Goal: Task Accomplishment & Management: Complete application form

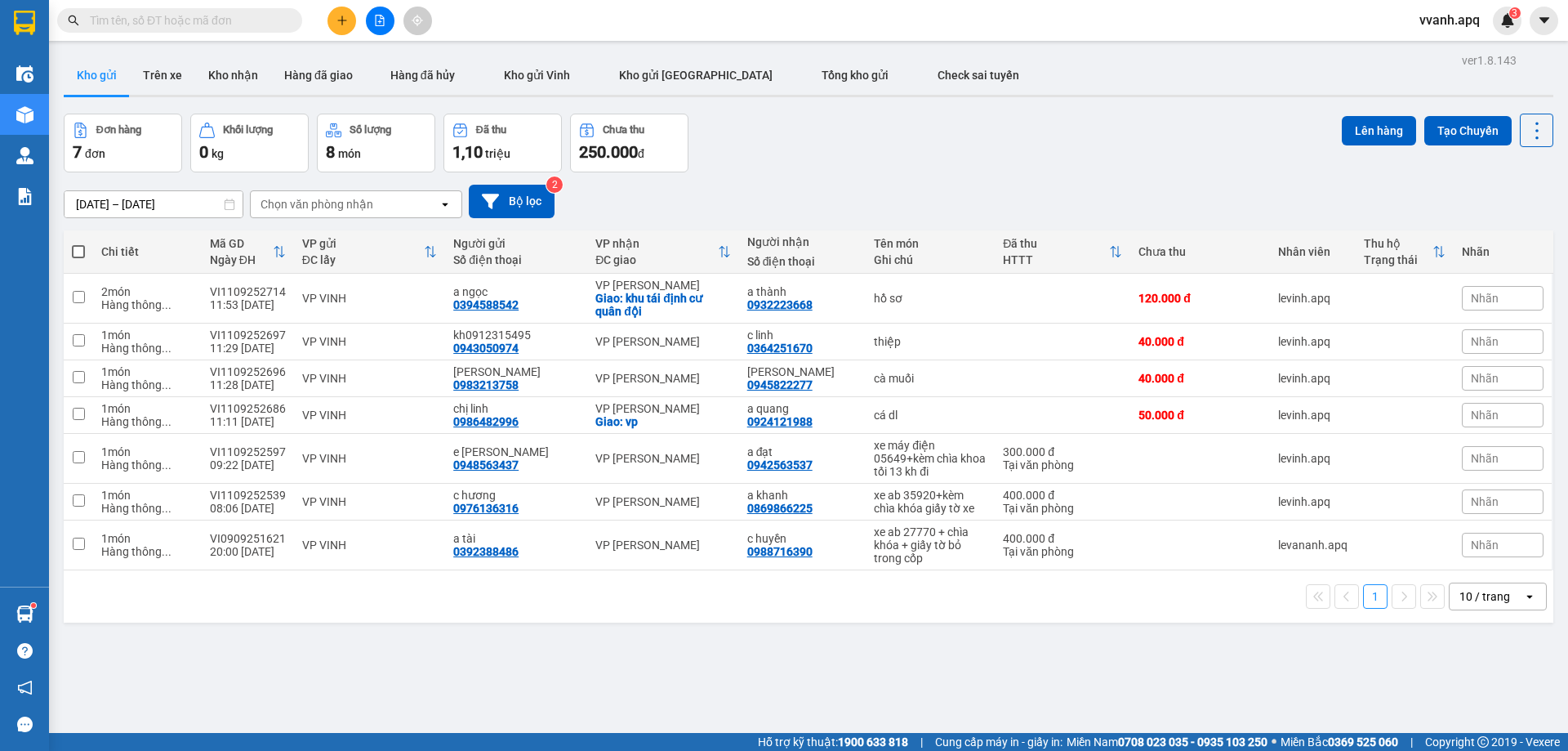
click at [192, 23] on input "text" at bounding box center [186, 20] width 193 height 18
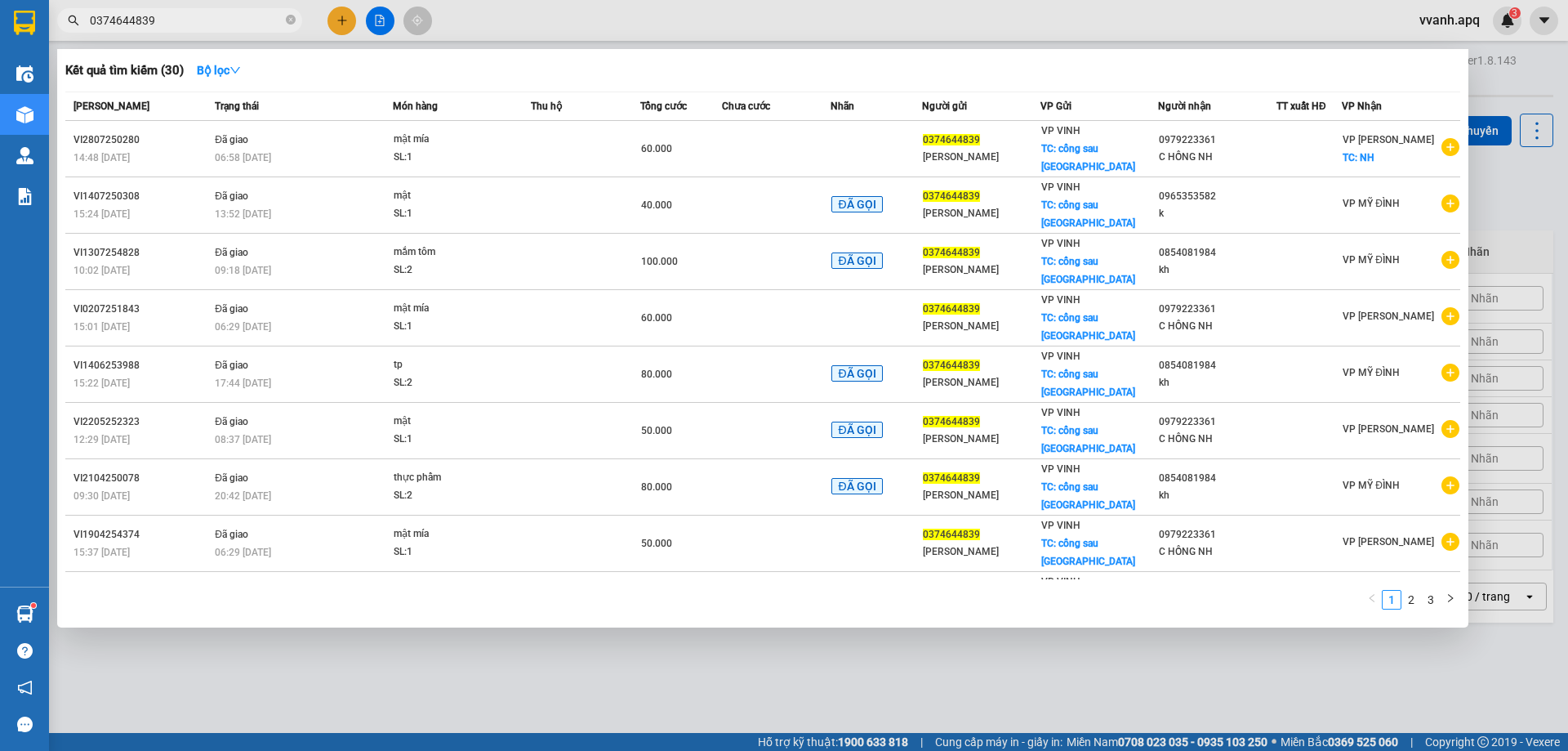
type input "0374644839"
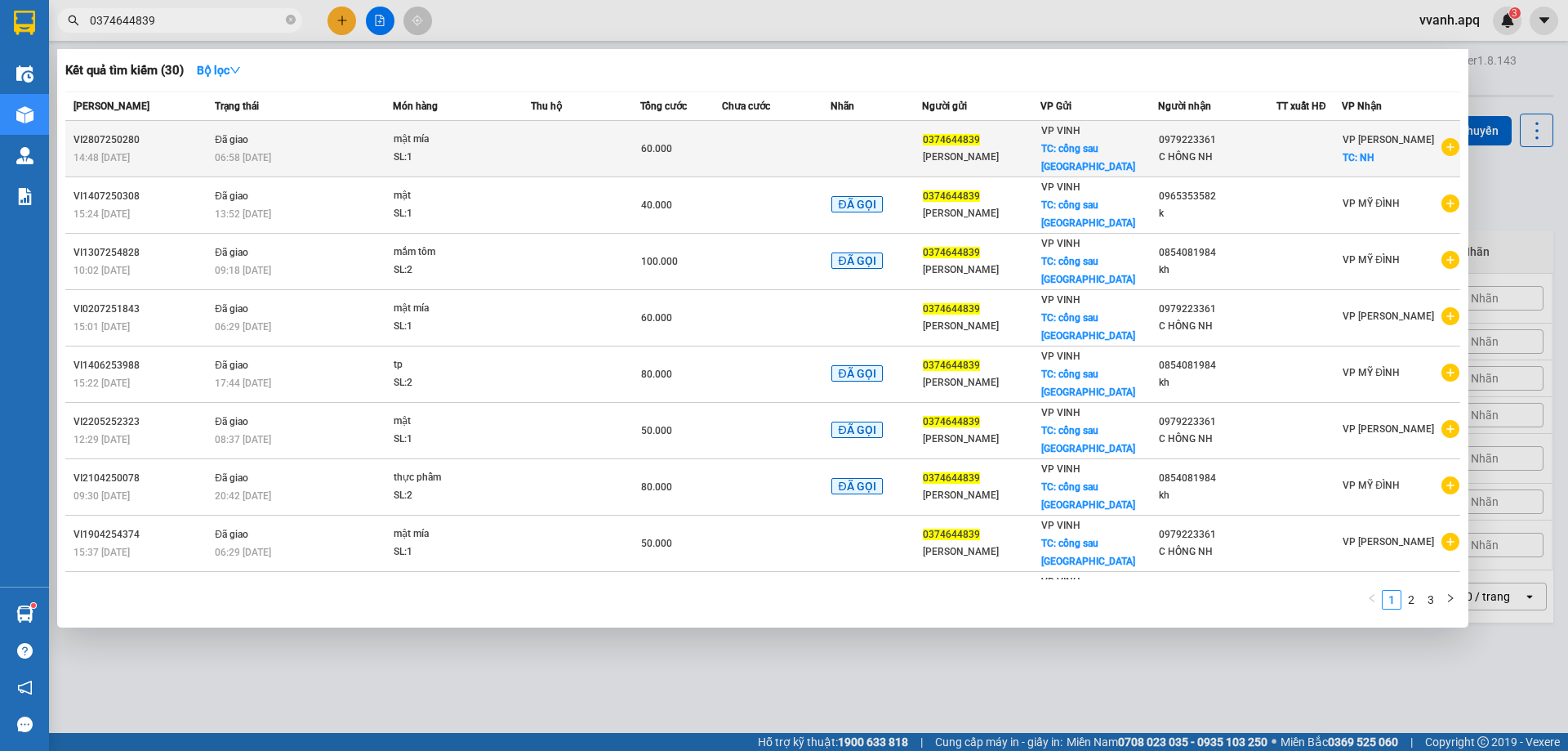
click at [608, 122] on td at bounding box center [585, 148] width 109 height 56
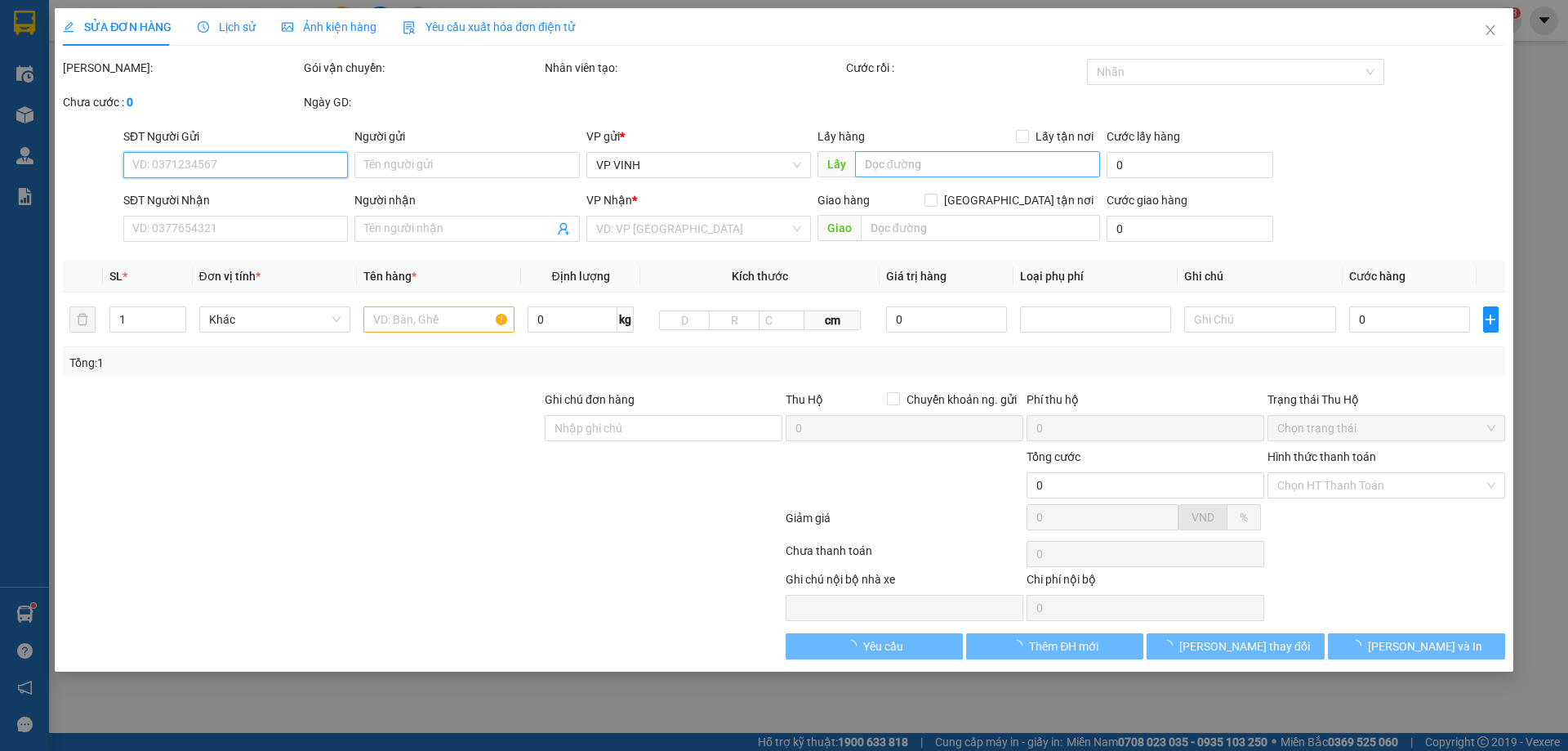
type input "0374644839"
type input "[PERSON_NAME]"
checkbox input "true"
type input "cổng sau [GEOGRAPHIC_DATA]"
type input "0979223361"
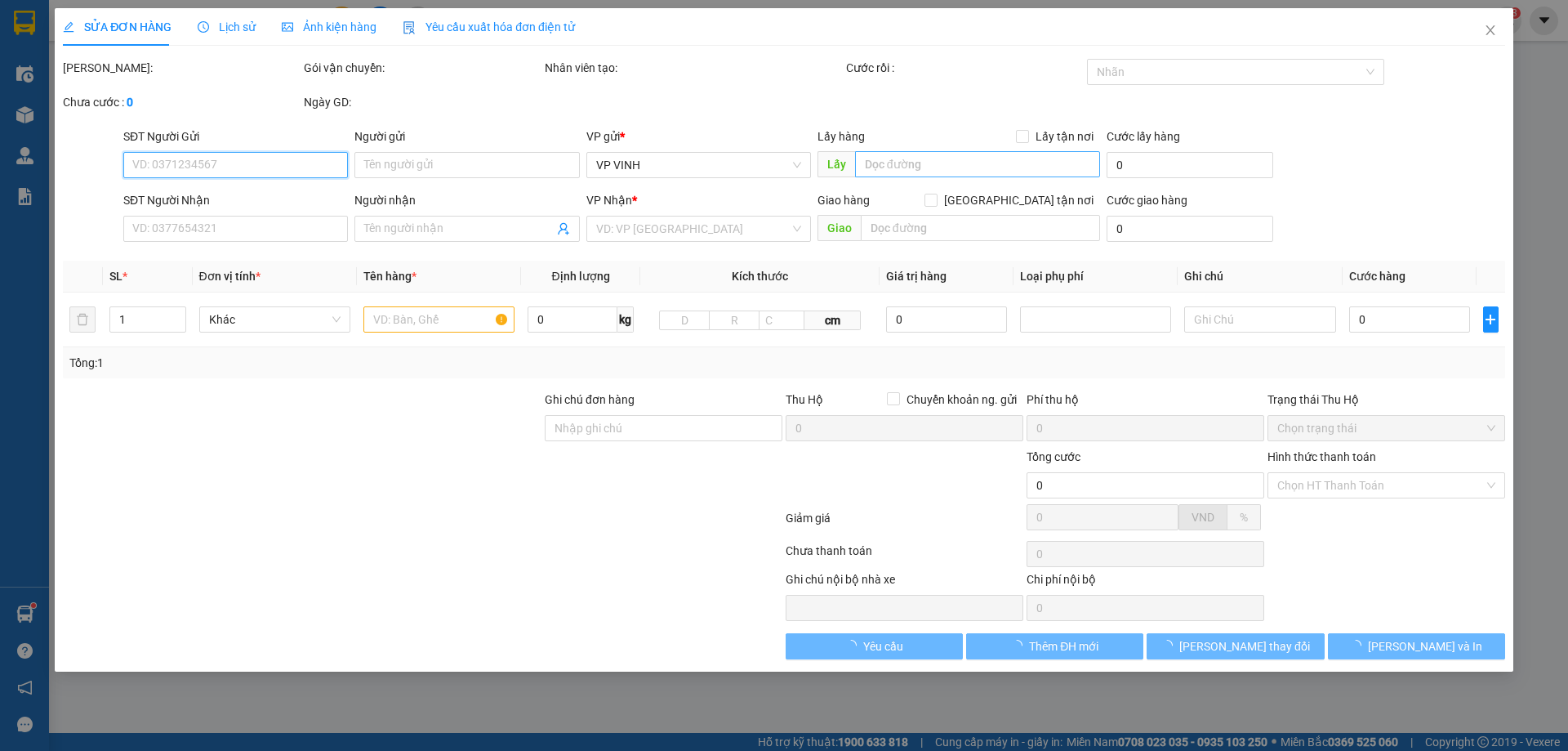
type input "C HỒNG NH"
checkbox input "true"
type input "NH"
type input "60.000"
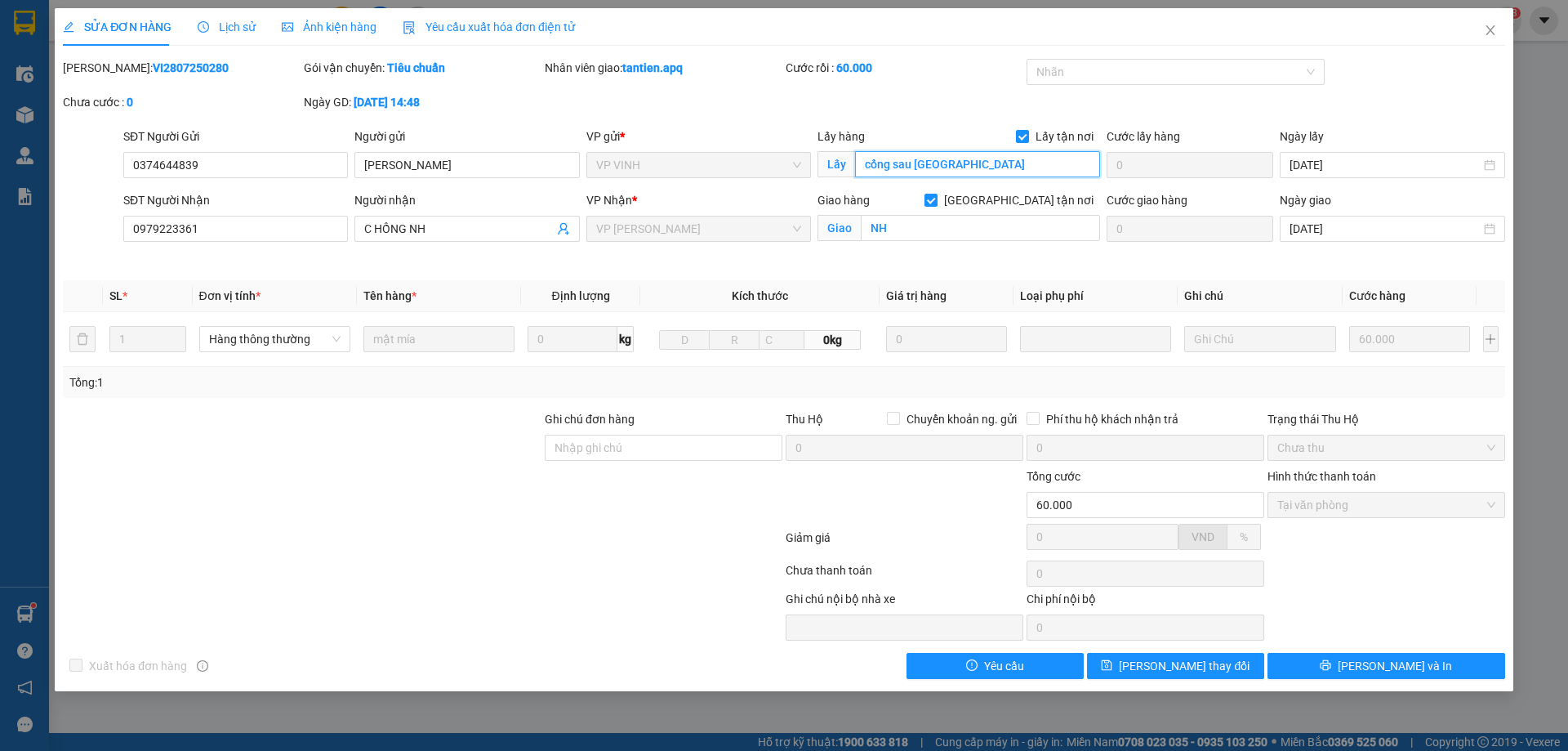
click at [978, 171] on input "cổng sau [GEOGRAPHIC_DATA]" at bounding box center [978, 164] width 245 height 26
click at [1490, 40] on span "Close" at bounding box center [1490, 30] width 46 height 46
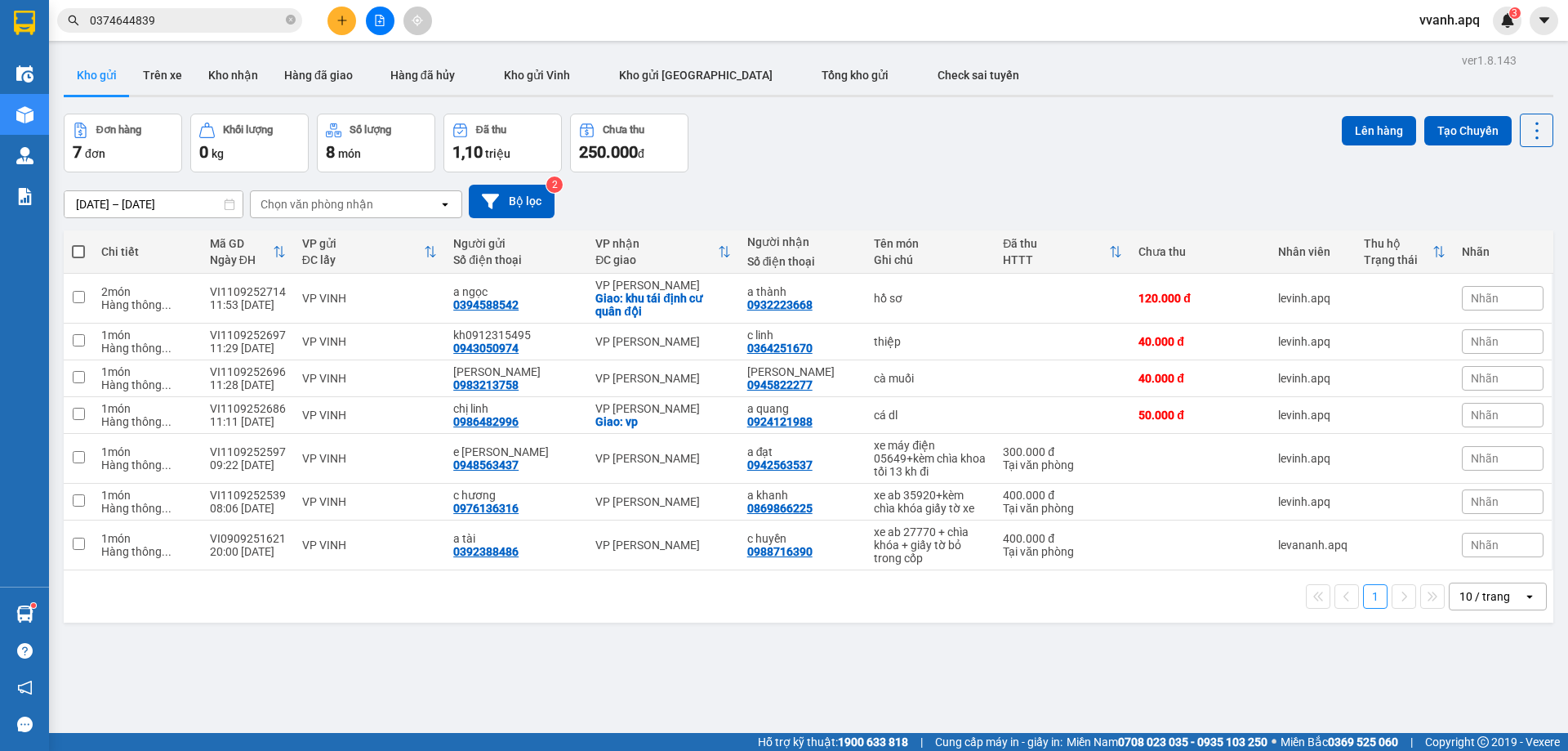
click at [965, 150] on div "Đơn hàng 7 đơn Khối lượng 0 kg Số lượng 8 món Đã thu 1,10 triệu Chưa thu 250.00…" at bounding box center [809, 143] width 1490 height 59
click at [332, 282] on td "VP VINH" at bounding box center [369, 298] width 151 height 50
checkbox input "true"
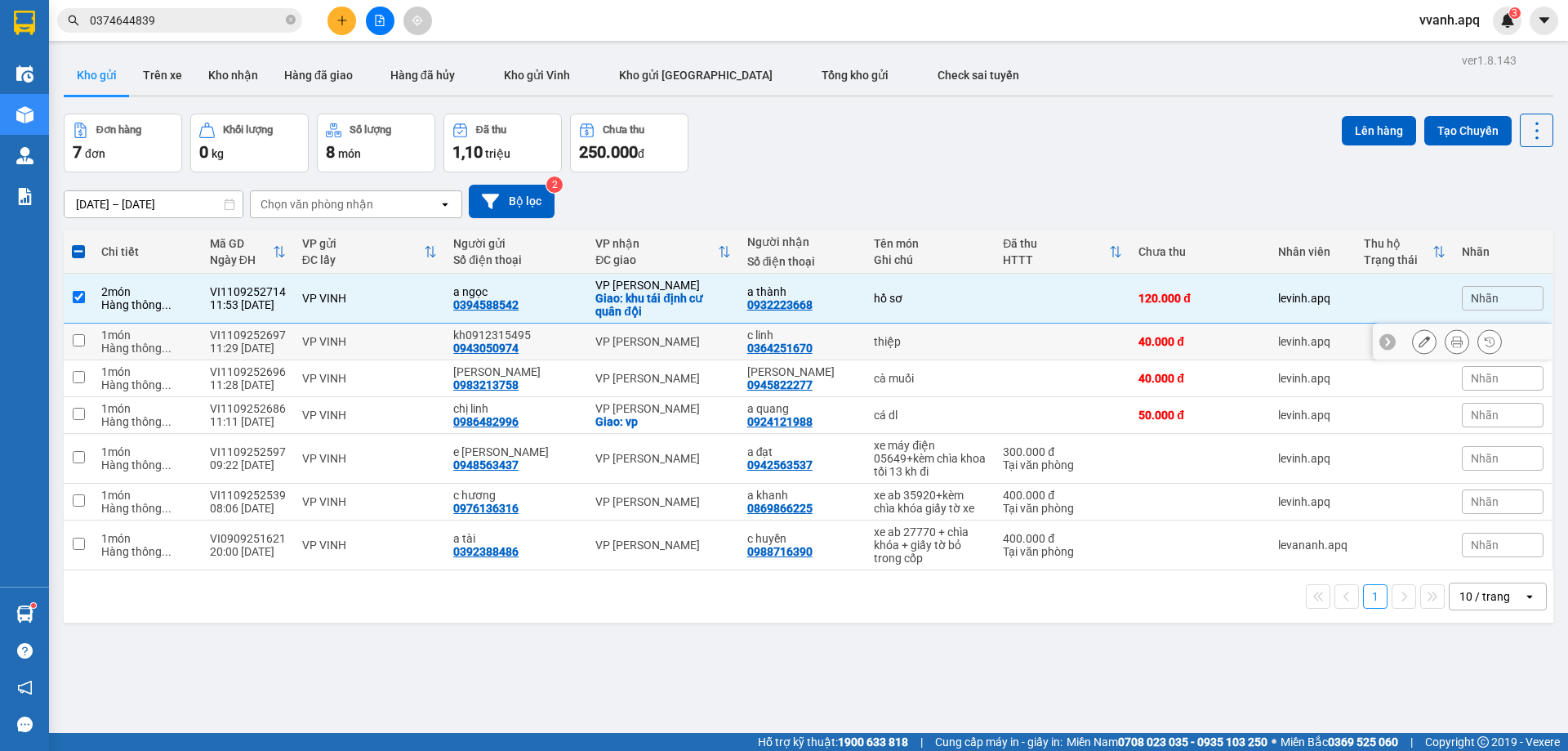
click at [340, 336] on div "VP VINH" at bounding box center [370, 341] width 134 height 13
checkbox input "true"
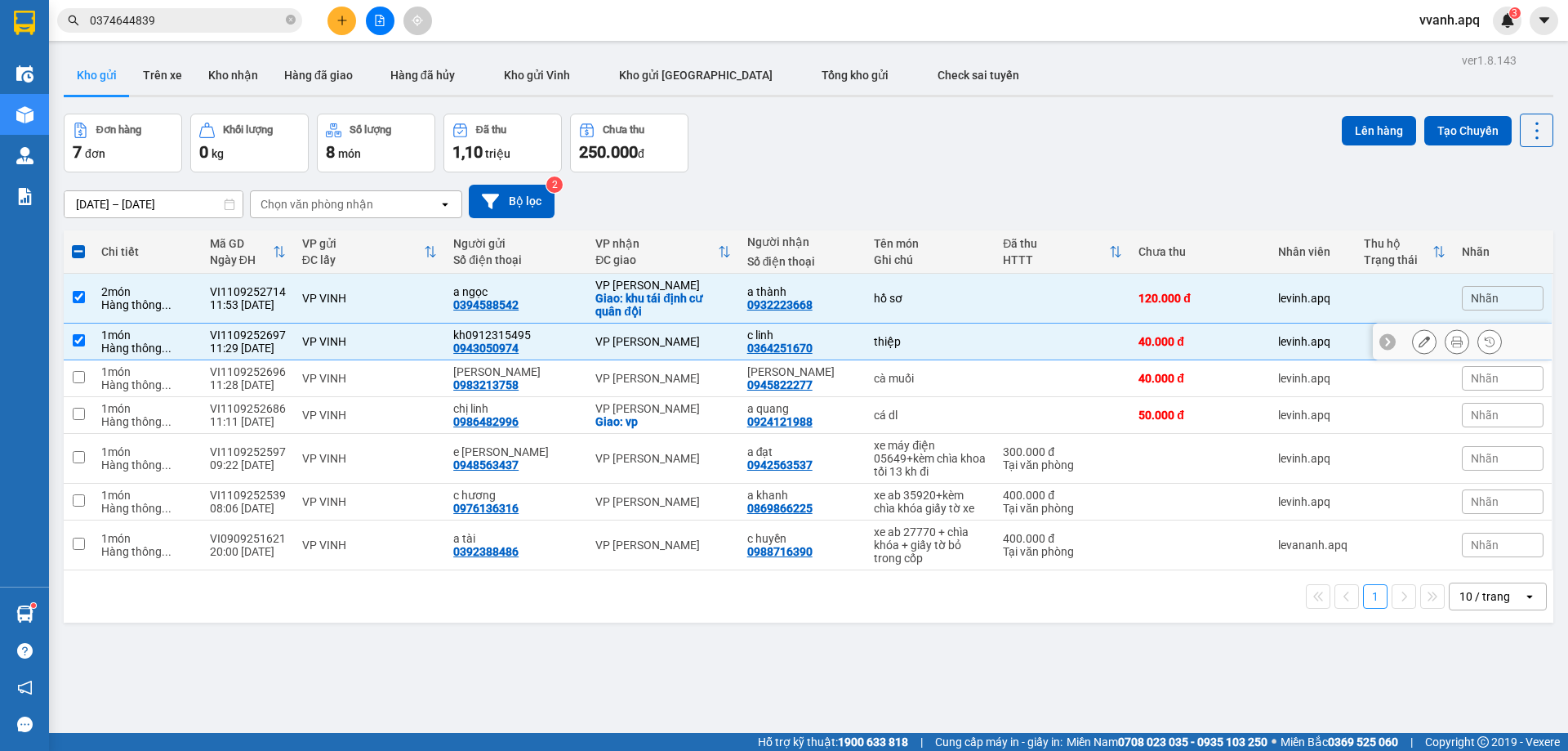
click at [340, 366] on td "VP VINH" at bounding box center [369, 379] width 151 height 37
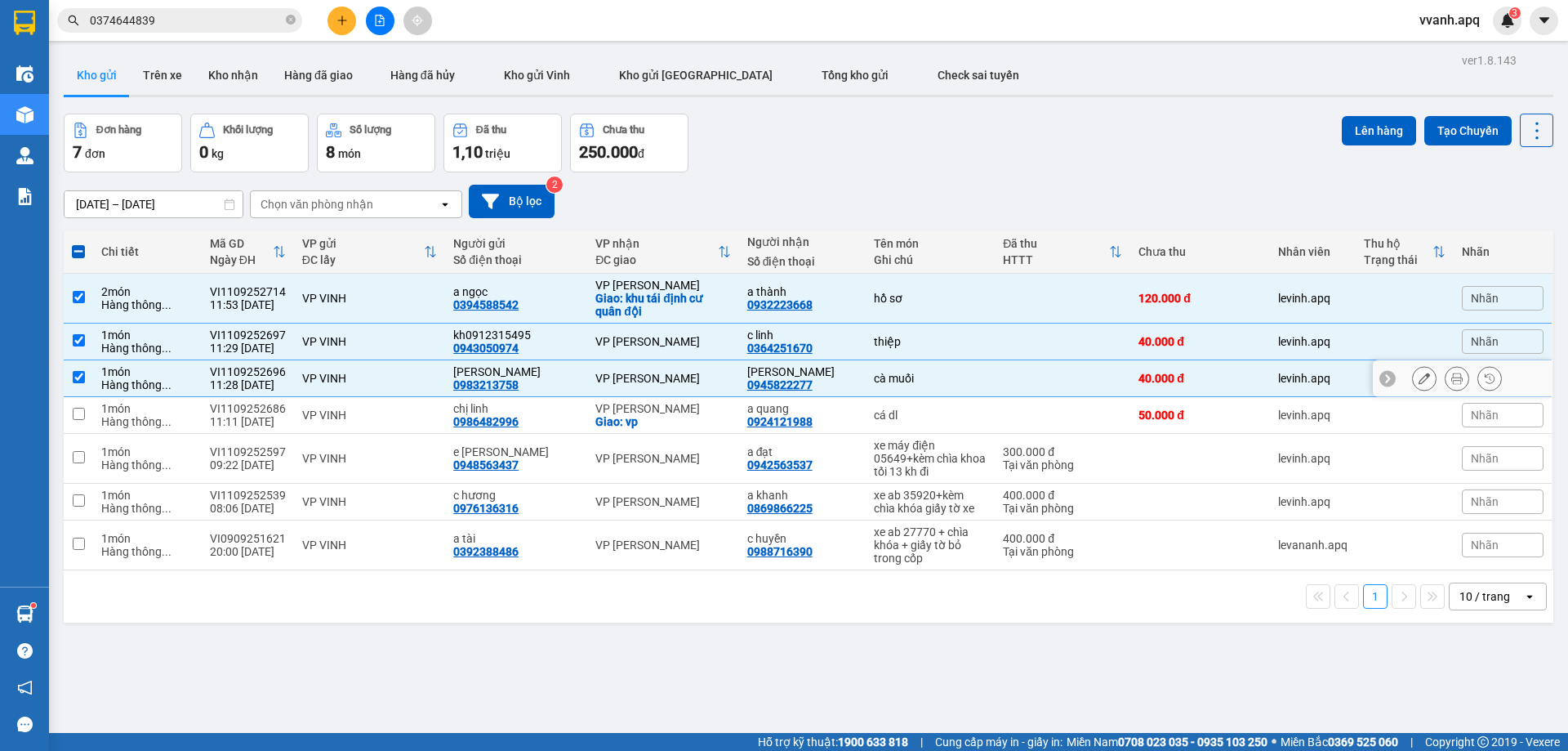
checkbox input "true"
click at [359, 420] on div "VP VINH" at bounding box center [370, 415] width 134 height 13
checkbox input "true"
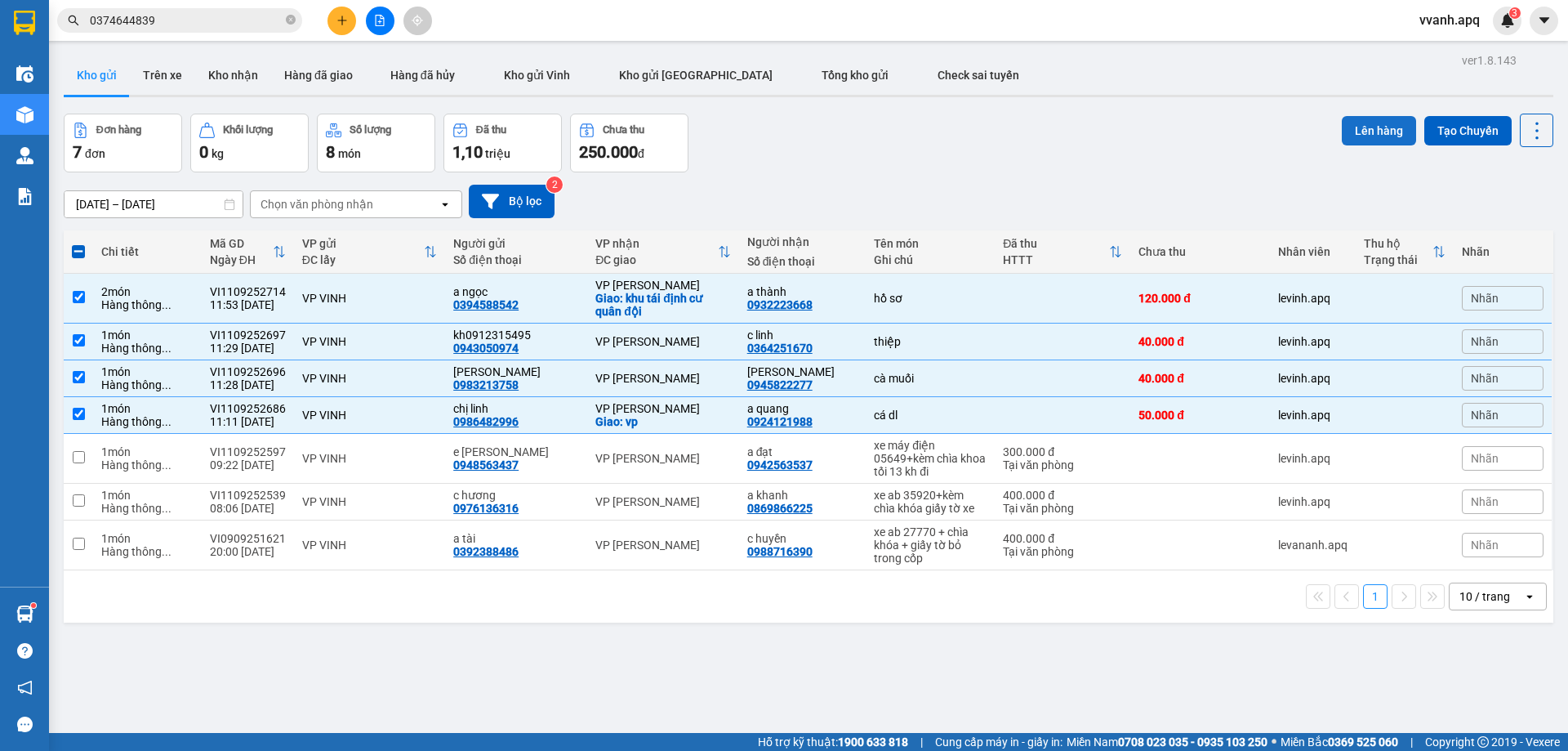
click at [1369, 132] on button "Lên hàng" at bounding box center [1379, 131] width 74 height 29
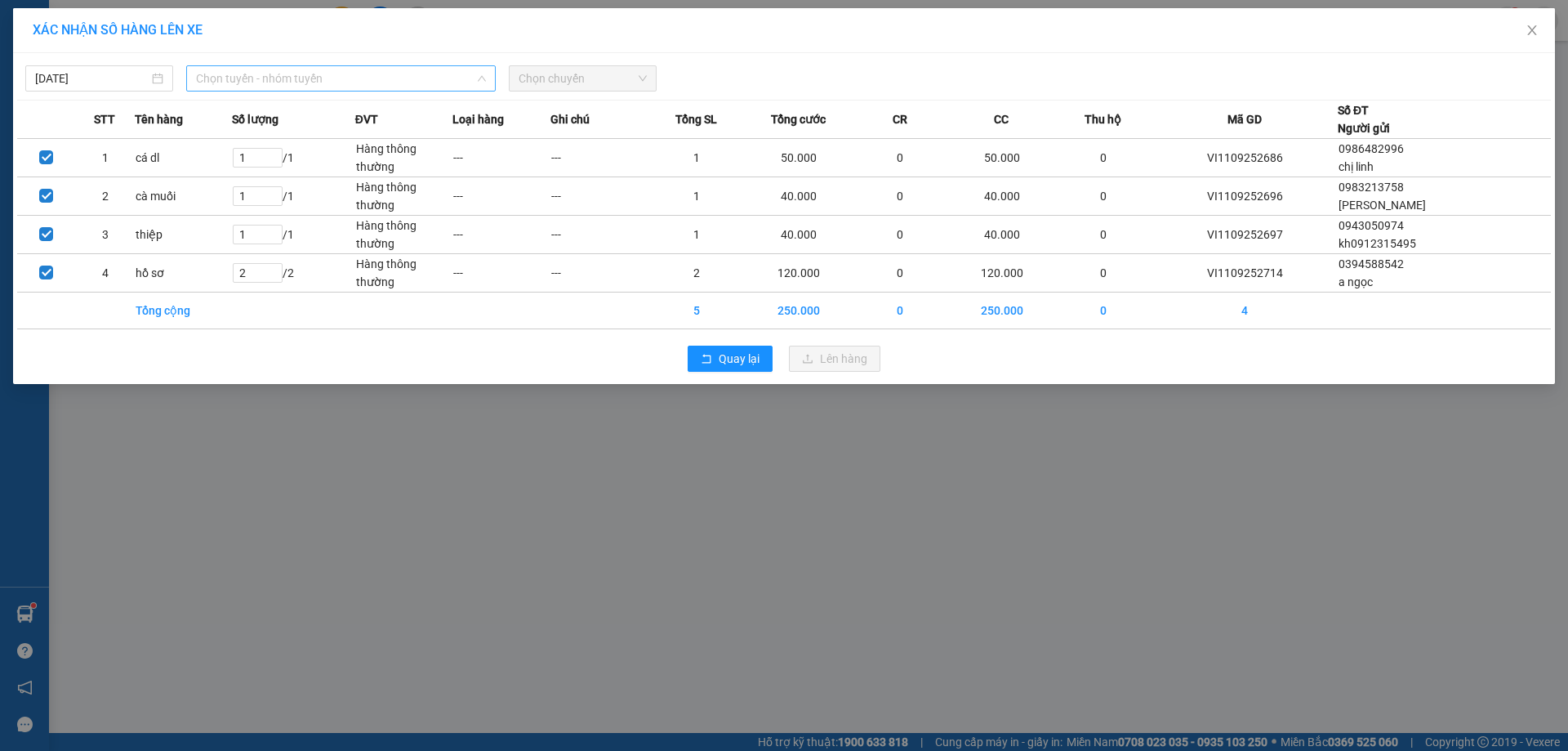
click at [270, 76] on span "Chọn tuyến - nhóm tuyến" at bounding box center [340, 78] width 290 height 24
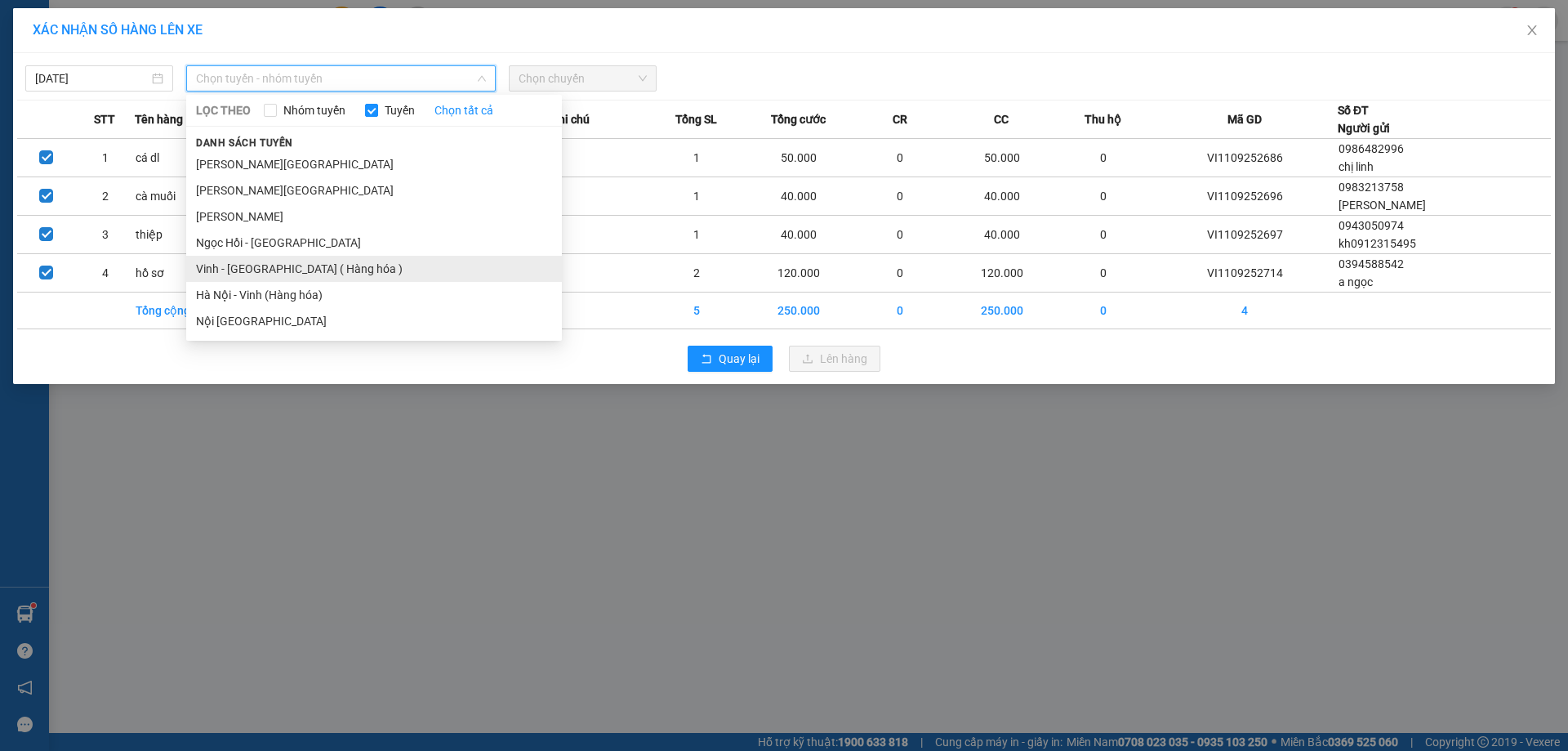
click at [293, 270] on li "Vinh - [GEOGRAPHIC_DATA] ( Hàng hóa )" at bounding box center [374, 269] width 376 height 26
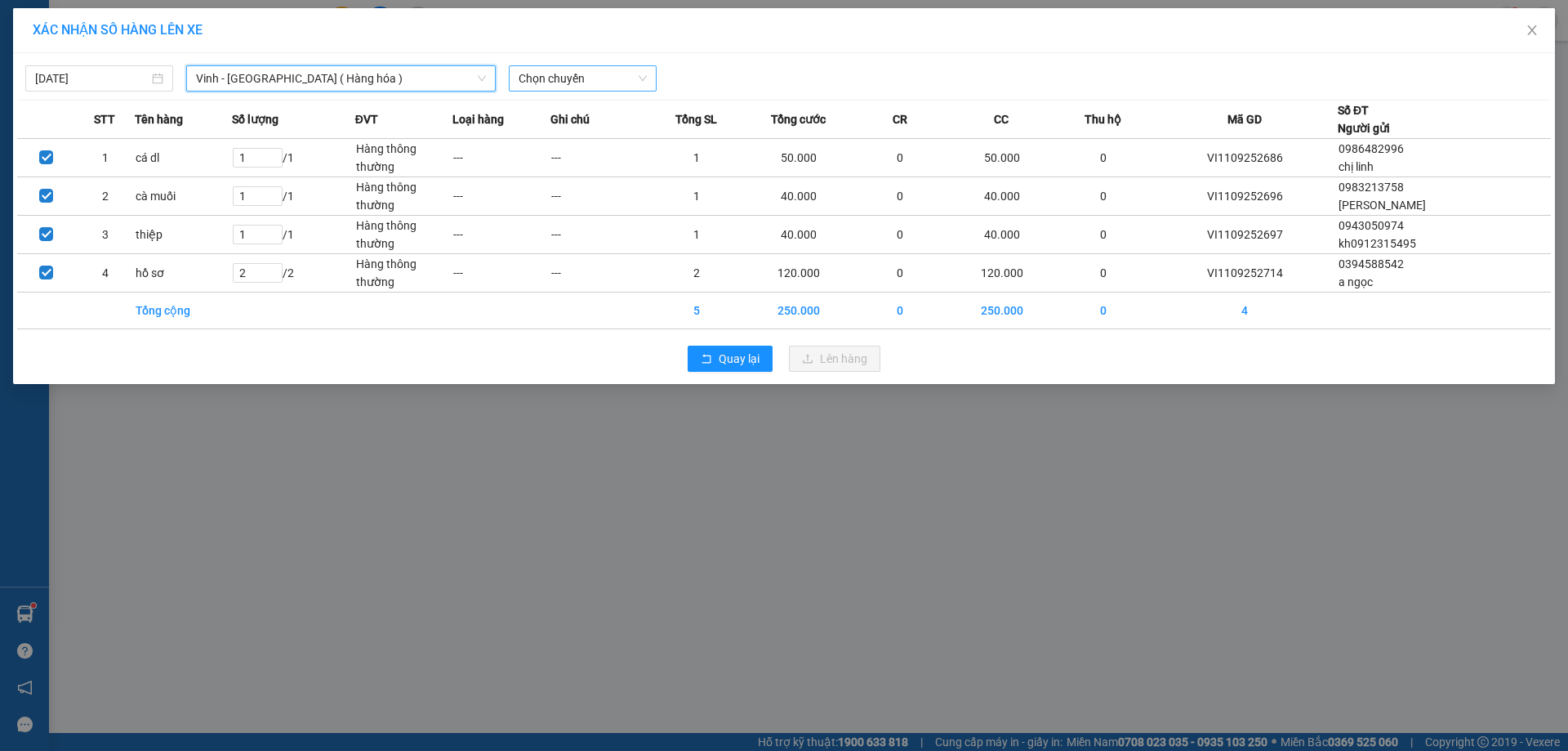
drag, startPoint x: 561, startPoint y: 77, endPoint x: 570, endPoint y: 85, distance: 12.0
click at [561, 76] on span "Chọn chuyến" at bounding box center [583, 78] width 128 height 24
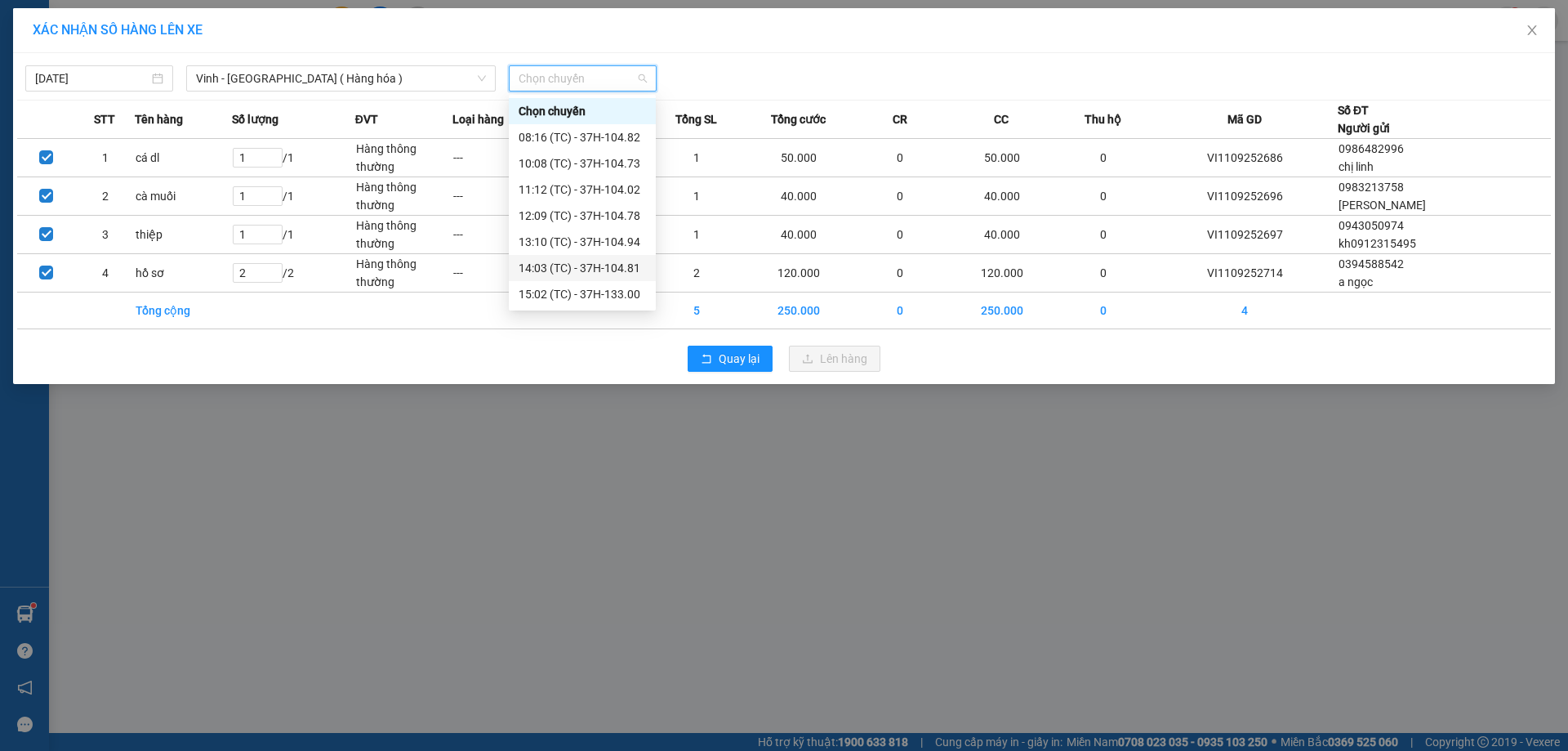
click at [587, 264] on div "14:03 (TC) - 37H-104.81" at bounding box center [583, 267] width 128 height 18
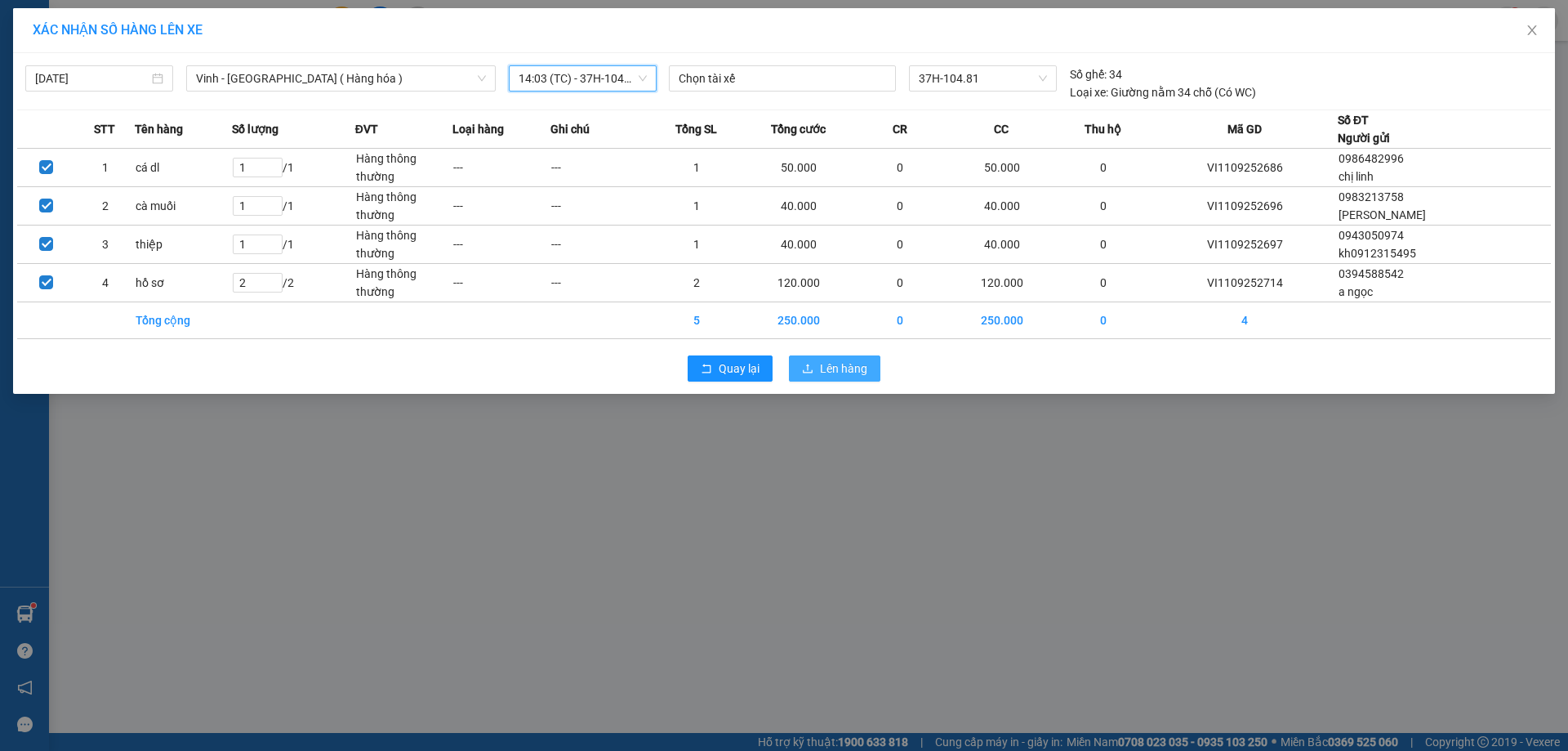
click at [821, 366] on span "Lên hàng" at bounding box center [843, 368] width 47 height 18
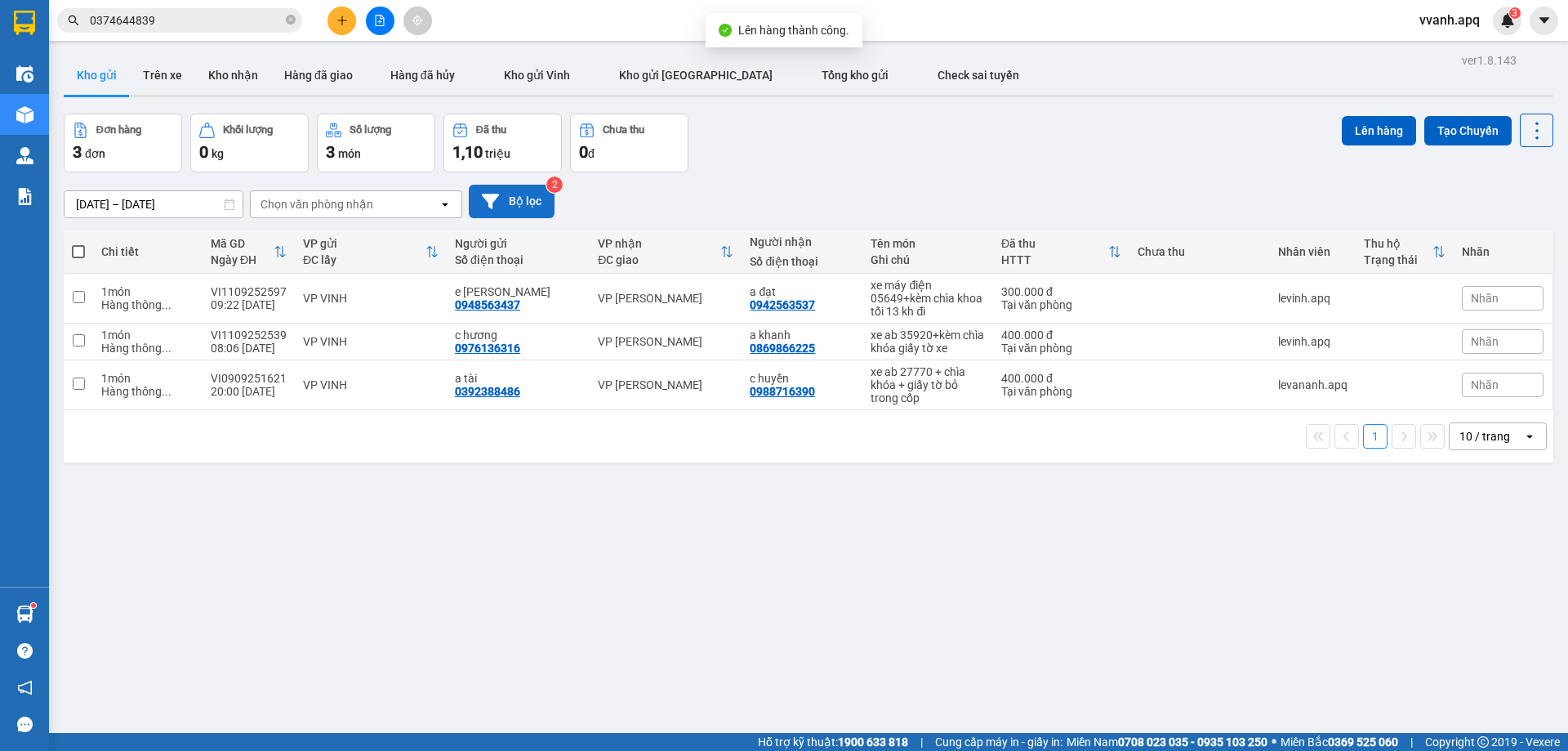
click at [540, 191] on button "Bộ lọc" at bounding box center [511, 201] width 85 height 34
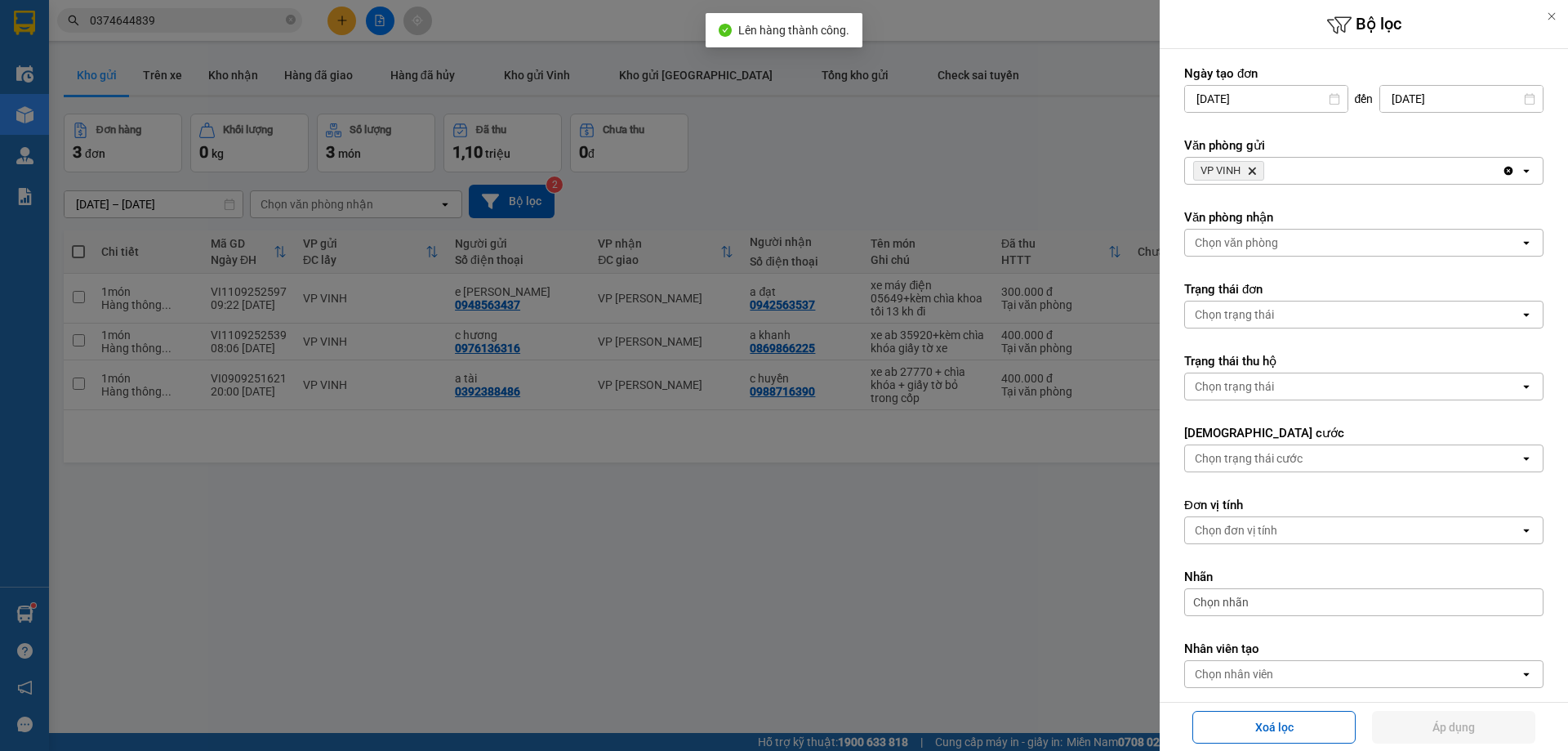
click at [1252, 173] on icon "VP VINH, close by backspace" at bounding box center [1253, 171] width 8 height 8
click at [1252, 173] on div "Chọn văn phòng" at bounding box center [1236, 171] width 84 height 16
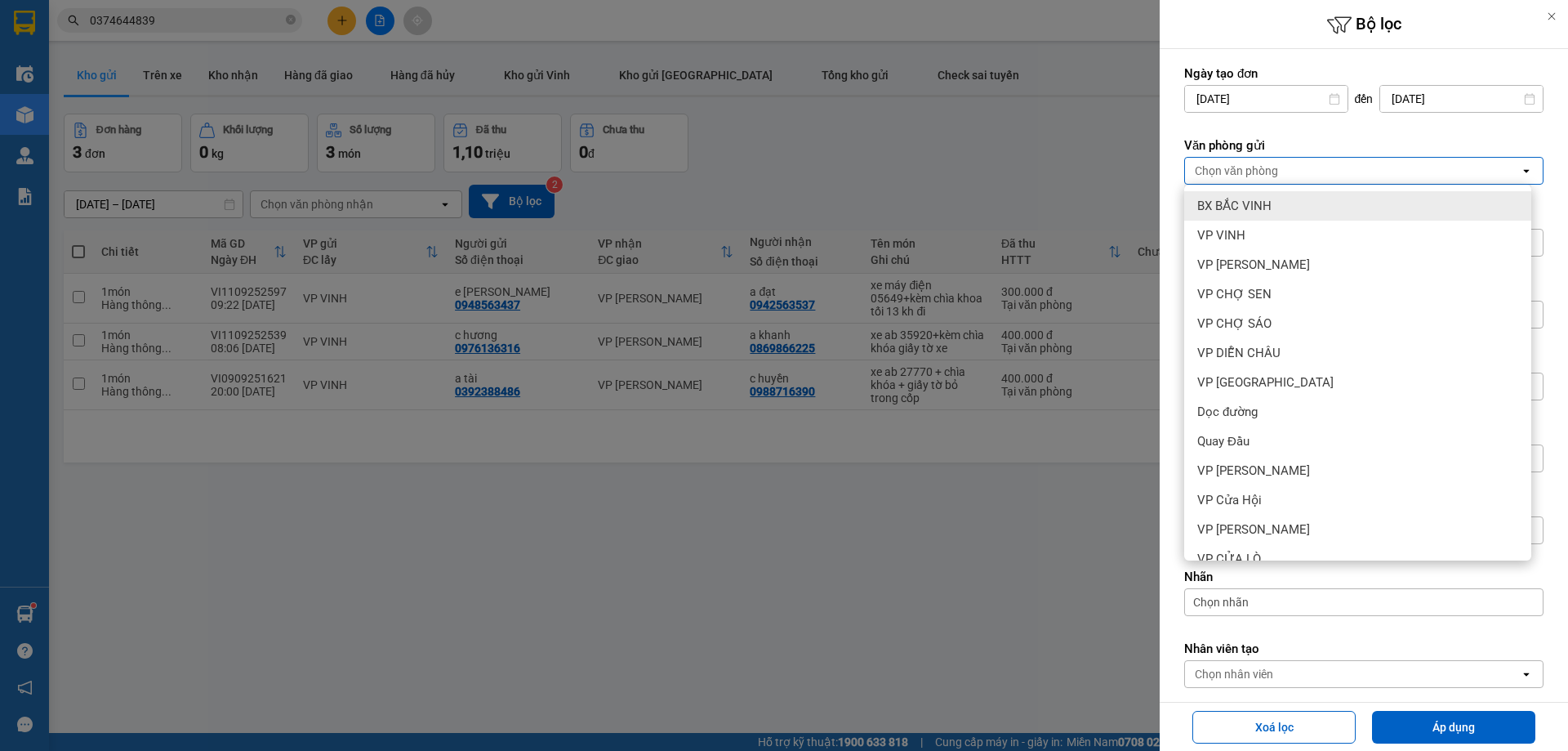
click at [1252, 197] on div "BX BẮC VINH" at bounding box center [1358, 206] width 347 height 29
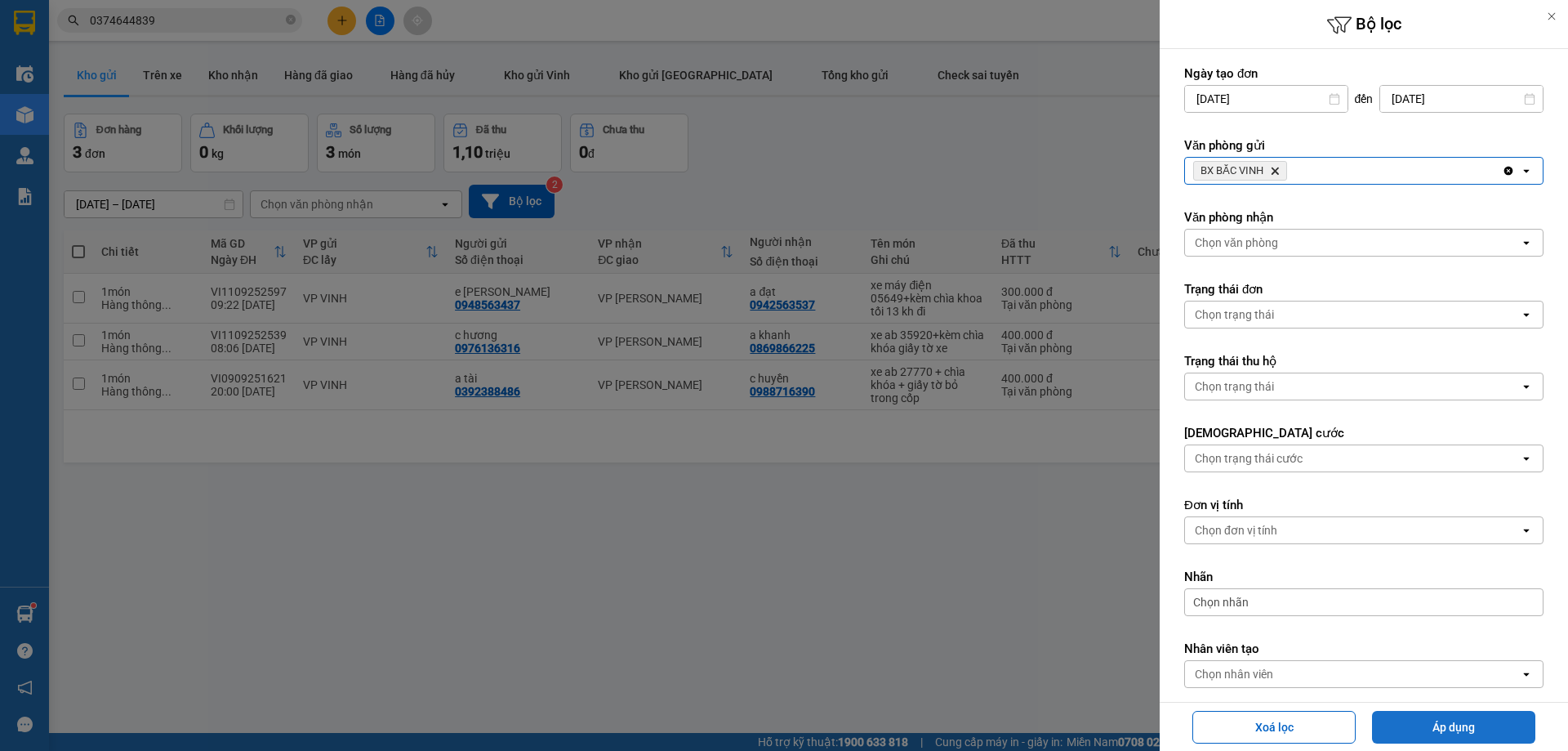
click at [1445, 728] on button "Áp dụng" at bounding box center [1454, 727] width 164 height 33
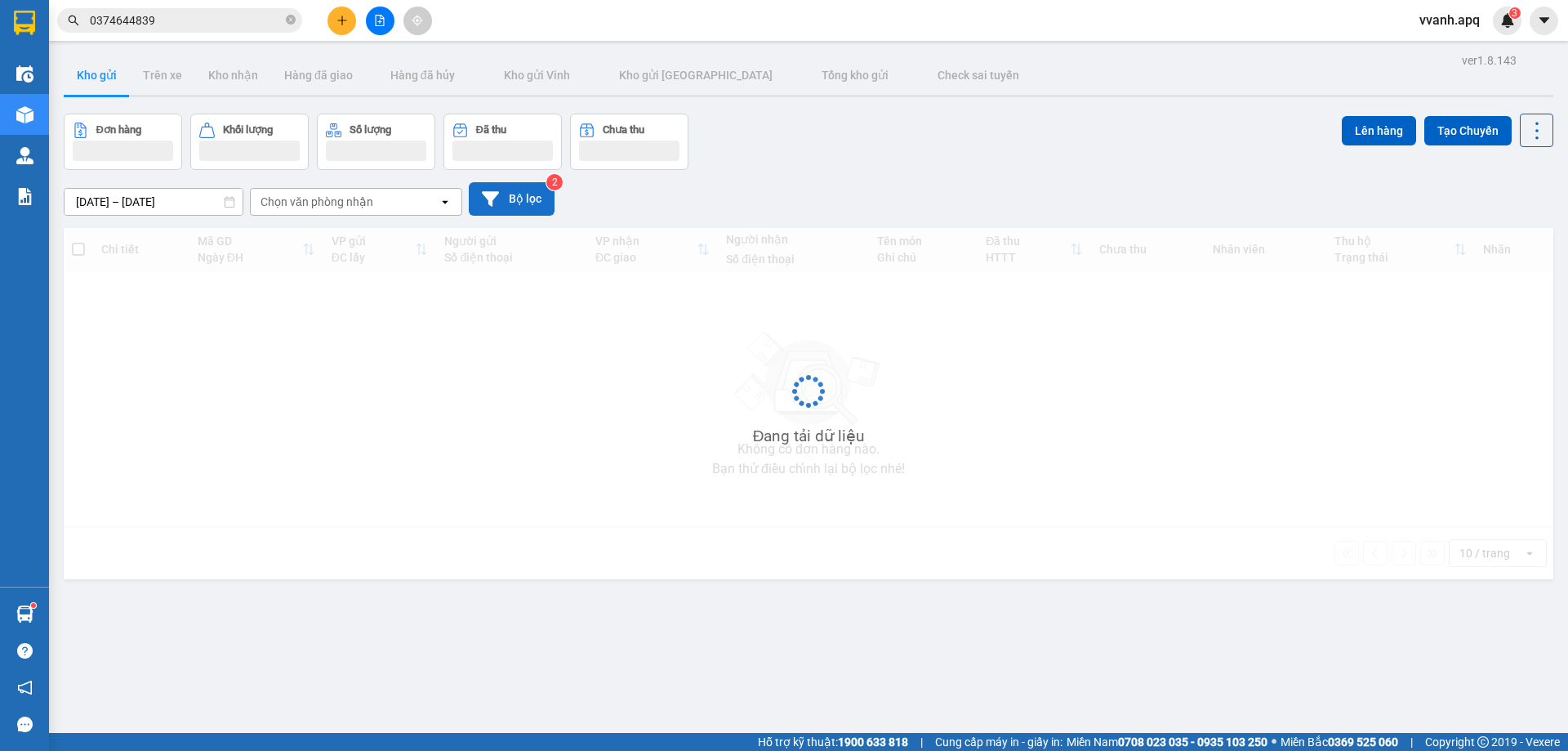
click at [522, 208] on button "Bộ lọc" at bounding box center [511, 198] width 85 height 34
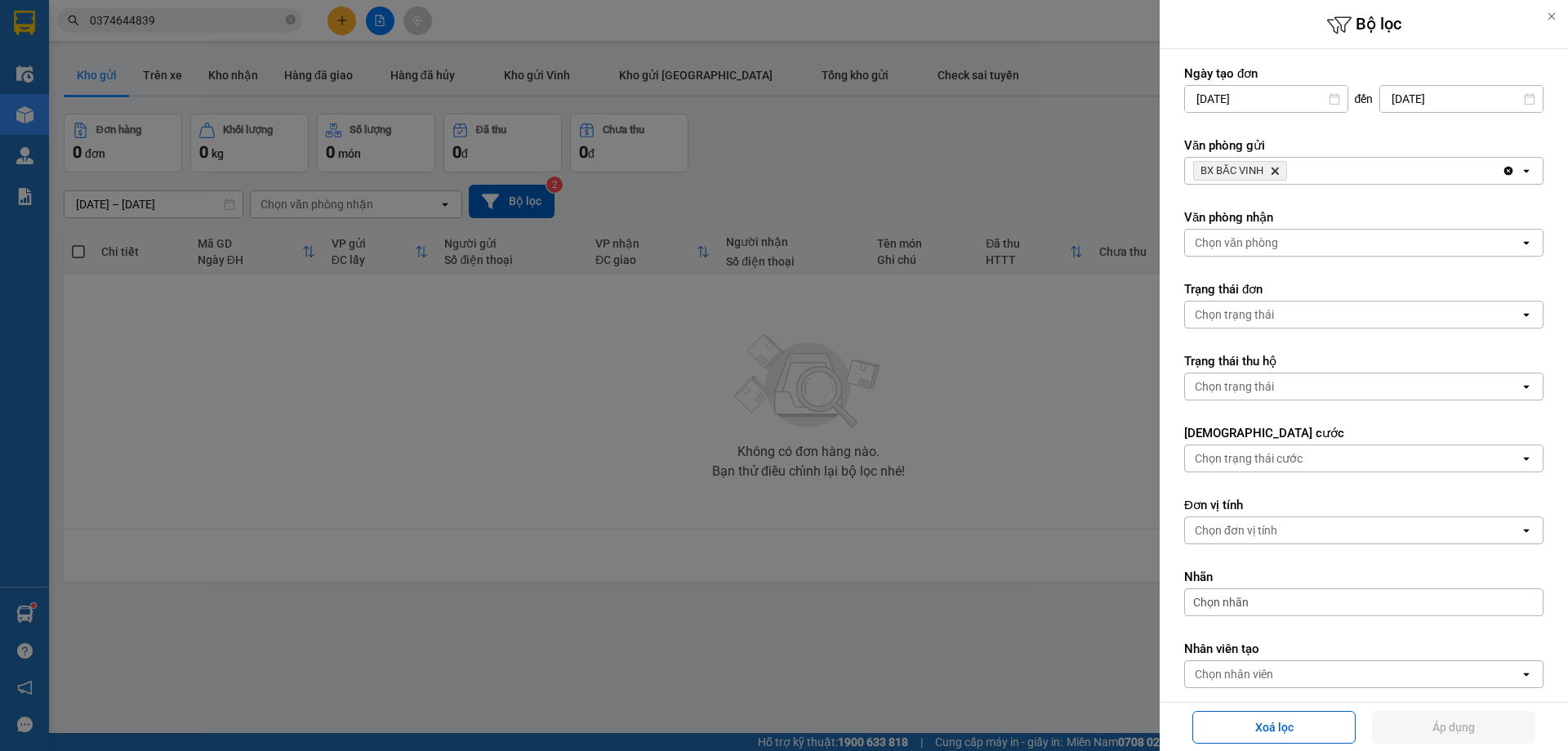
click at [1273, 172] on icon "Delete" at bounding box center [1274, 170] width 9 height 9
click at [1273, 172] on div "Chọn văn phòng" at bounding box center [1236, 171] width 84 height 16
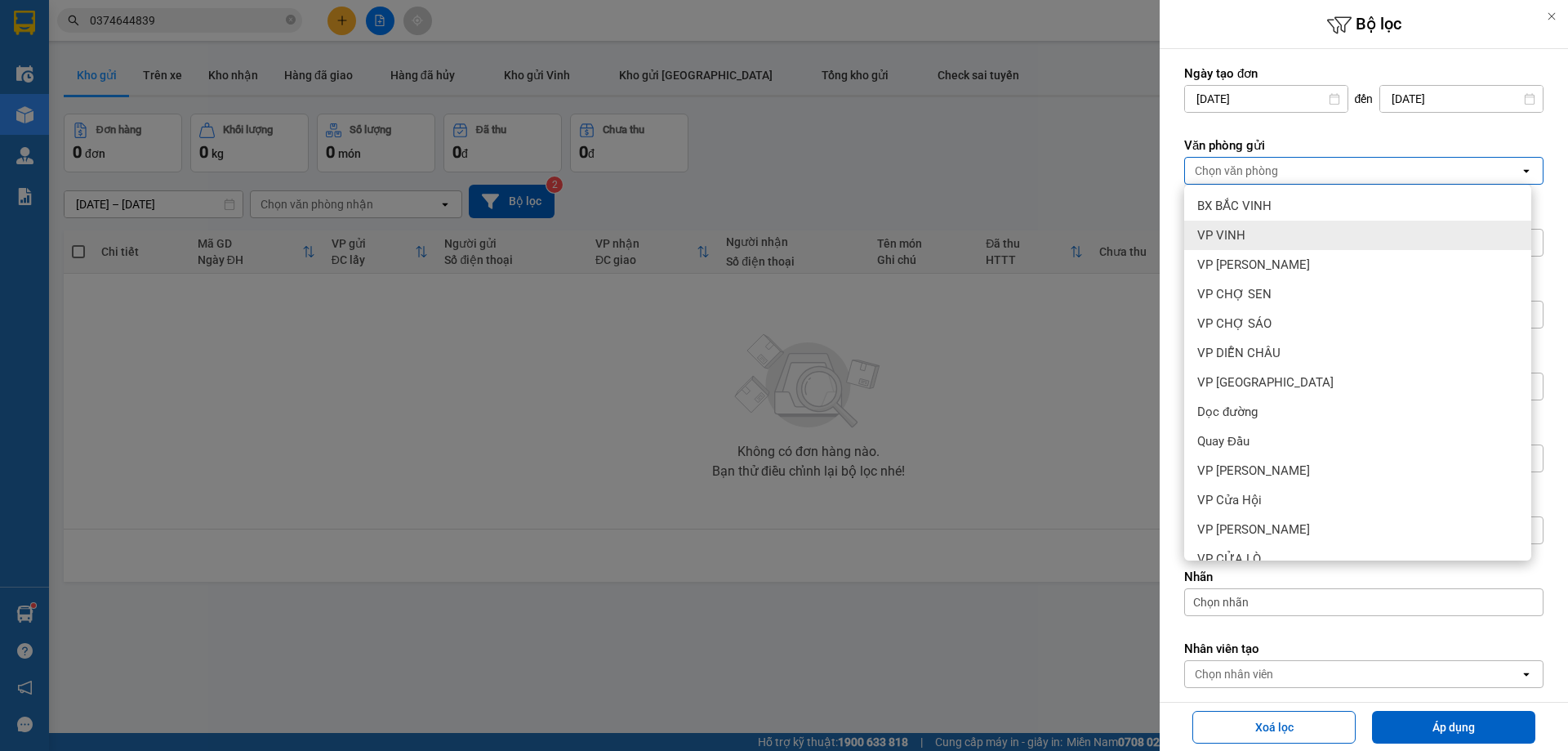
click at [1266, 233] on div "VP VINH" at bounding box center [1358, 235] width 347 height 29
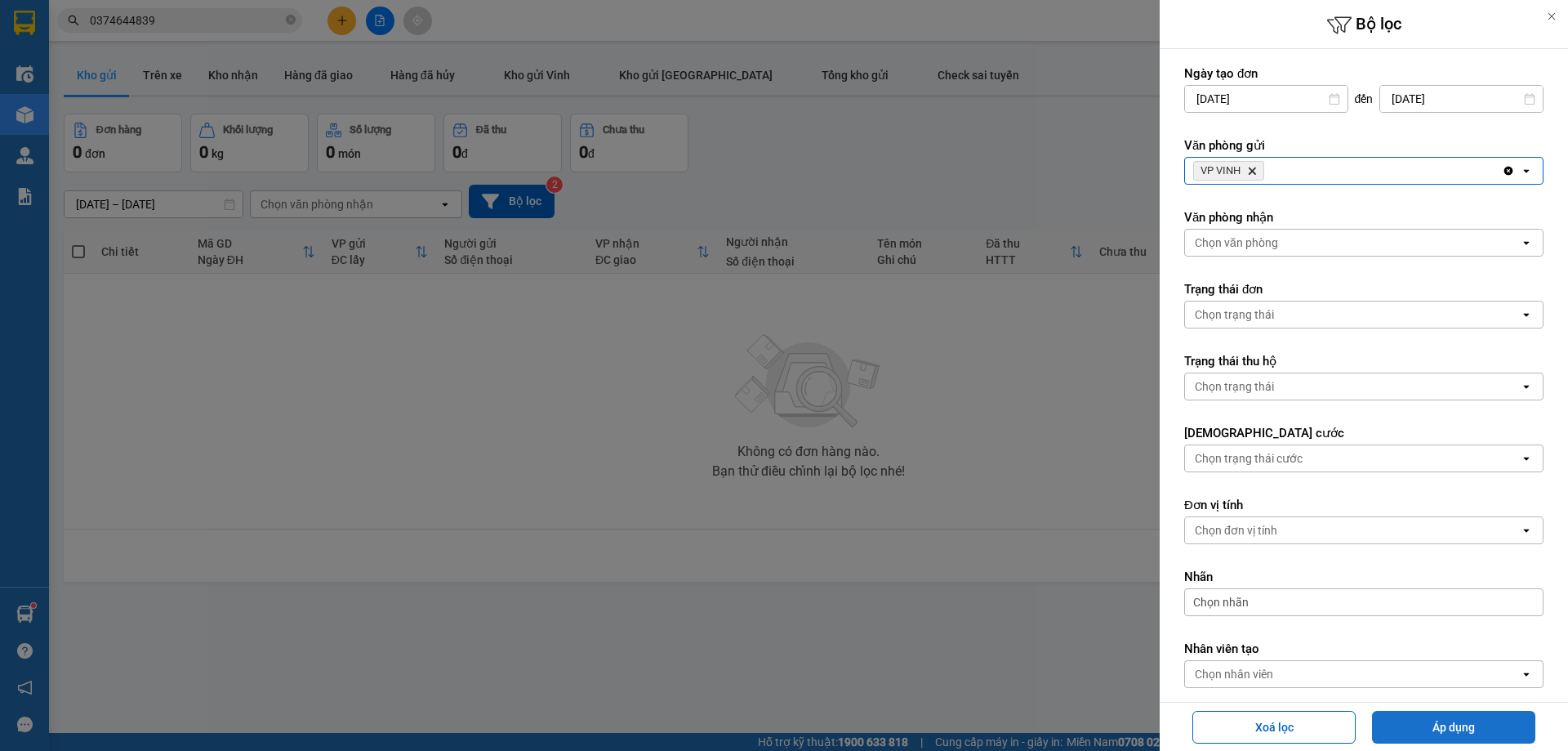
click at [1421, 724] on button "Áp dụng" at bounding box center [1454, 727] width 164 height 33
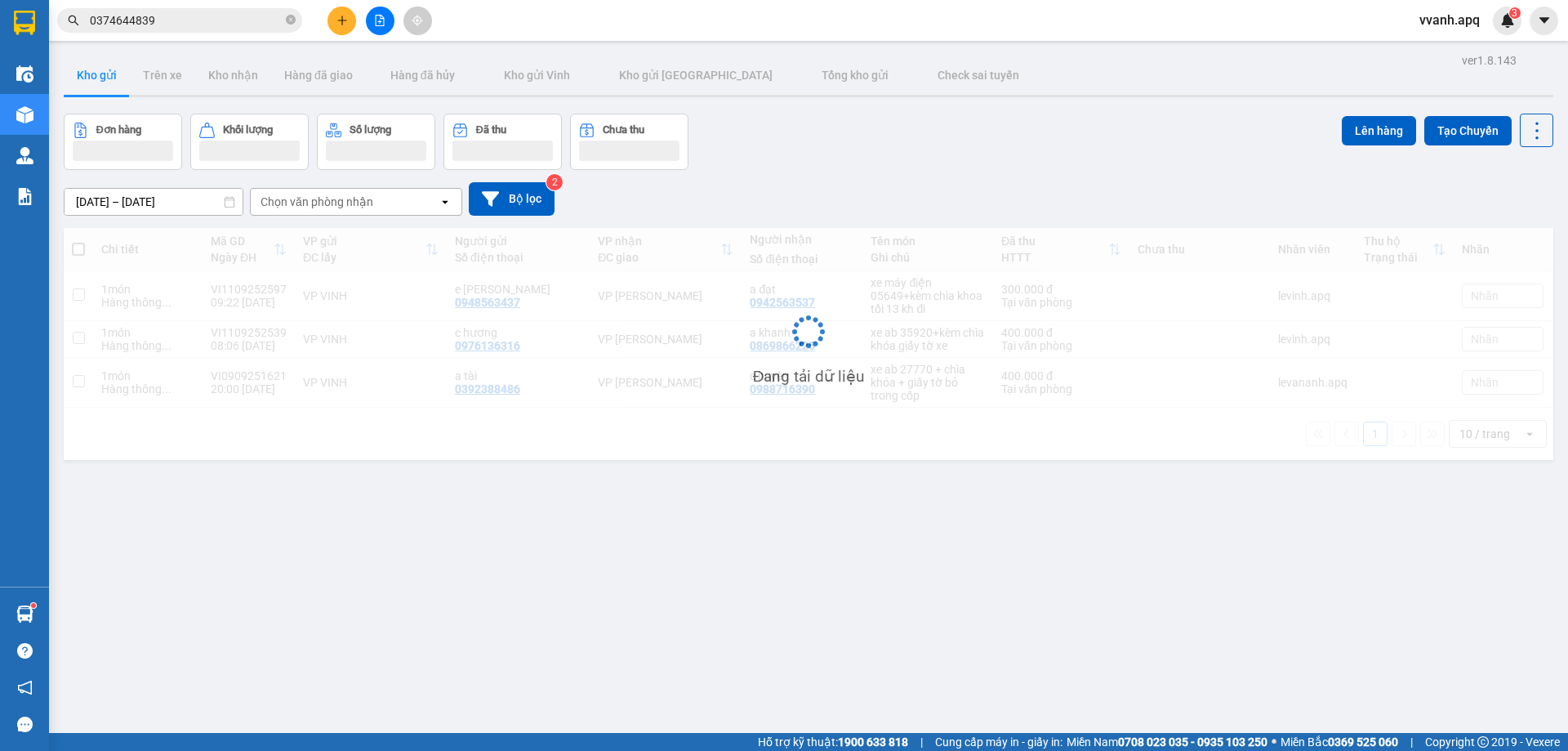
click at [381, 22] on icon "file-add" at bounding box center [380, 20] width 9 height 11
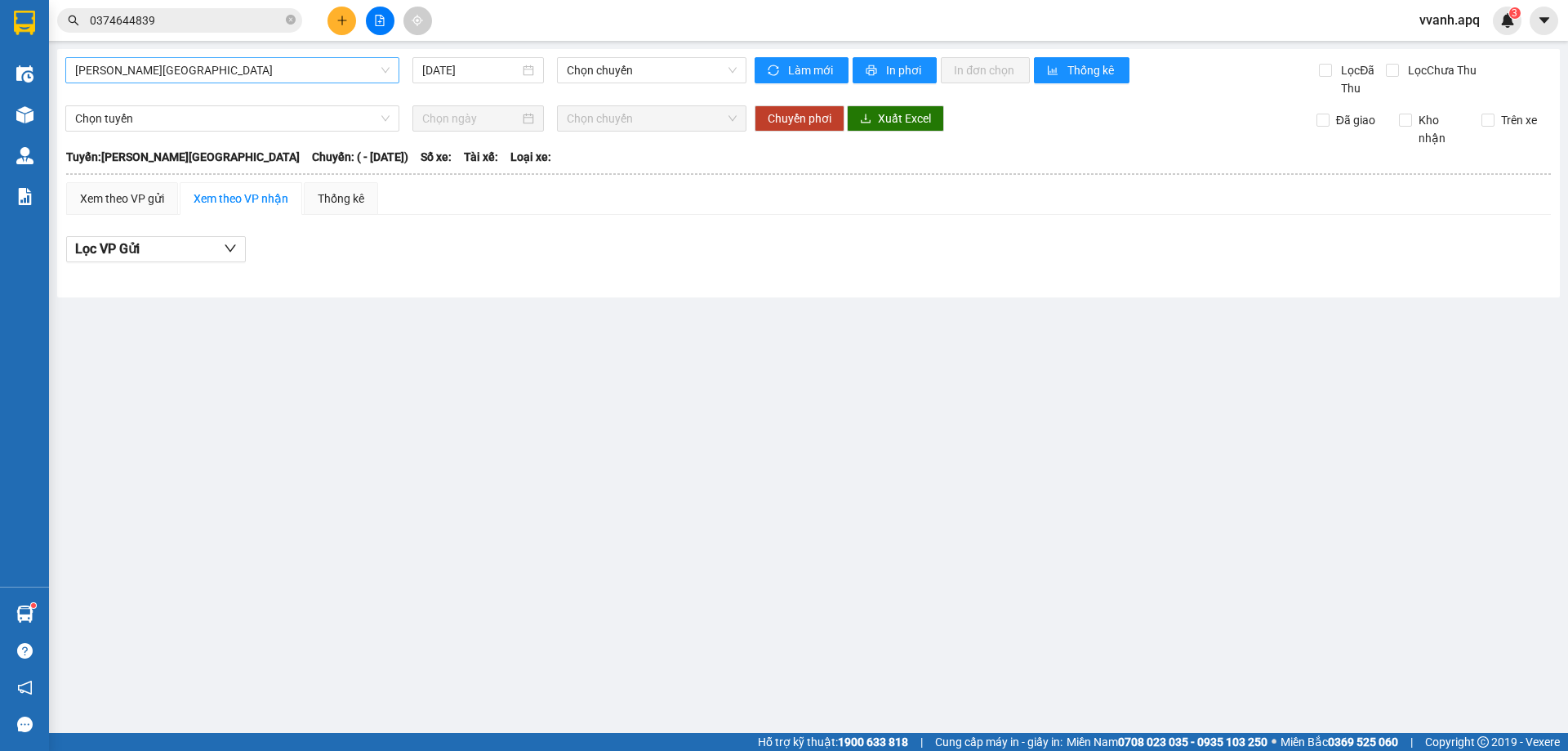
click at [204, 72] on span "[PERSON_NAME][GEOGRAPHIC_DATA]" at bounding box center [232, 70] width 315 height 24
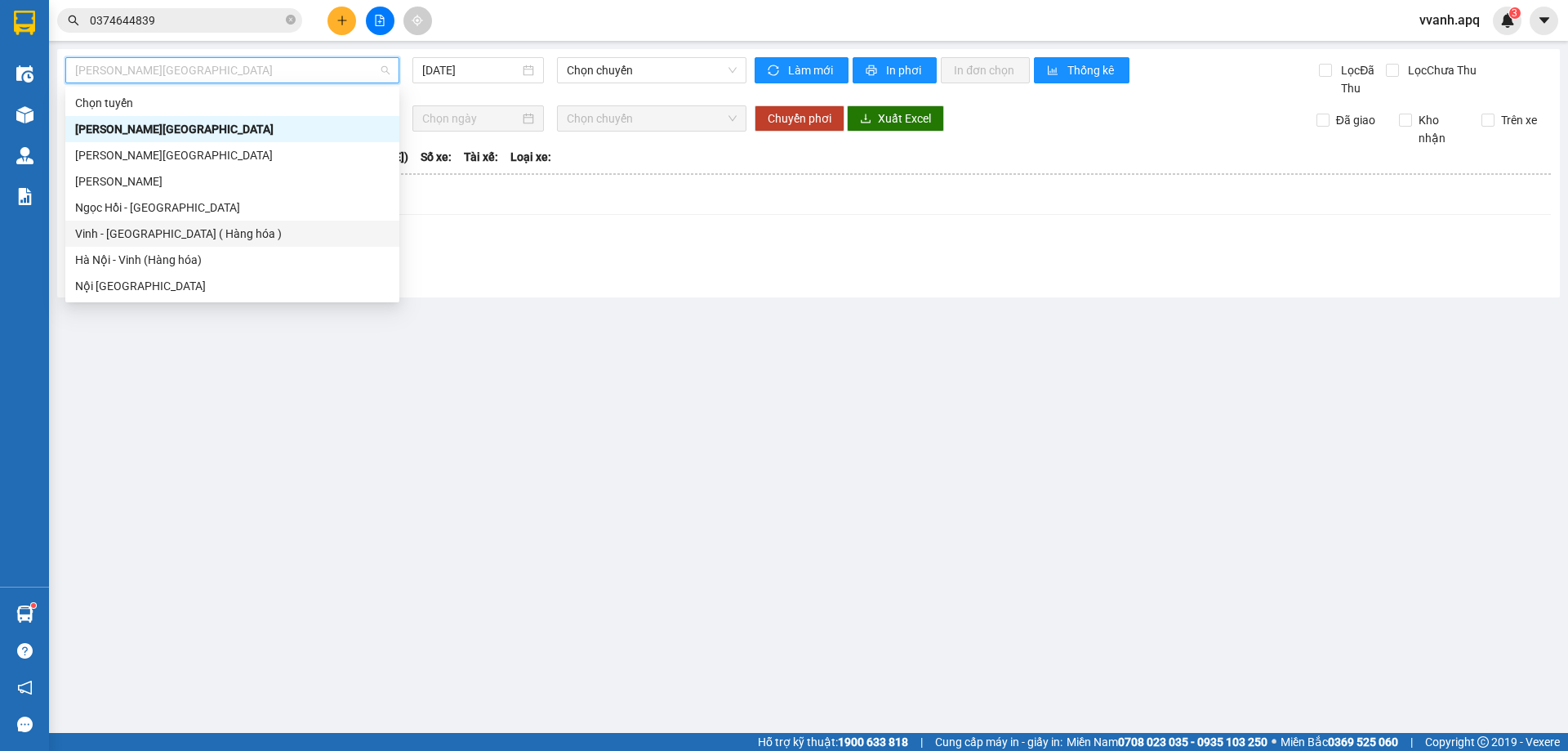
click at [211, 228] on div "Vinh - [GEOGRAPHIC_DATA] ( Hàng hóa )" at bounding box center [232, 234] width 315 height 18
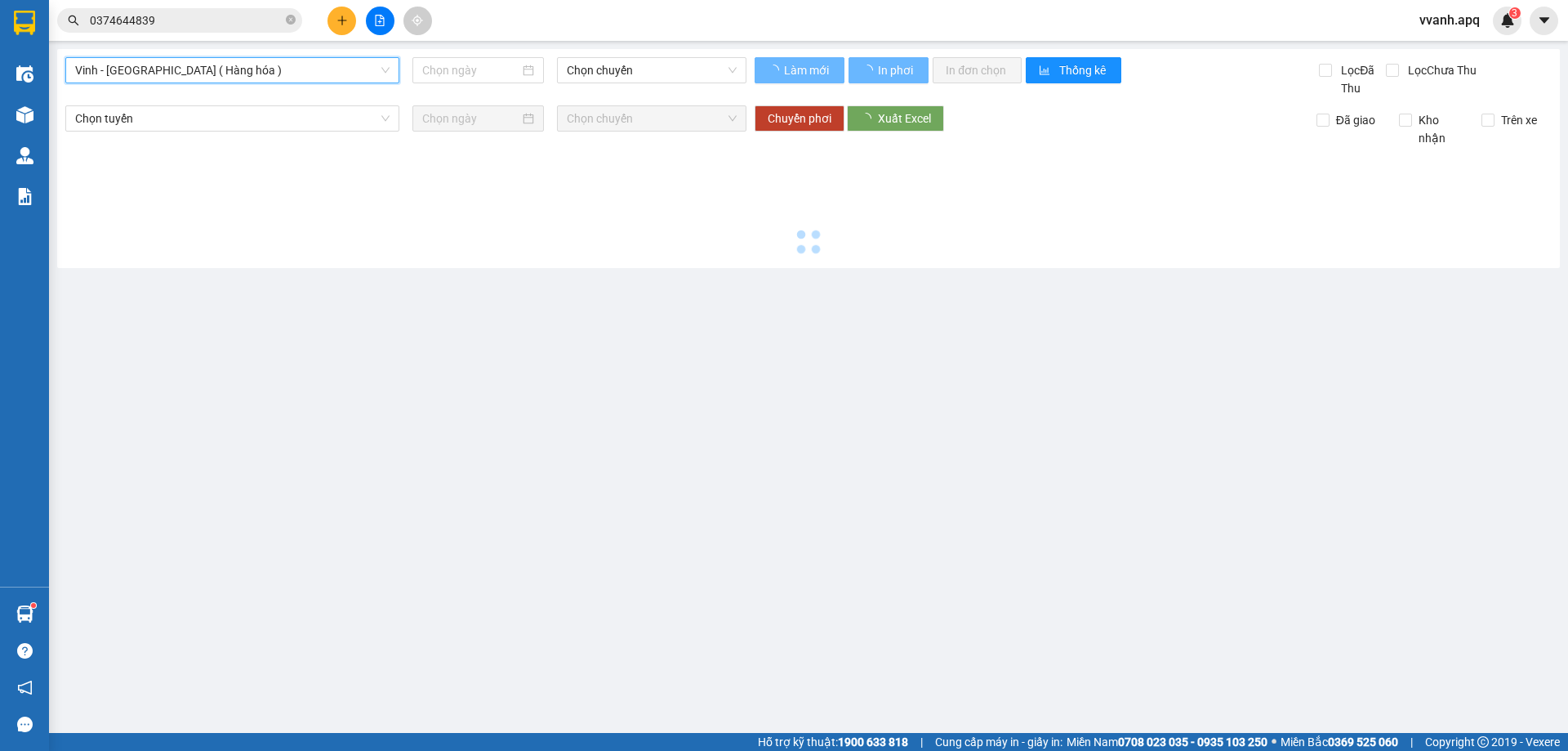
type input "[DATE]"
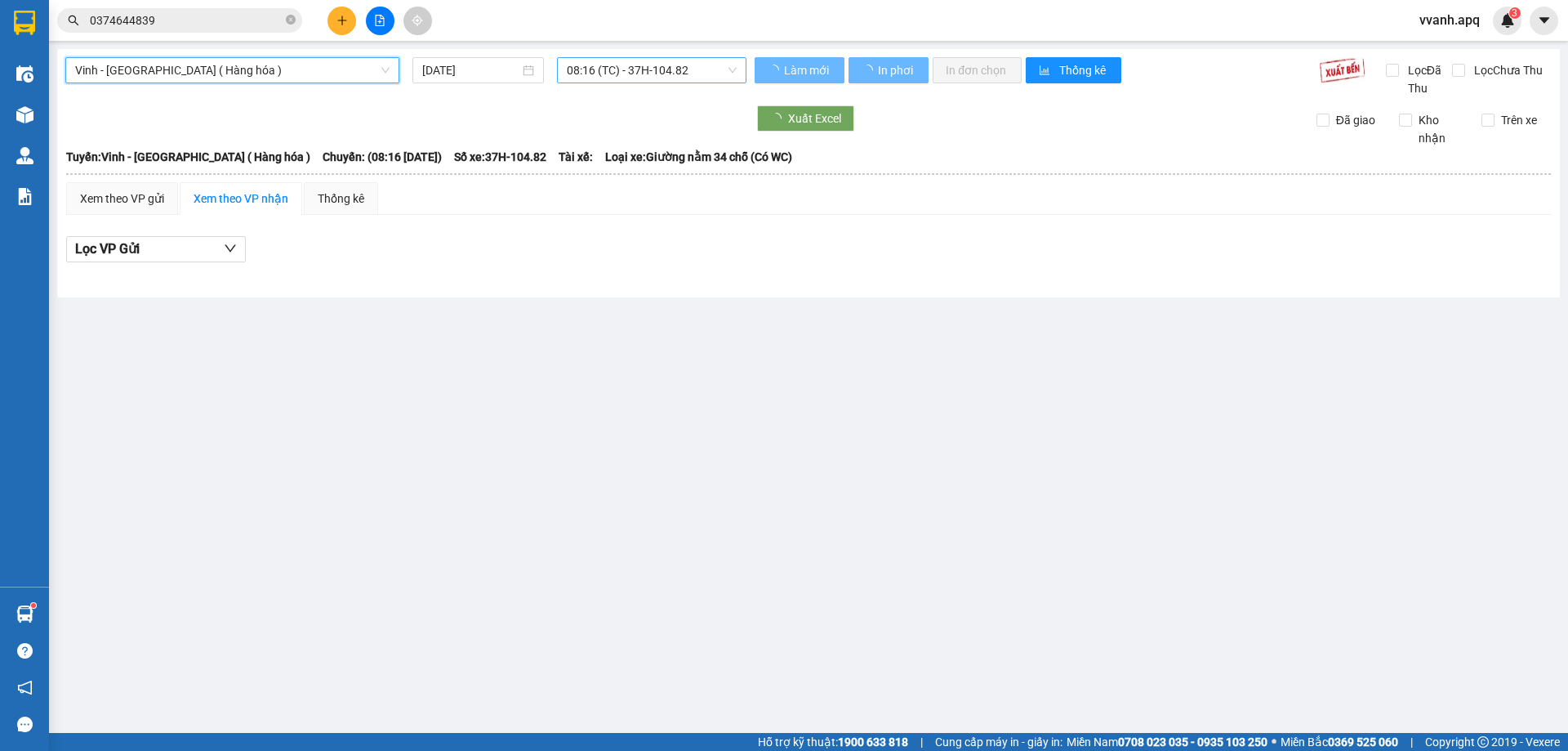
click at [570, 66] on span "08:16 (TC) - 37H-104.82" at bounding box center [652, 70] width 170 height 24
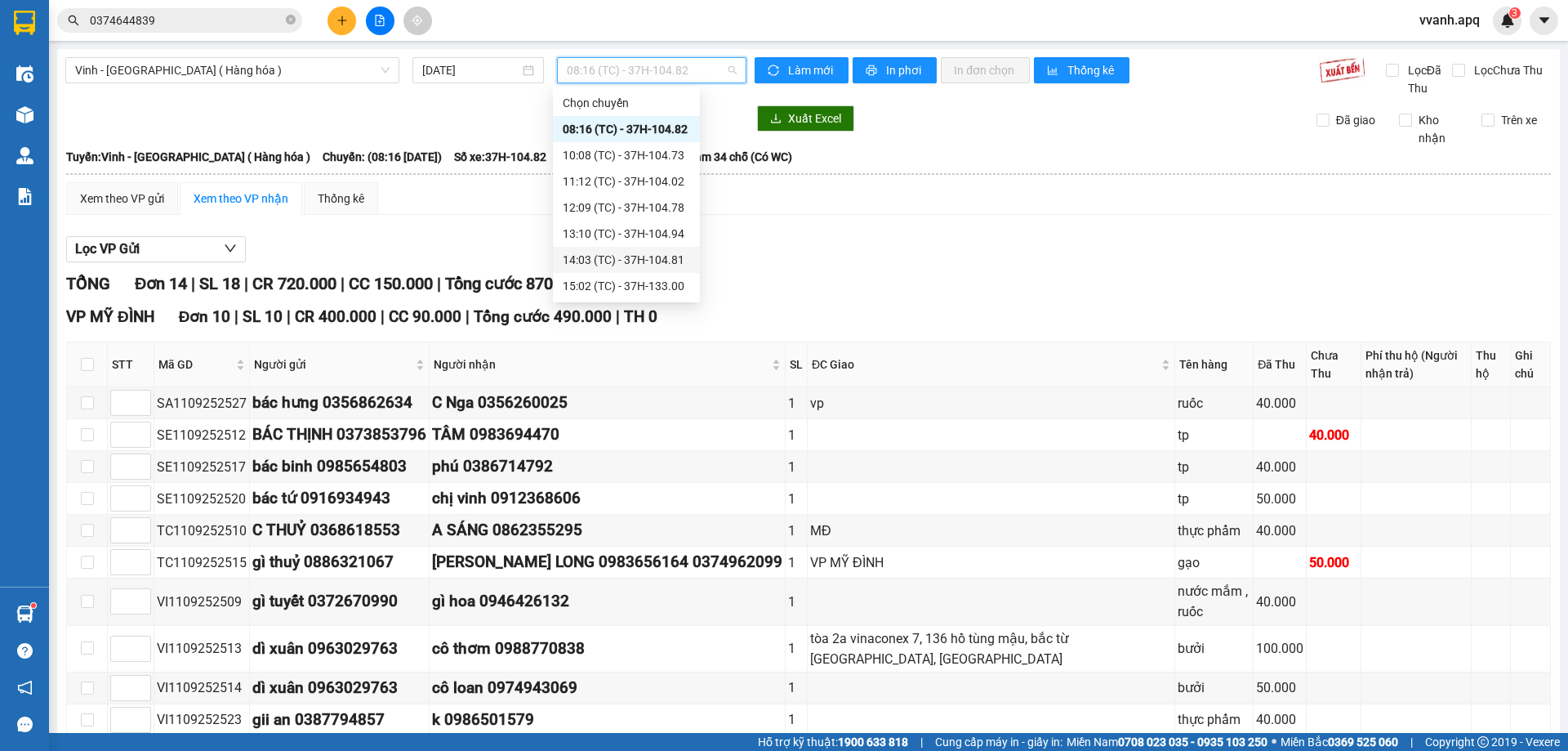
click at [610, 251] on div "14:03 (TC) - 37H-104.81" at bounding box center [627, 260] width 128 height 18
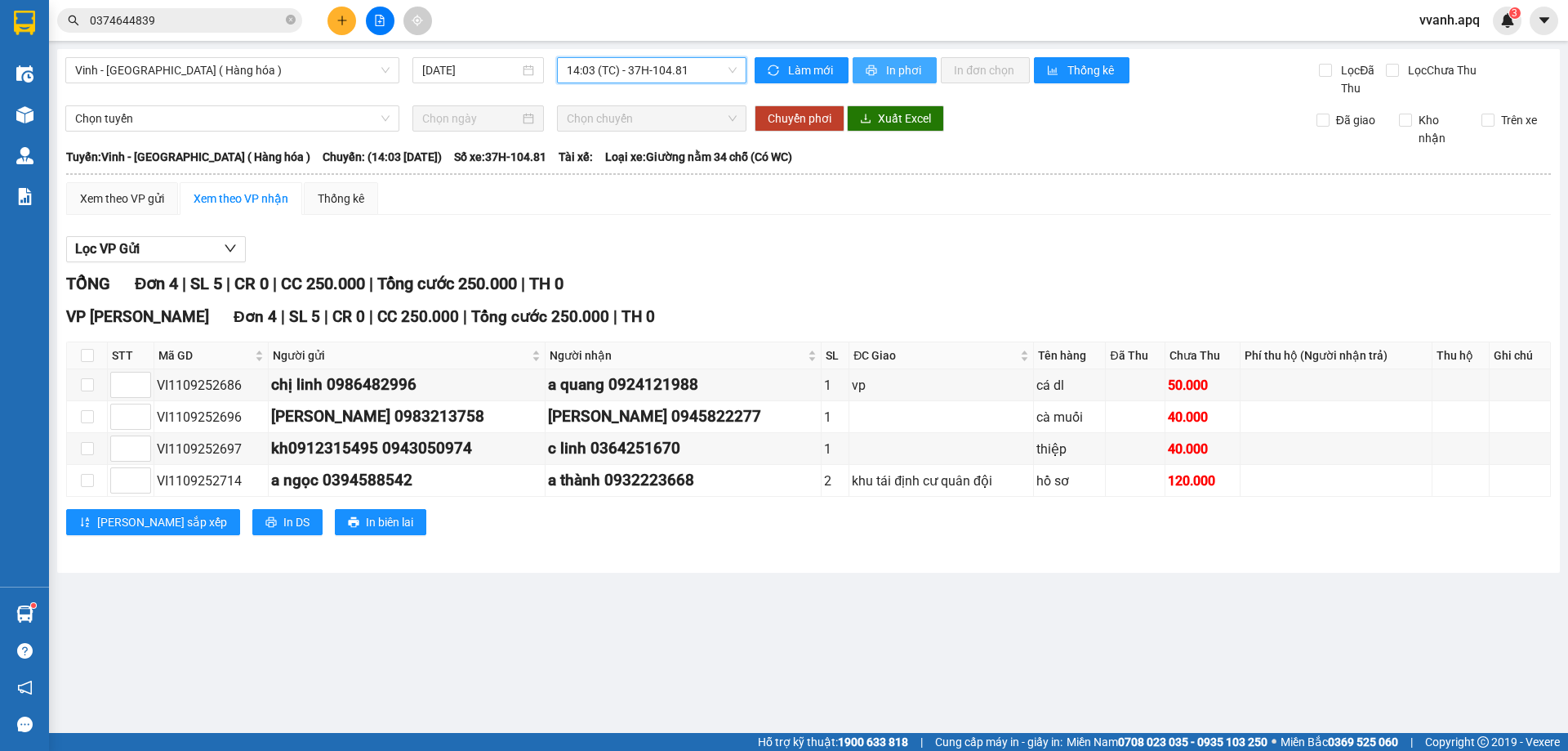
click at [895, 74] on span "In phơi" at bounding box center [905, 70] width 38 height 18
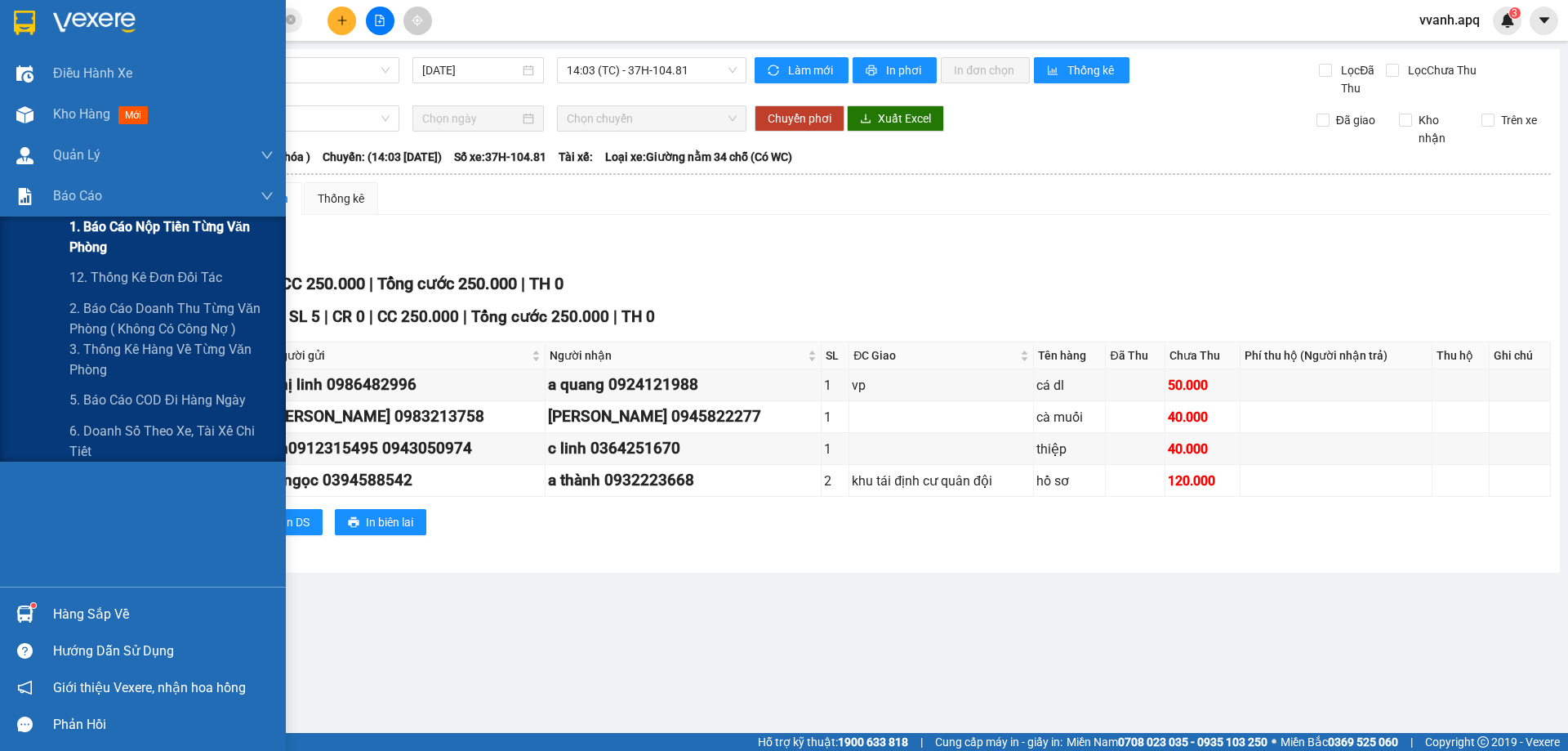
click at [126, 239] on span "1. Báo cáo nộp tiền từng văn phòng" at bounding box center [172, 236] width 204 height 41
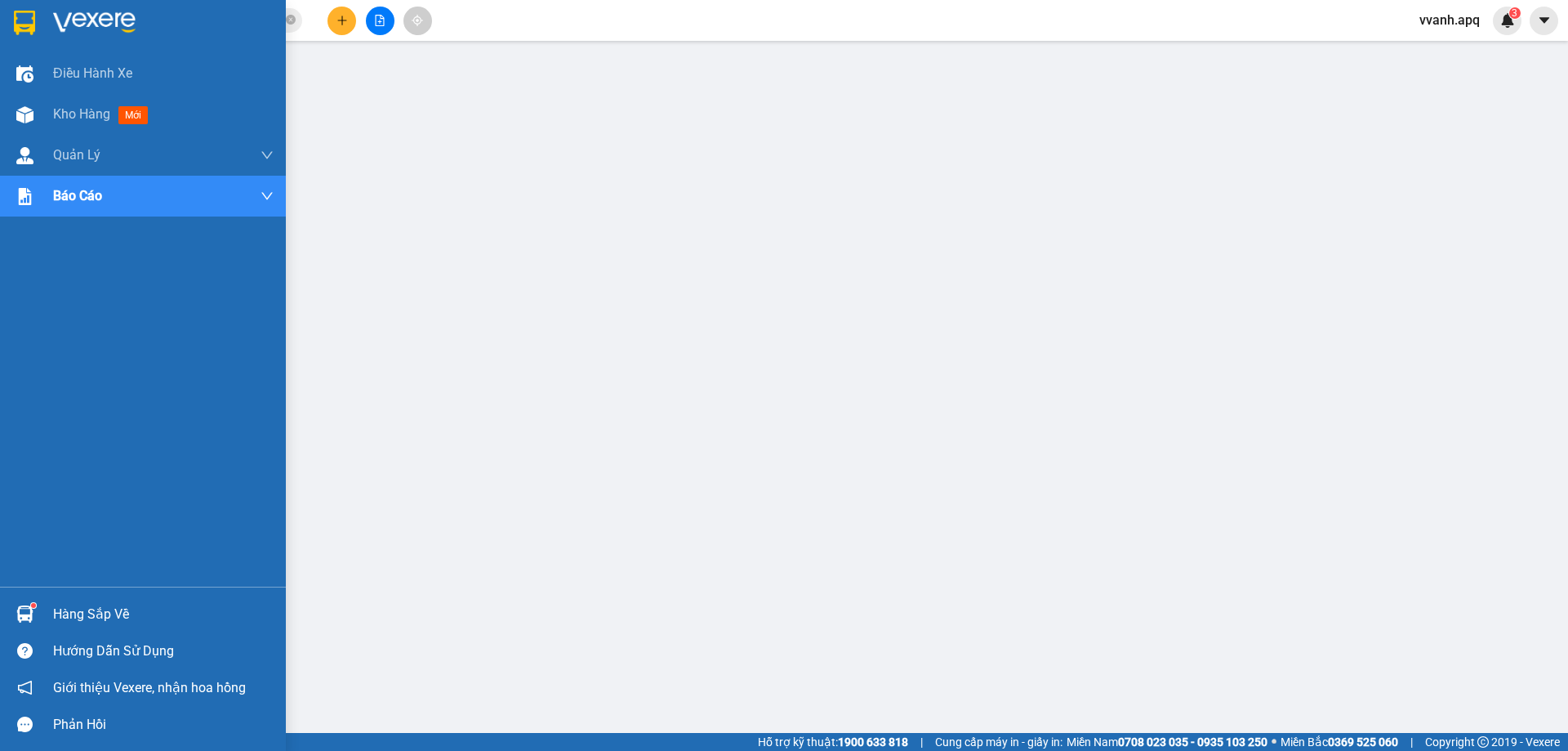
click at [33, 629] on div "Hàng sắp về" at bounding box center [143, 614] width 286 height 37
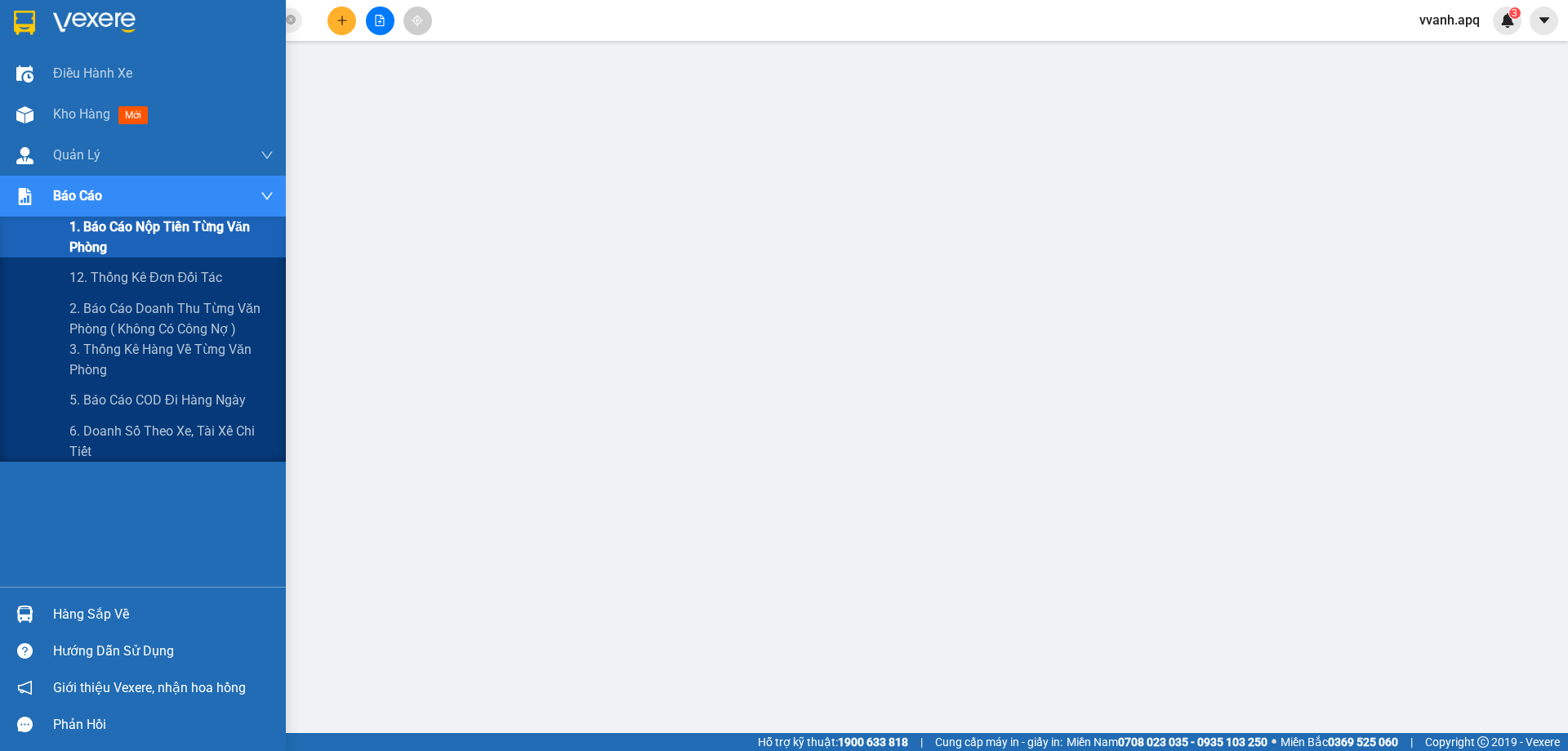
click at [129, 234] on span "1. Báo cáo nộp tiền từng văn phòng" at bounding box center [172, 236] width 204 height 41
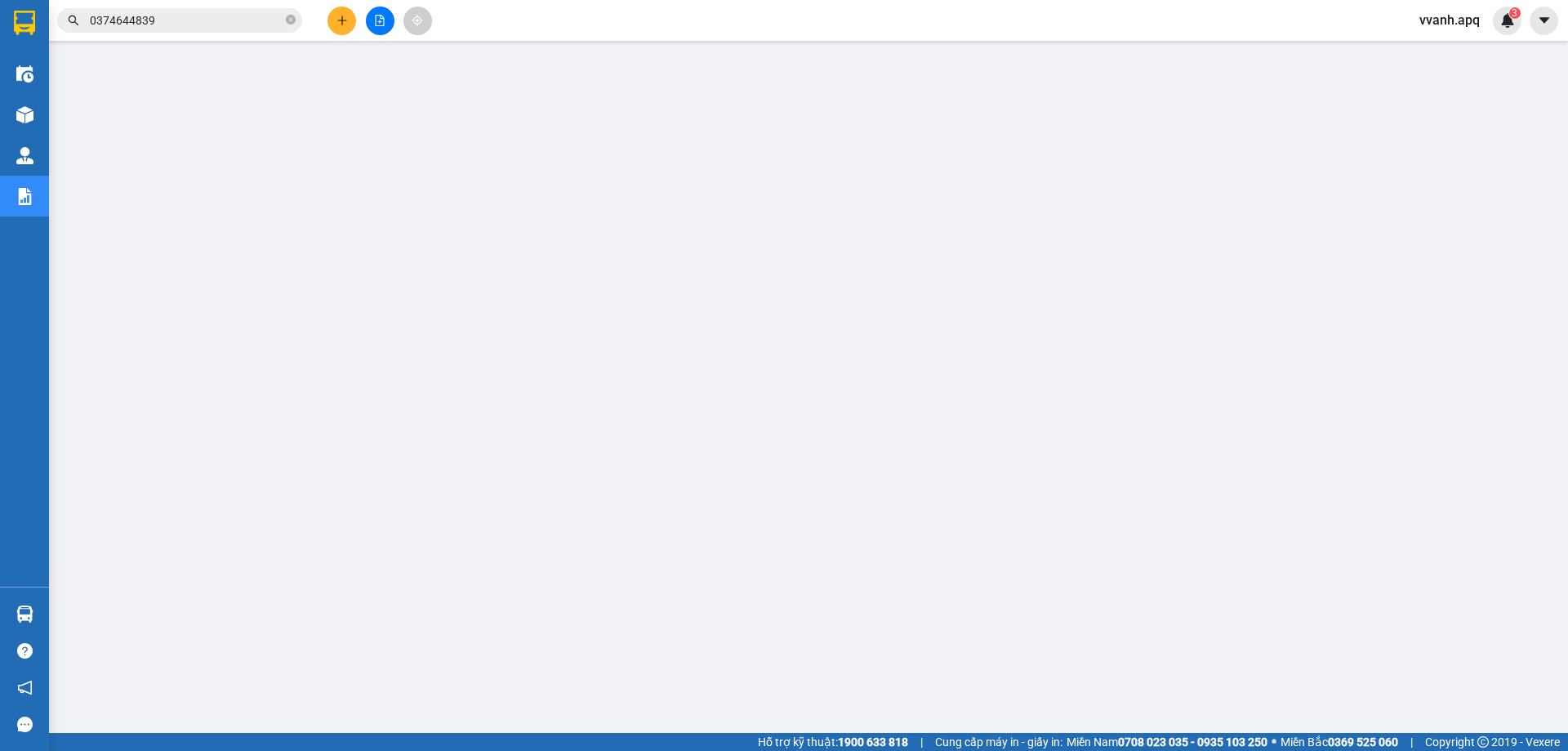
click at [1427, 25] on span "vvanh.apq" at bounding box center [1450, 20] width 86 height 21
click at [1437, 53] on span "Đăng xuất" at bounding box center [1467, 50] width 69 height 18
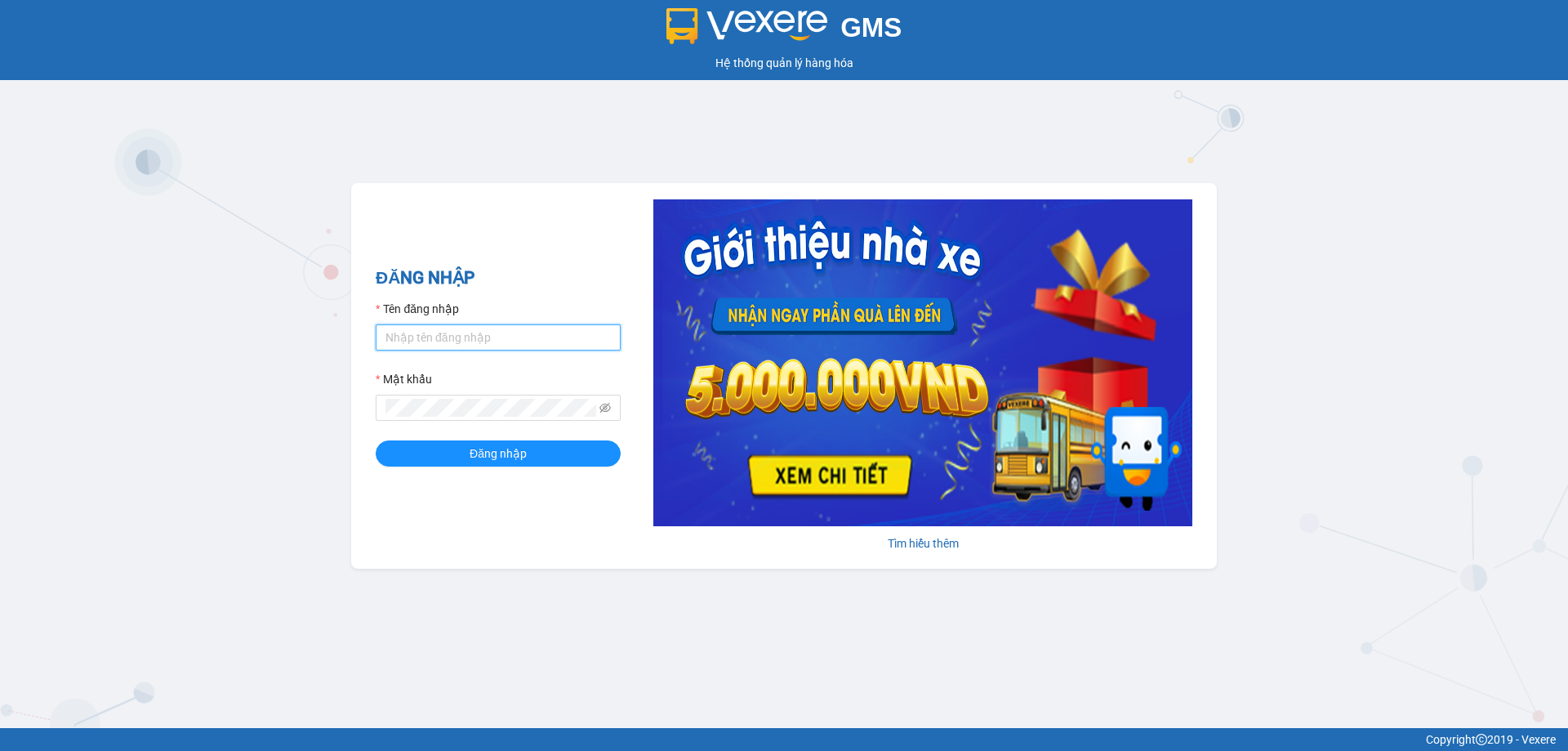
click at [434, 340] on input "Tên đăng nhập" at bounding box center [498, 337] width 245 height 26
type input "honganvp.apq"
click at [467, 447] on button "Đăng nhập" at bounding box center [498, 454] width 245 height 26
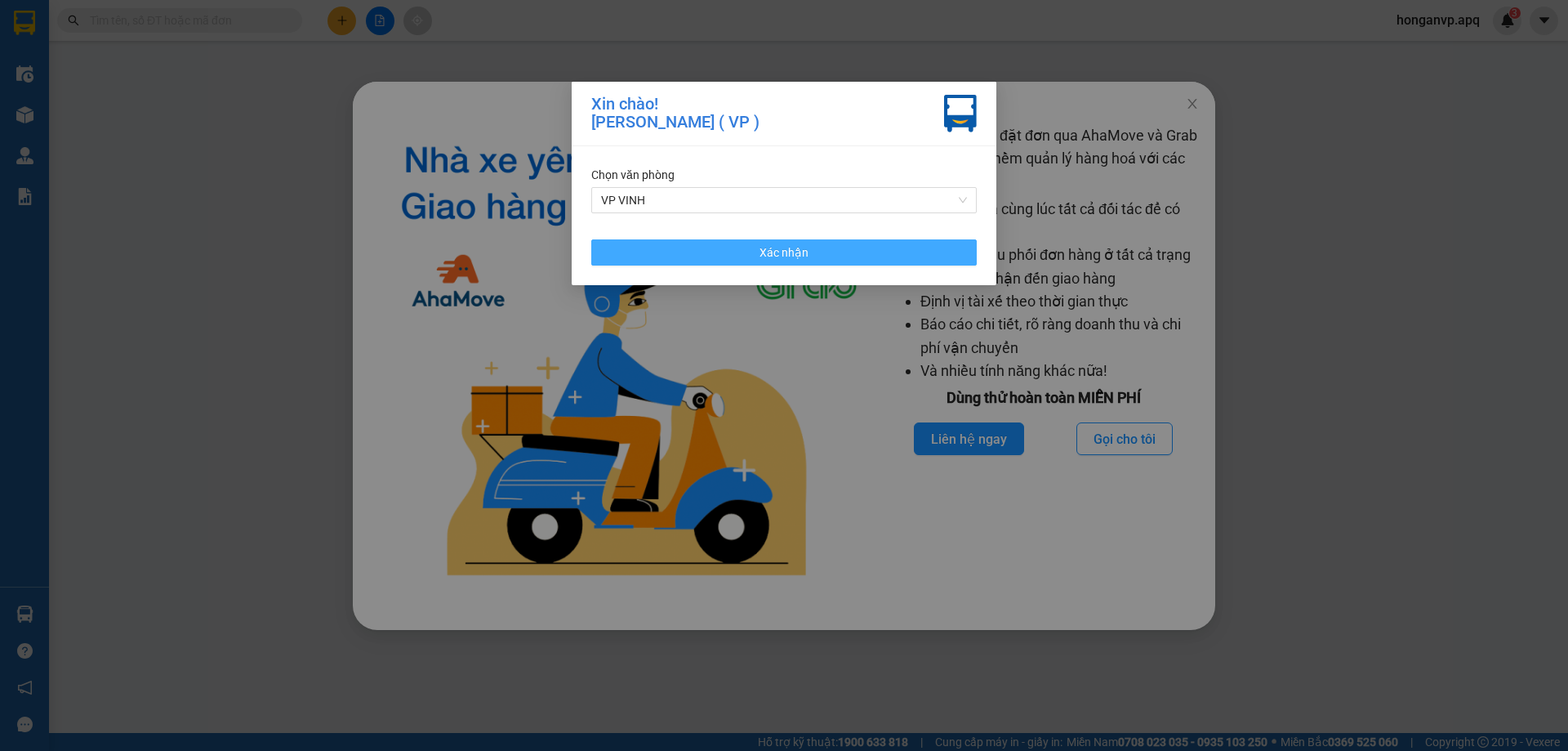
click at [762, 256] on span "Xác nhận" at bounding box center [784, 252] width 49 height 18
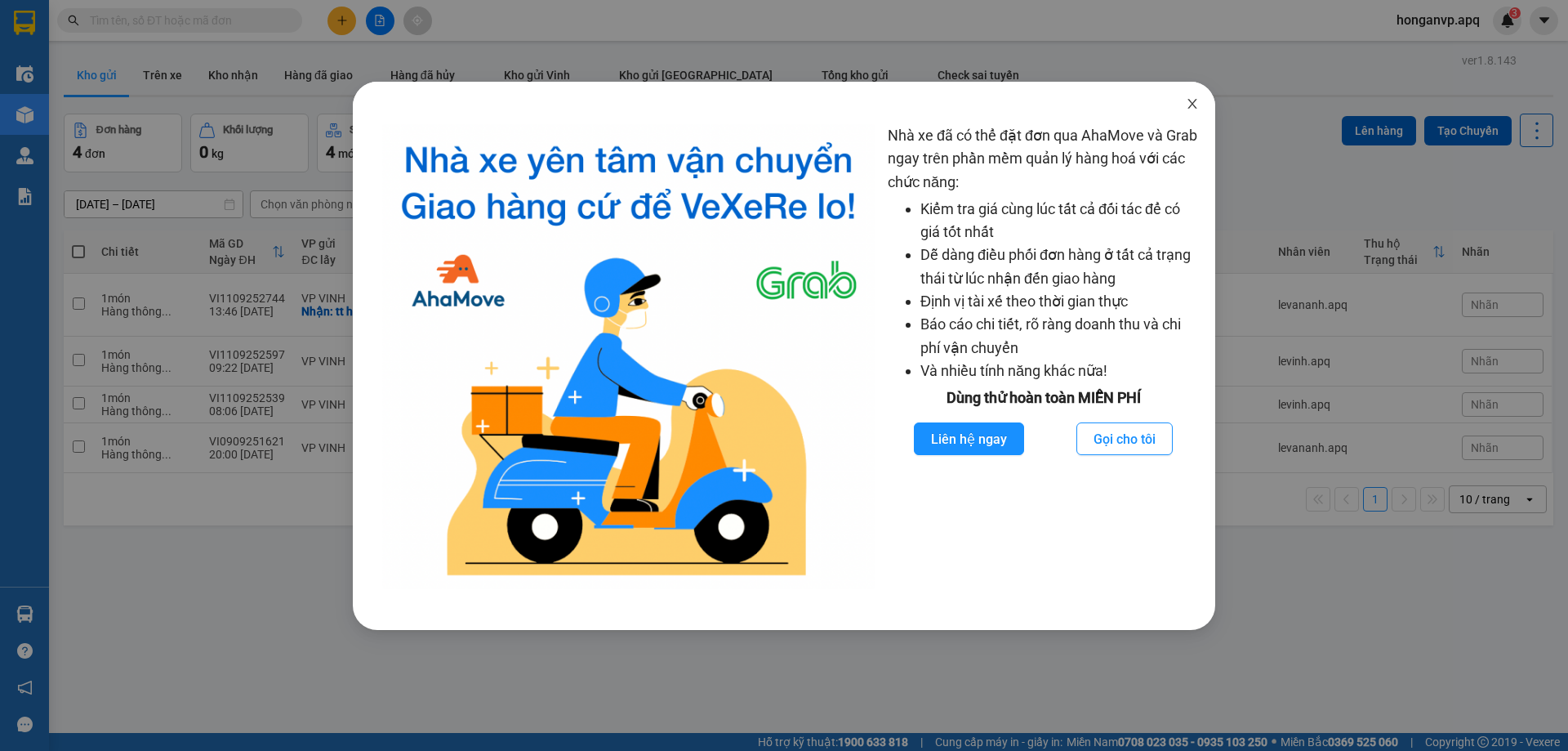
click at [1190, 109] on icon "close" at bounding box center [1192, 103] width 9 height 9
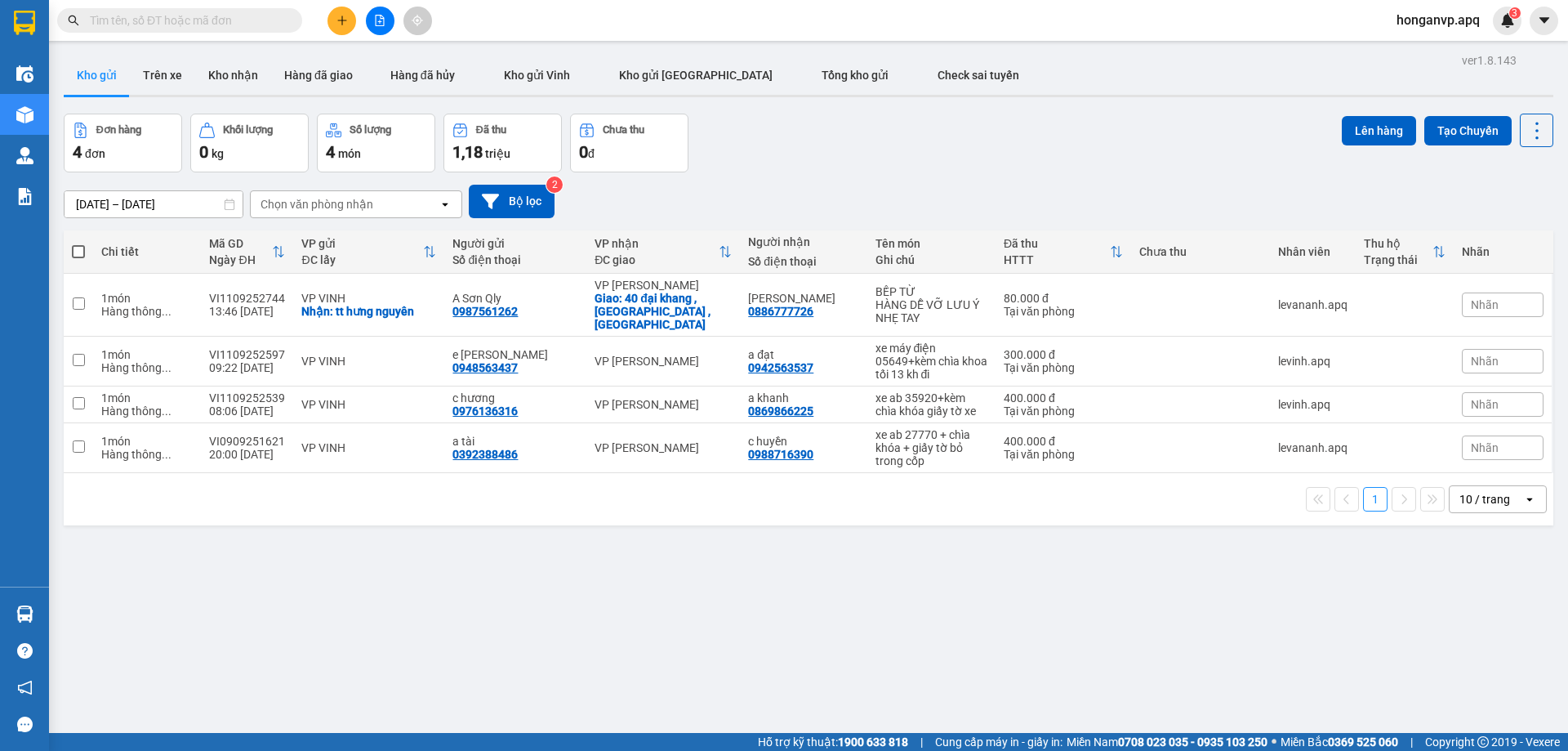
click at [778, 162] on div "Đơn hàng 4 đơn Khối lượng 0 kg Số lượng 4 món Đã thu 1,18 triệu Chưa thu 0 đ Lê…" at bounding box center [809, 143] width 1490 height 59
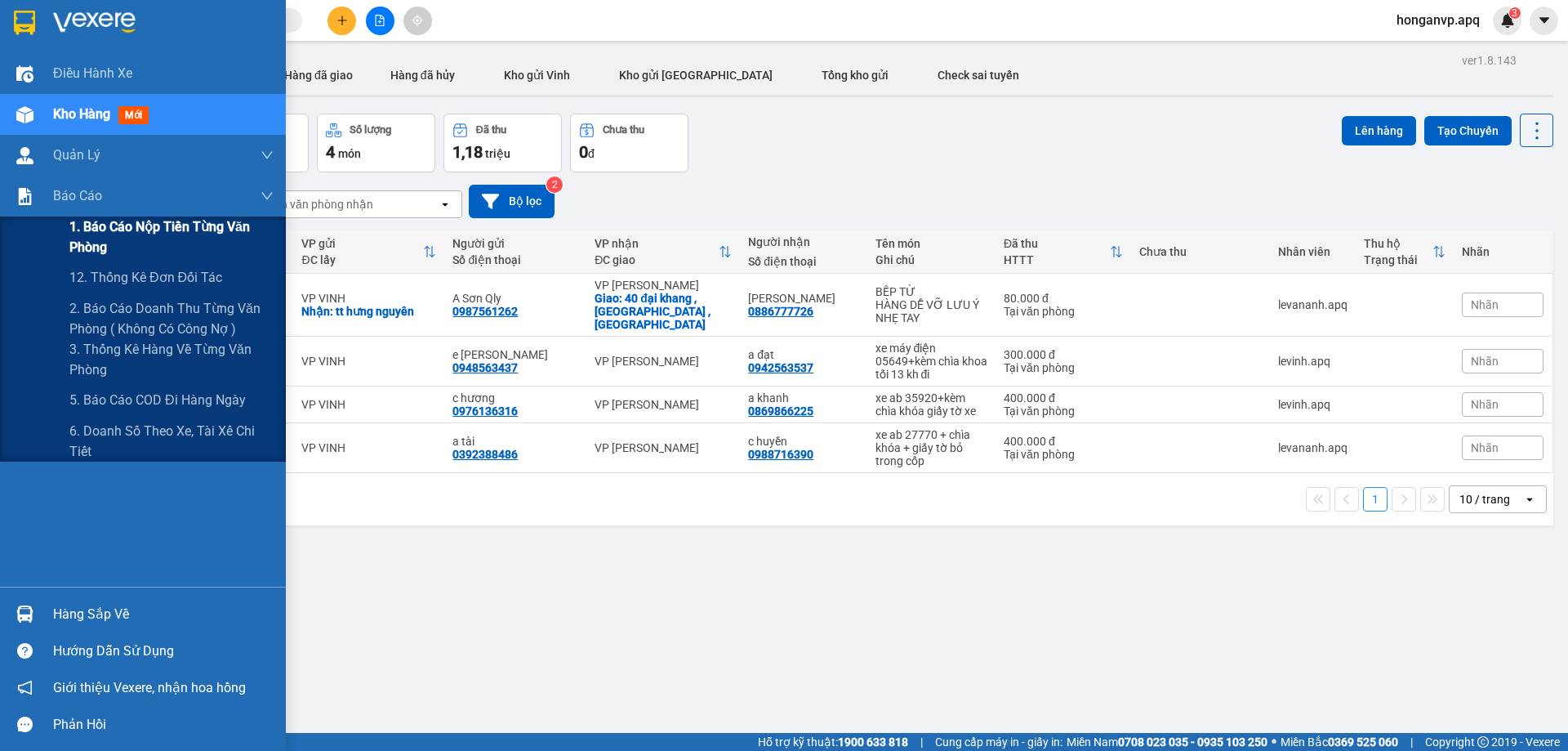
click at [131, 235] on span "1. Báo cáo nộp tiền từng văn phòng" at bounding box center [172, 236] width 204 height 41
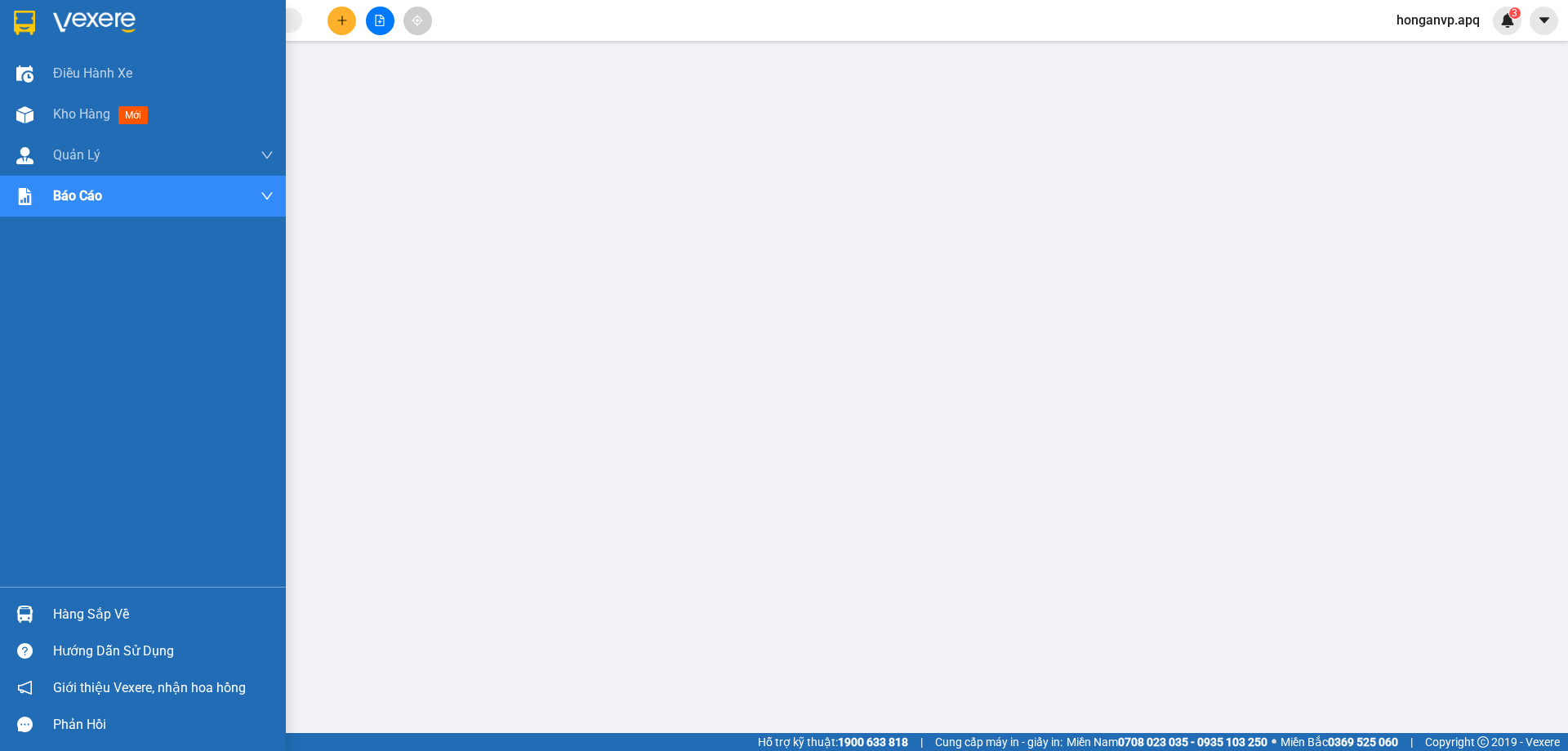
click at [75, 22] on img at bounding box center [95, 22] width 83 height 24
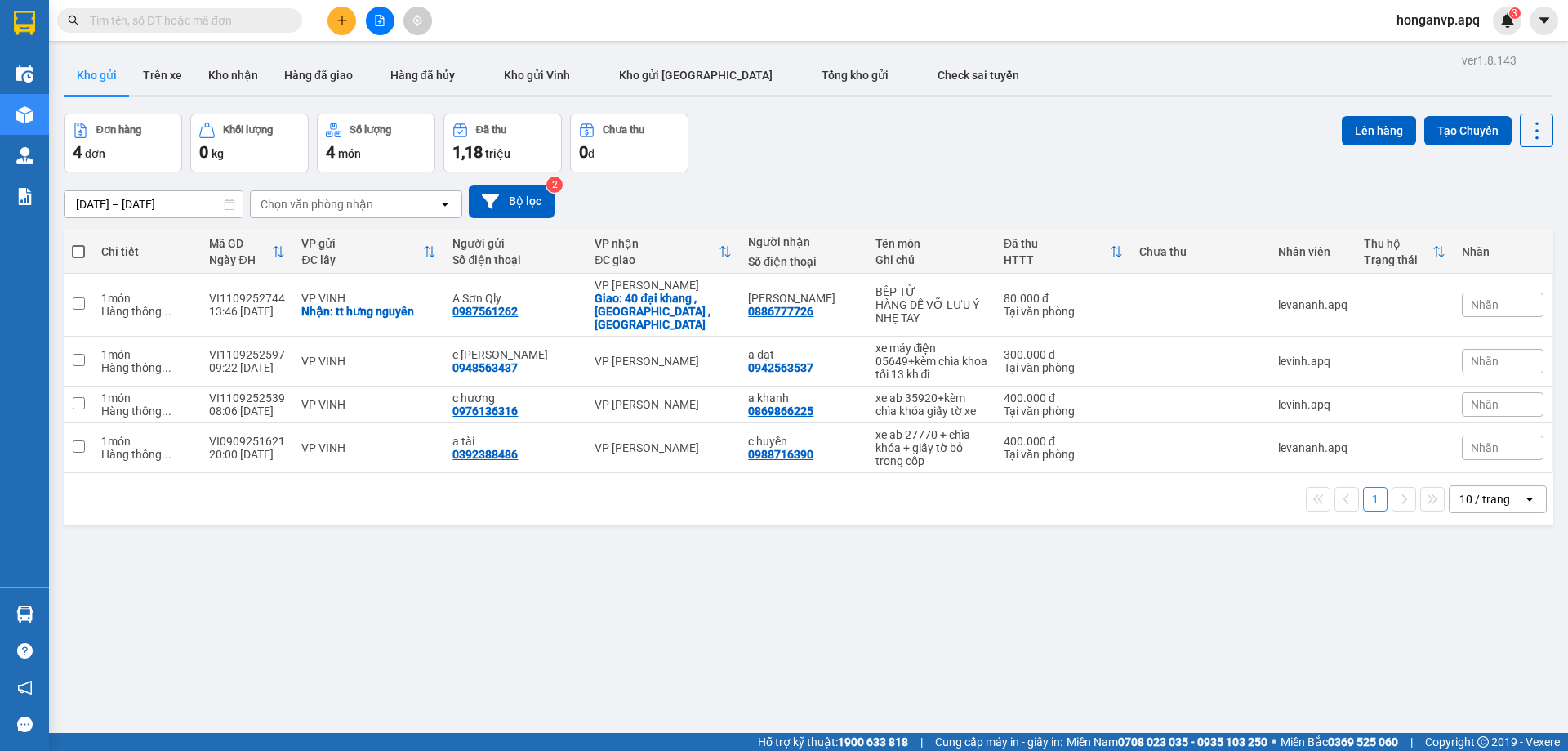
click at [883, 154] on div "Đơn hàng 4 đơn Khối lượng 0 kg Số lượng 4 món Đã thu 1,18 triệu Chưa thu 0 đ Lê…" at bounding box center [809, 143] width 1490 height 59
click at [945, 155] on div "Đơn hàng 4 đơn Khối lượng 0 kg Số lượng 4 món Đã thu 1,18 triệu Chưa thu 0 đ Lê…" at bounding box center [809, 143] width 1490 height 59
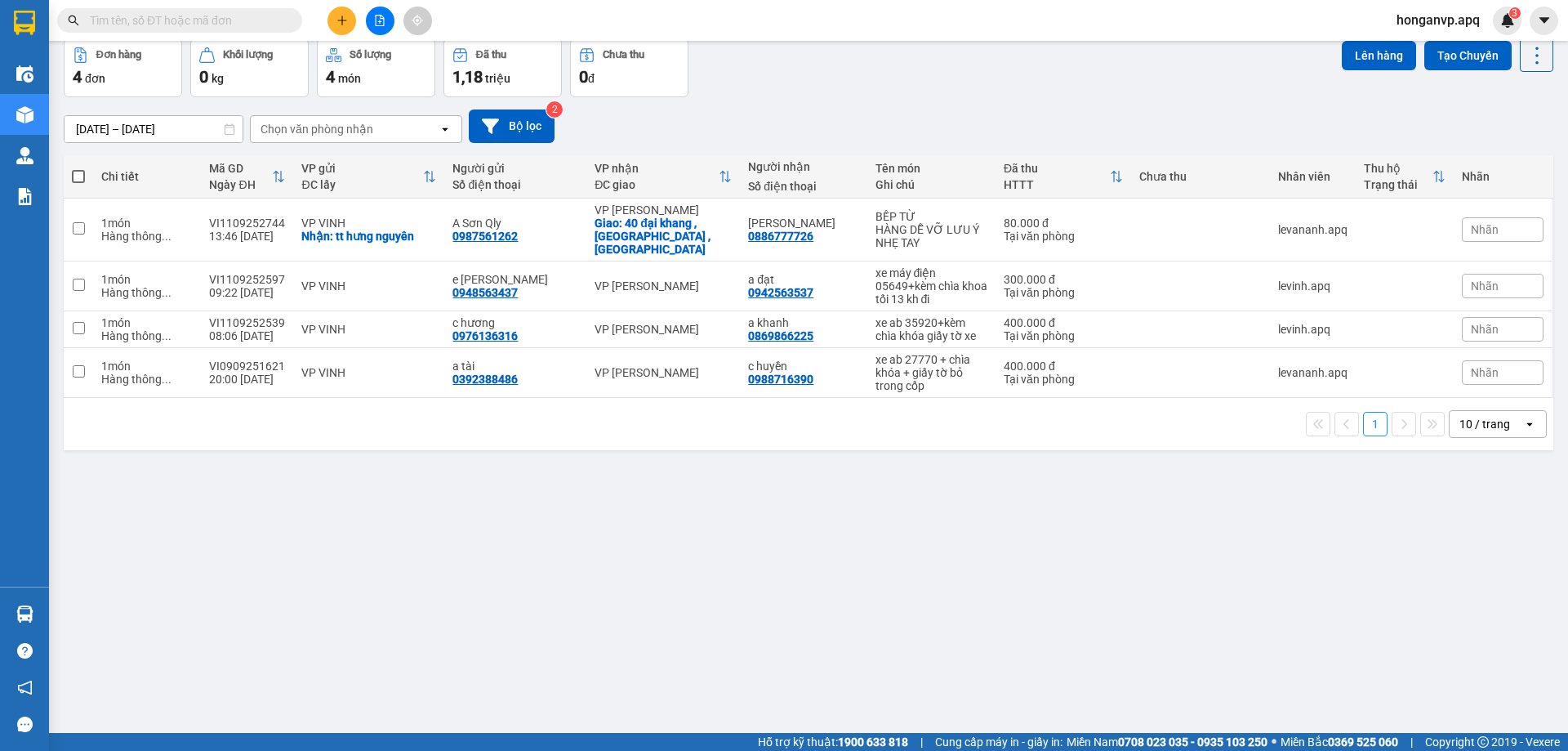
click at [845, 107] on div "09/09/2025 – 11/09/2025 Press the down arrow key to interact with the calendar …" at bounding box center [809, 126] width 1490 height 58
click at [336, 17] on icon "plus" at bounding box center [341, 20] width 11 height 11
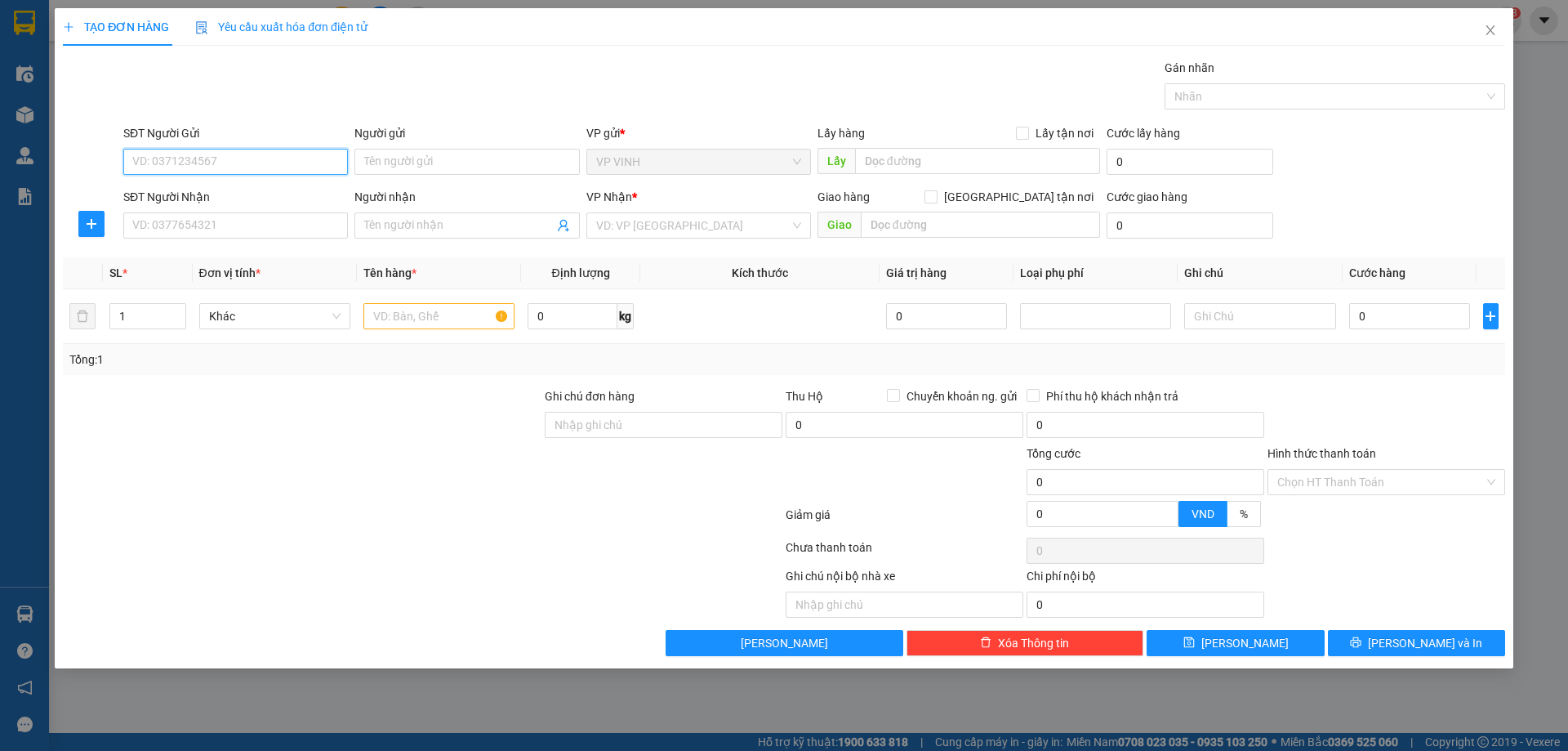
paste input "0374644839"
type input "0374644839"
click at [162, 194] on div "0374644839 - thanh cao thi" at bounding box center [235, 194] width 205 height 18
type input "[PERSON_NAME]"
checkbox input "true"
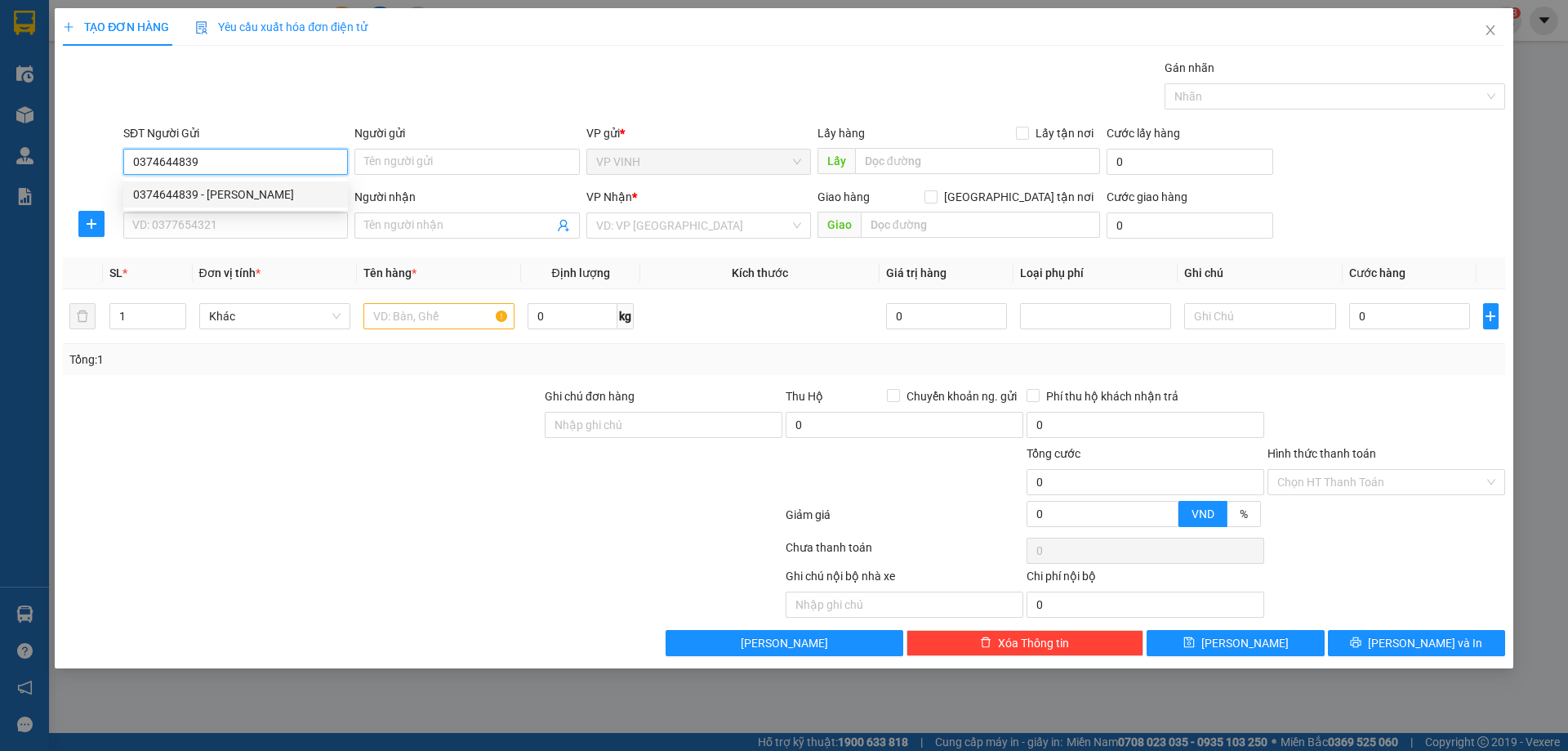
type input "cổng sau [GEOGRAPHIC_DATA]"
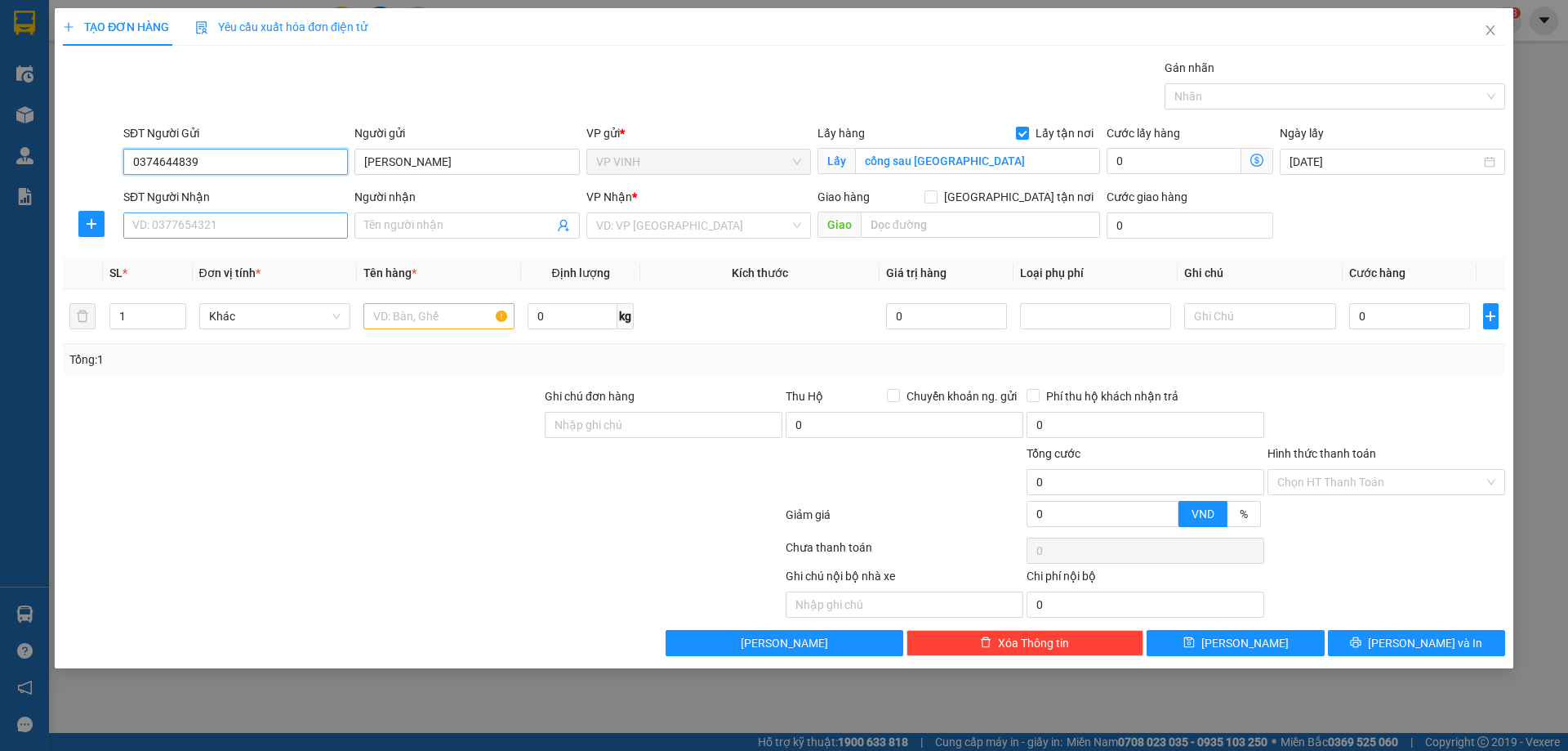
type input "0374644839"
click at [174, 222] on input "SĐT Người Nhận" at bounding box center [235, 225] width 225 height 26
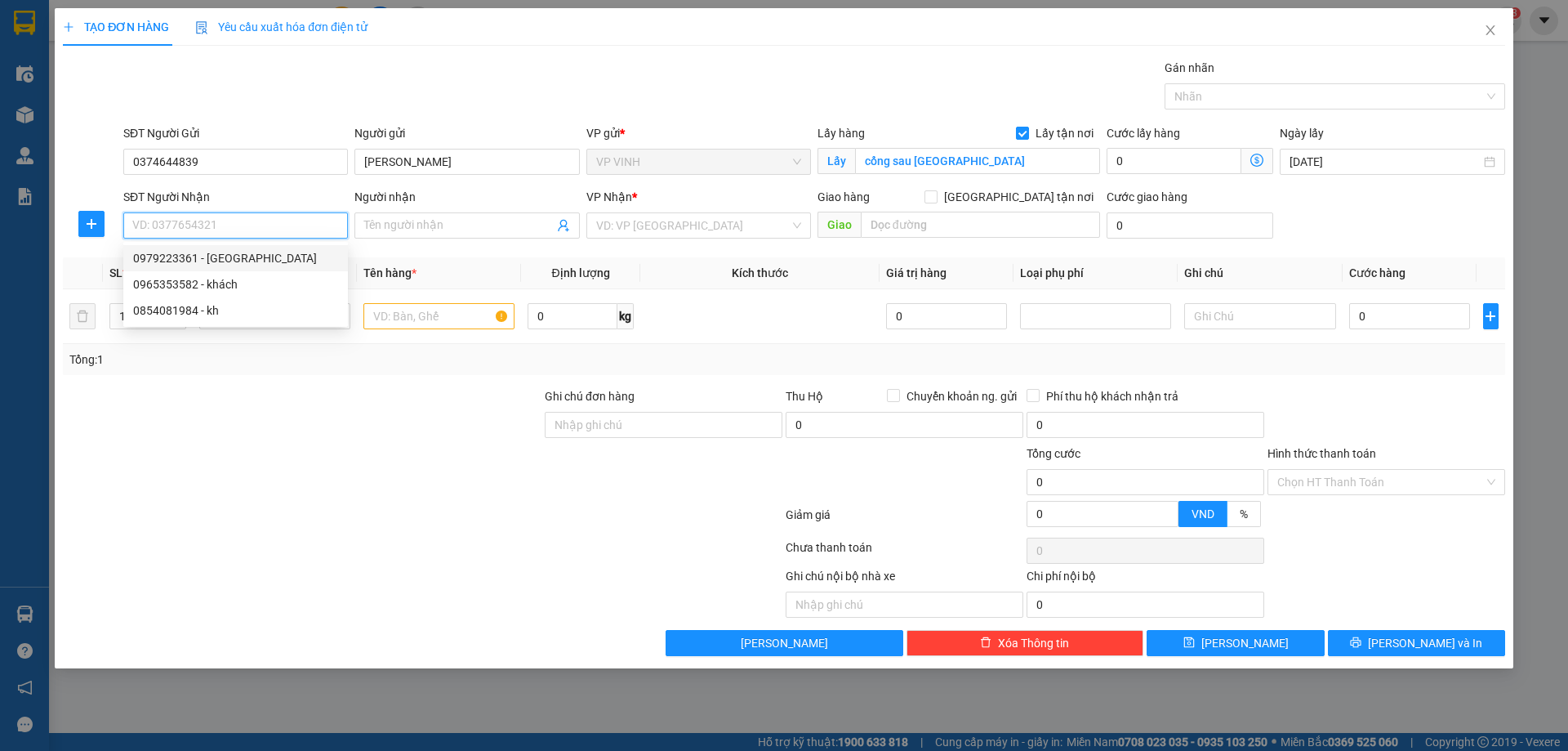
click at [161, 261] on div "0979223361 - C HỒNG NH" at bounding box center [235, 258] width 205 height 18
type input "0979223361"
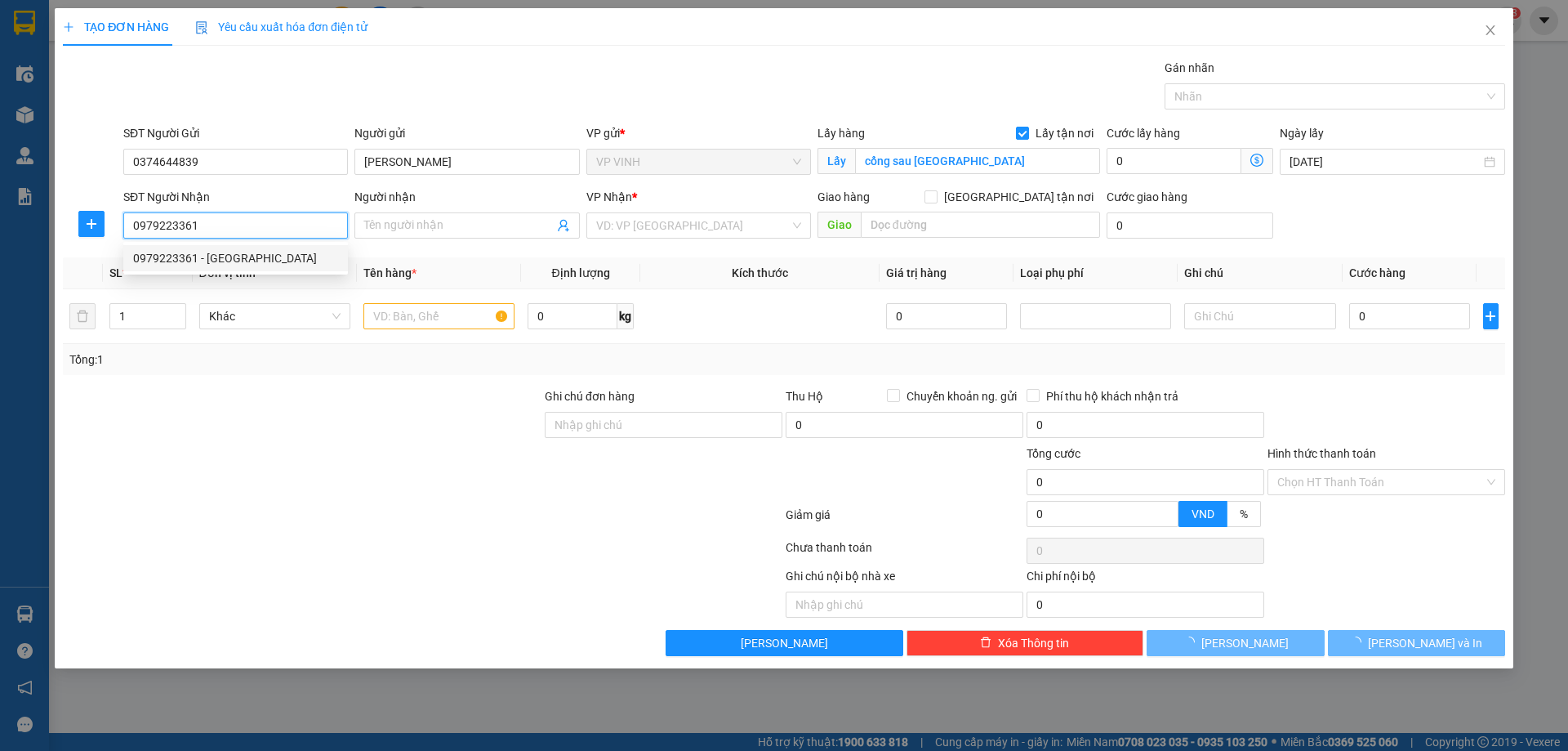
type input "C HỒNG NH"
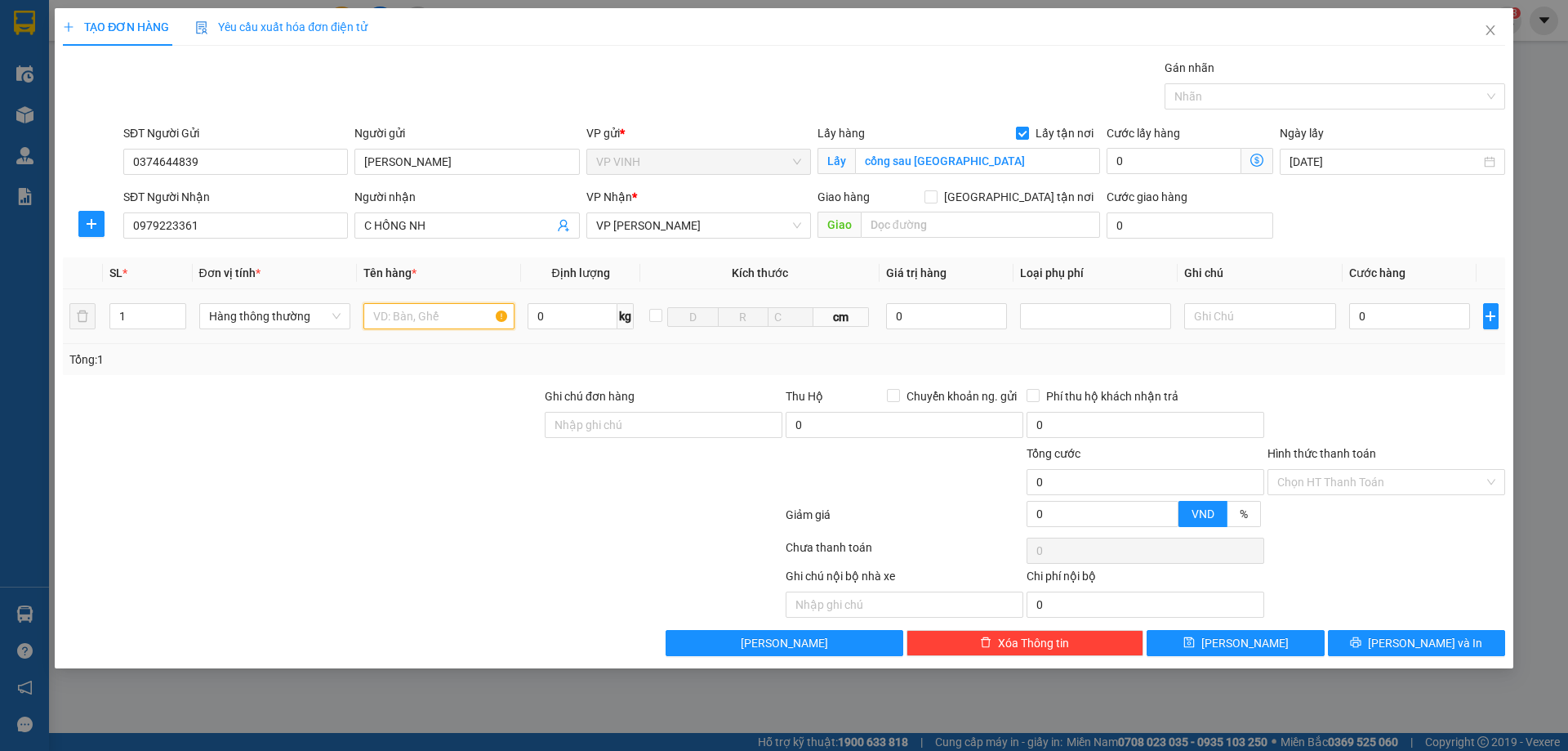
click at [455, 312] on input "text" at bounding box center [439, 316] width 151 height 26
type input "mật mía"
click at [1440, 329] on div "0" at bounding box center [1409, 316] width 122 height 33
click at [1427, 320] on input "0" at bounding box center [1409, 316] width 122 height 26
type input "6"
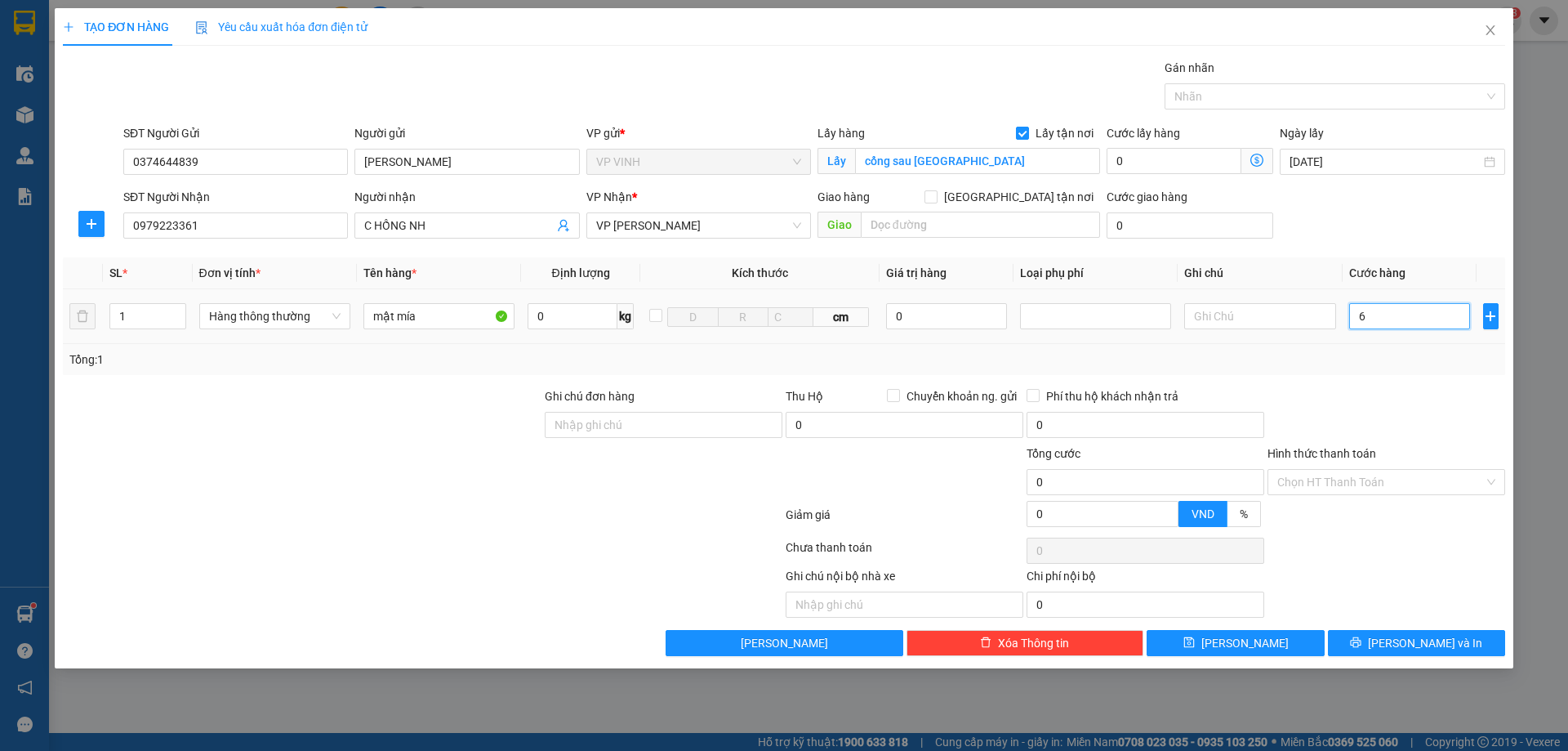
type input "6"
type input "60"
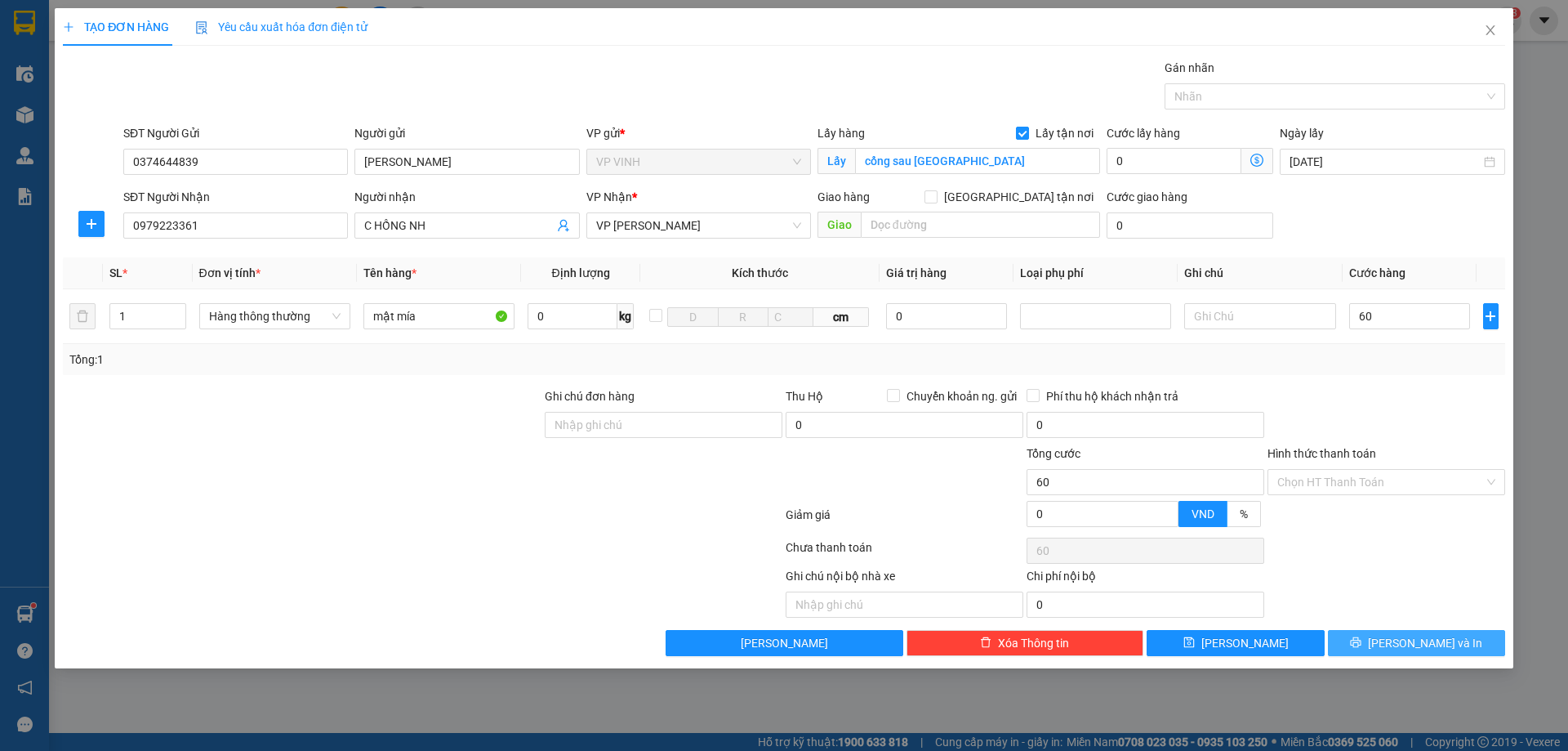
click at [1414, 640] on span "[PERSON_NAME] và In" at bounding box center [1425, 642] width 115 height 18
type input "60.000"
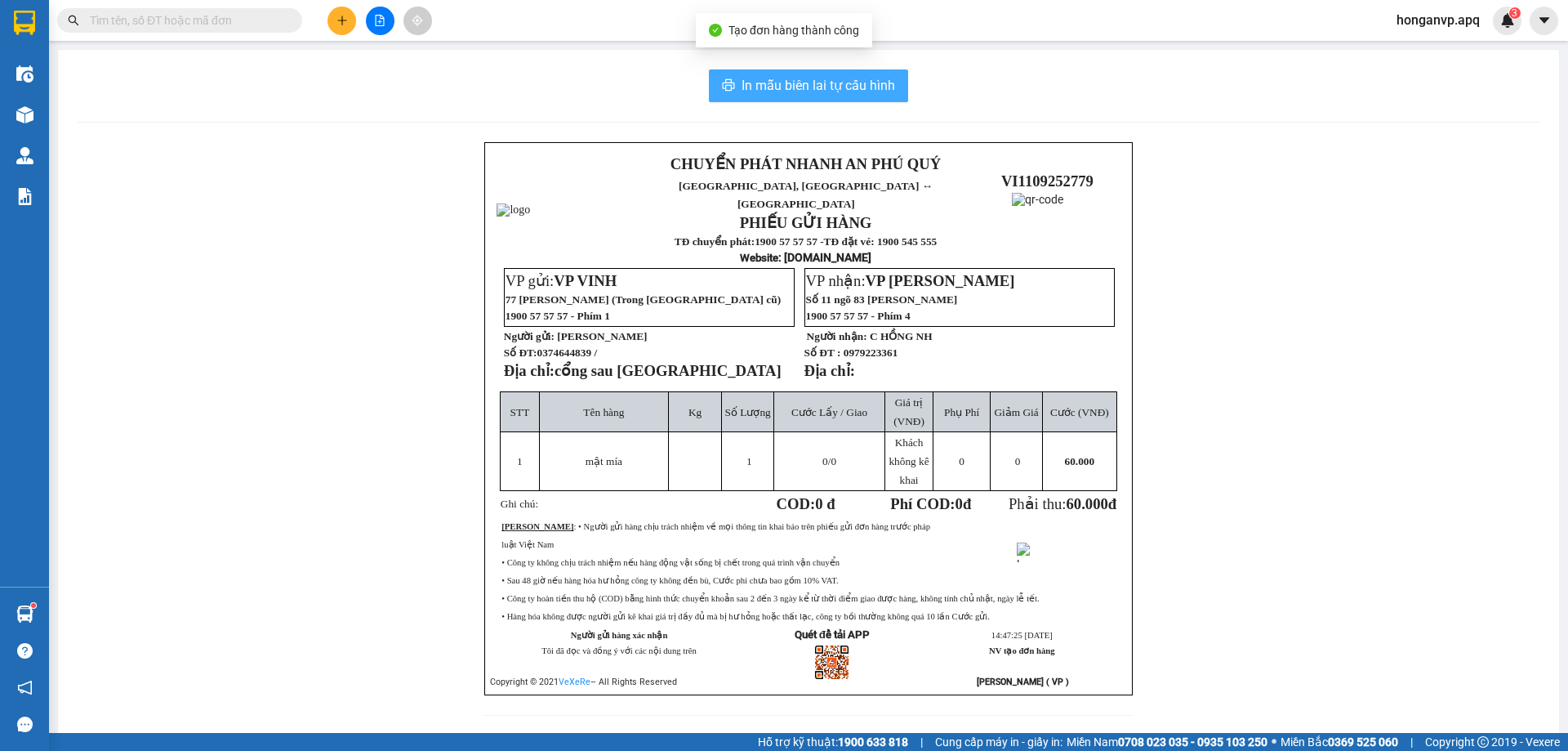
click at [779, 79] on span "In mẫu biên lai tự cấu hình" at bounding box center [818, 85] width 153 height 21
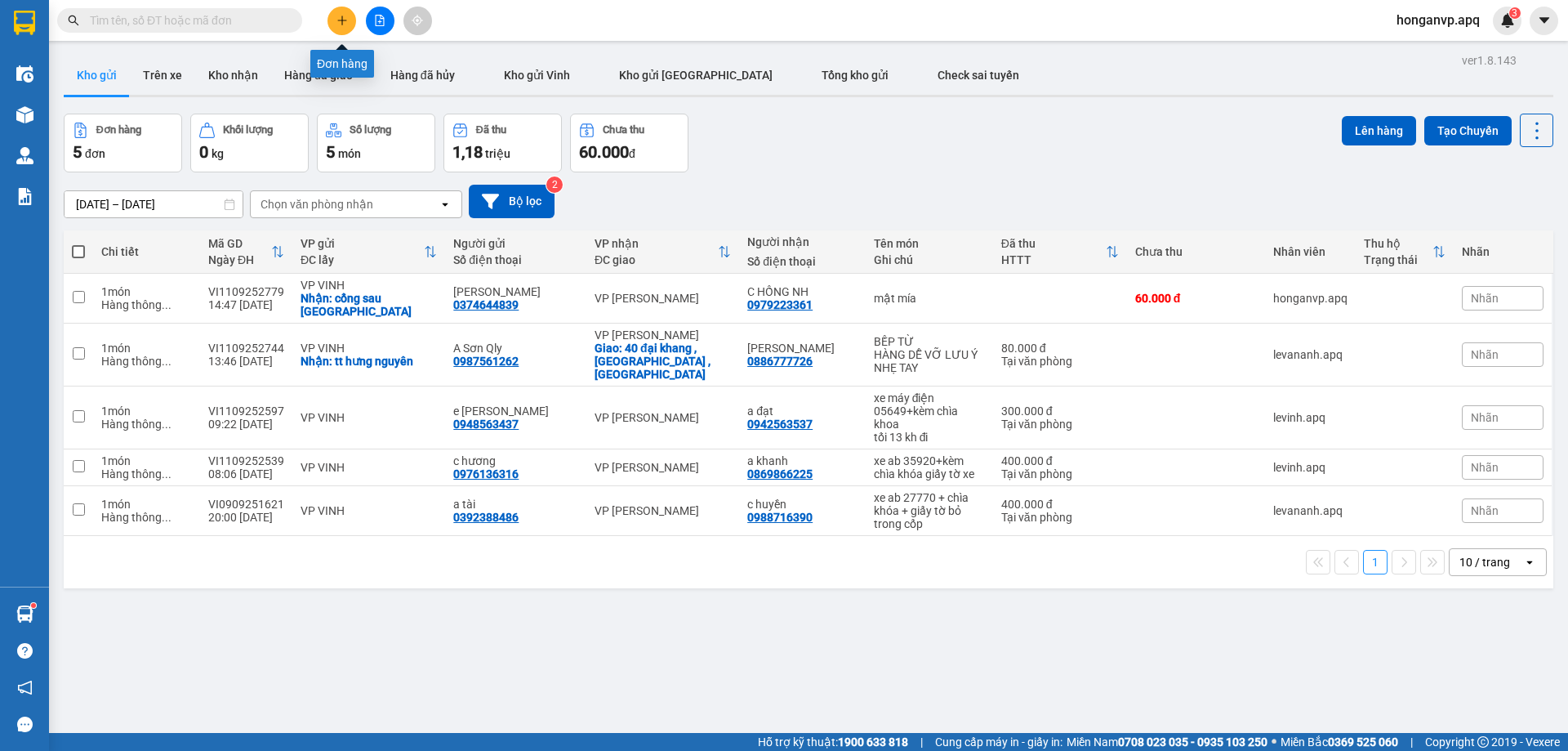
click at [341, 30] on button at bounding box center [341, 21] width 28 height 28
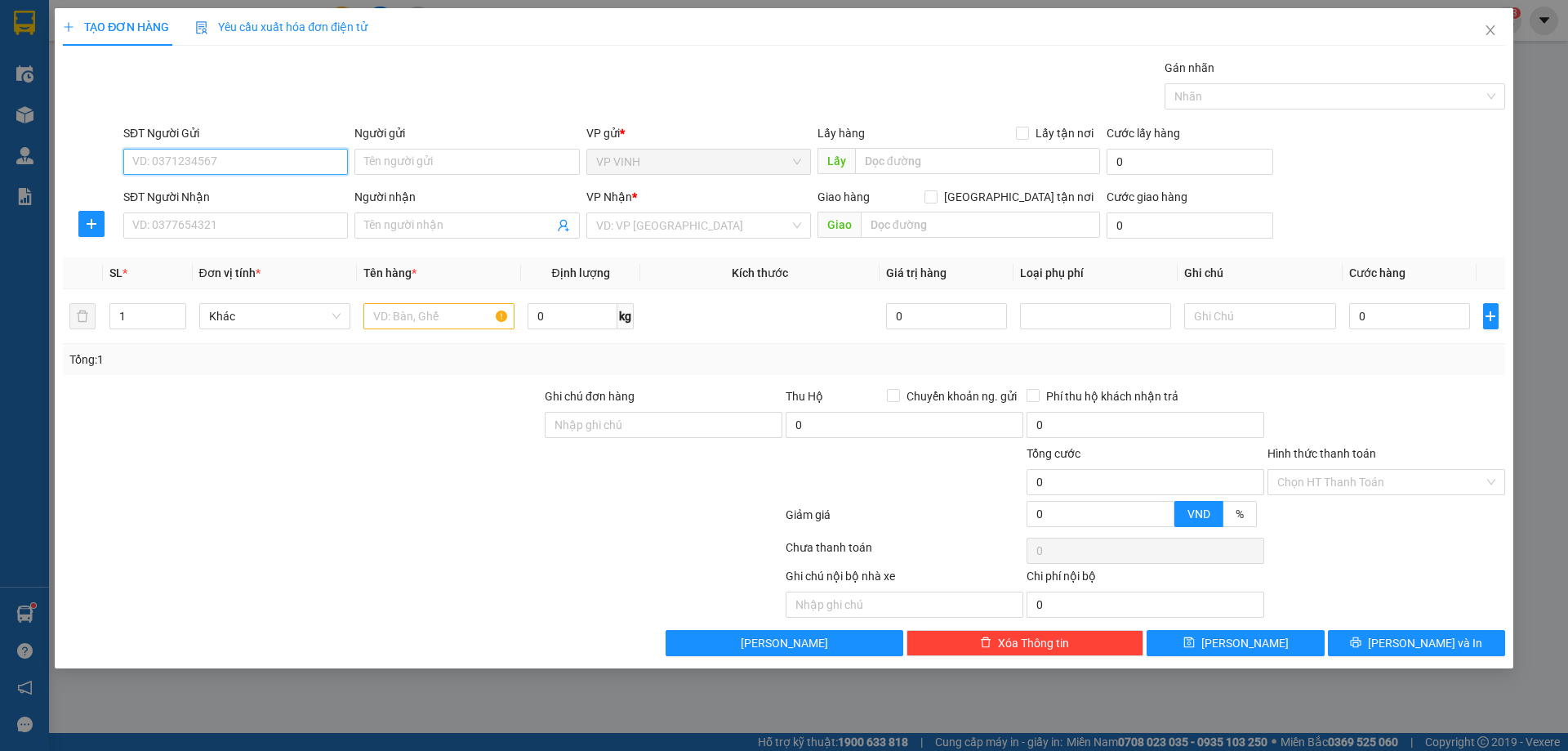
click at [168, 164] on input "SĐT Người Gửi" at bounding box center [235, 161] width 225 height 26
paste input "0985444045"
type input "0985444045"
click at [179, 192] on div "0985444045 - a kiều" at bounding box center [235, 194] width 205 height 18
type input "a kiều"
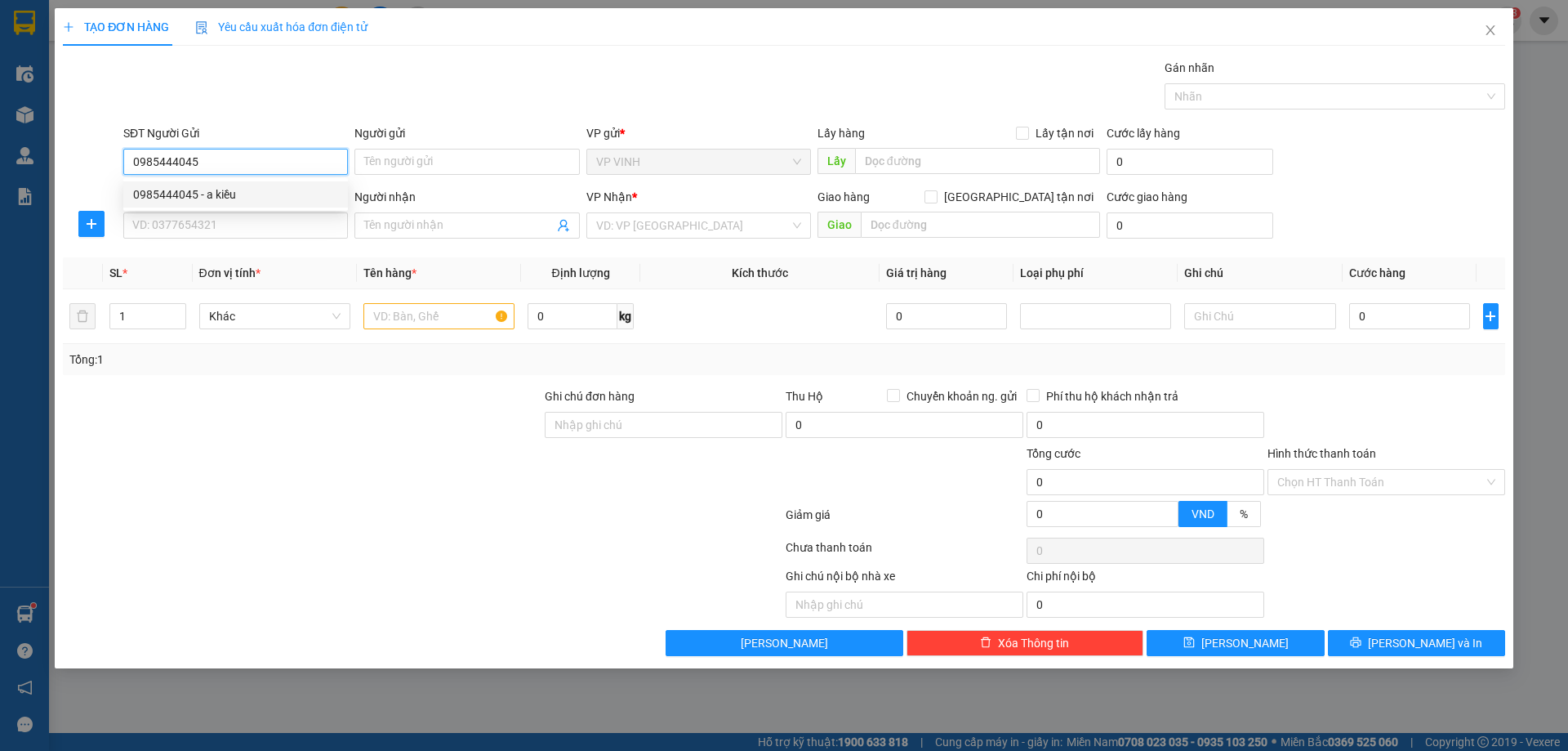
checkbox input "true"
type input "Đền trìa hưng lộc"
checkbox input "true"
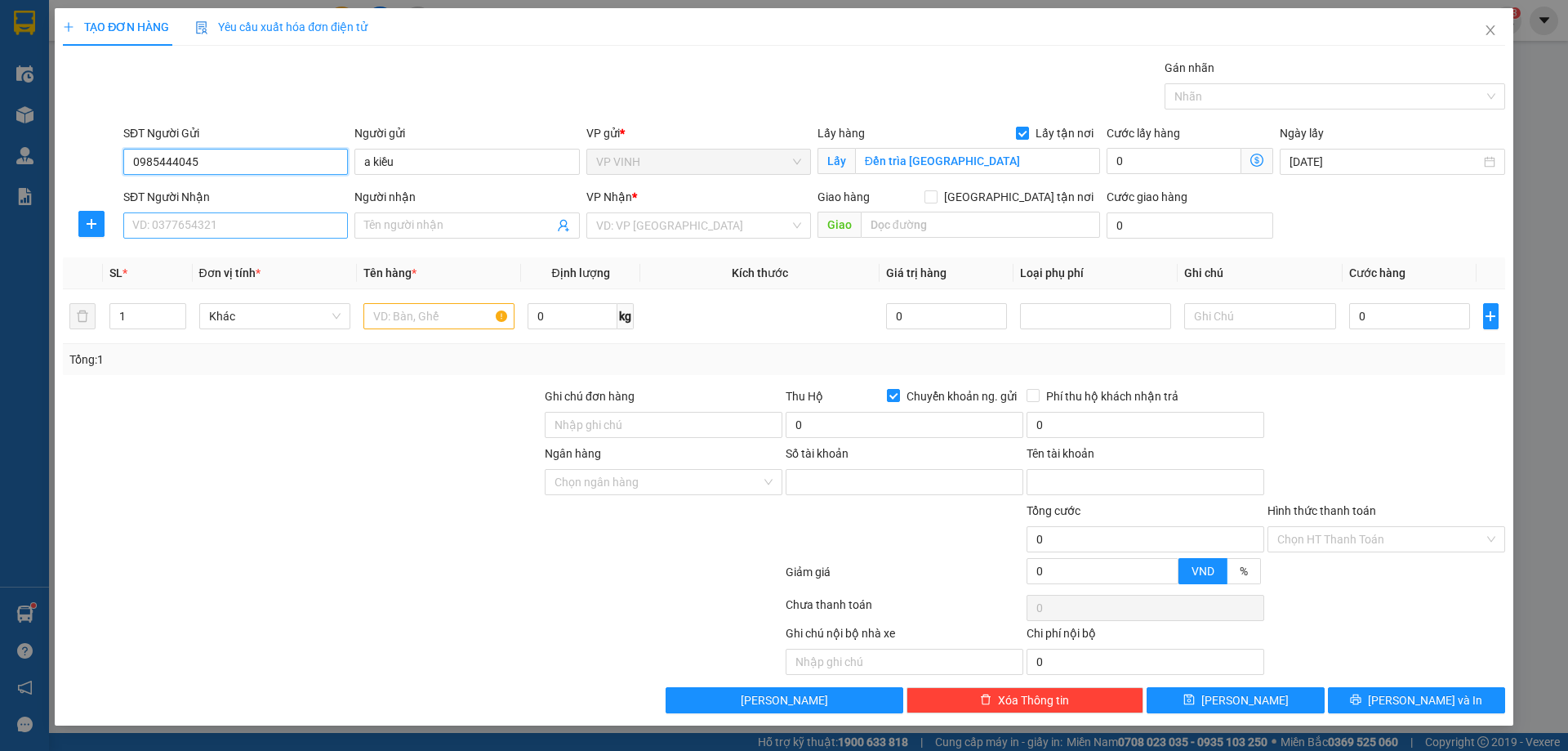
type input "0985444045"
click at [206, 224] on input "SĐT Người Nhận" at bounding box center [235, 225] width 225 height 26
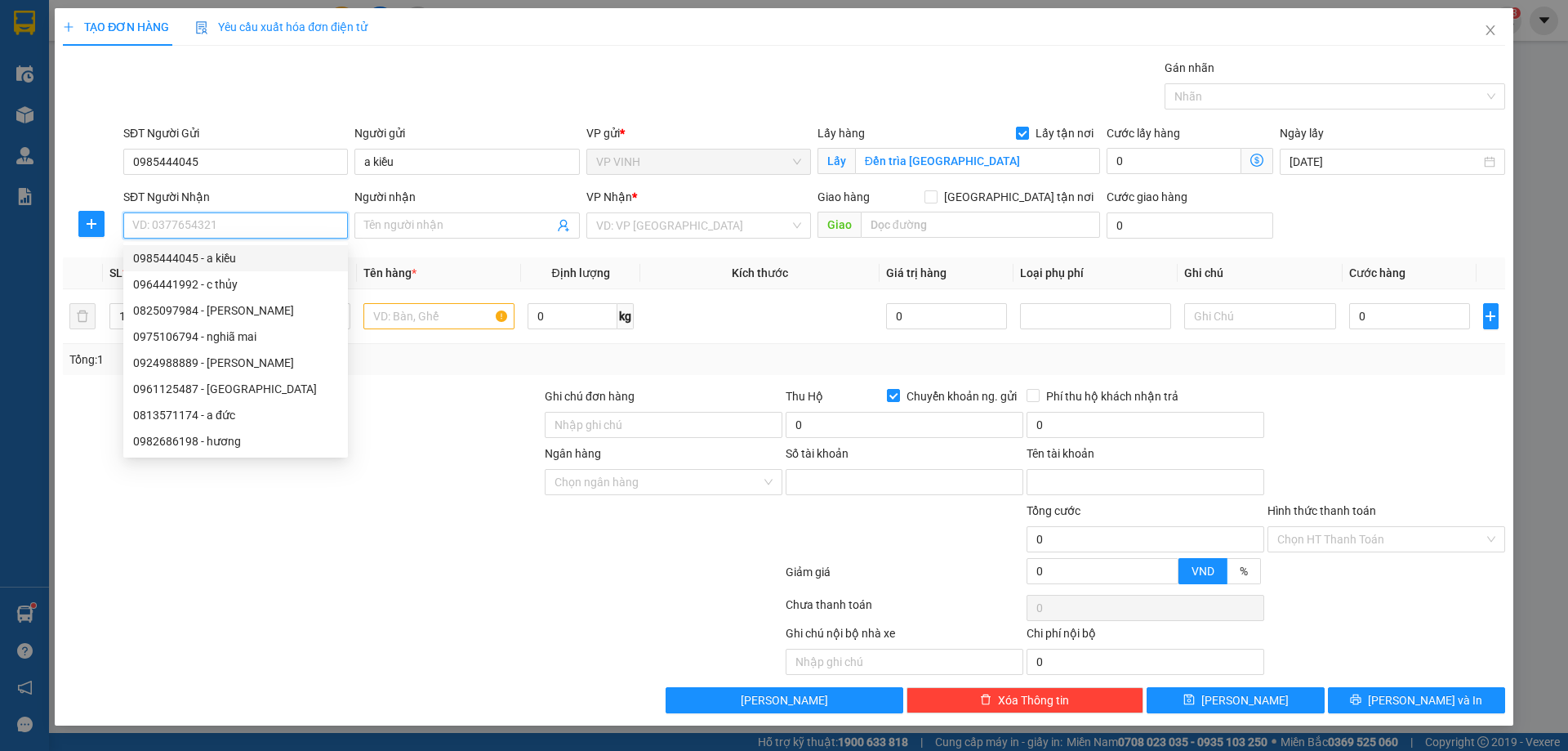
click at [179, 227] on input "SĐT Người Nhận" at bounding box center [235, 225] width 225 height 26
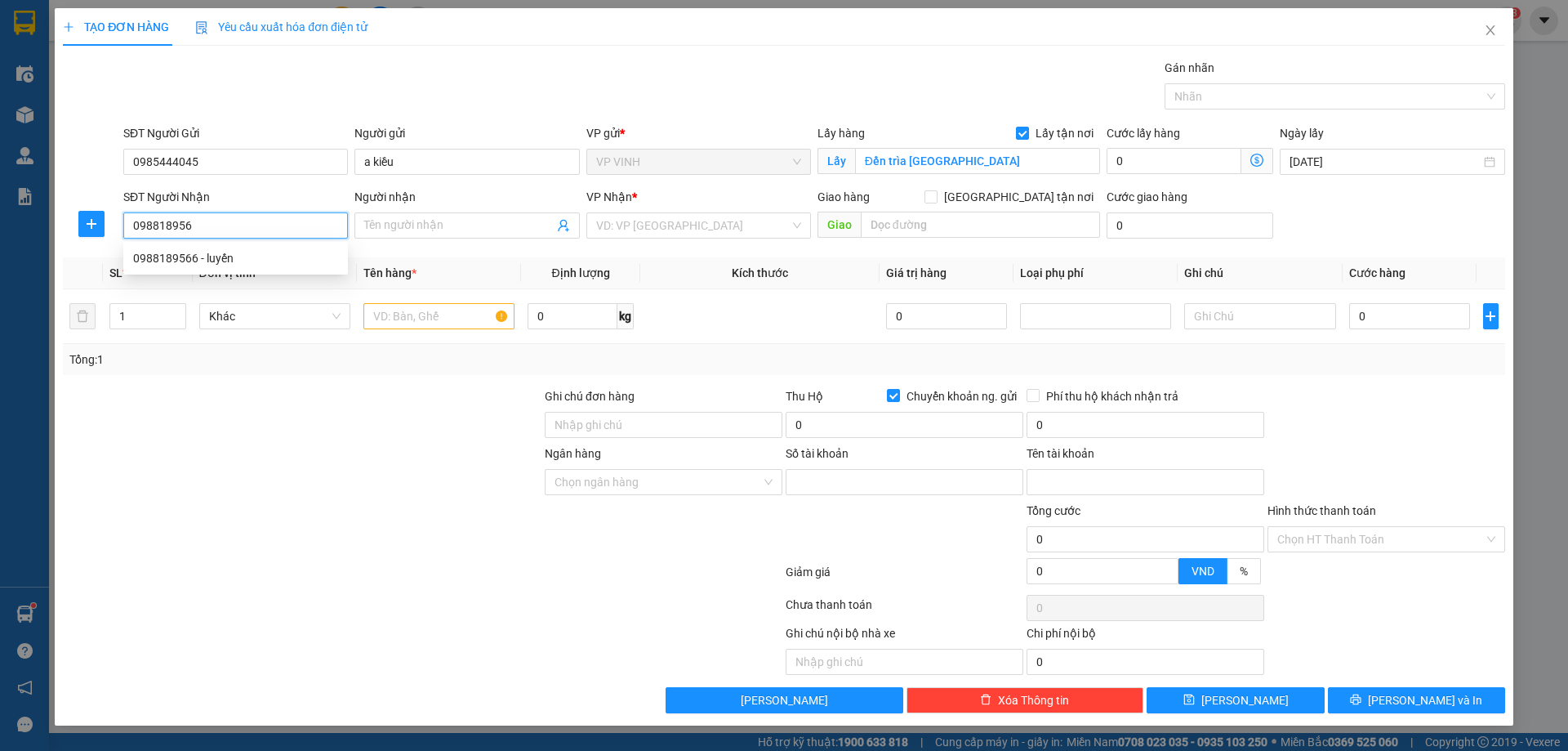
type input "0988189566"
click at [164, 255] on div "0988189566 - luyến" at bounding box center [235, 258] width 205 height 18
type input "luyến"
type input "0988189566"
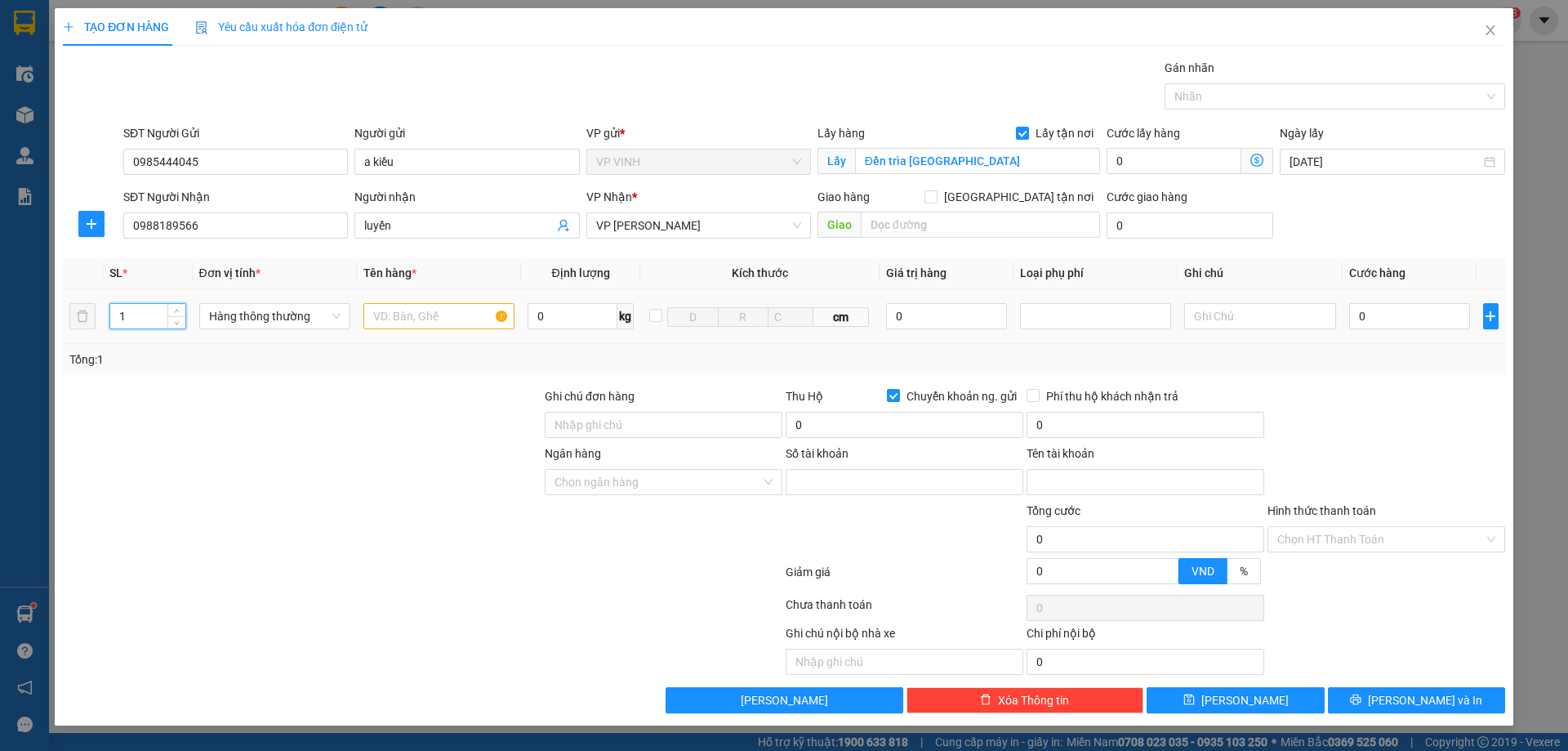
click at [141, 312] on input "1" at bounding box center [147, 316] width 75 height 24
type input "3"
click at [410, 322] on input "text" at bounding box center [439, 316] width 151 height 26
type input "hàng khô"
click at [1415, 325] on input "0" at bounding box center [1409, 316] width 122 height 26
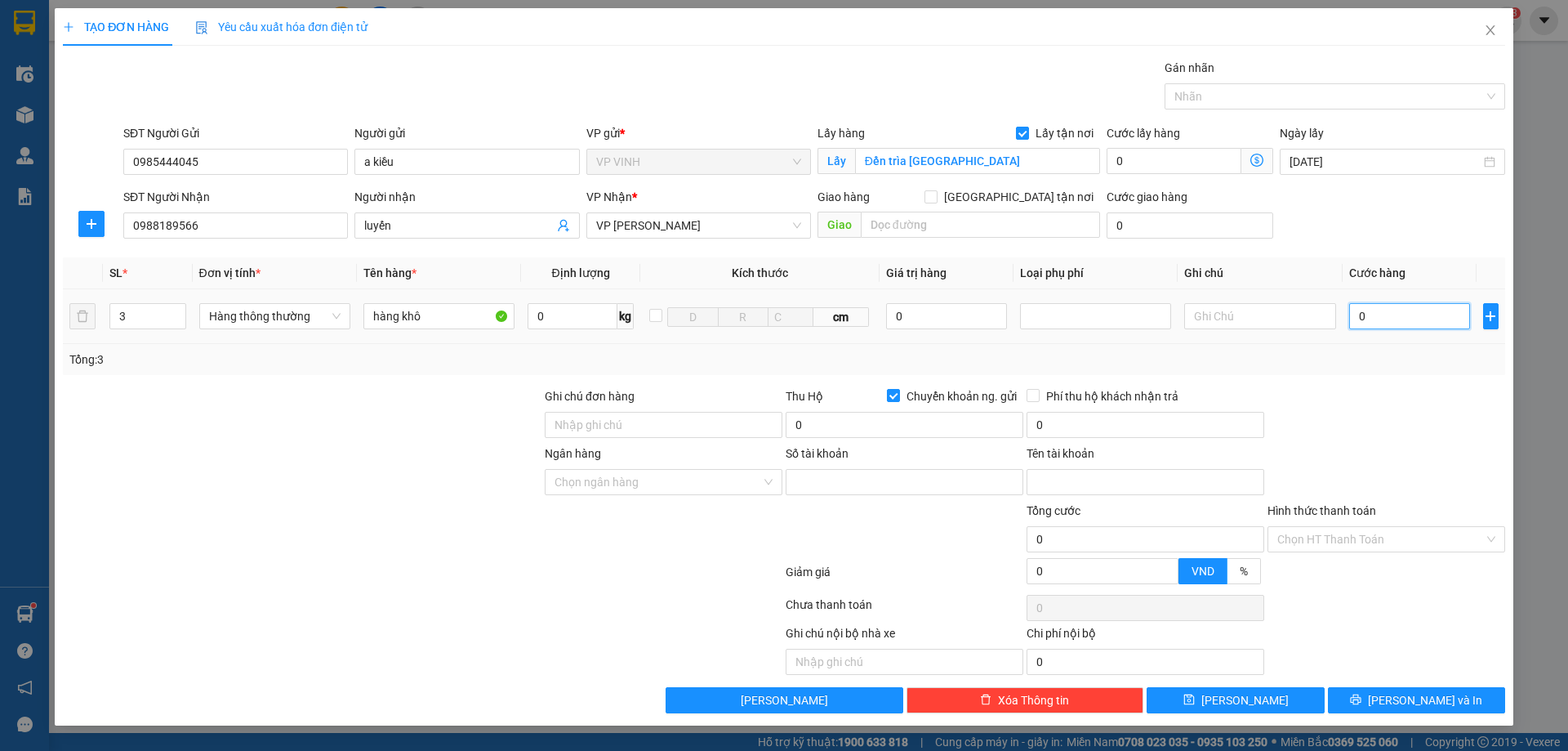
type input "1"
type input "14"
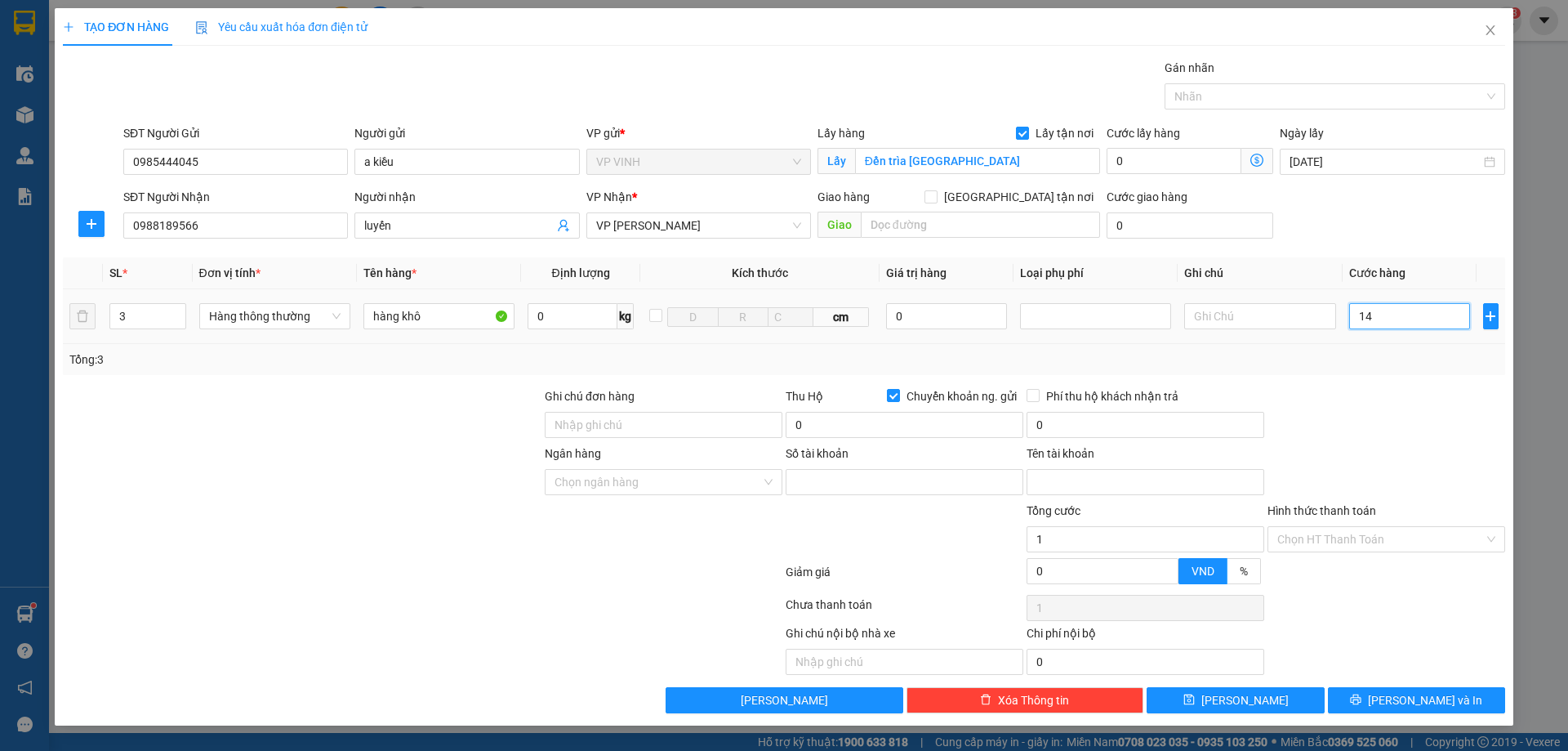
type input "14"
type input "140"
type input "140.000"
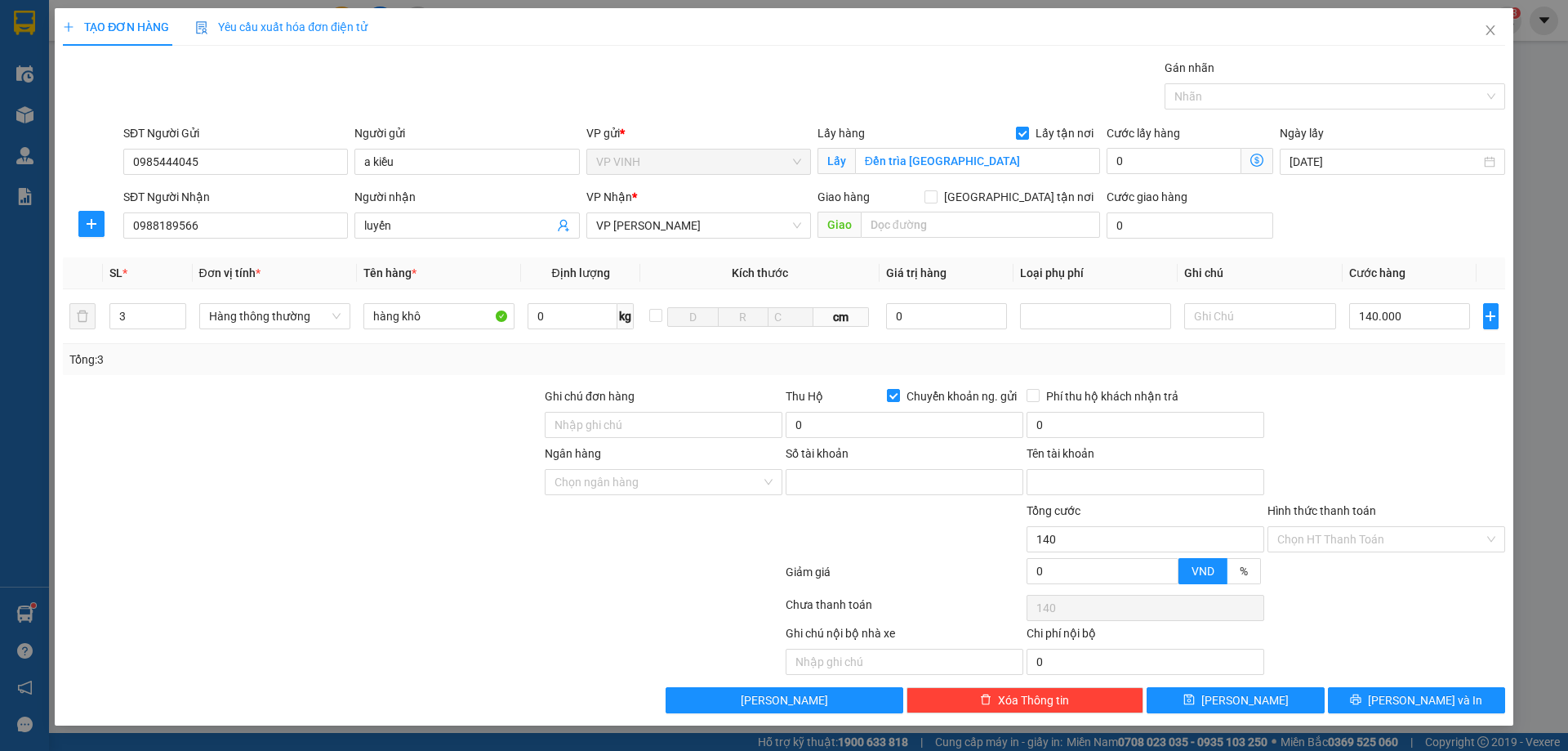
type input "140.000"
click at [1412, 422] on div at bounding box center [1387, 416] width 241 height 57
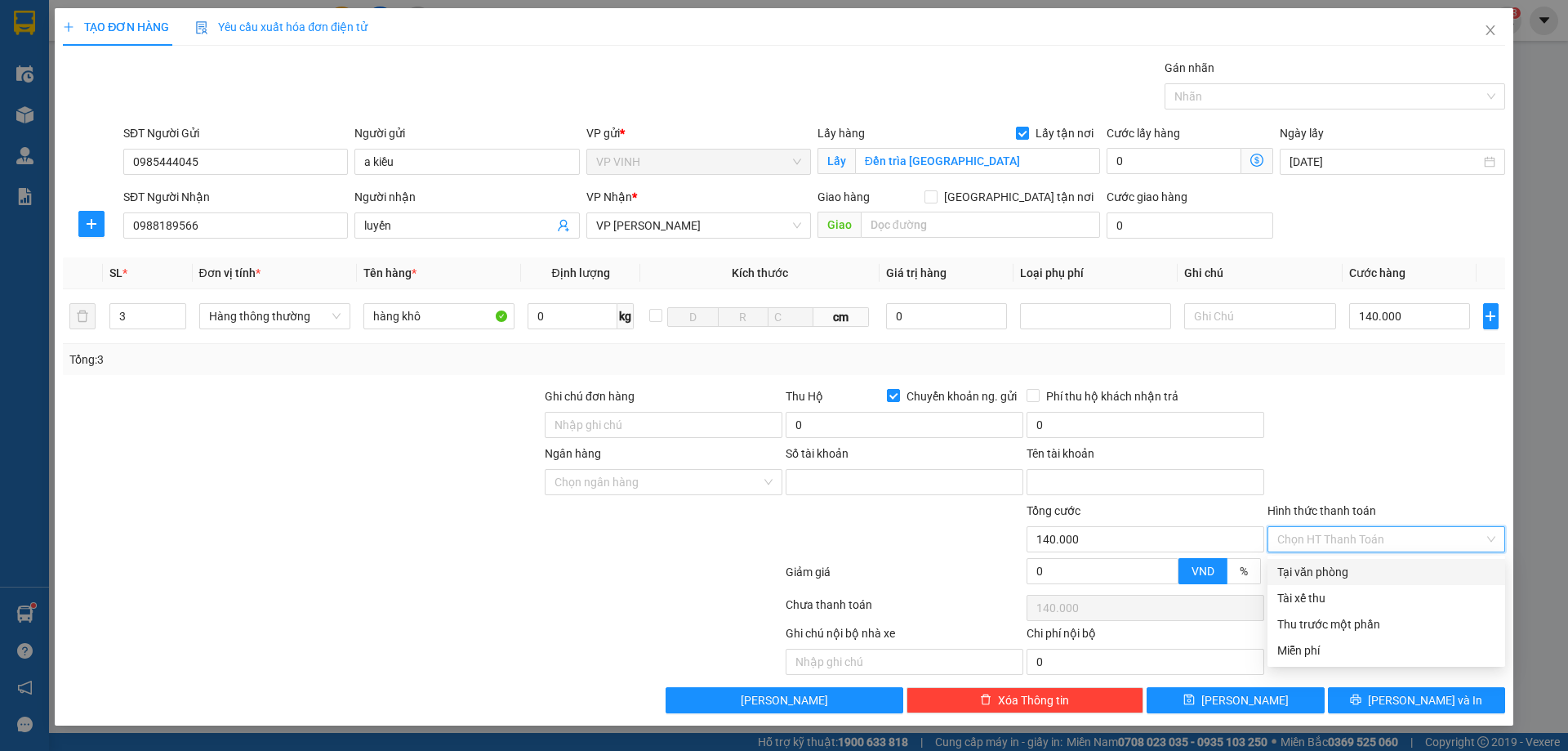
click at [1384, 538] on input "Hình thức thanh toán" at bounding box center [1381, 539] width 207 height 24
click at [1330, 575] on div "Tại văn phòng" at bounding box center [1386, 572] width 218 height 18
type input "0"
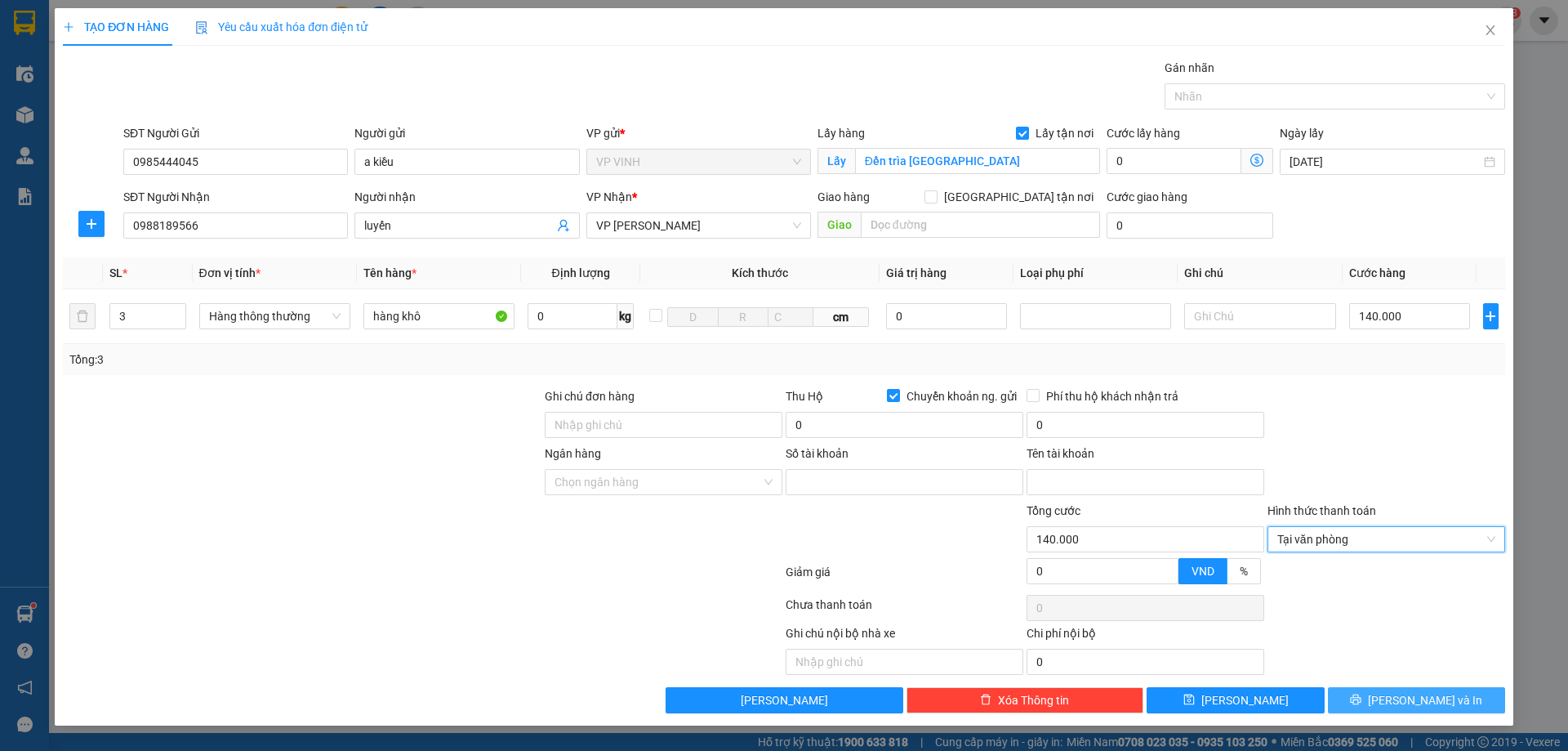
click at [1398, 702] on button "[PERSON_NAME] và In" at bounding box center [1417, 700] width 178 height 26
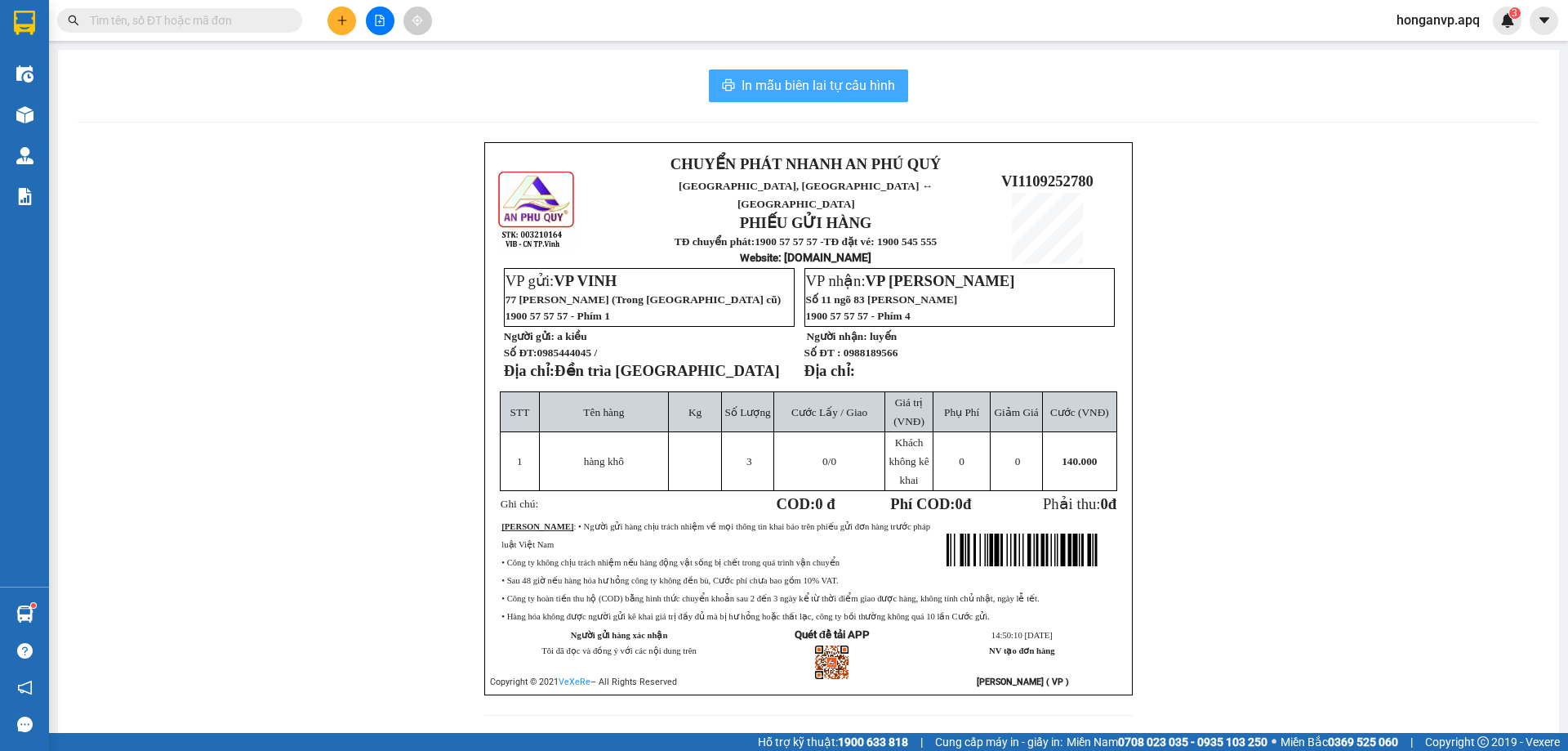
click at [797, 87] on span "In mẫu biên lai tự cấu hình" at bounding box center [818, 85] width 153 height 21
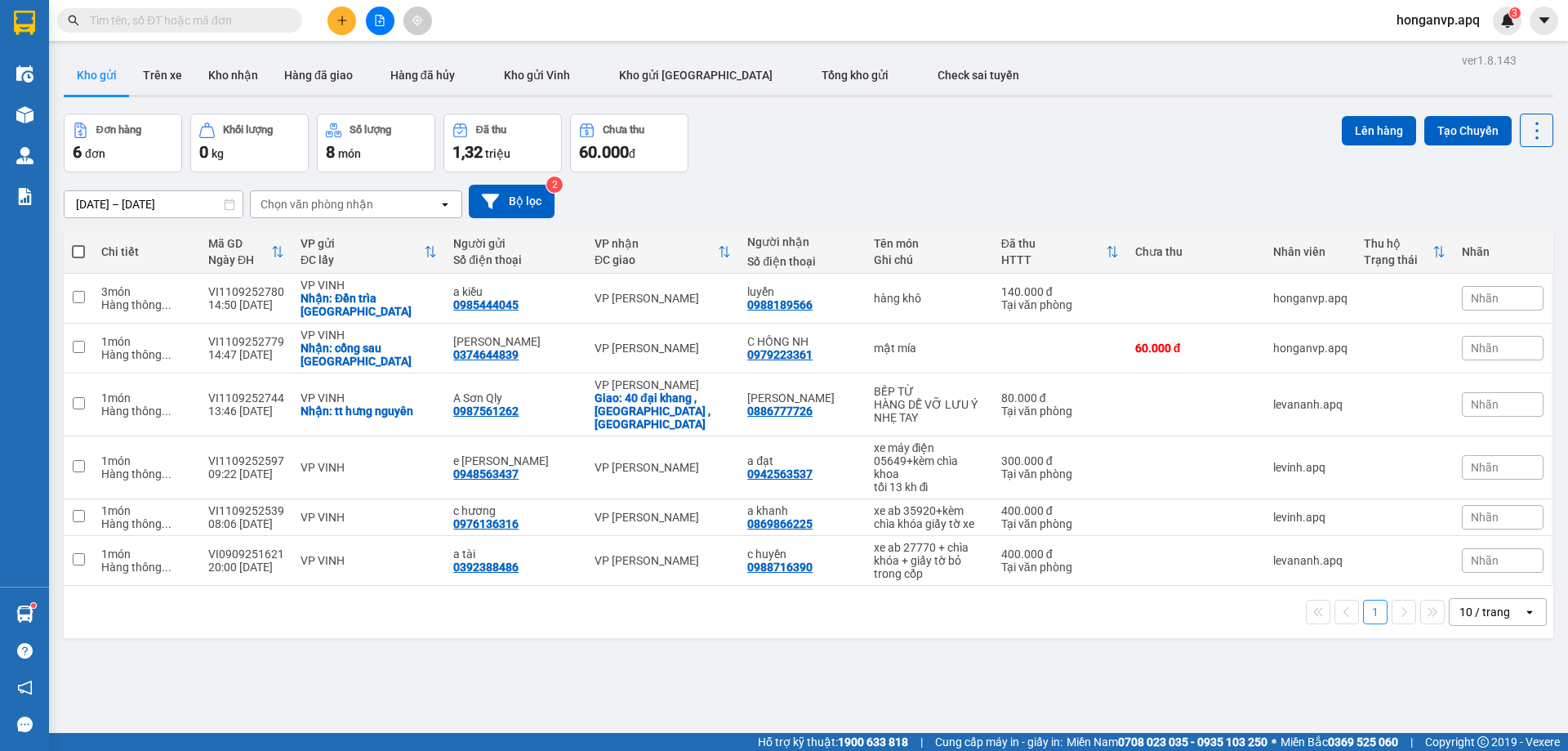
click at [222, 20] on input "text" at bounding box center [186, 20] width 193 height 18
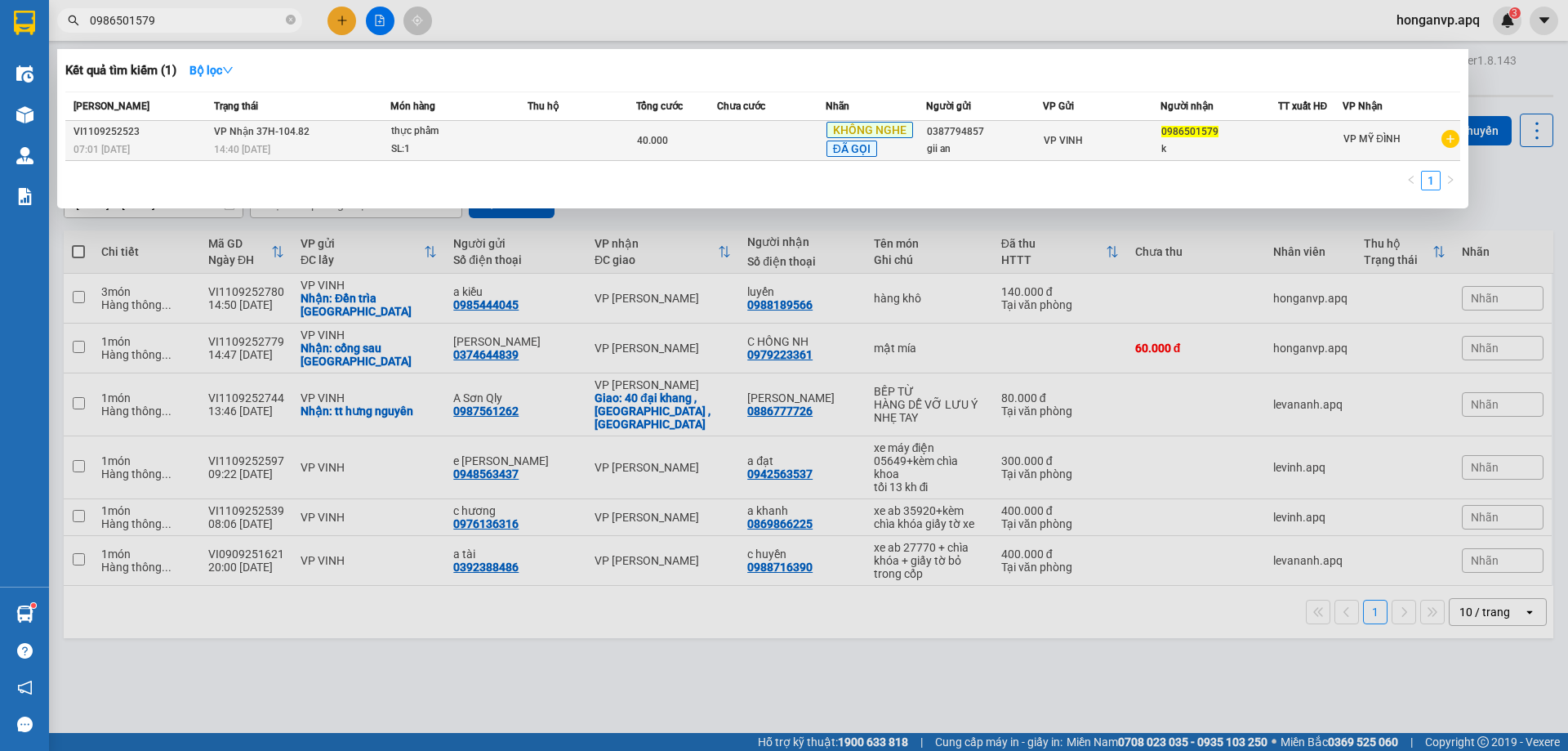
type input "0986501579"
click at [322, 145] on div "14:40 - 11/09" at bounding box center [302, 149] width 176 height 18
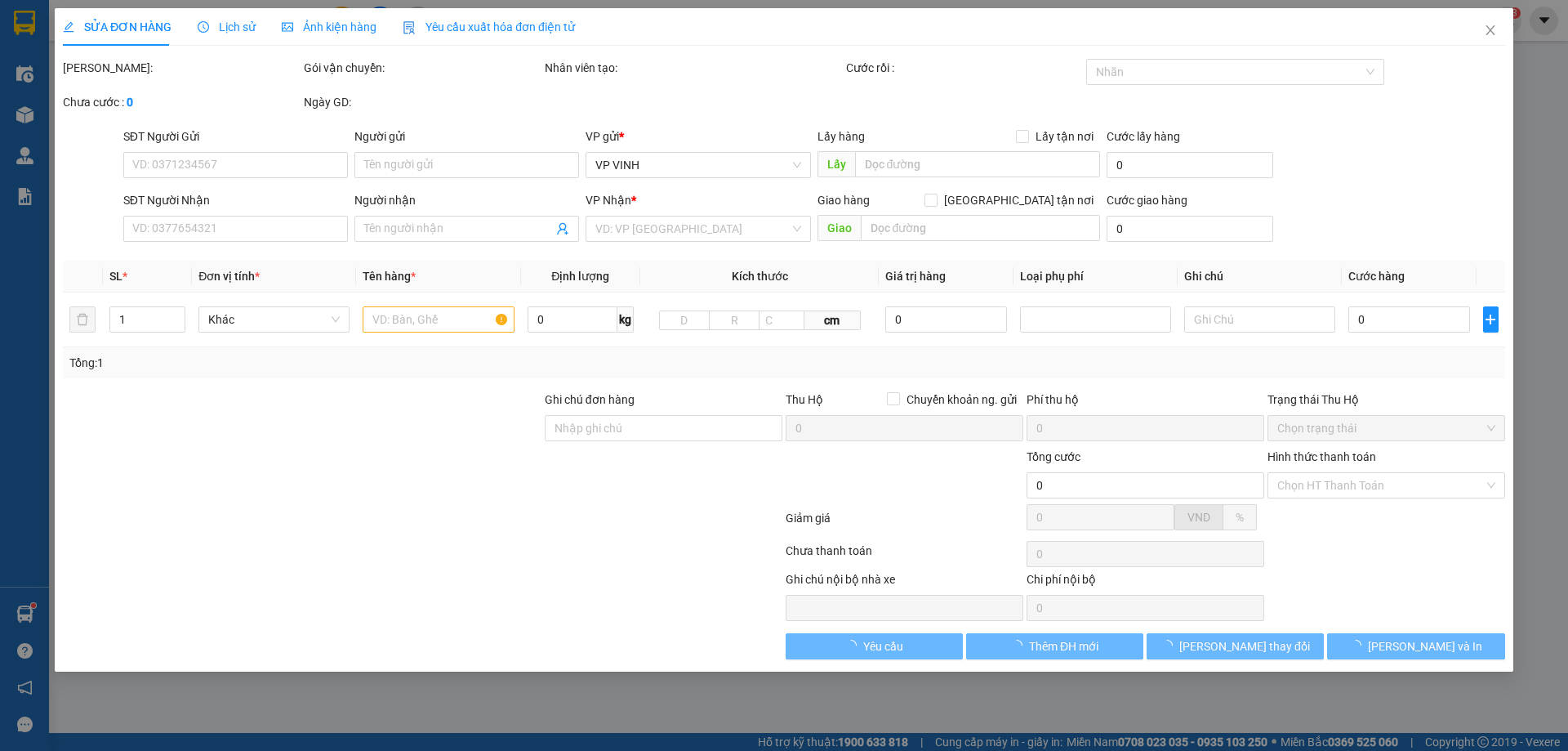
type input "0387794857"
type input "gii an"
type input "0986501579"
type input "k"
type input "40.000"
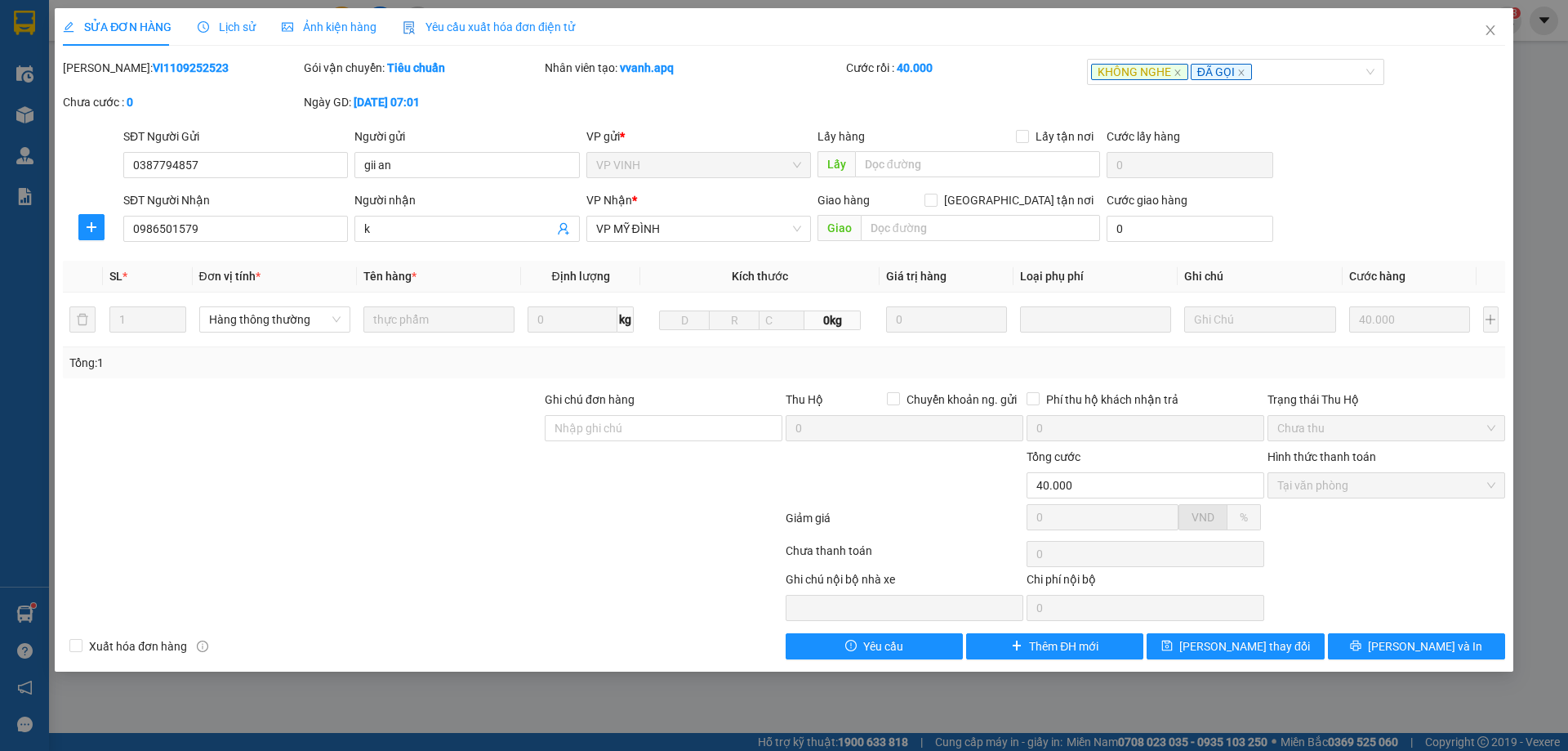
click at [239, 26] on span "Lịch sử" at bounding box center [226, 27] width 58 height 13
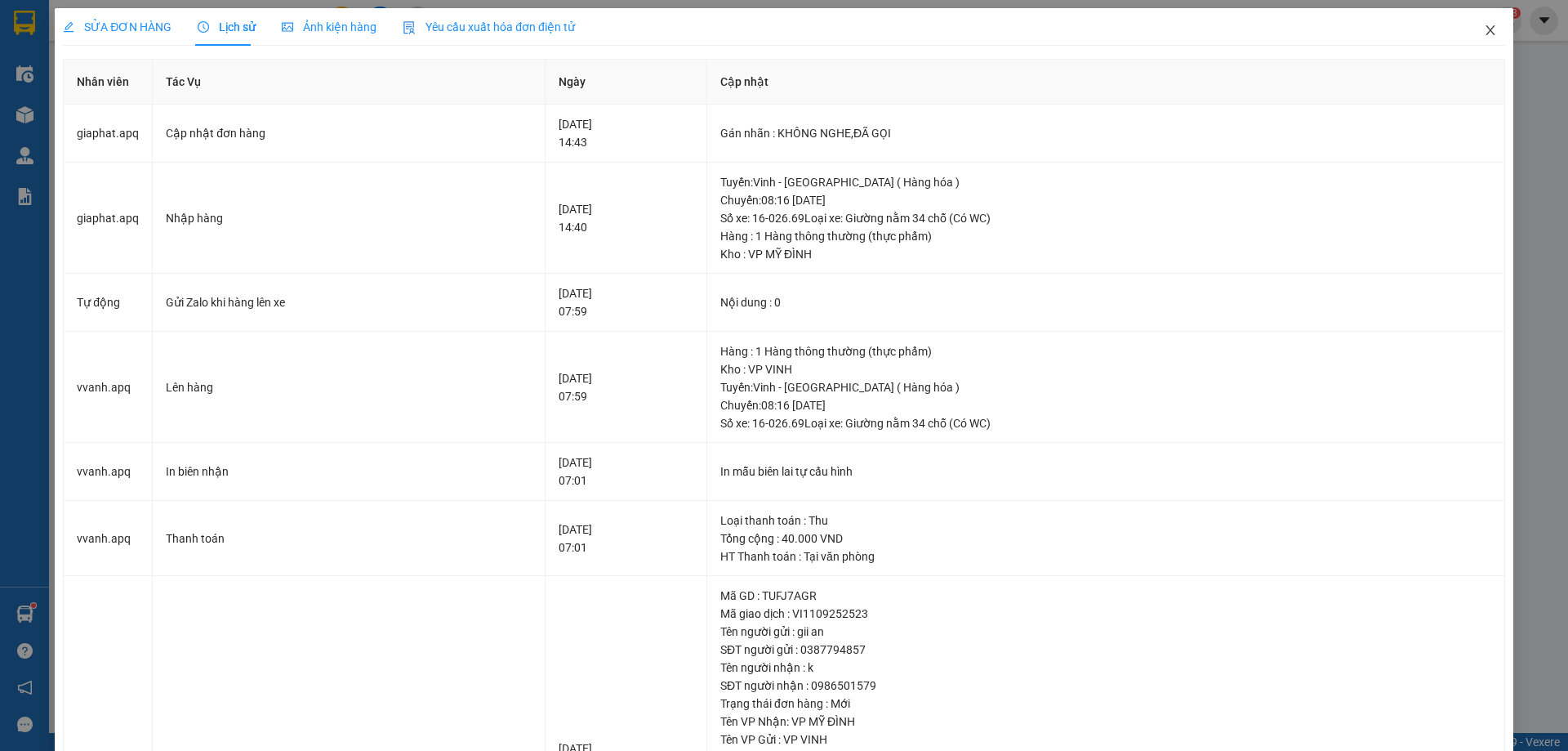
click at [1486, 34] on icon "close" at bounding box center [1490, 29] width 9 height 9
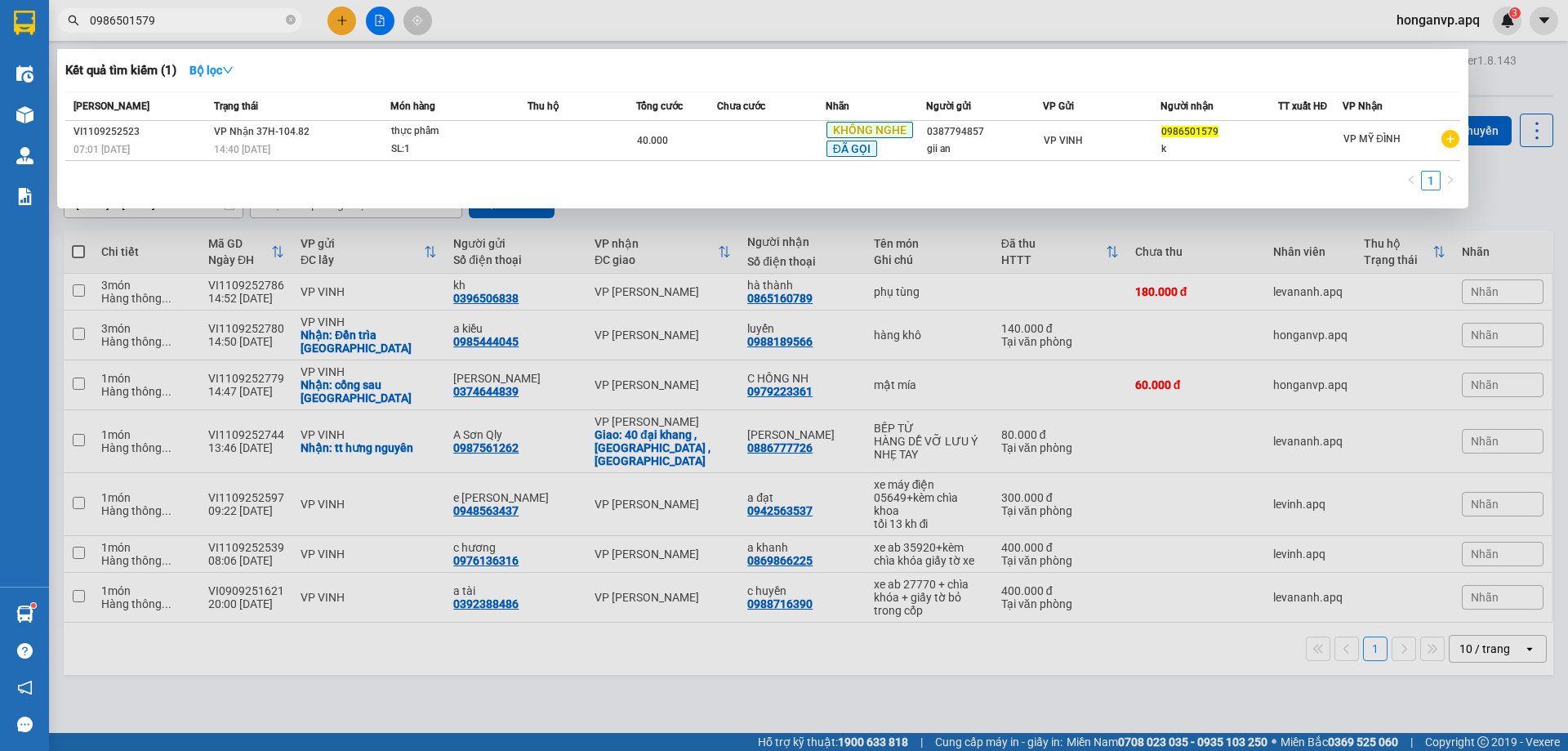
click at [213, 25] on input "0986501579" at bounding box center [186, 20] width 193 height 18
click at [290, 21] on icon "close-circle" at bounding box center [290, 19] width 9 height 9
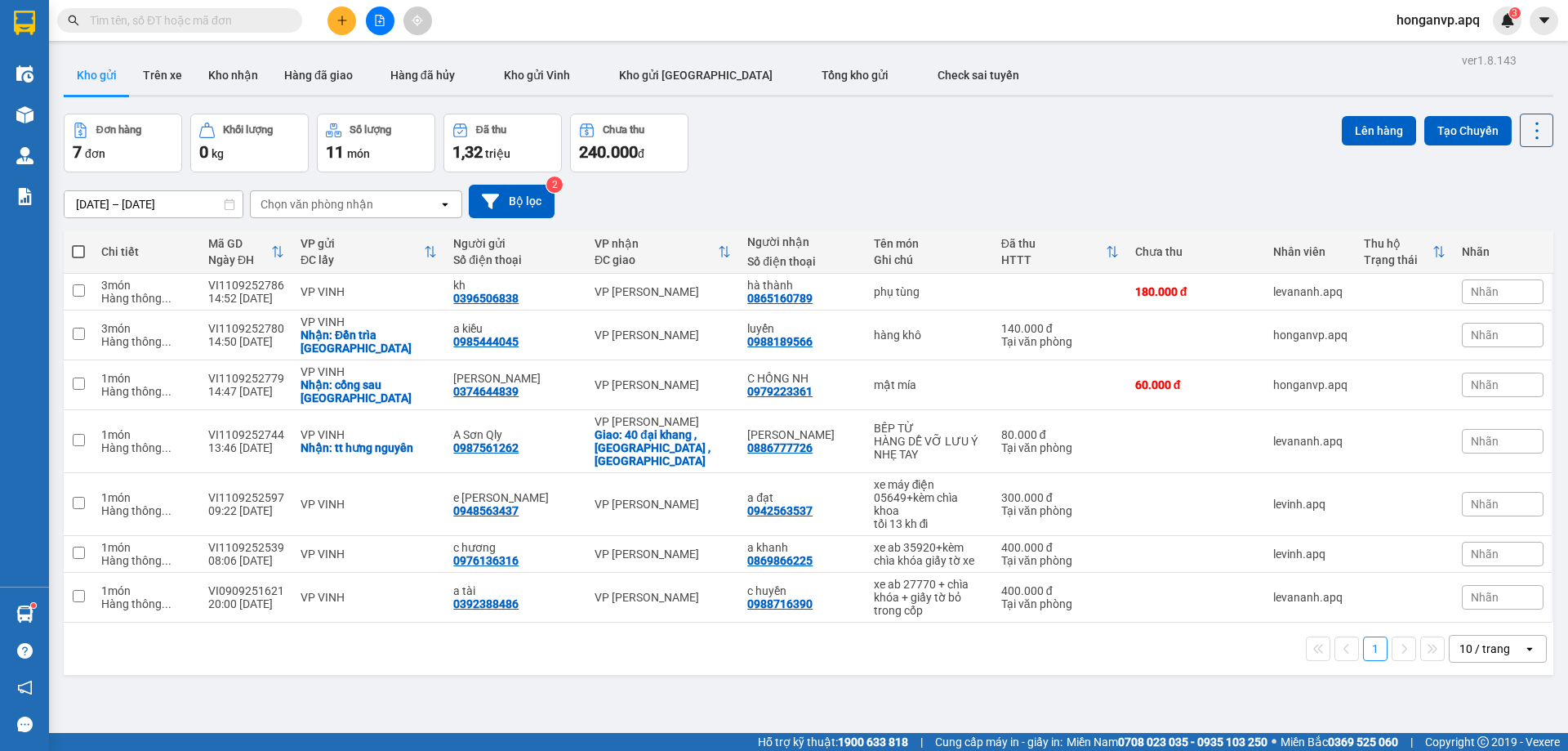
click at [815, 151] on div "Đơn hàng 7 đơn Khối lượng 0 kg Số lượng 11 món Đã thu 1,32 triệu Chưa thu 240.0…" at bounding box center [809, 143] width 1490 height 59
click at [239, 22] on input "text" at bounding box center [186, 20] width 193 height 18
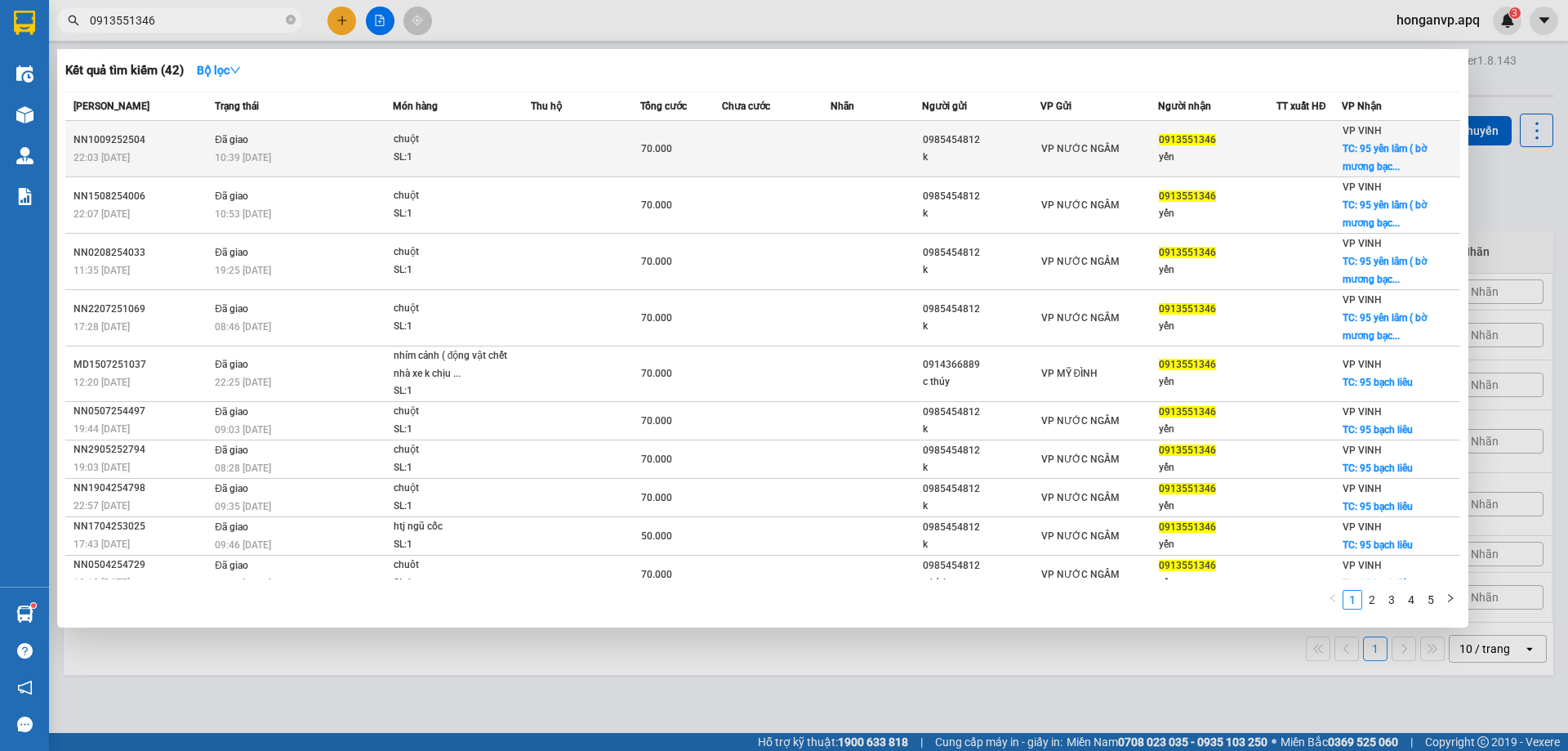
type input "0913551346"
click at [328, 150] on div "10:39 - 11/09" at bounding box center [303, 157] width 178 height 18
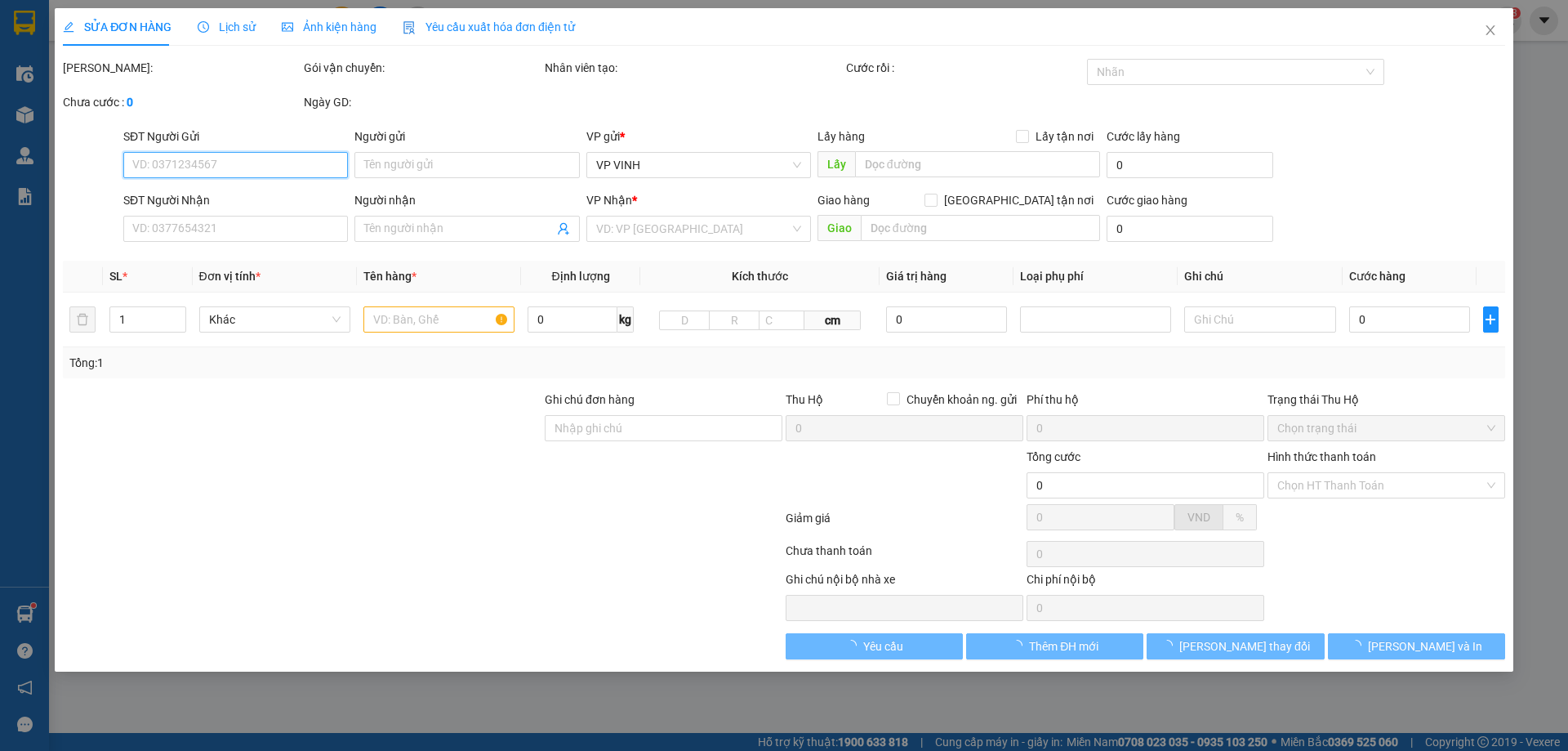
type input "0985454812"
type input "k"
type input "0913551346"
type input "yến"
checkbox input "true"
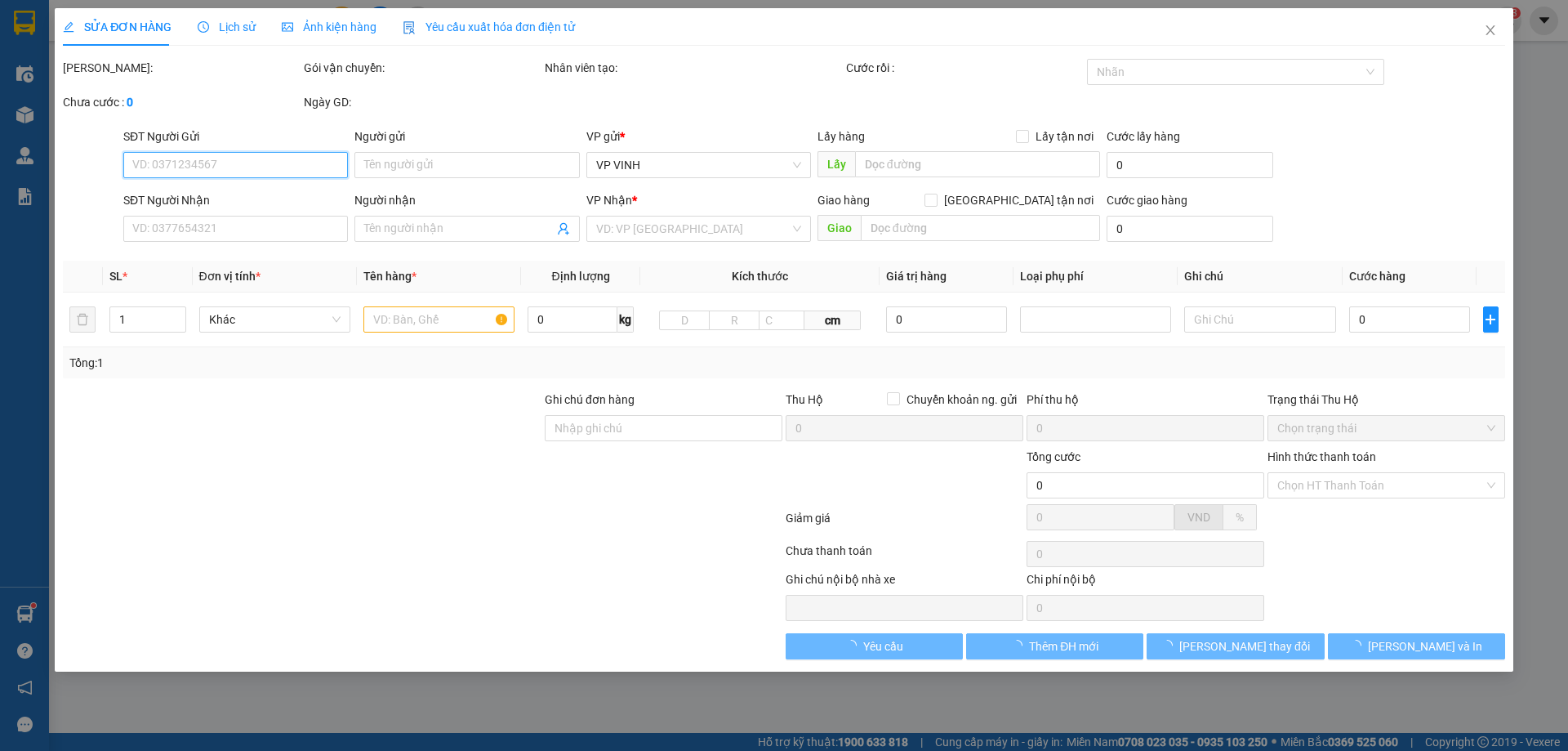
type input "95 yên lâm ( bờ mương bạch liêu)"
type input "70.000"
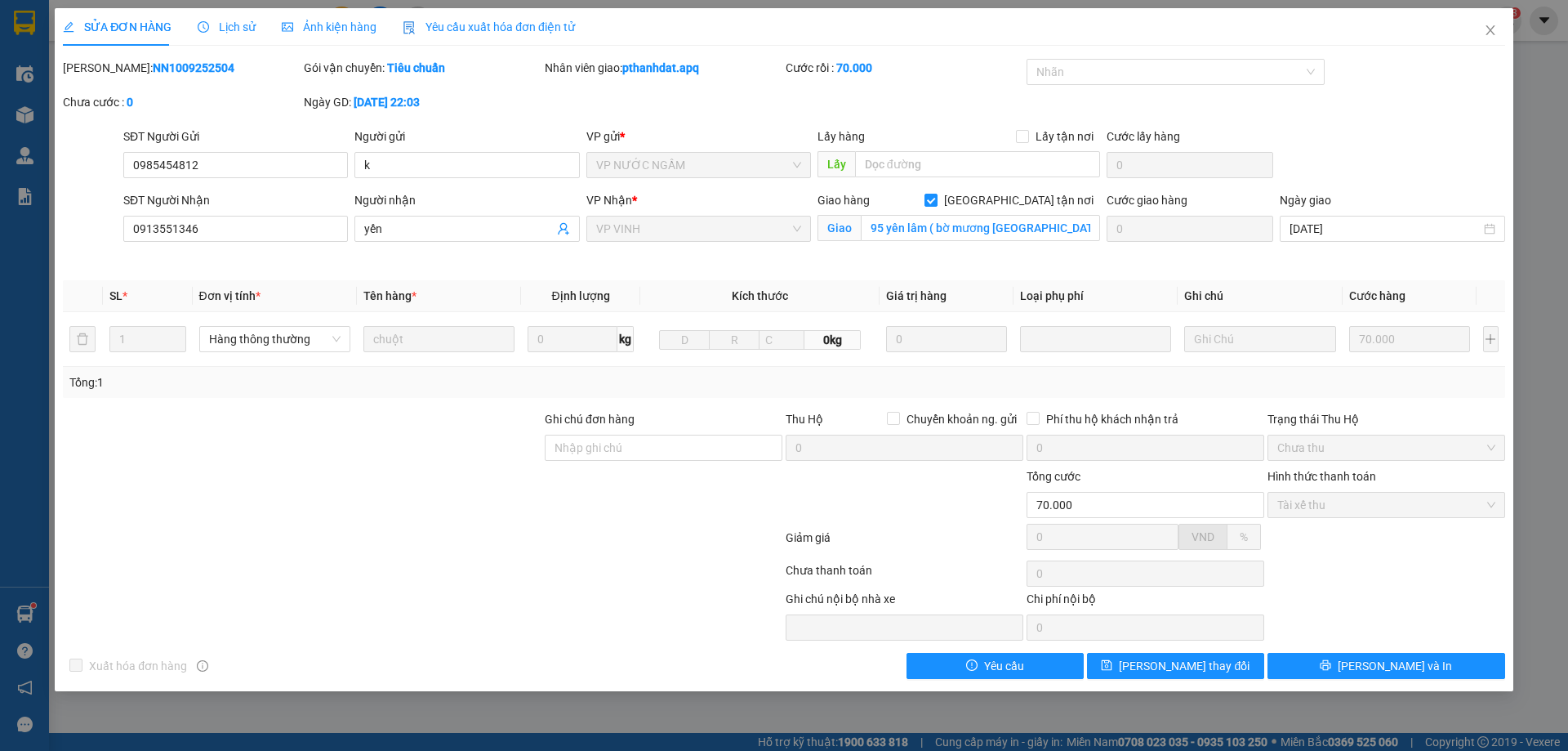
click at [233, 30] on span "Lịch sử" at bounding box center [226, 27] width 58 height 13
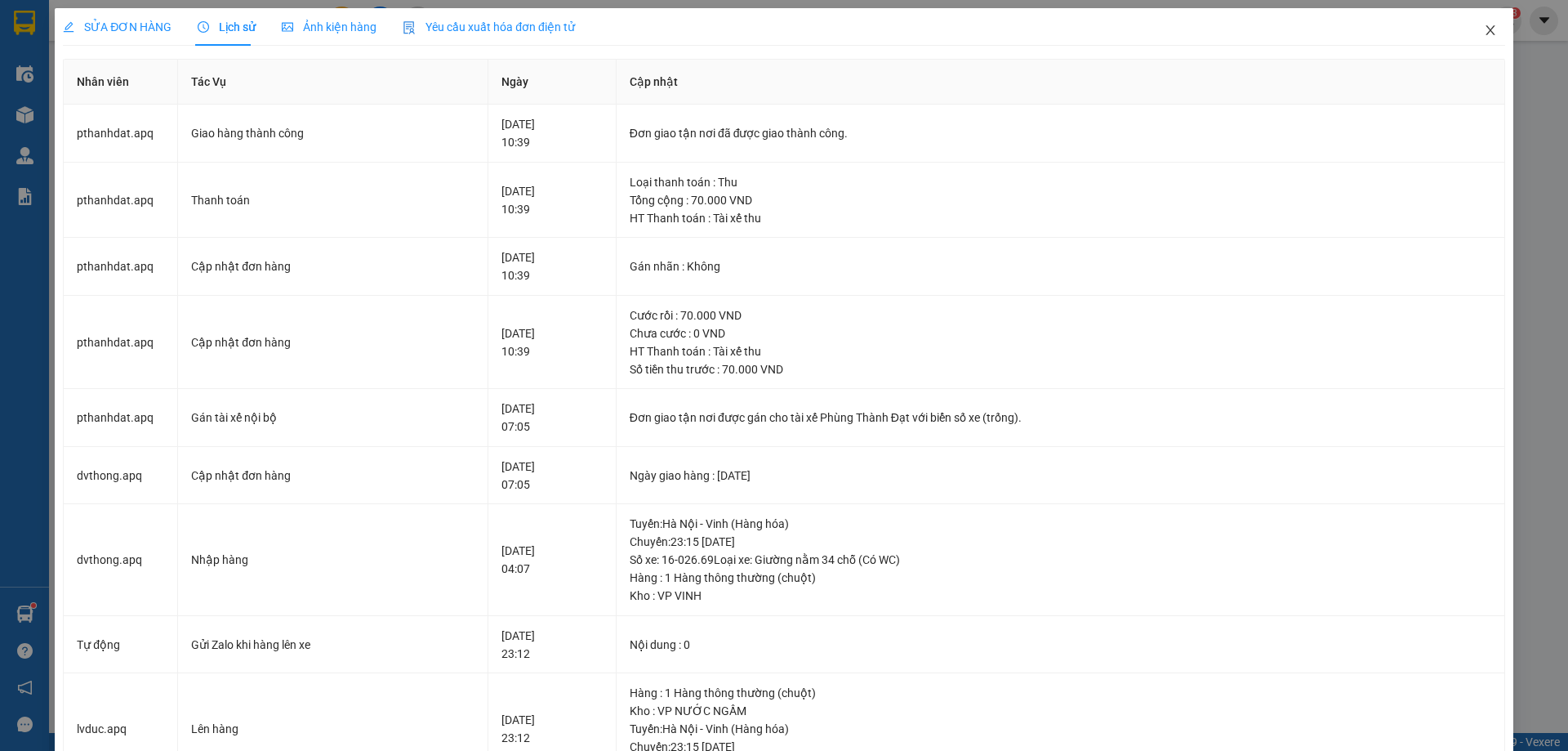
click at [1486, 29] on icon "close" at bounding box center [1490, 29] width 9 height 9
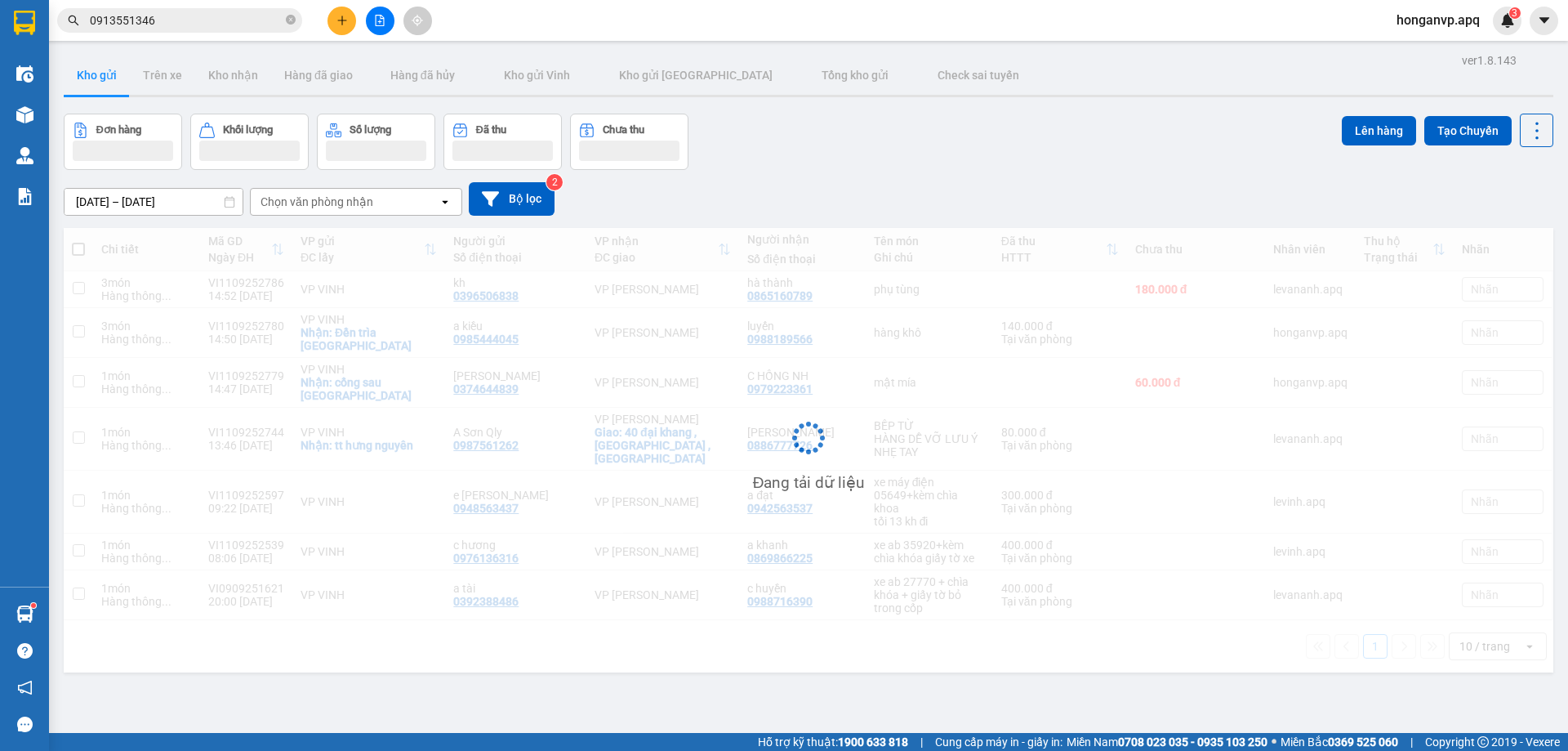
click at [285, 22] on span "0913551346" at bounding box center [179, 20] width 245 height 24
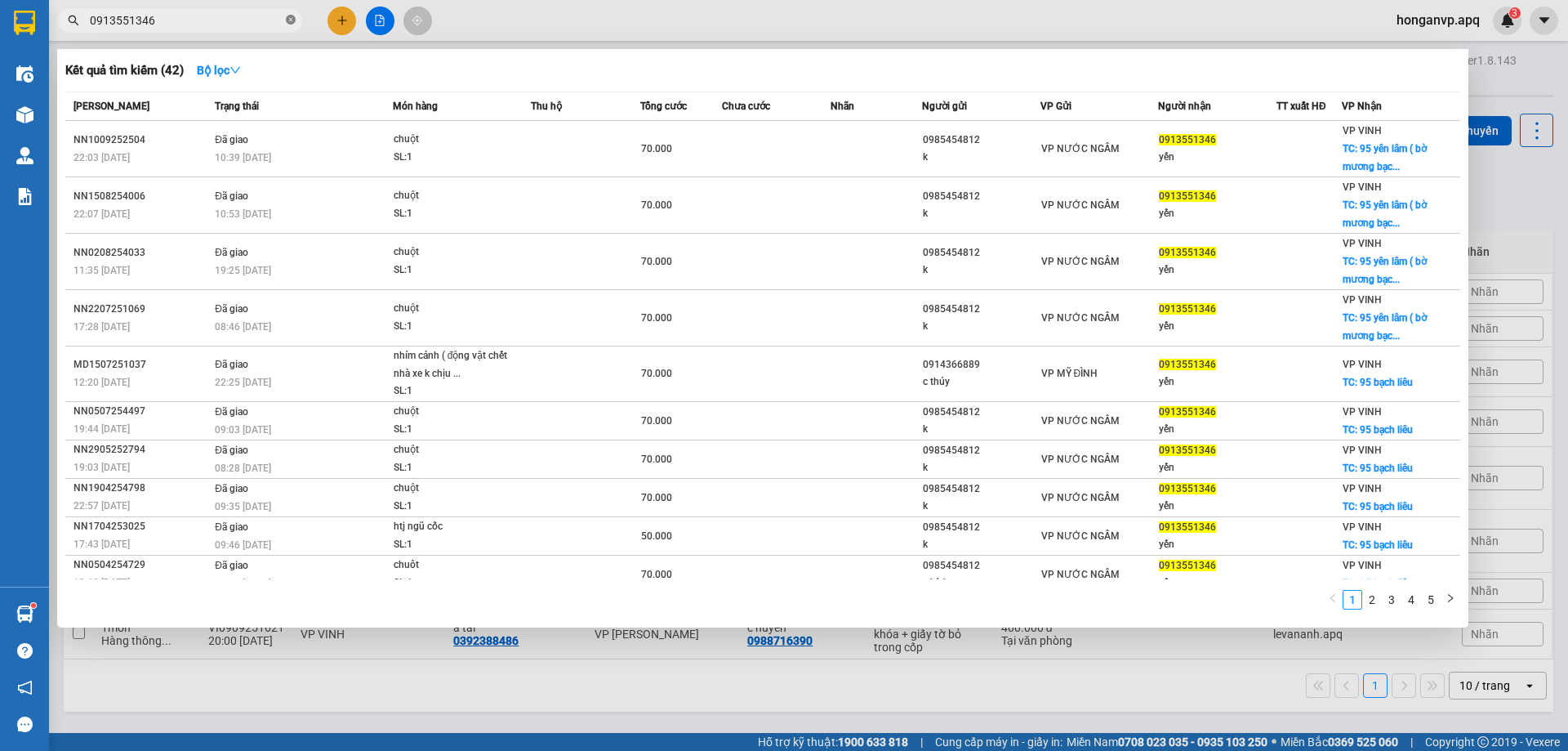
click at [291, 23] on icon "close-circle" at bounding box center [290, 19] width 9 height 9
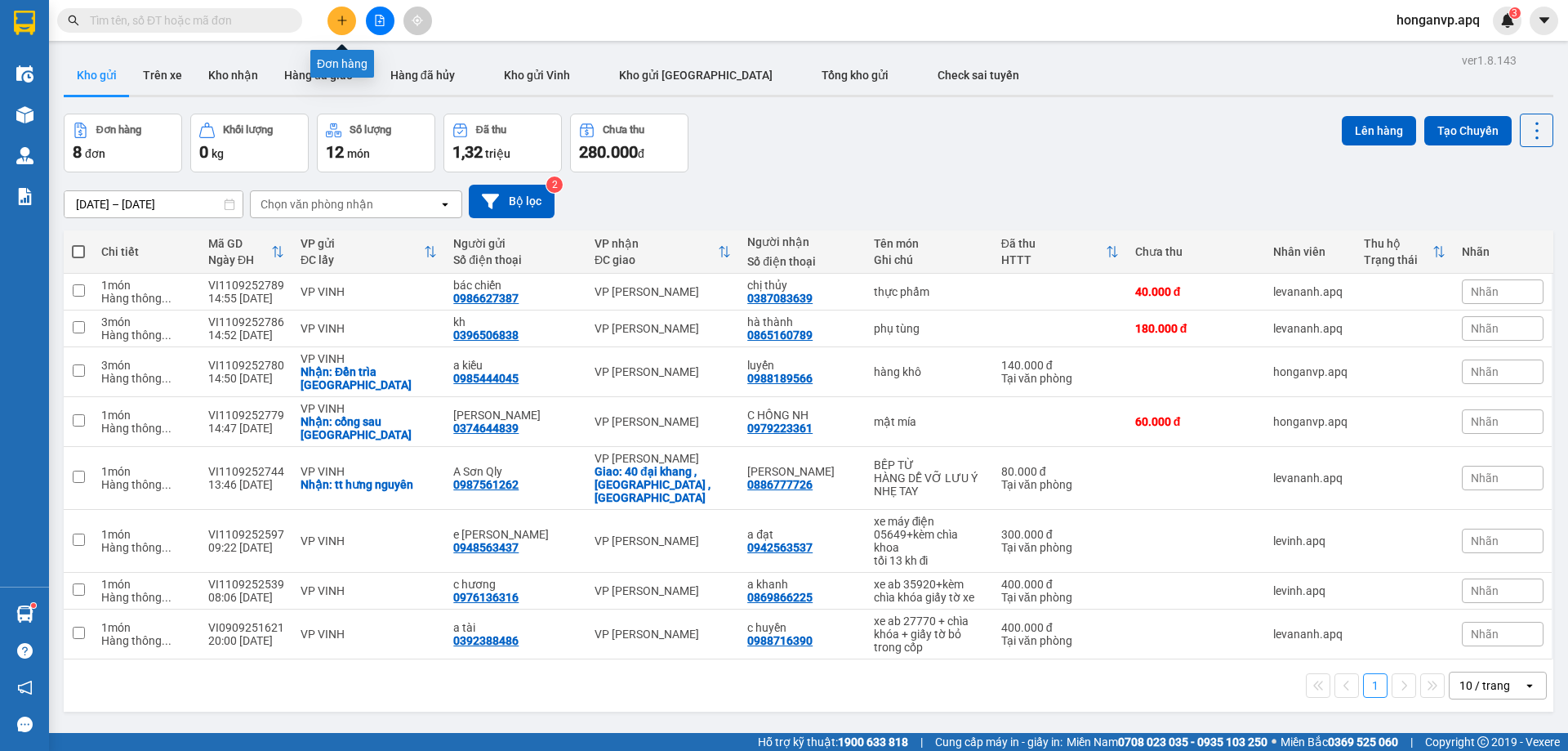
click at [344, 21] on icon "plus" at bounding box center [341, 20] width 9 height 1
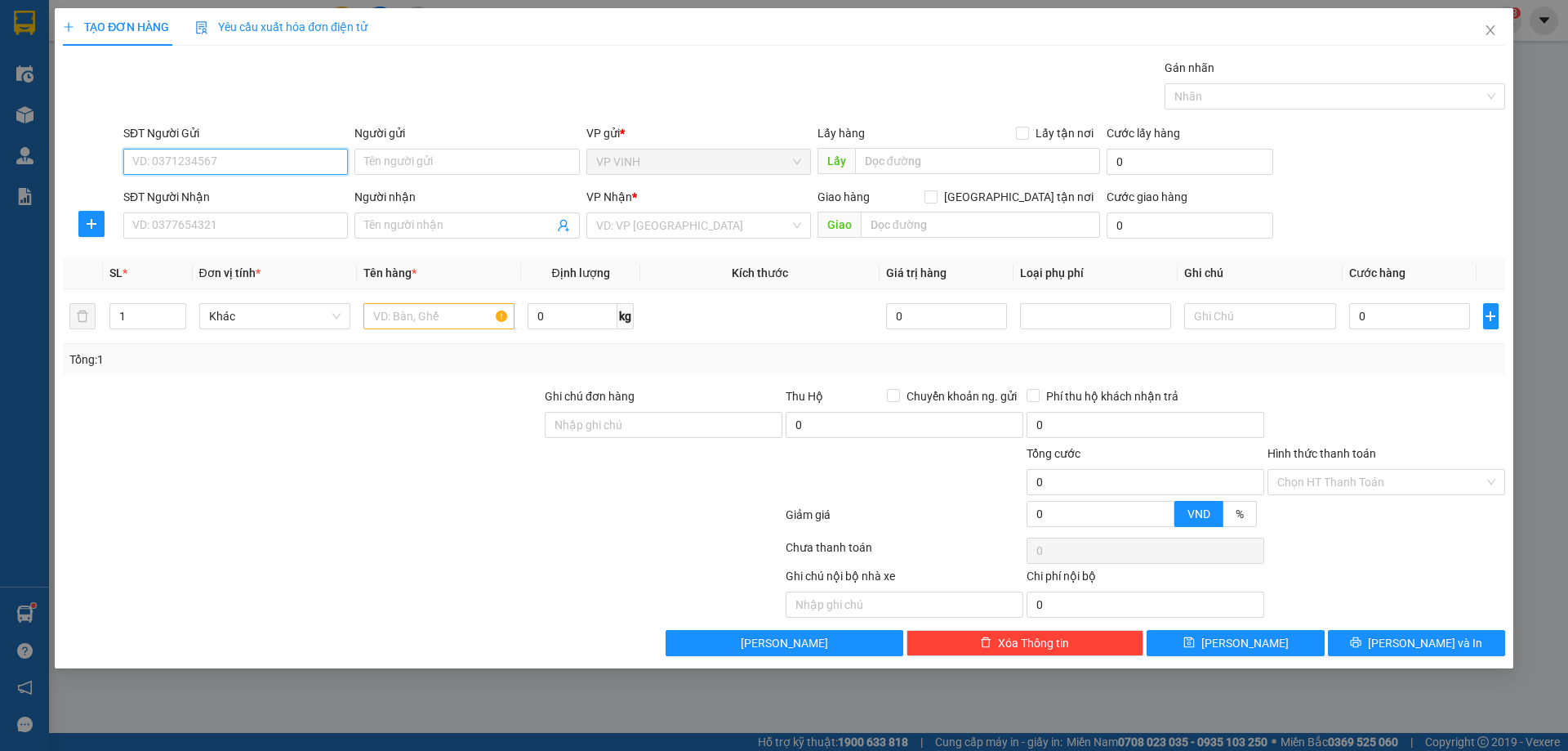
click at [211, 158] on input "SĐT Người Gửi" at bounding box center [235, 161] width 225 height 26
paste input "0968577588"
click at [291, 166] on input "0968577588" at bounding box center [235, 161] width 225 height 26
type input "0968577588"
click at [424, 159] on input "Người gửi" at bounding box center [466, 161] width 225 height 26
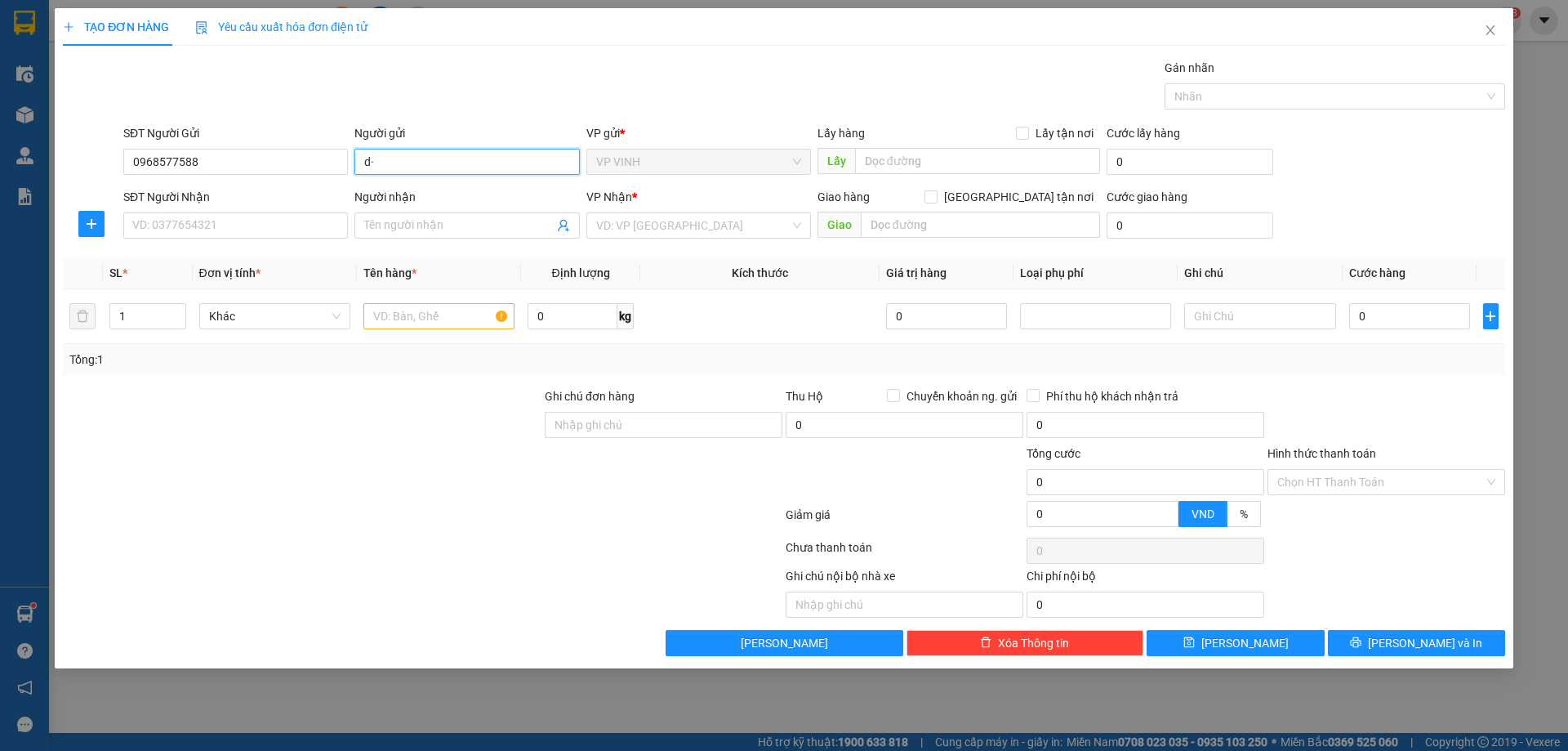
type input "d"
type input "đặng chi"
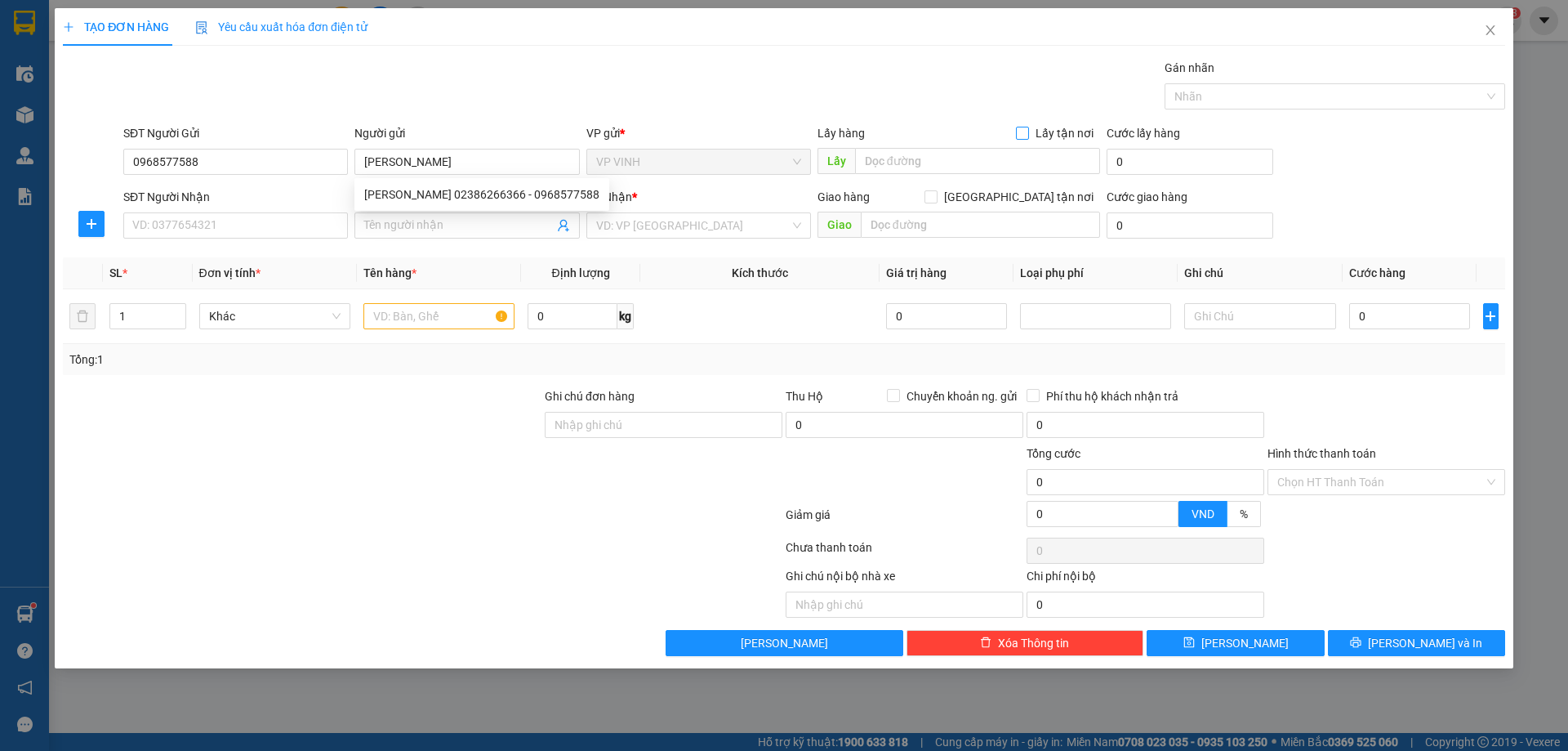
click at [1027, 137] on input "Lấy tận nơi" at bounding box center [1021, 132] width 11 height 11
checkbox input "true"
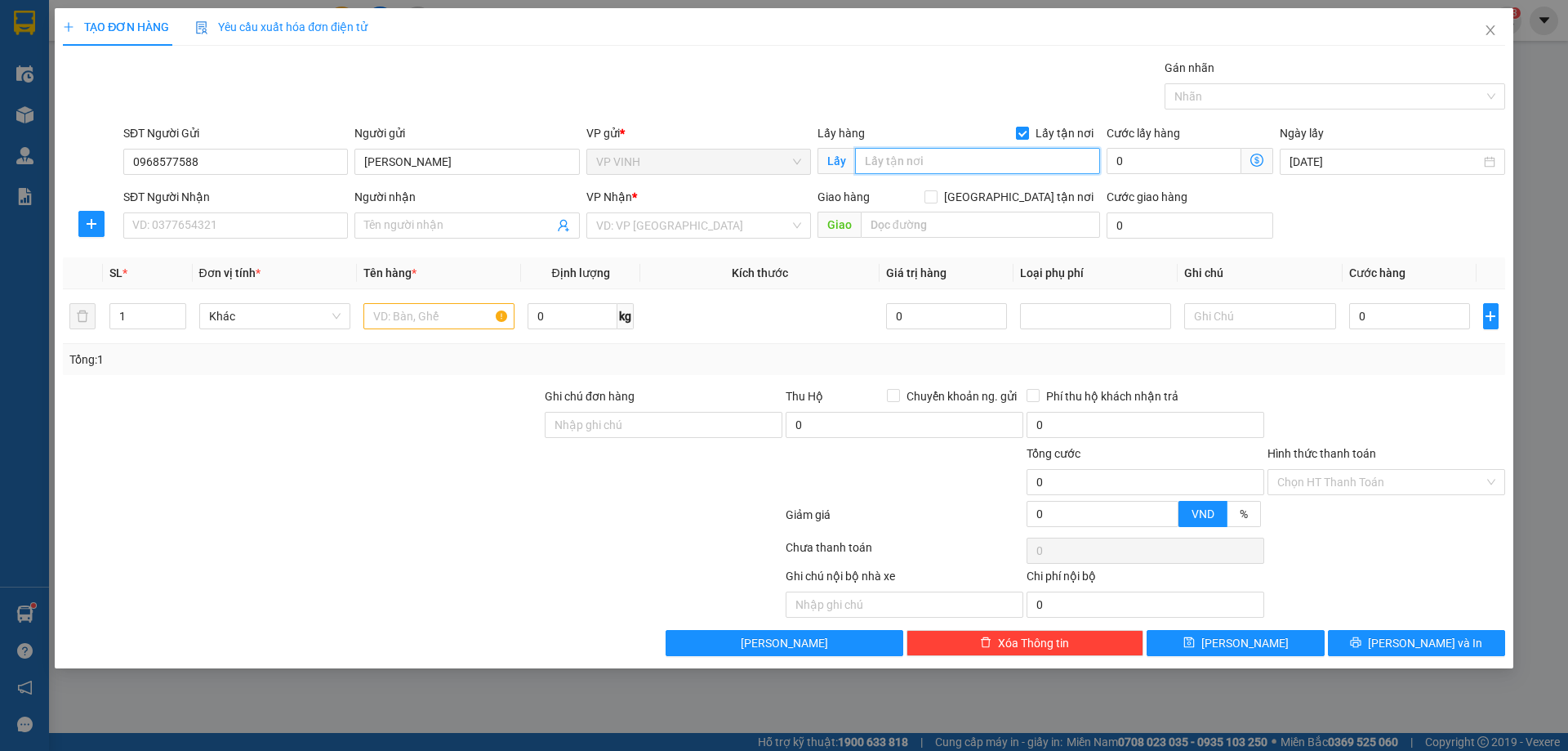
click at [970, 170] on input "text" at bounding box center [978, 161] width 245 height 26
type input "23 minh khai"
click at [260, 222] on input "SĐT Người Nhận" at bounding box center [235, 225] width 225 height 26
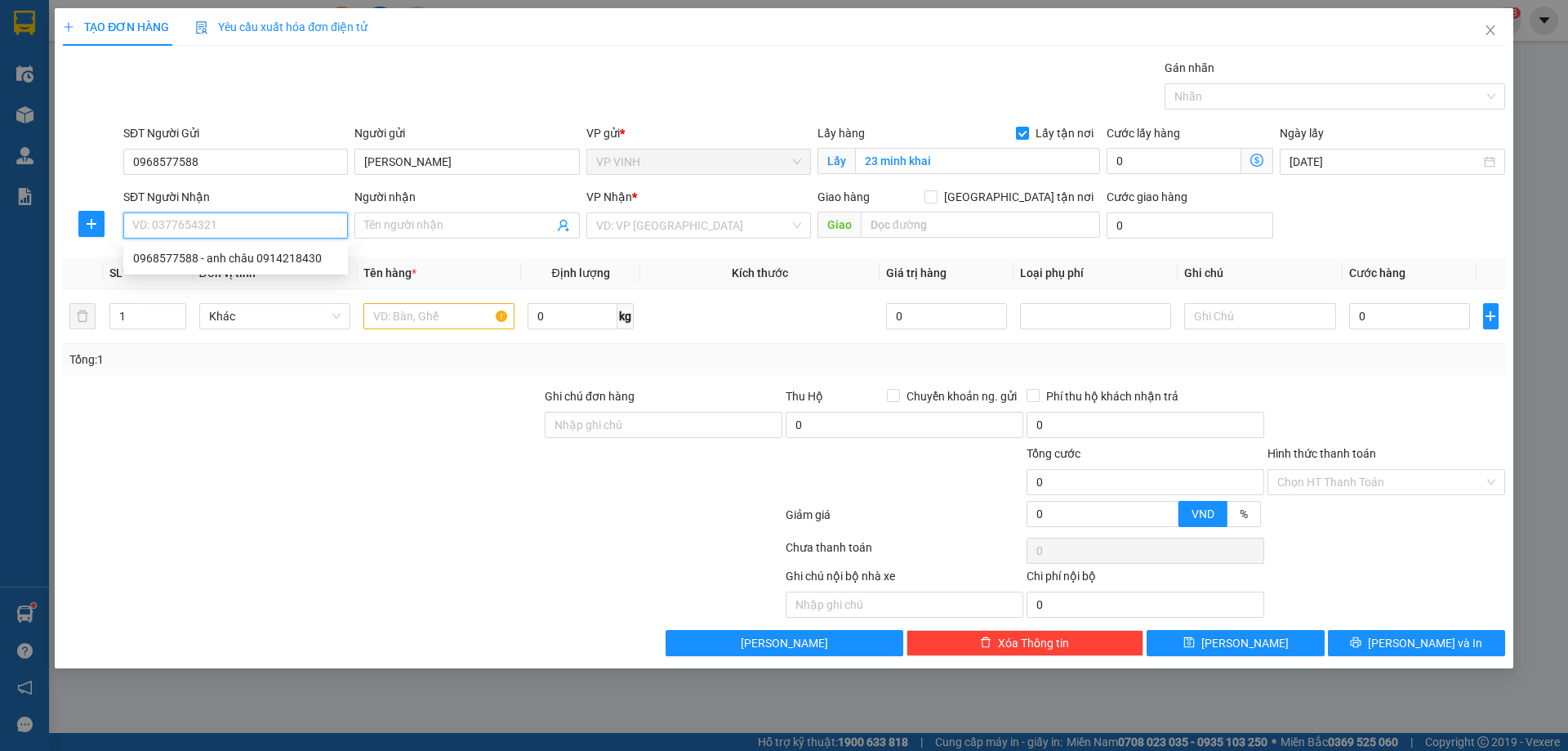
click at [222, 228] on input "SĐT Người Nhận" at bounding box center [235, 225] width 225 height 26
type input "0983993399"
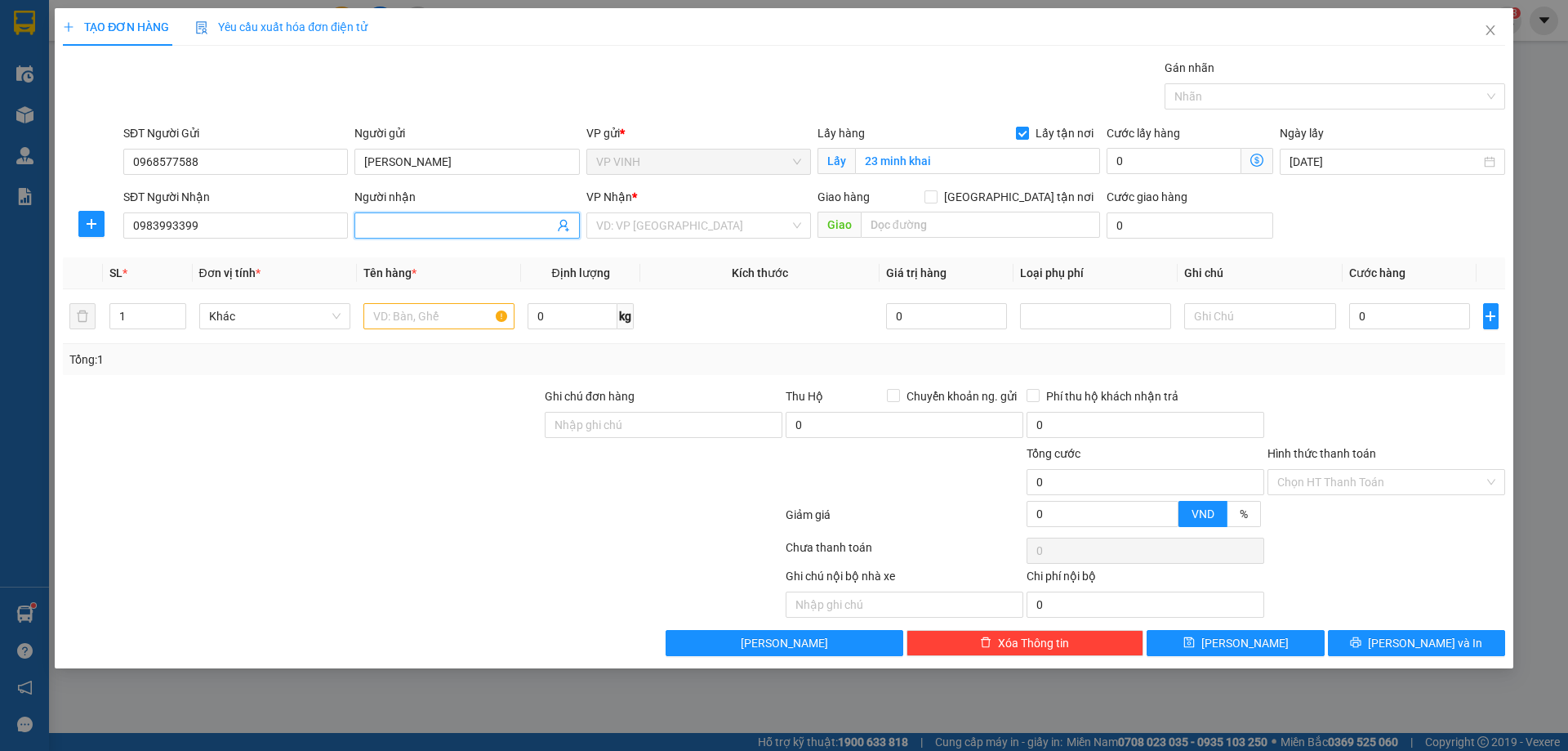
click at [425, 222] on input "Người nhận" at bounding box center [459, 225] width 189 height 18
type input "d"
click at [391, 226] on input "đăngvinh" at bounding box center [459, 225] width 189 height 18
type input "đăng vinh"
click at [672, 226] on input "search" at bounding box center [693, 225] width 194 height 24
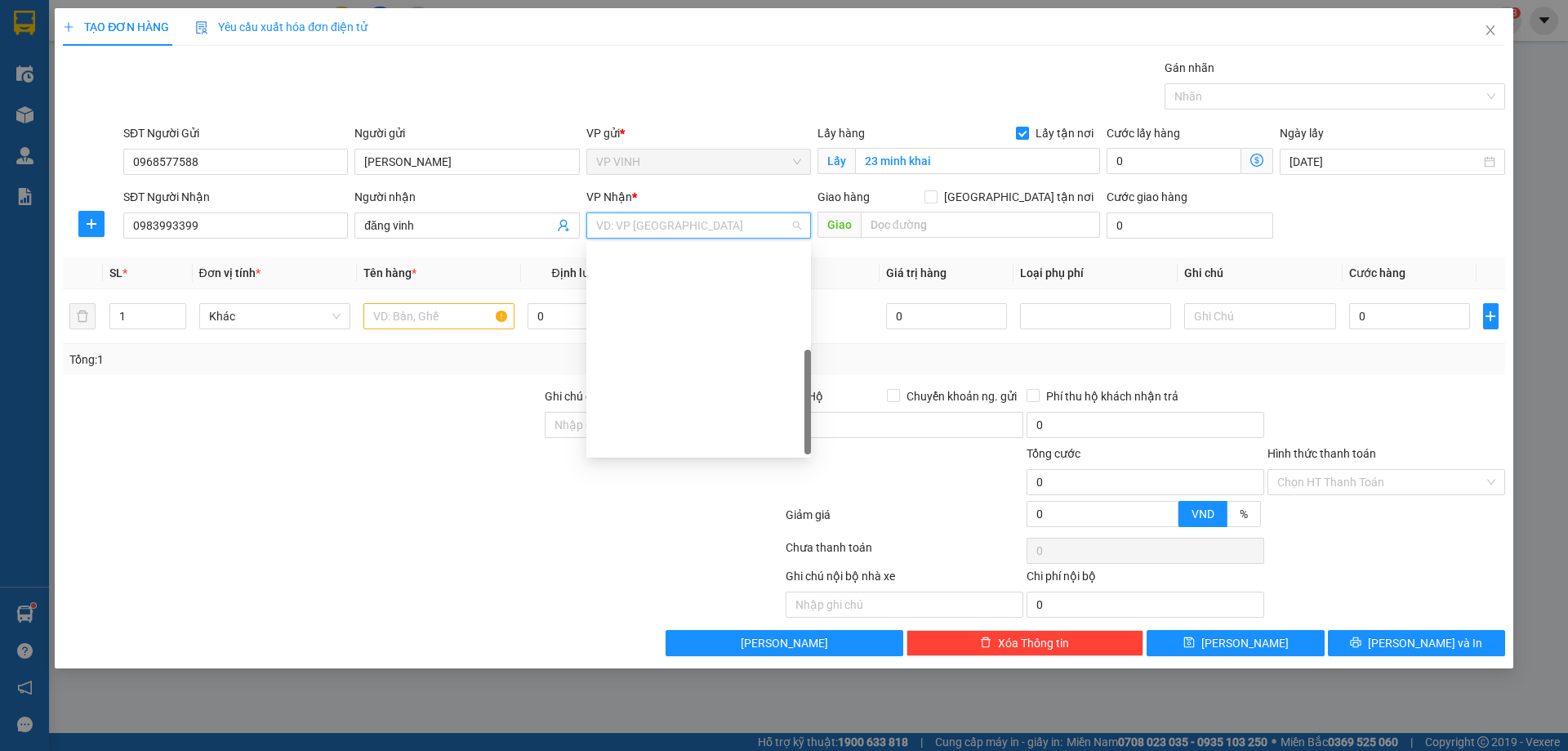
scroll to position [235, 0]
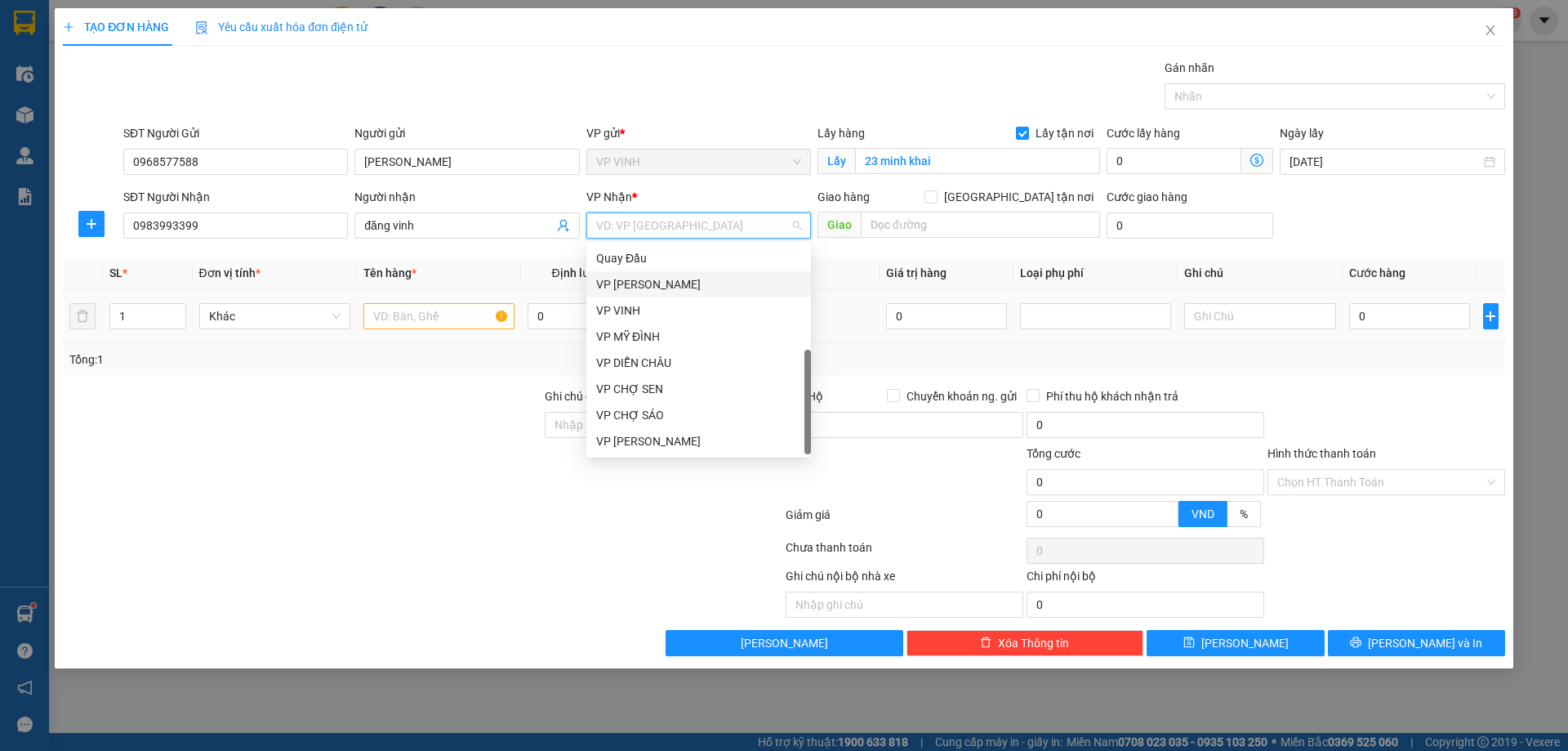
drag, startPoint x: 649, startPoint y: 282, endPoint x: 464, endPoint y: 333, distance: 191.9
click at [648, 282] on div "VP [PERSON_NAME]" at bounding box center [699, 284] width 205 height 18
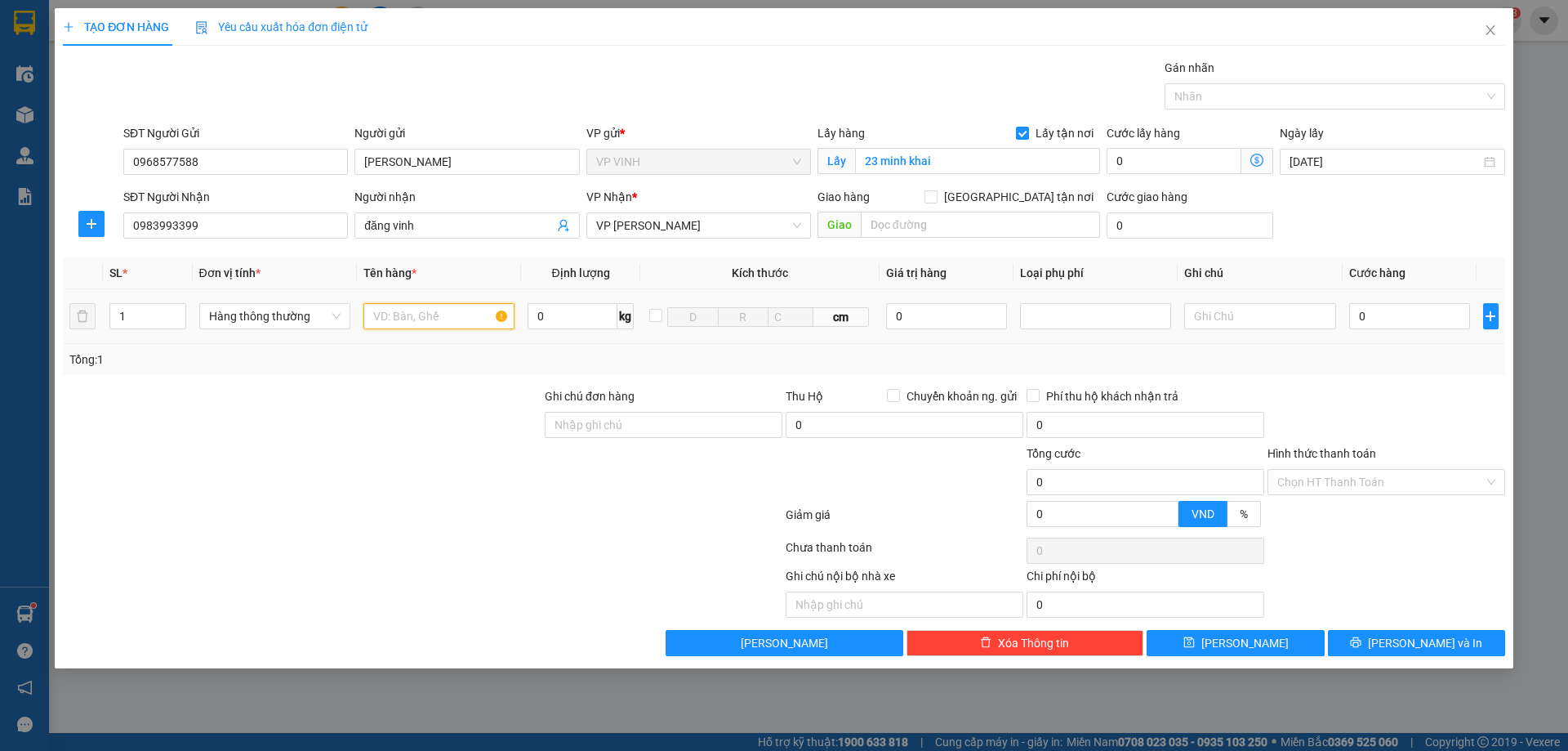
click at [438, 321] on input "text" at bounding box center [439, 316] width 151 height 26
type input "d"
type input "sữa"
click at [1381, 311] on input "0" at bounding box center [1409, 316] width 122 height 26
type input "3"
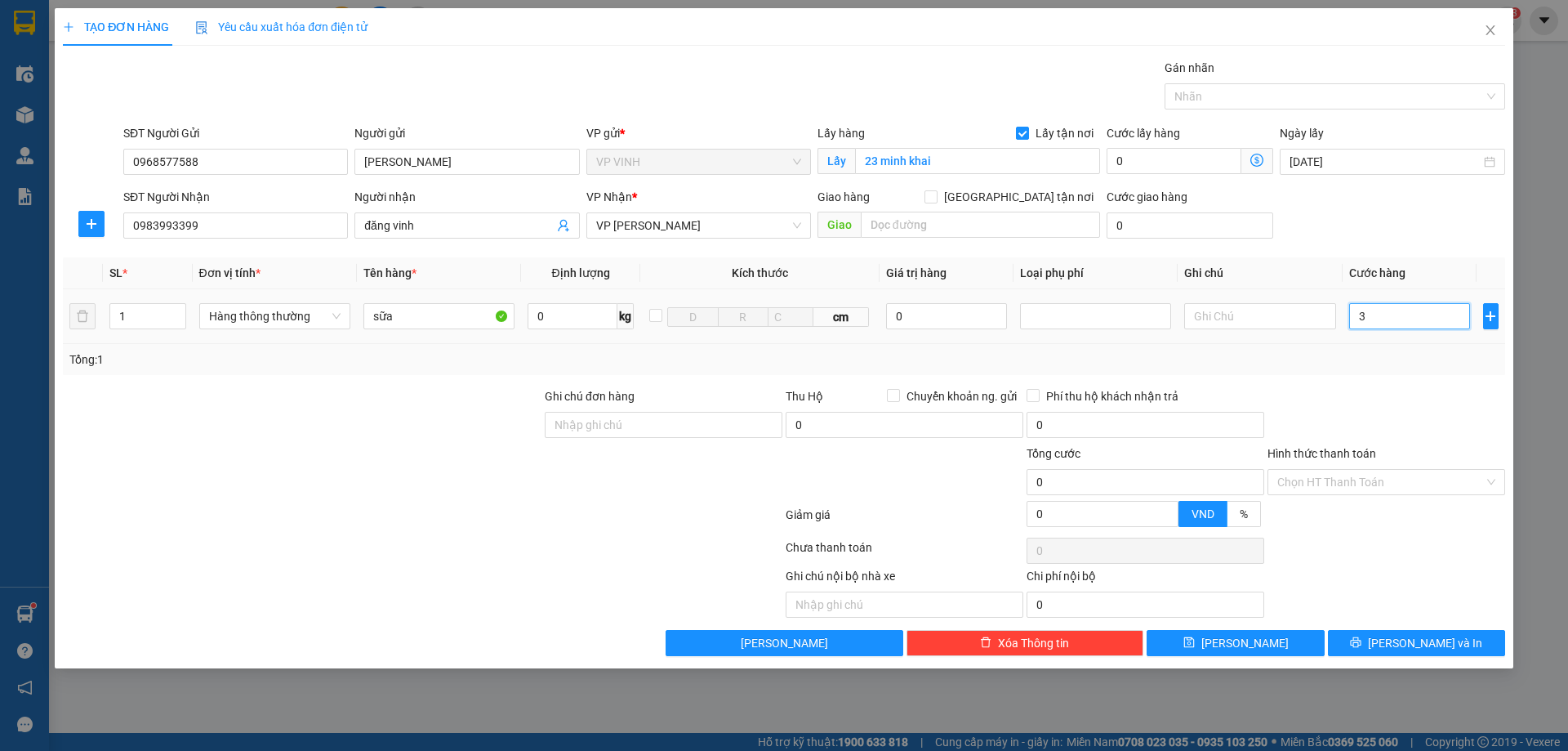
type input "3"
type input "30"
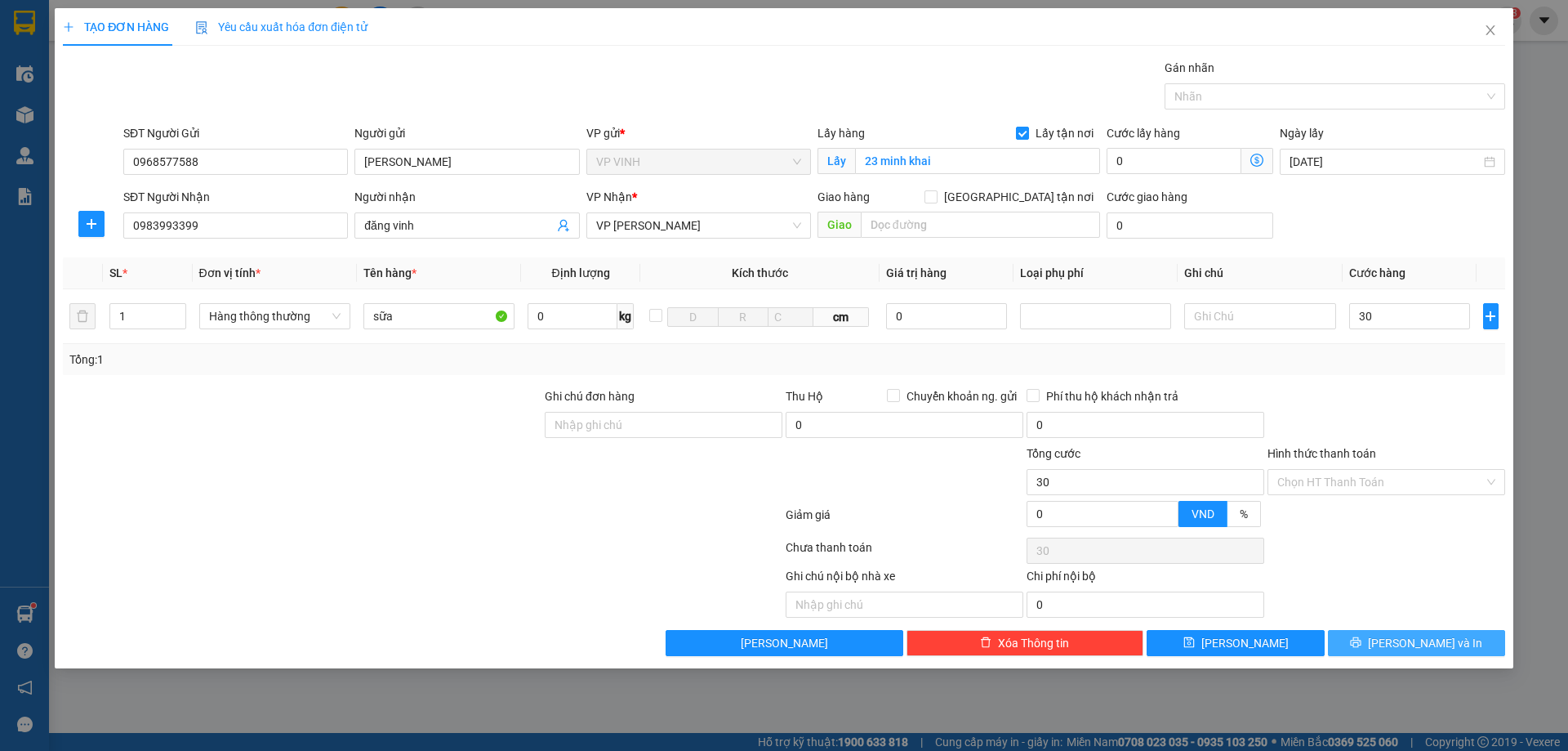
type input "30.000"
click at [1362, 639] on icon "printer" at bounding box center [1356, 642] width 10 height 10
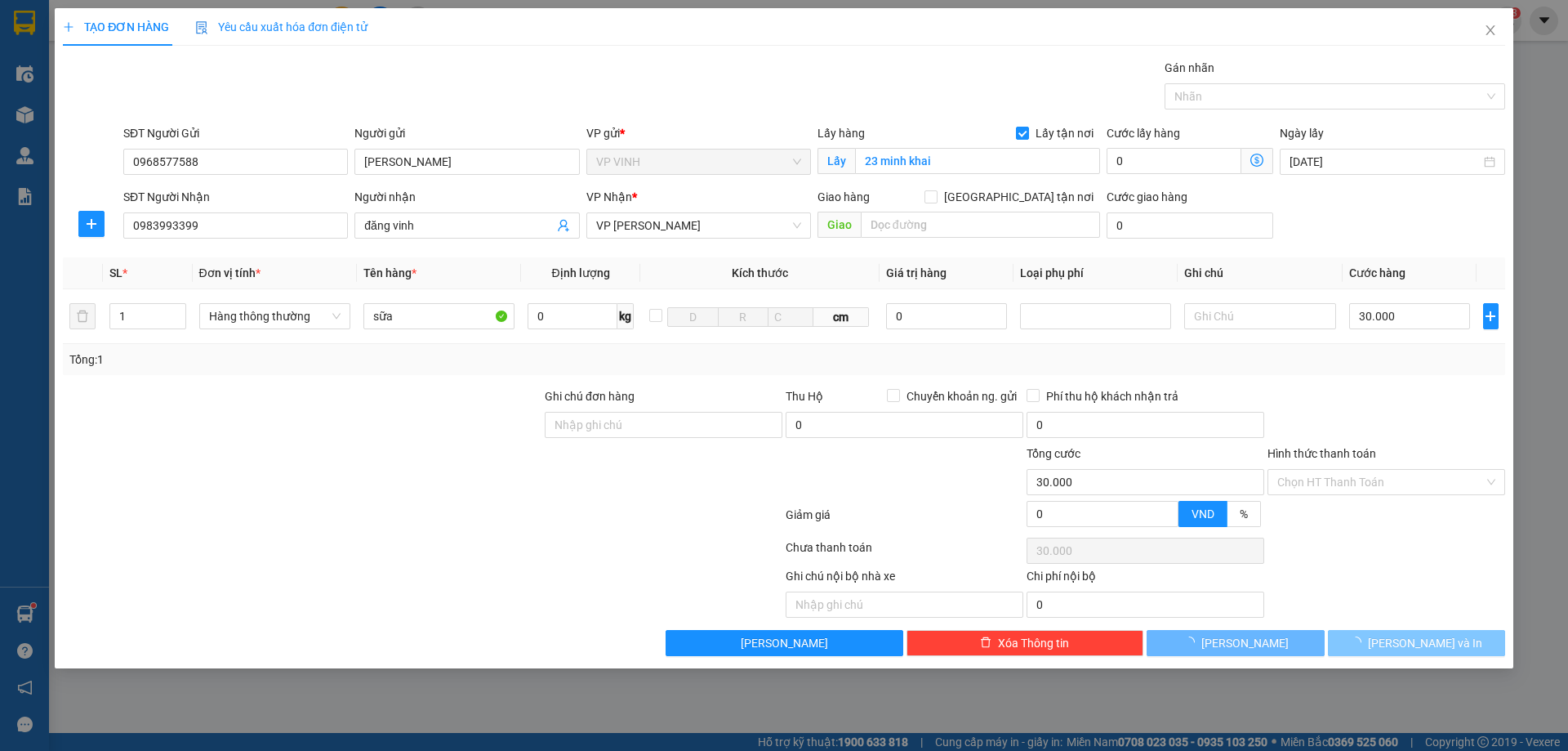
type input "27.000"
type input "10"
type input "27.000"
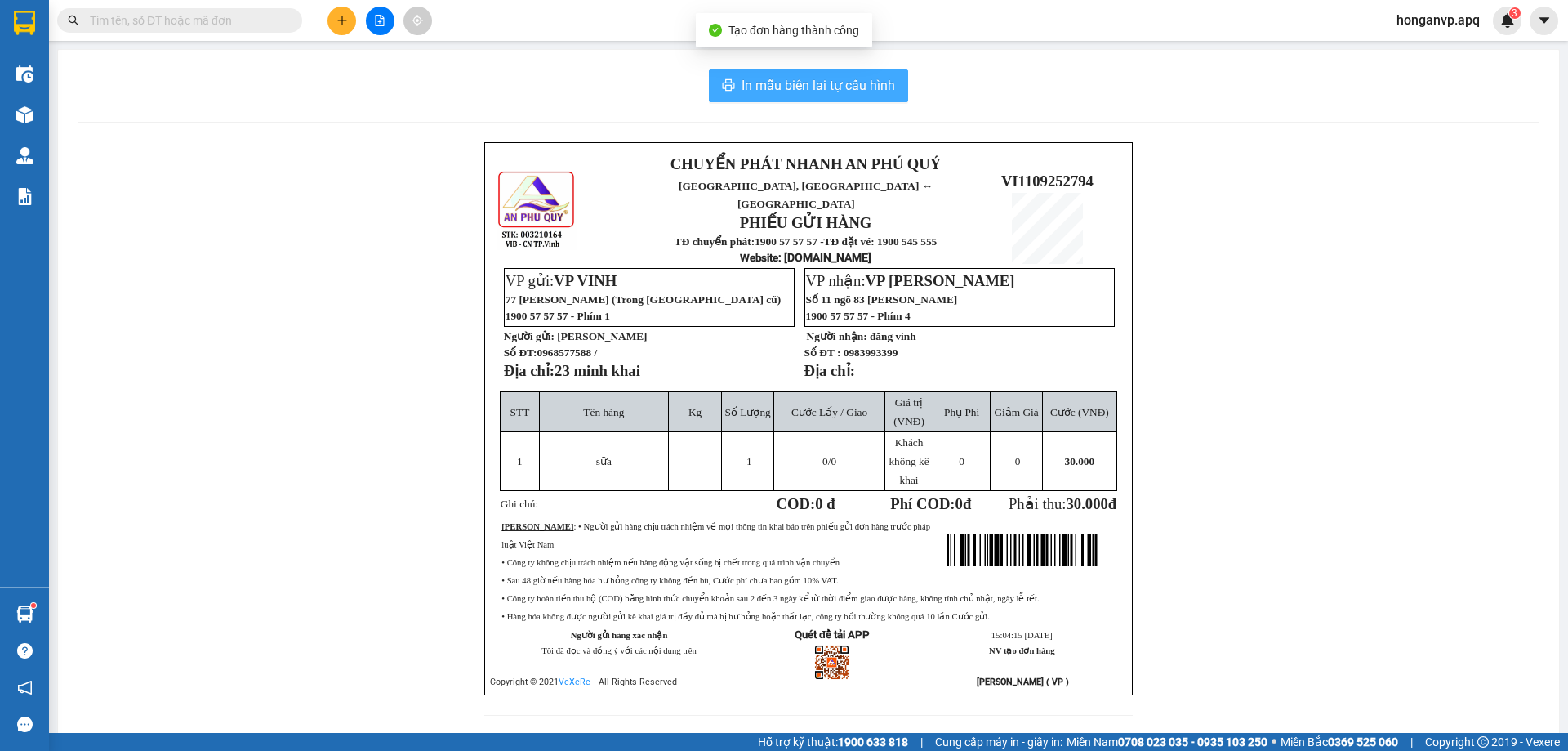
click at [741, 92] on span "In mẫu biên lai tự cấu hình" at bounding box center [818, 85] width 153 height 21
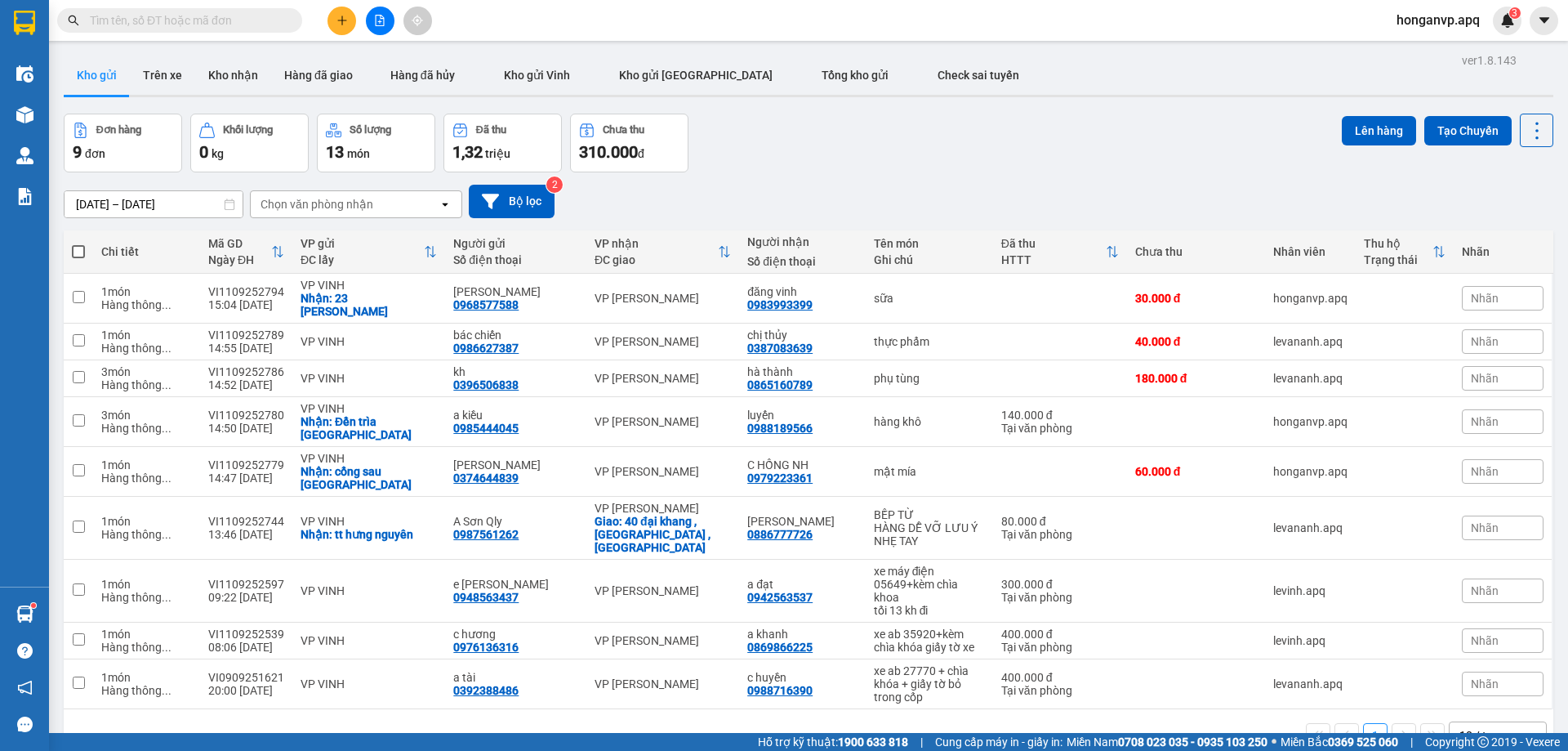
click at [956, 153] on div "Đơn hàng 9 đơn Khối lượng 0 kg Số lượng 13 món Đã thu 1,32 triệu Chưa thu 310.0…" at bounding box center [809, 143] width 1490 height 59
click at [895, 130] on div "Đơn hàng 9 đơn Khối lượng 0 kg Số lượng 13 món Đã thu 1,32 triệu Chưa thu 310.0…" at bounding box center [809, 143] width 1490 height 59
click at [229, 24] on input "text" at bounding box center [186, 20] width 193 height 18
click at [182, 16] on input "text" at bounding box center [186, 20] width 193 height 18
click at [162, 23] on input "text" at bounding box center [186, 20] width 193 height 18
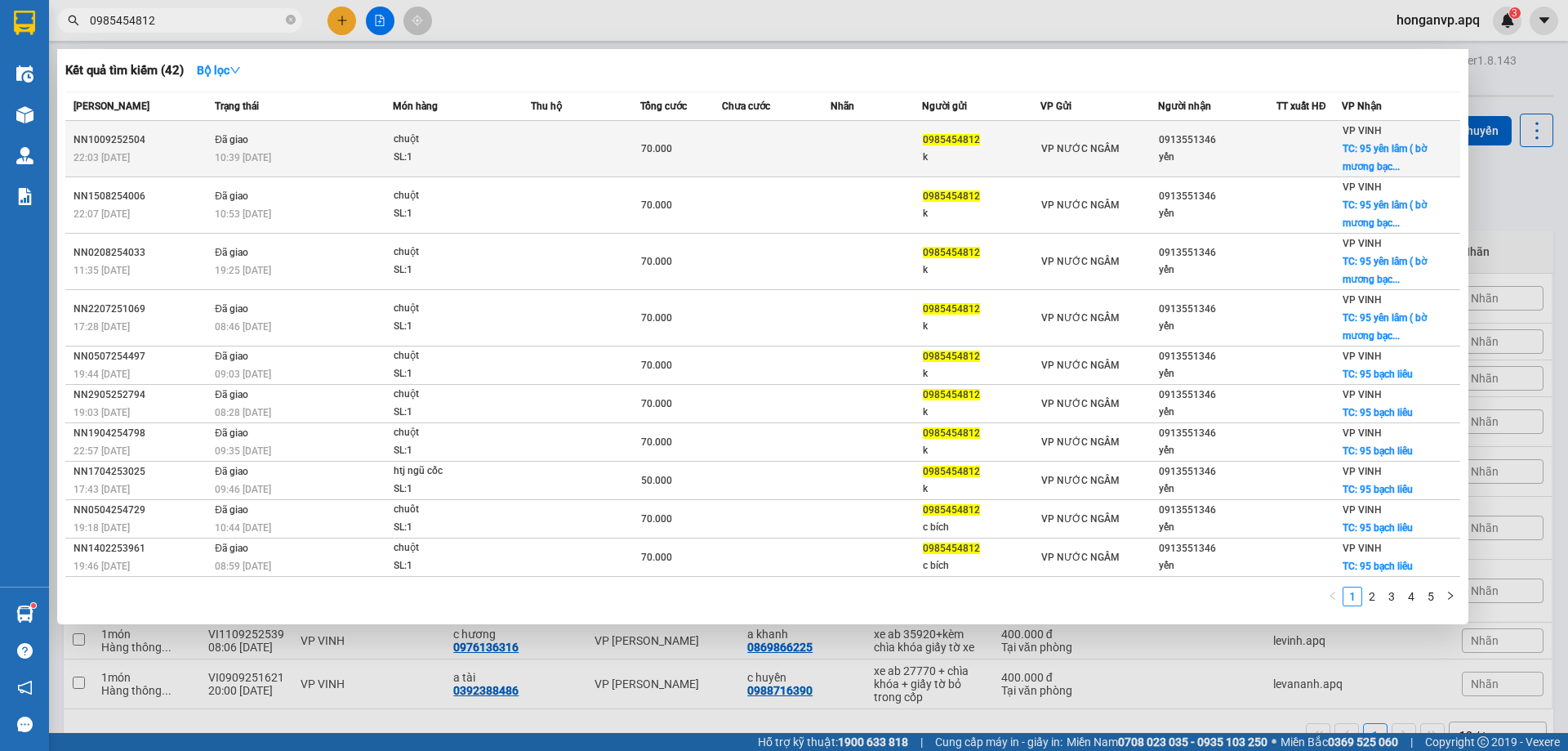
type input "0985454812"
click at [364, 151] on div "10:39 - 11/09" at bounding box center [303, 157] width 178 height 18
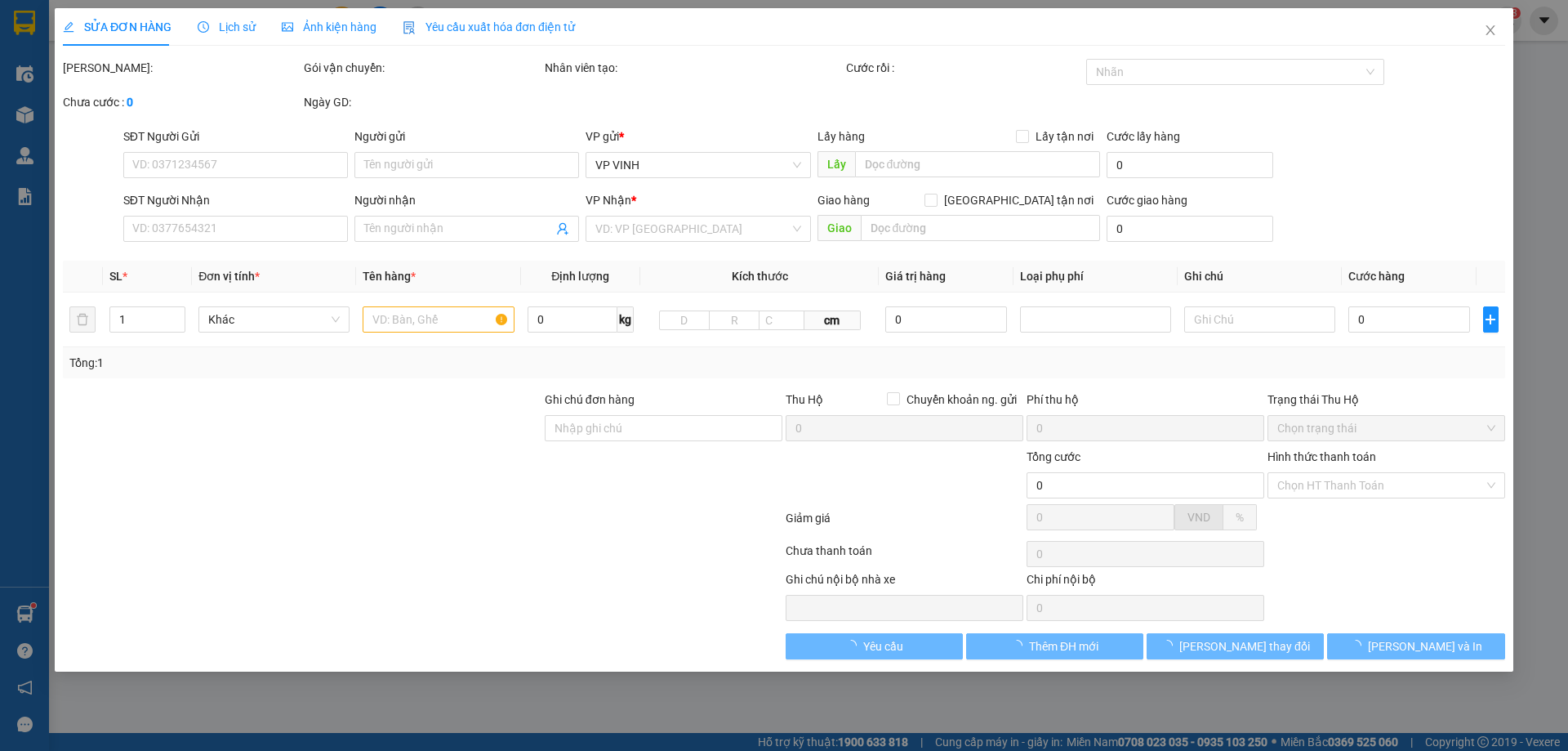
type input "0985454812"
type input "k"
type input "0913551346"
type input "yến"
checkbox input "true"
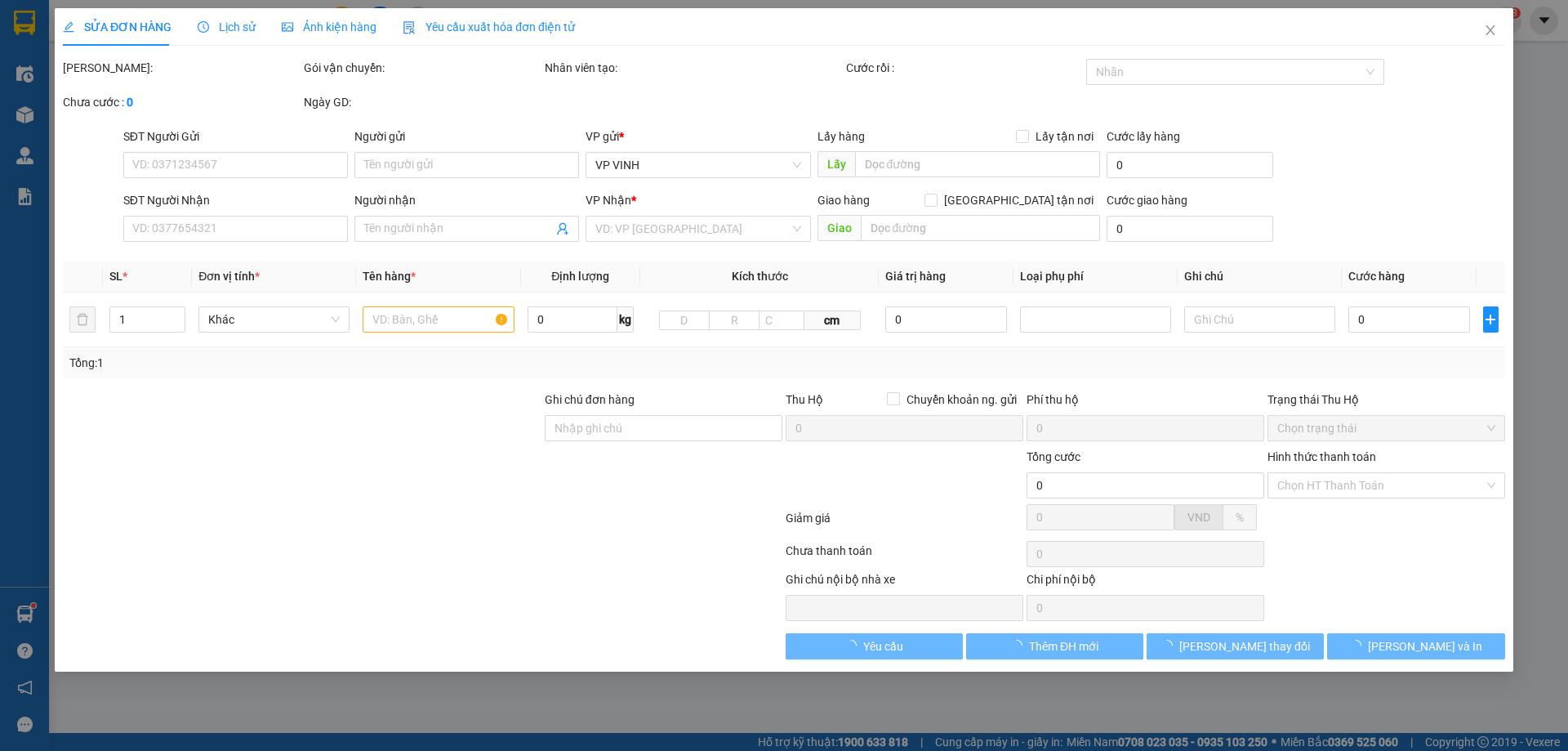
type input "95 yên lâm ( bờ mương bạch liêu)"
type input "70.000"
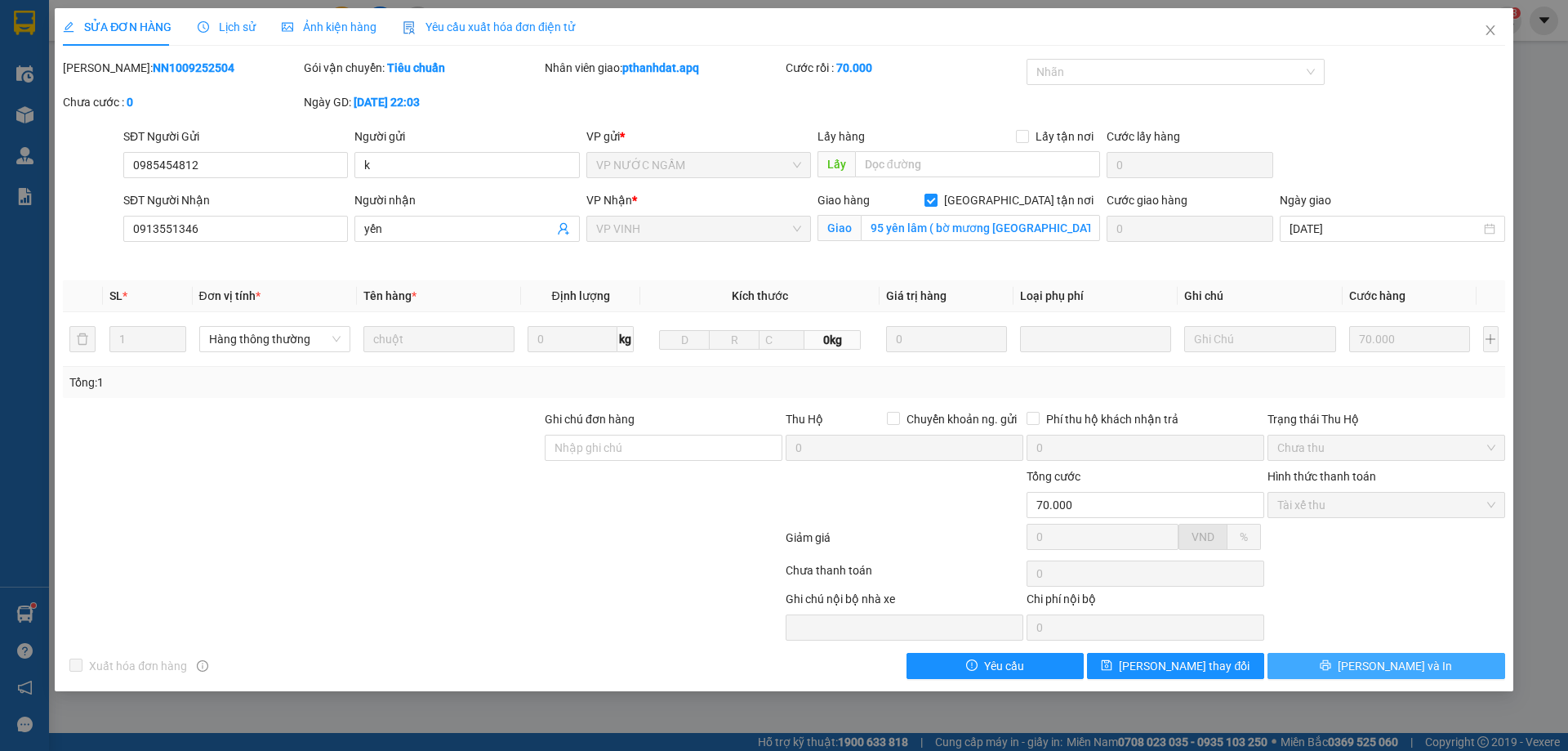
click at [1370, 661] on button "[PERSON_NAME] và In" at bounding box center [1387, 666] width 238 height 26
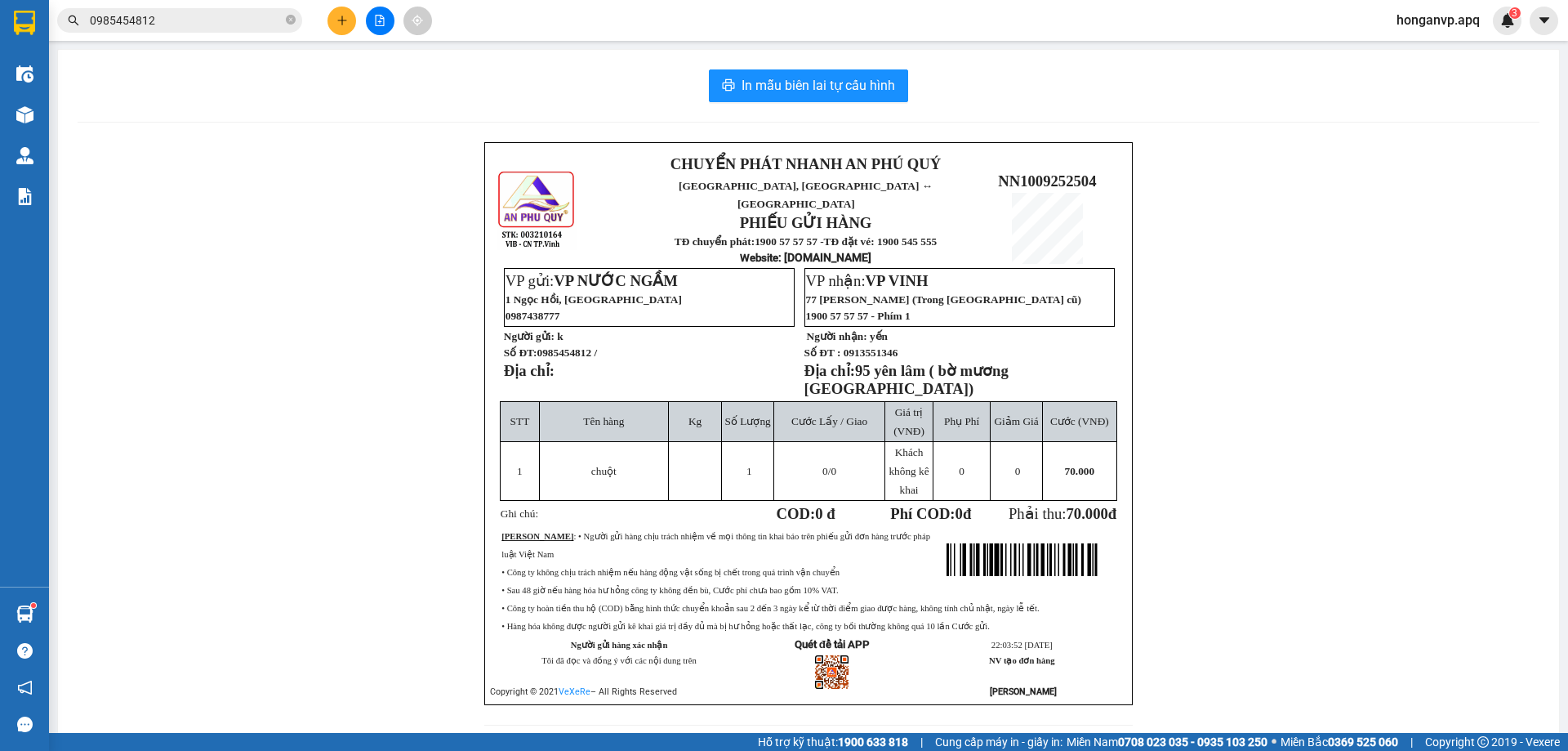
click at [234, 198] on div "CHUYỂN PHÁT NHANH AN PHÚ QUÝ NGHỆ AN, HÀ TĨNH ↔ HÀ NỘI PHIẾU GỬI HÀNG TĐ chuyển…" at bounding box center [809, 443] width 1462 height 603
click at [182, 19] on input "0985454812" at bounding box center [186, 20] width 193 height 18
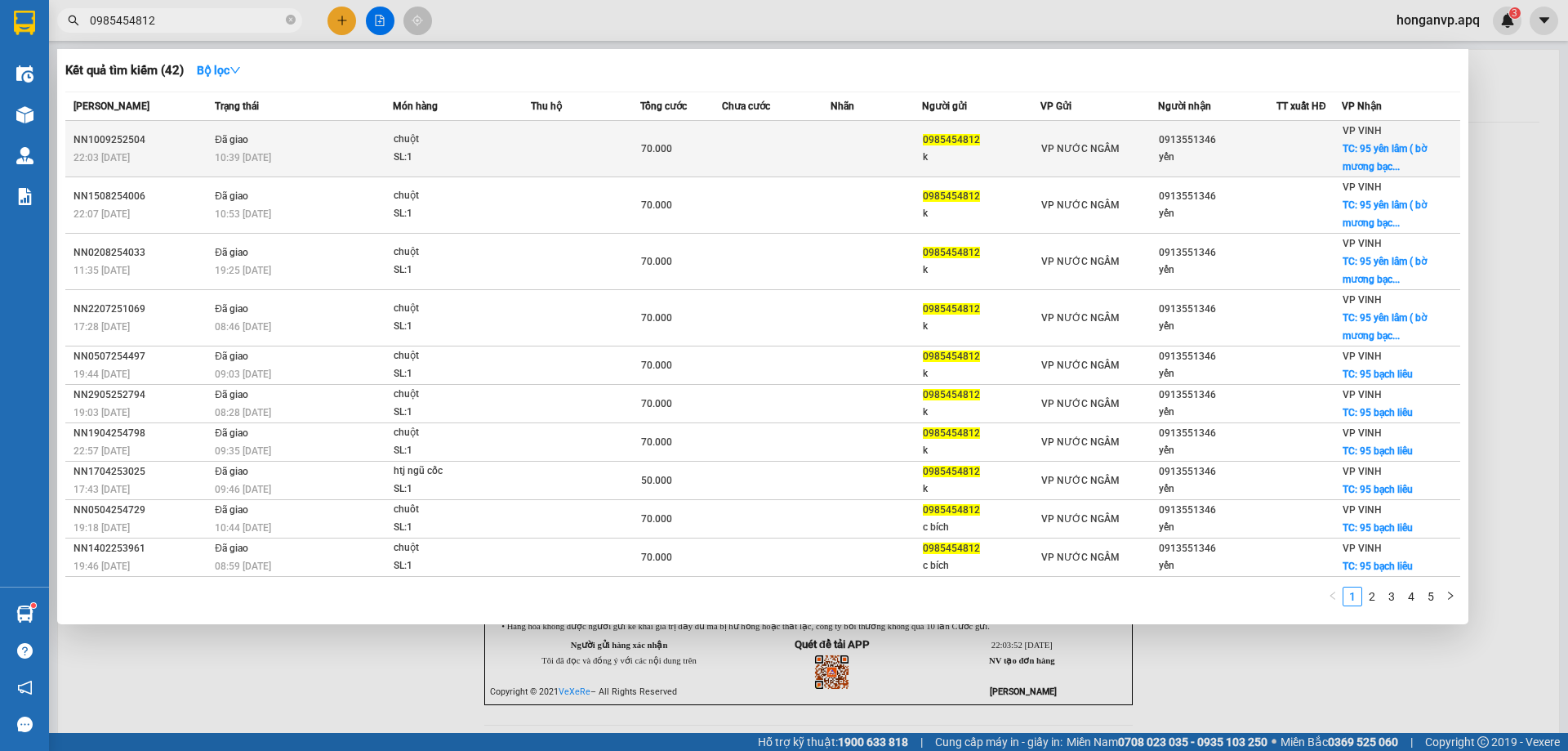
click at [230, 147] on td "Đã giao 10:39 - 11/09" at bounding box center [301, 148] width 182 height 56
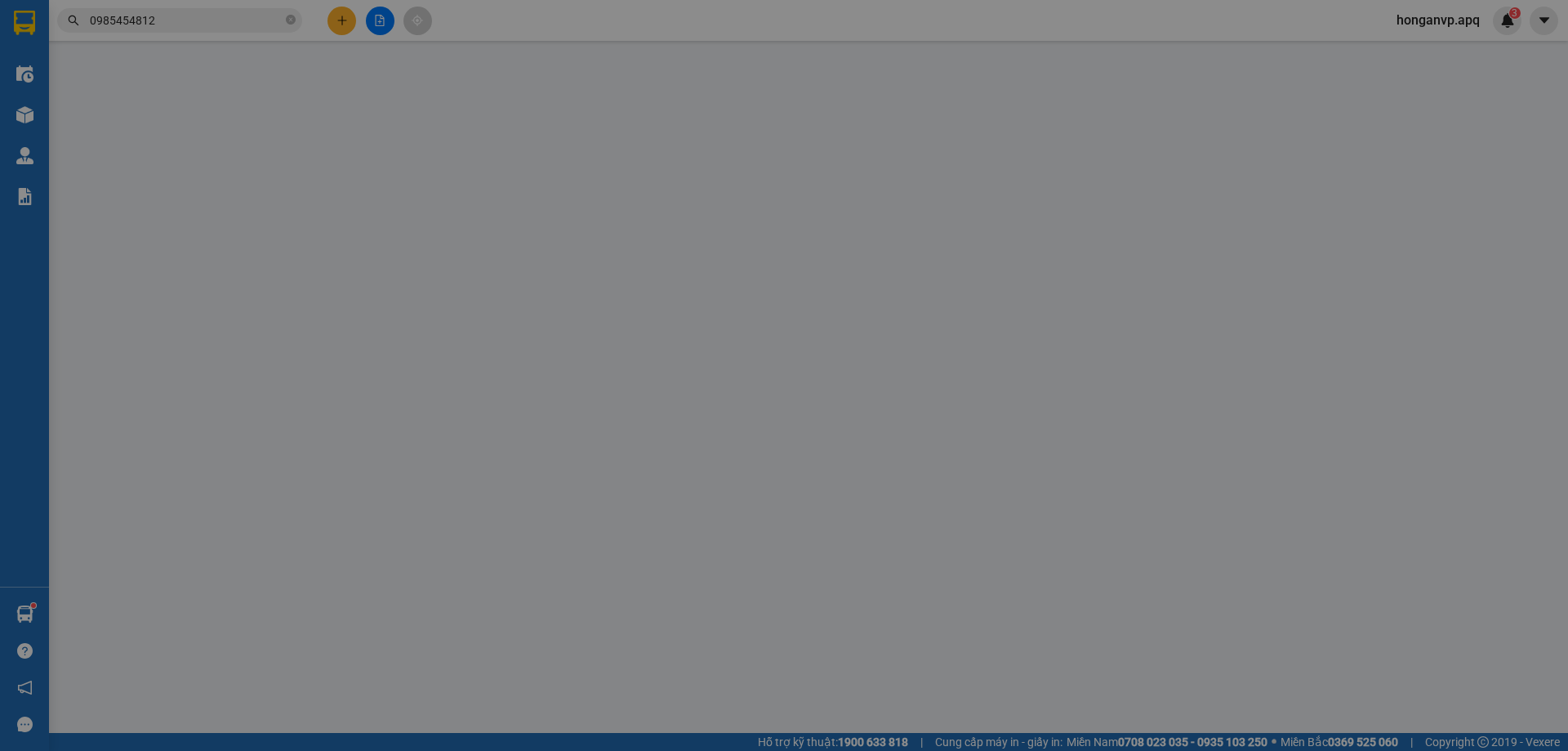
type input "0985454812"
type input "k"
type input "0913551346"
type input "yến"
checkbox input "true"
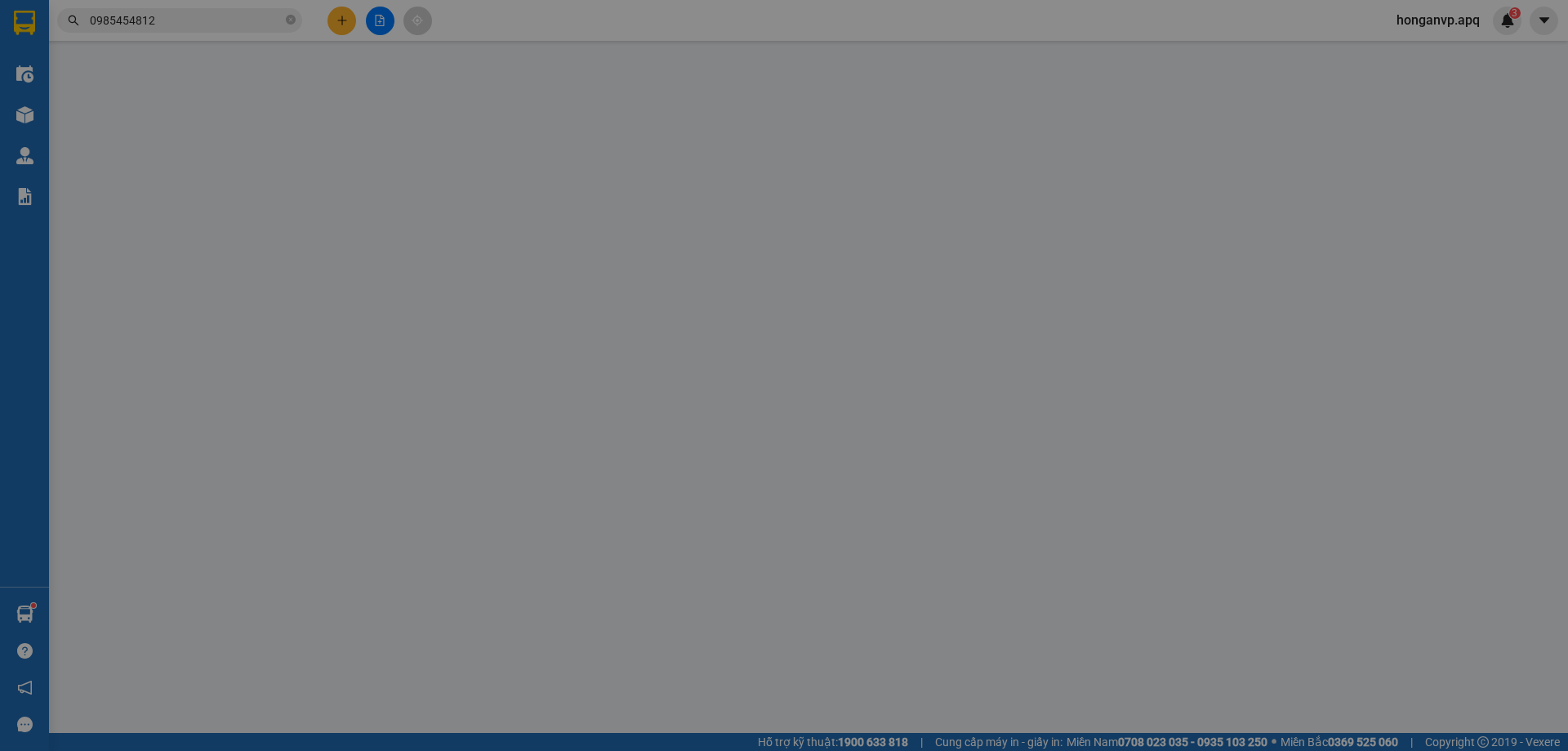
type input "95 yên lâm ( bờ mương bạch liêu)"
type input "70.000"
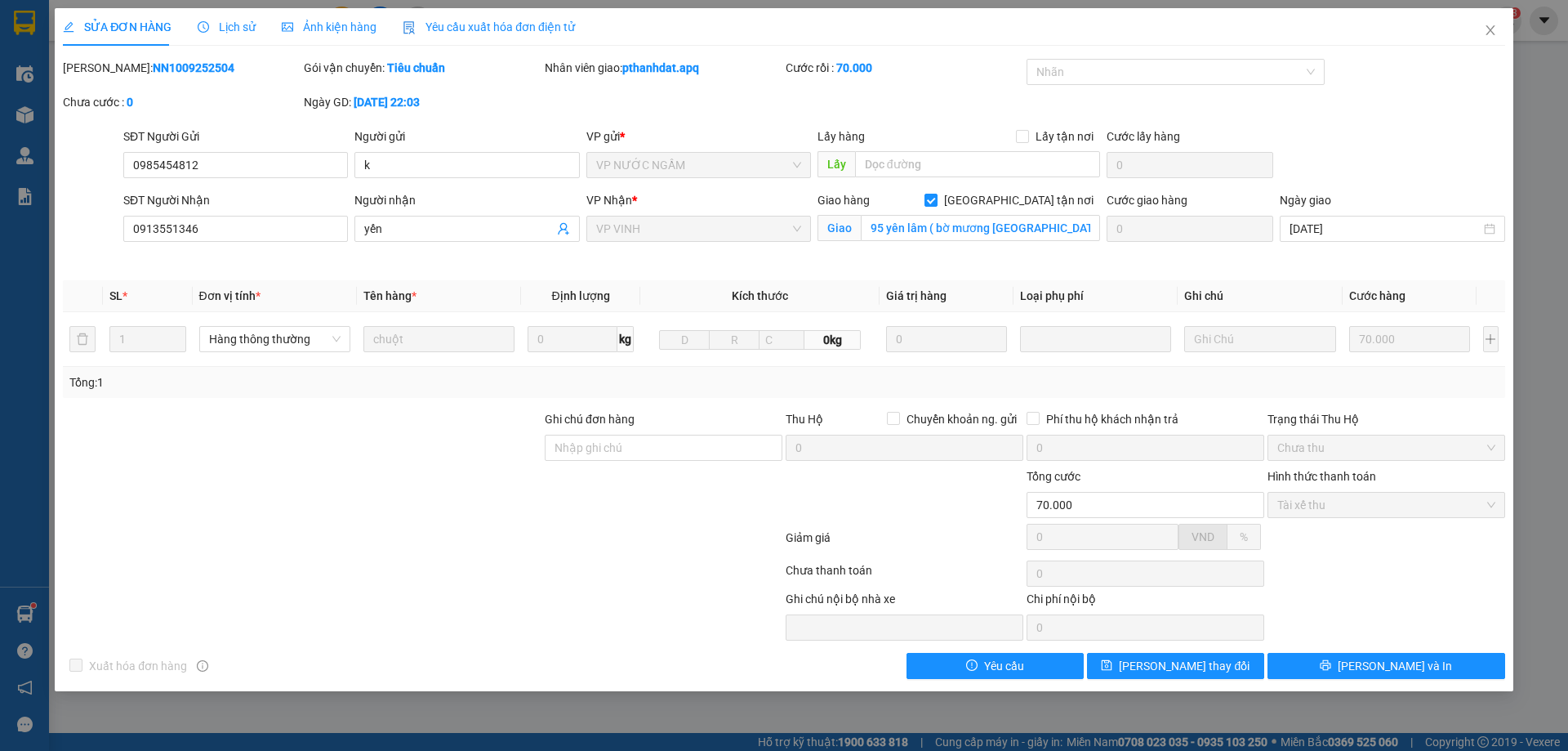
click at [231, 25] on span "Lịch sử" at bounding box center [226, 27] width 58 height 13
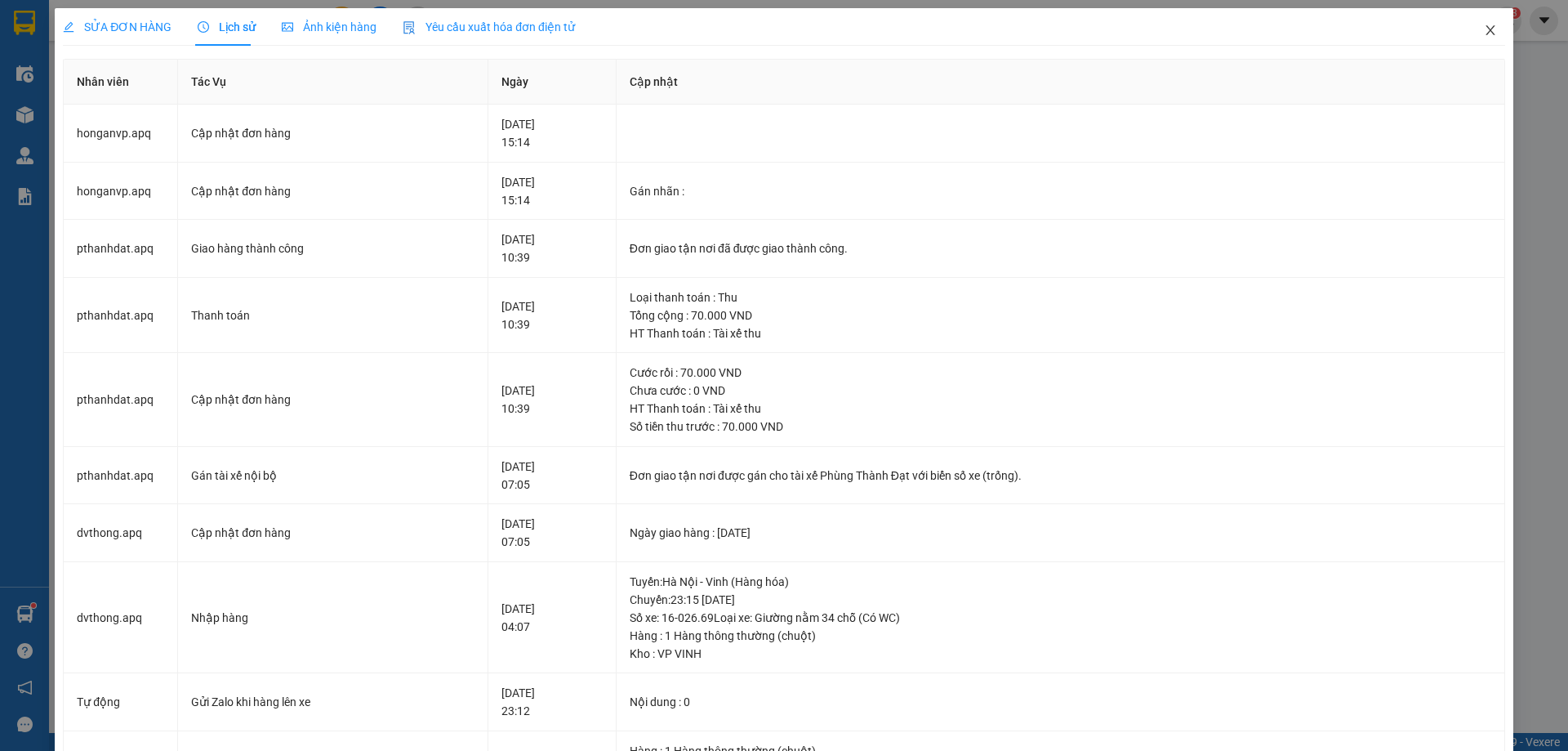
click at [1484, 29] on icon "close" at bounding box center [1490, 29] width 13 height 13
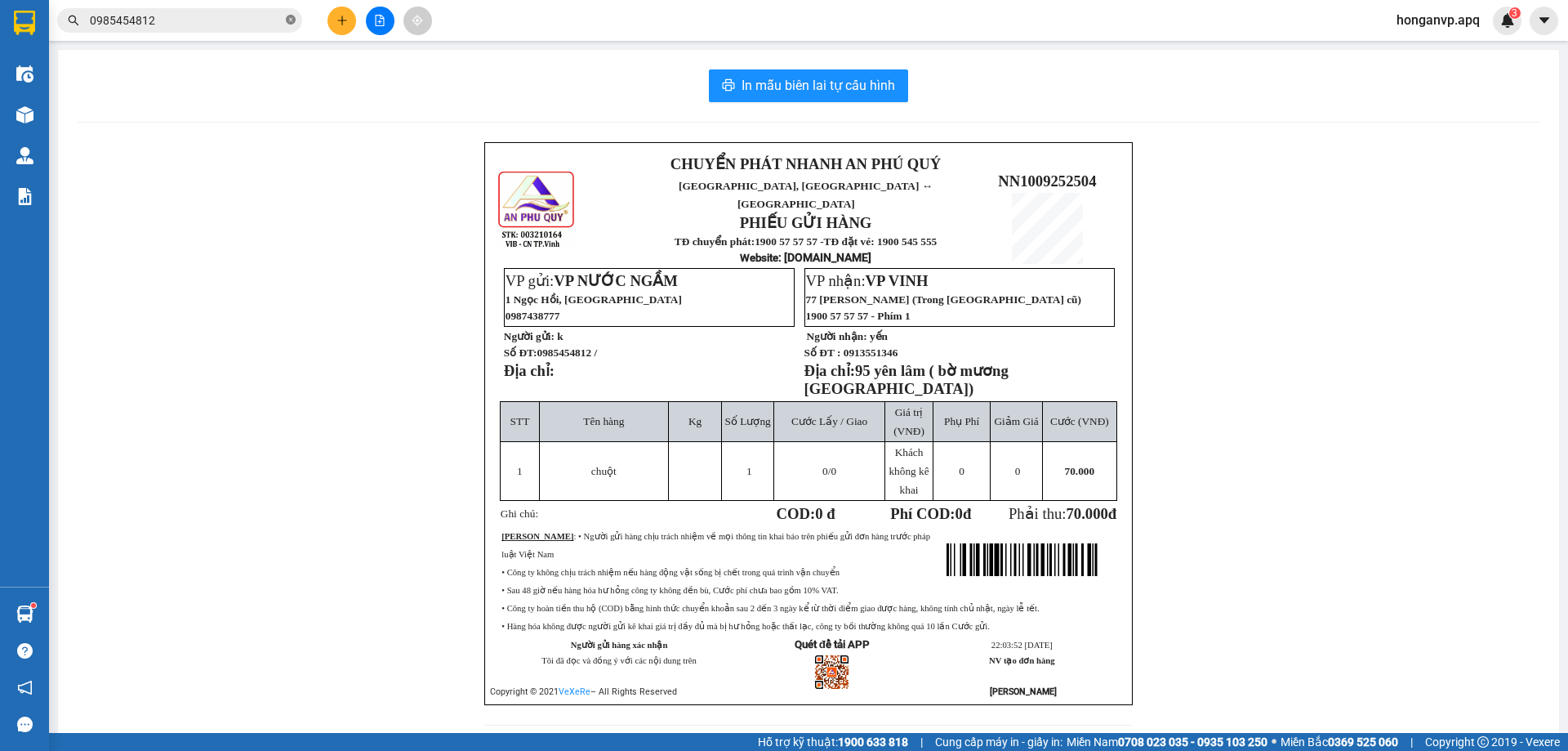
click at [288, 23] on icon "close-circle" at bounding box center [290, 19] width 9 height 9
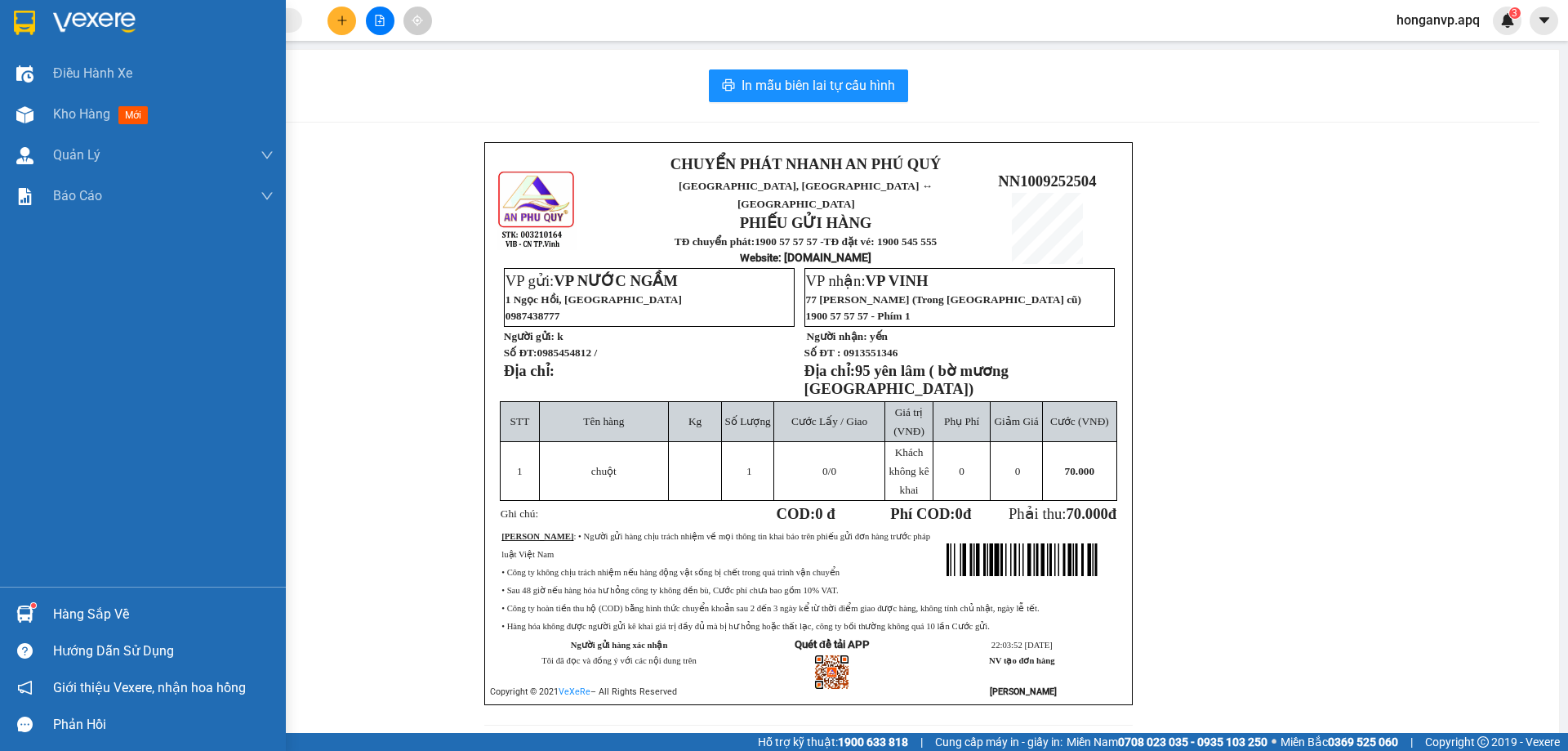
click at [85, 18] on img at bounding box center [95, 22] width 83 height 24
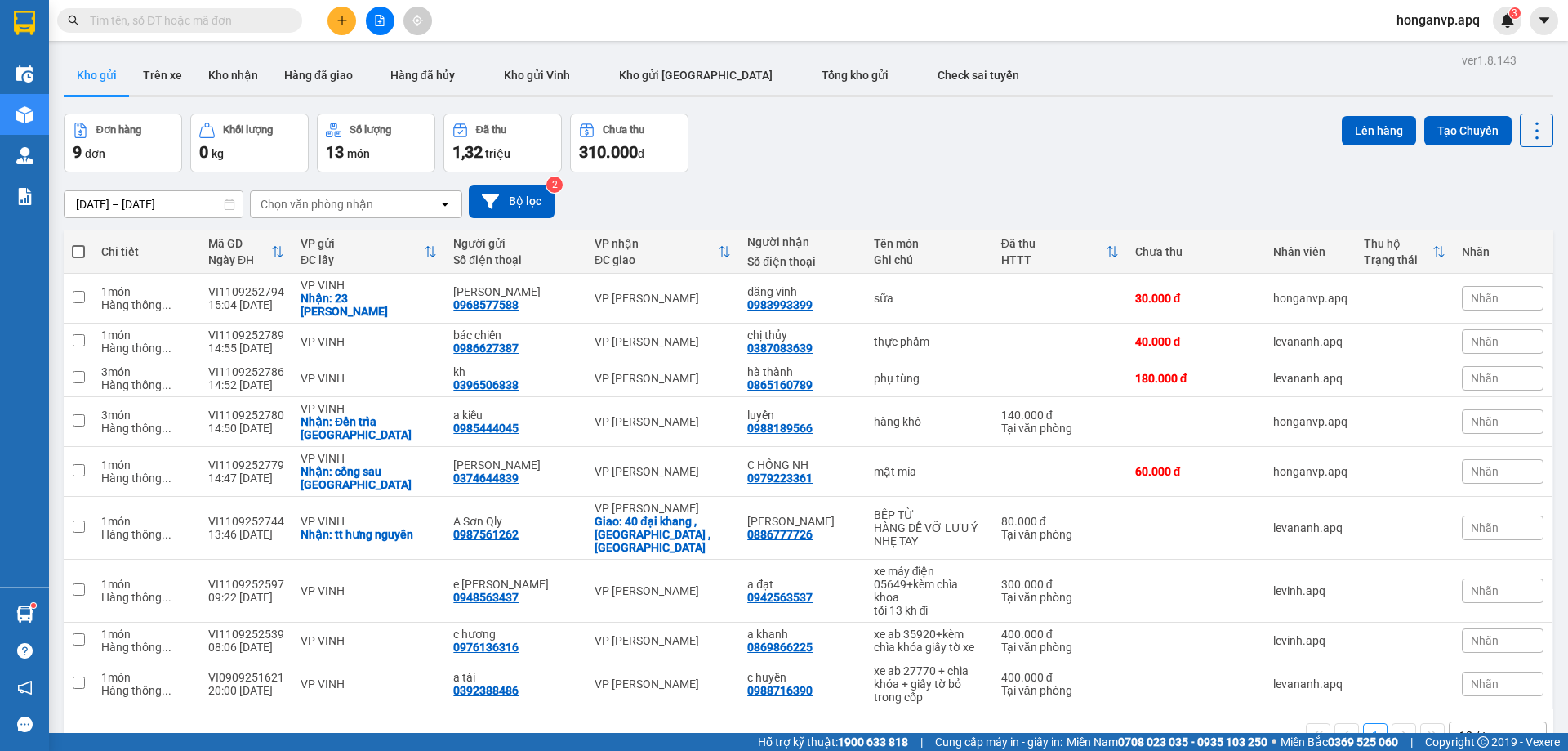
click at [941, 145] on div "Đơn hàng 9 đơn Khối lượng 0 kg Số lượng 13 món Đã thu 1,32 triệu Chưa thu 310.0…" at bounding box center [809, 143] width 1490 height 59
click at [795, 171] on div "Đơn hàng 9 đơn Khối lượng 0 kg Số lượng 13 món Đã thu 1,32 triệu Chưa thu 310.0…" at bounding box center [809, 143] width 1490 height 59
click at [880, 185] on div "09/09/2025 – 11/09/2025 Press the down arrow key to interact with the calendar …" at bounding box center [809, 201] width 1490 height 34
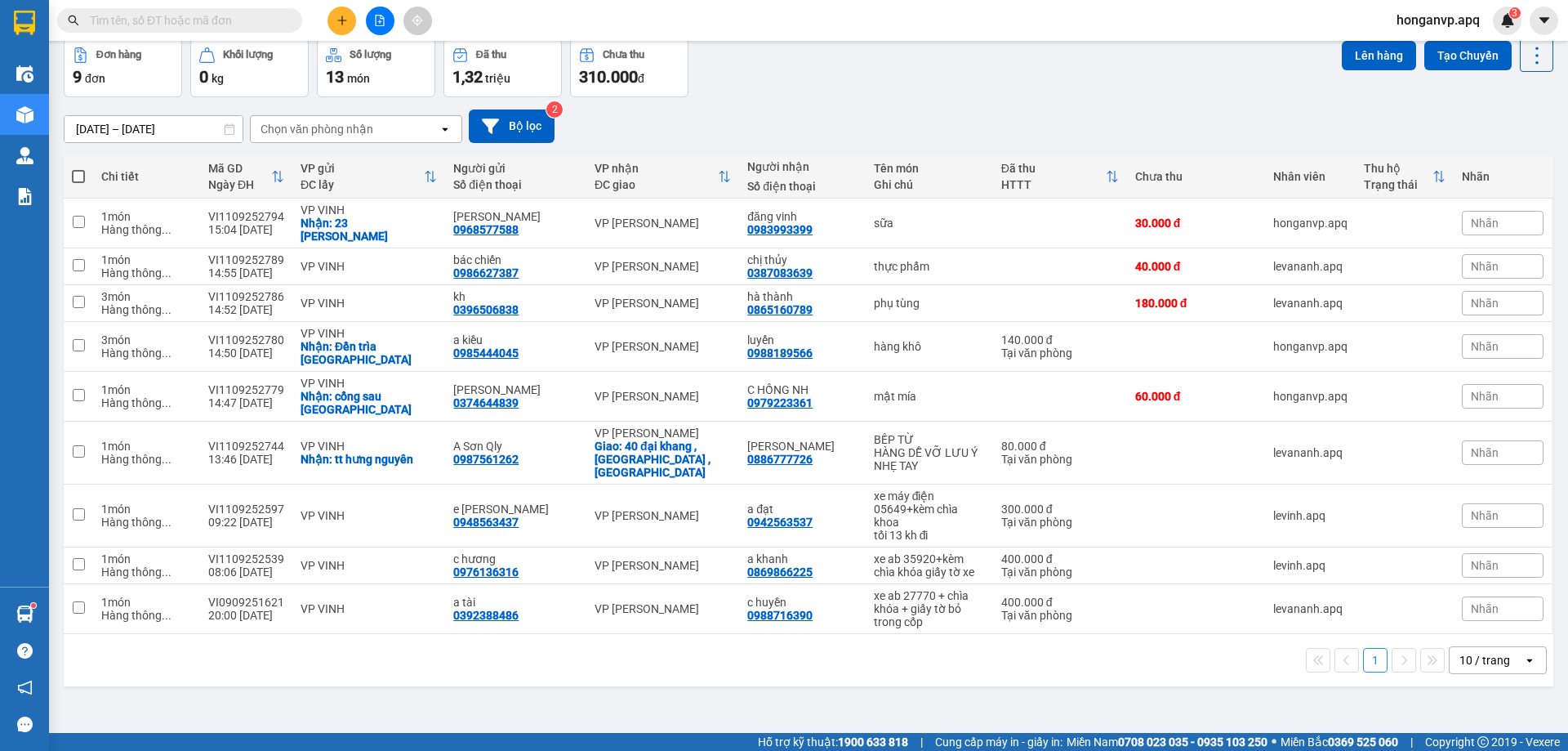
click at [953, 647] on div "ver 1.8.143 Kho gửi Trên xe Kho nhận Hàng đã giao Hàng đã hủy Kho gửi Vinh Kho …" at bounding box center [808, 349] width 1502 height 751
click at [340, 16] on icon "plus" at bounding box center [341, 20] width 11 height 11
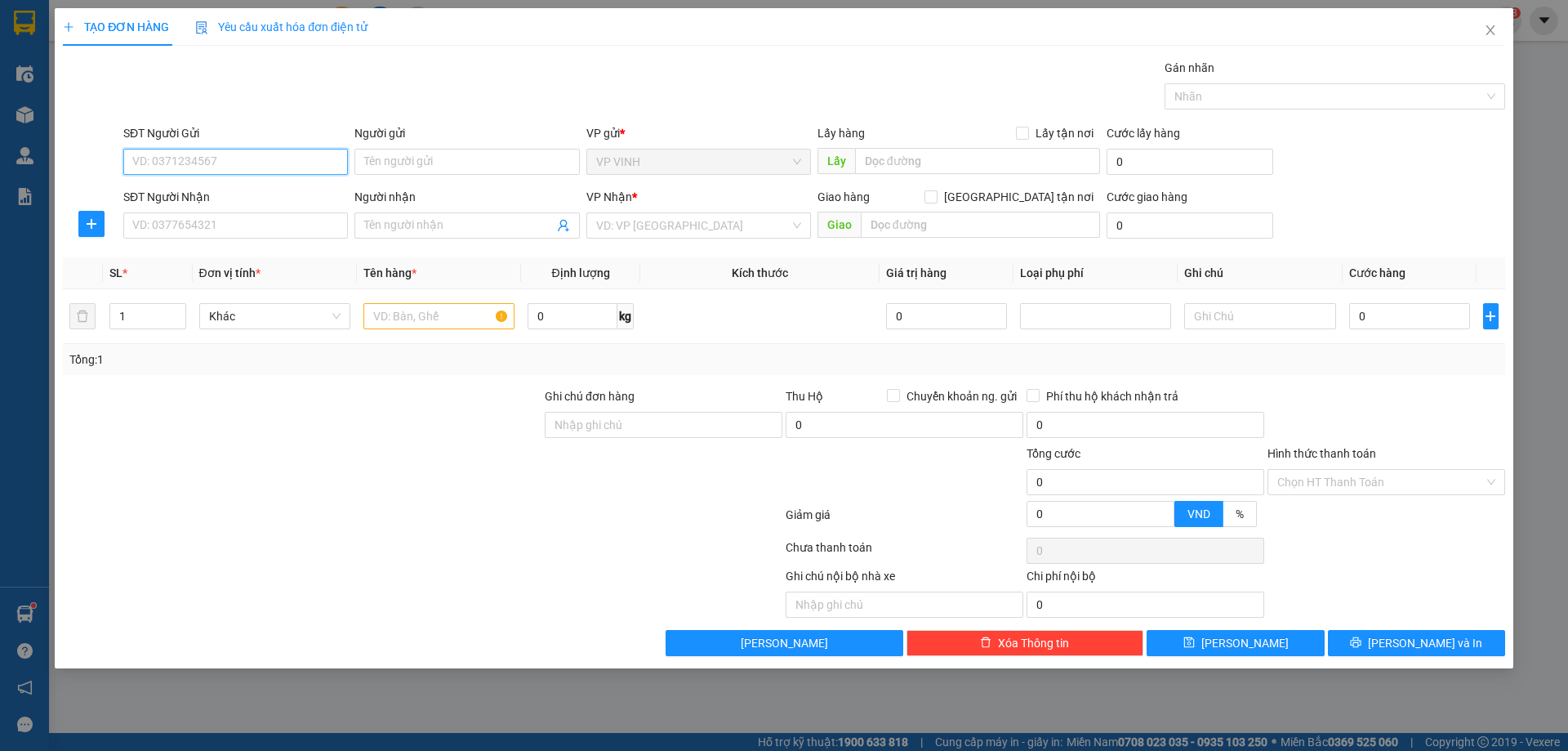
click at [186, 164] on input "SĐT Người Gửi" at bounding box center [235, 161] width 225 height 26
click at [153, 164] on input "0943550227" at bounding box center [235, 161] width 225 height 26
type input "0913550227"
click at [201, 192] on div "0913550227 - a dũng" at bounding box center [235, 194] width 205 height 18
type input "a dũng"
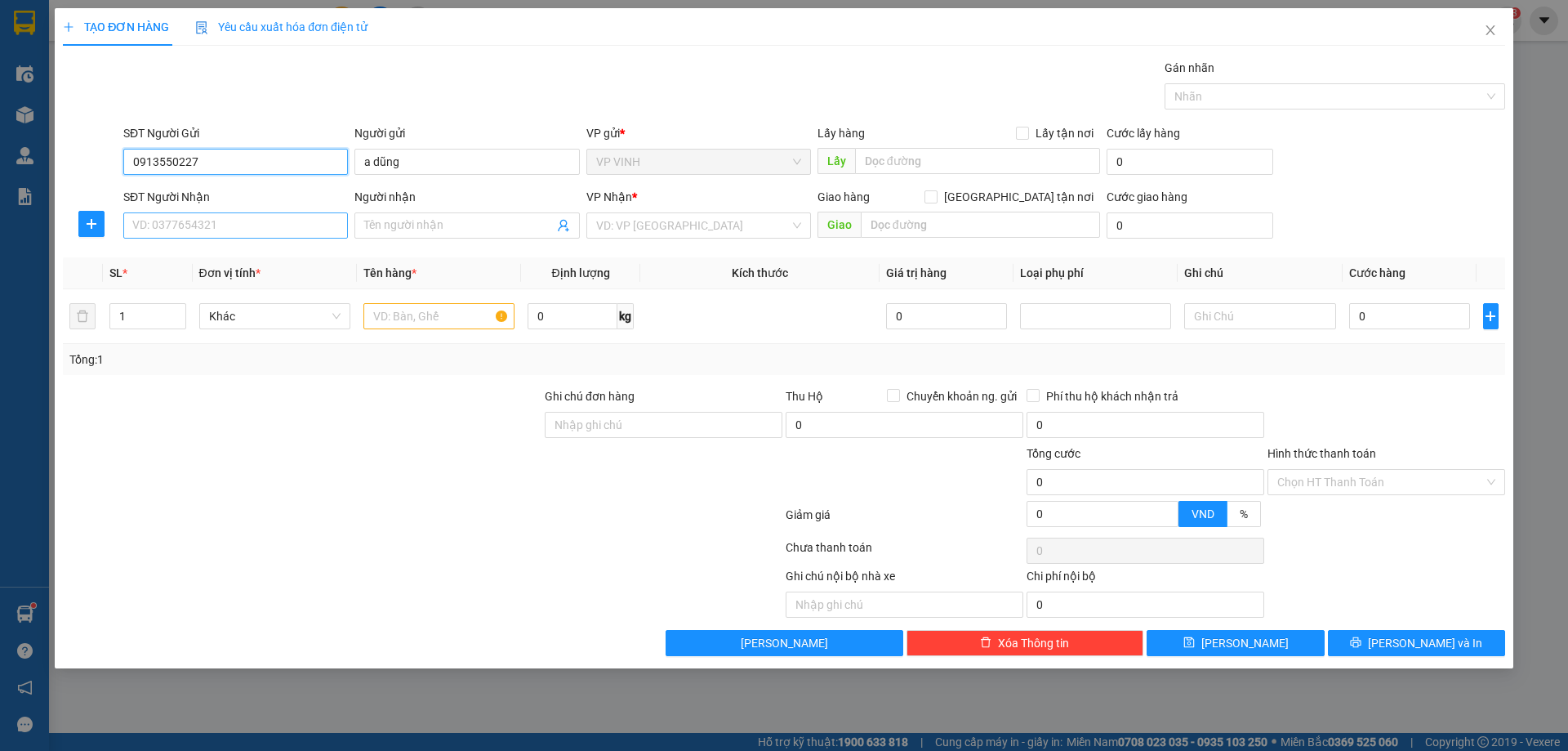
type input "0913550227"
click at [212, 222] on input "SĐT Người Nhận" at bounding box center [235, 225] width 225 height 26
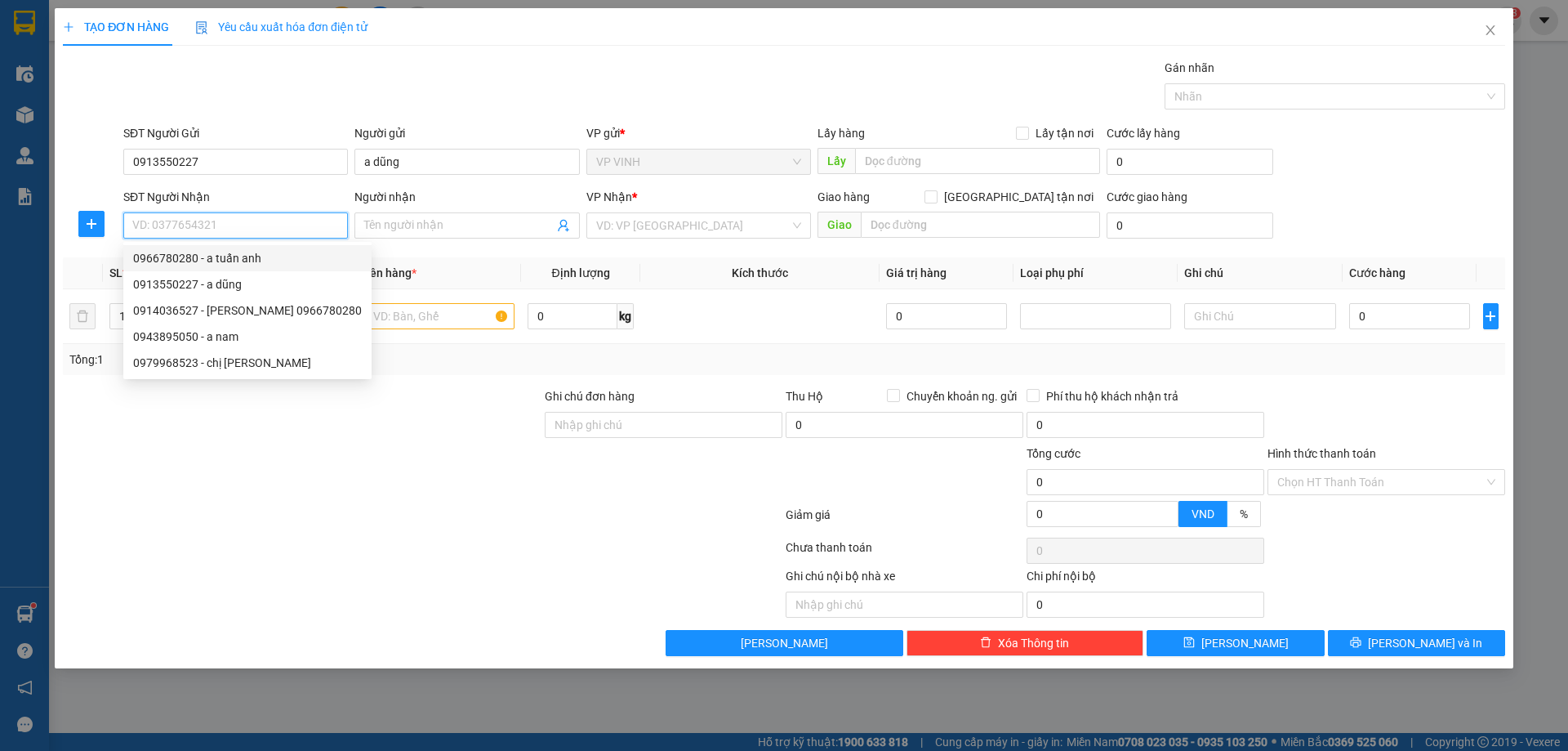
click at [166, 260] on div "0966780280 - a tuấn anh" at bounding box center [247, 258] width 228 height 18
type input "0966780280"
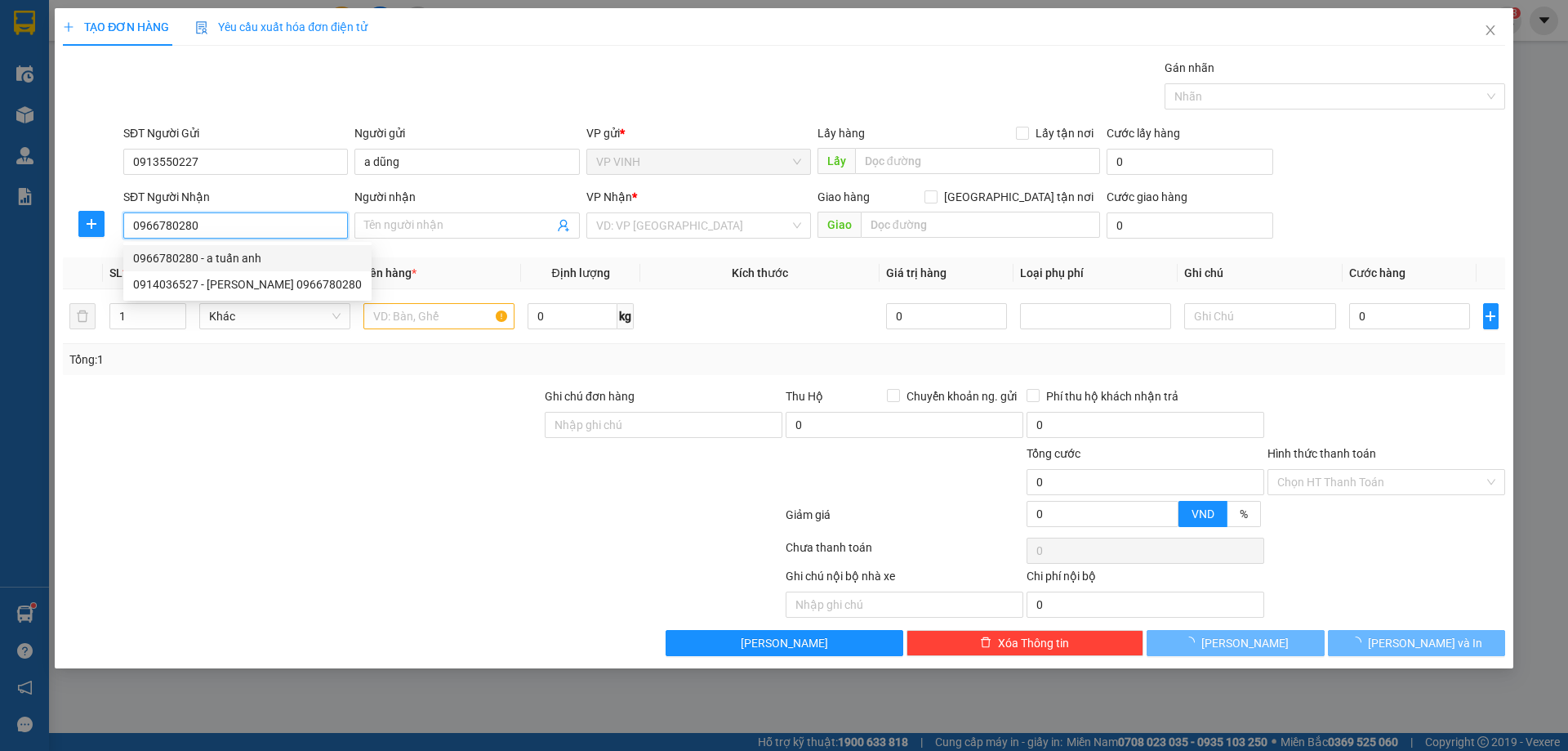
type input "a tuấn anh"
checkbox input "true"
type input "b26 khu đấu giá yên xá, tân triều, thanh trì"
type input "60.000"
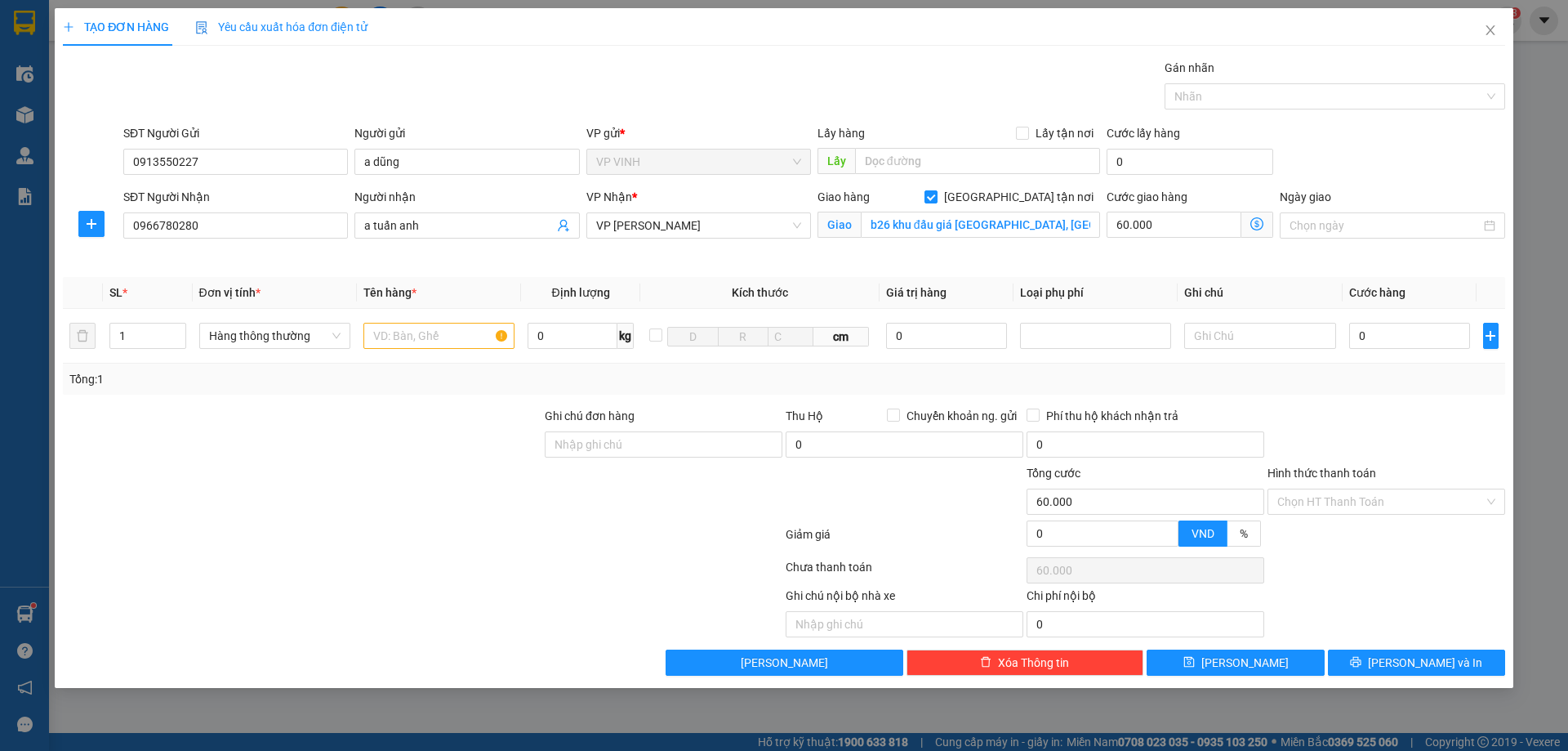
click at [1255, 228] on icon "dollar-circle" at bounding box center [1257, 223] width 13 height 13
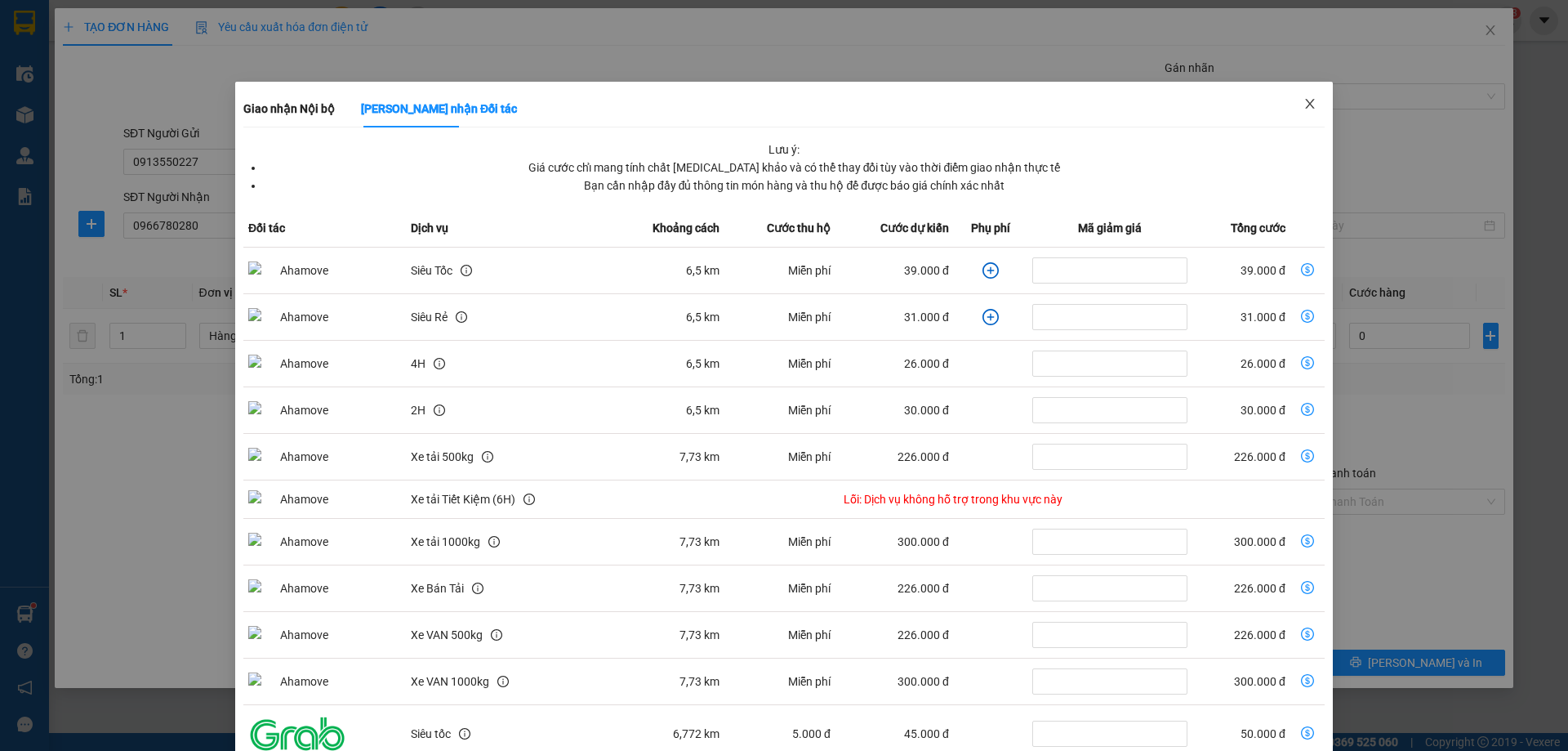
click at [1303, 107] on icon "close" at bounding box center [1309, 103] width 13 height 13
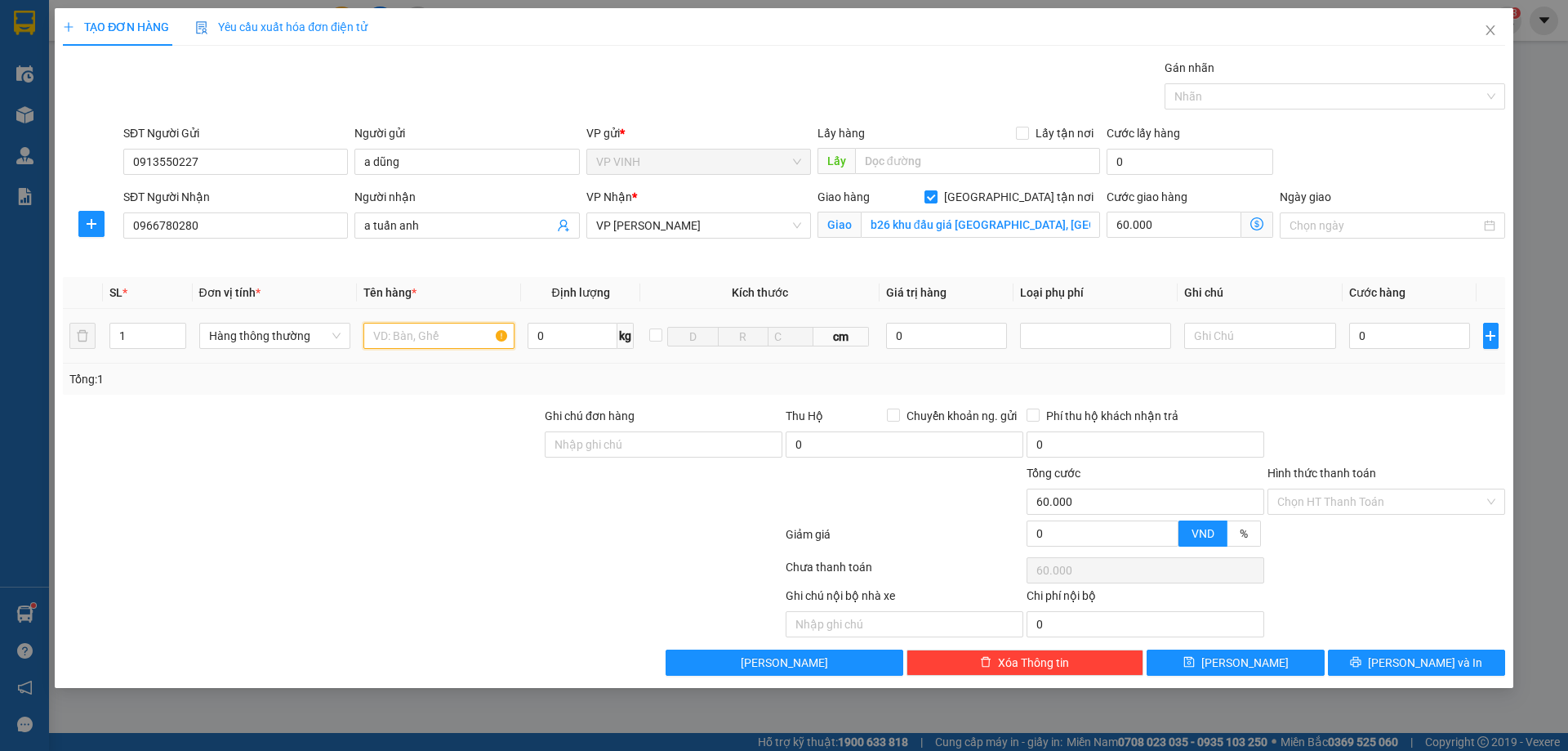
click at [410, 342] on input "text" at bounding box center [439, 335] width 151 height 26
type input "tp"
click at [1387, 339] on input "0" at bounding box center [1409, 335] width 122 height 26
type input "4"
type input "60.004"
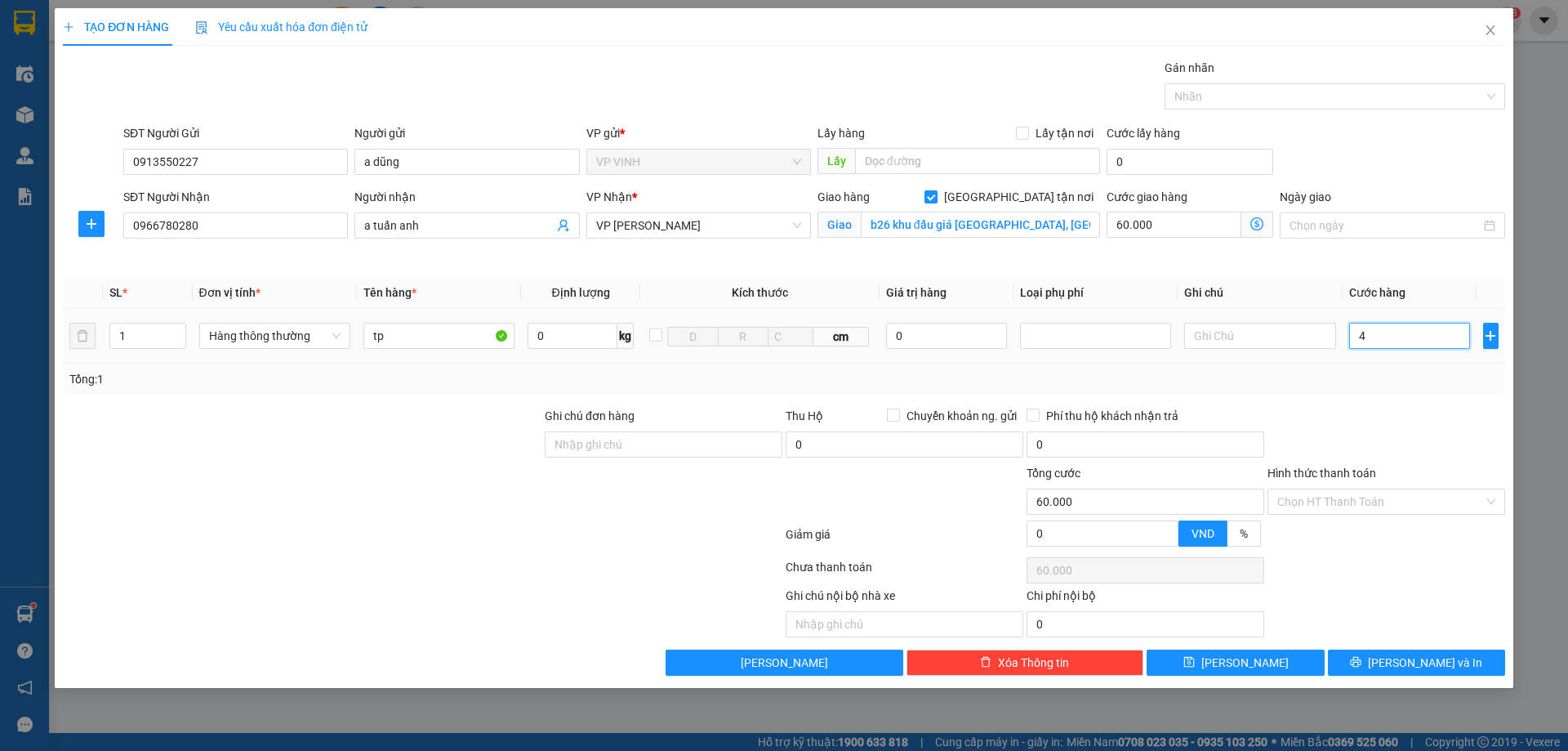
type input "60.004"
type input "40"
type input "60.040"
type input "40.000"
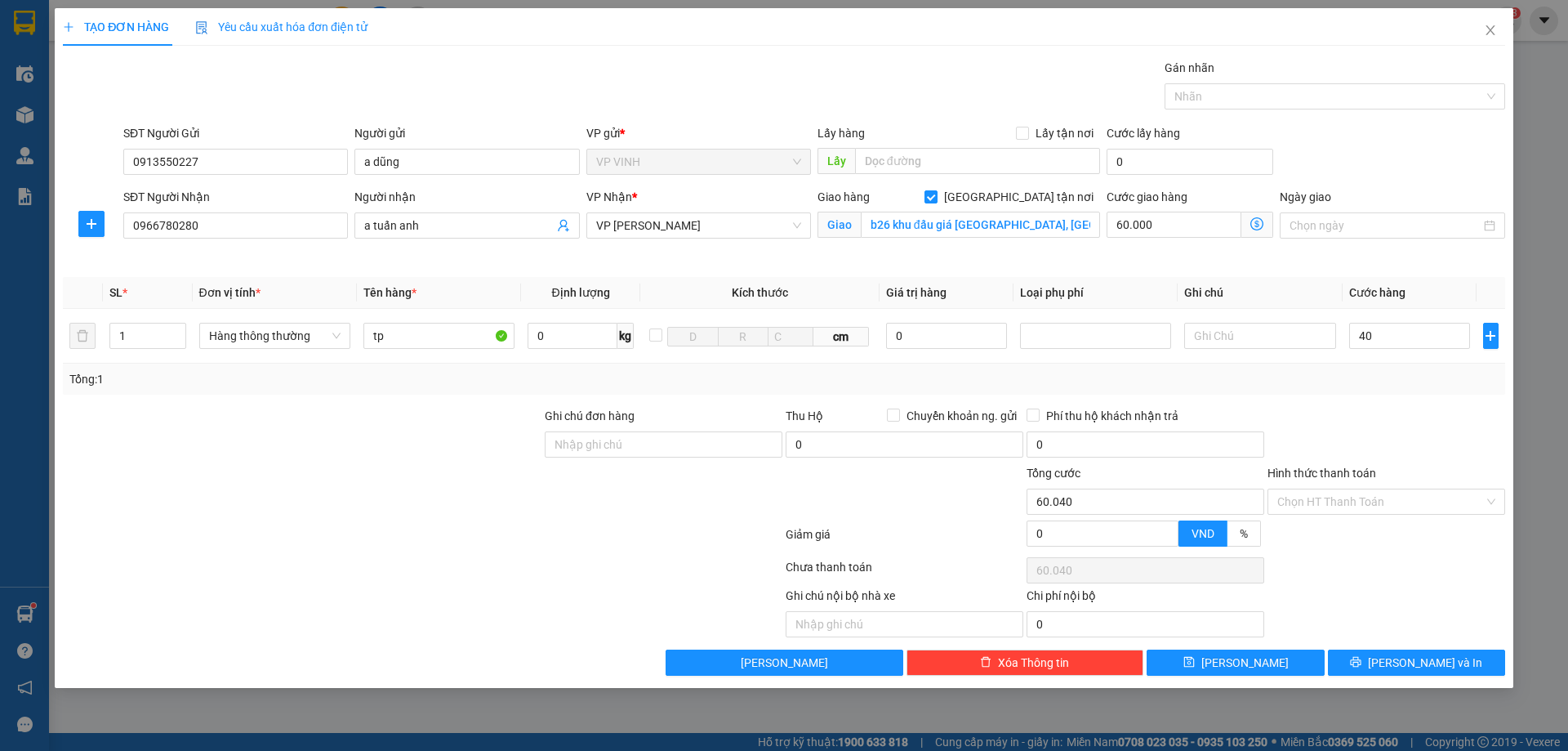
type input "100.000"
click at [1387, 419] on div at bounding box center [1387, 435] width 241 height 57
click at [1352, 499] on input "Hình thức thanh toán" at bounding box center [1381, 502] width 207 height 24
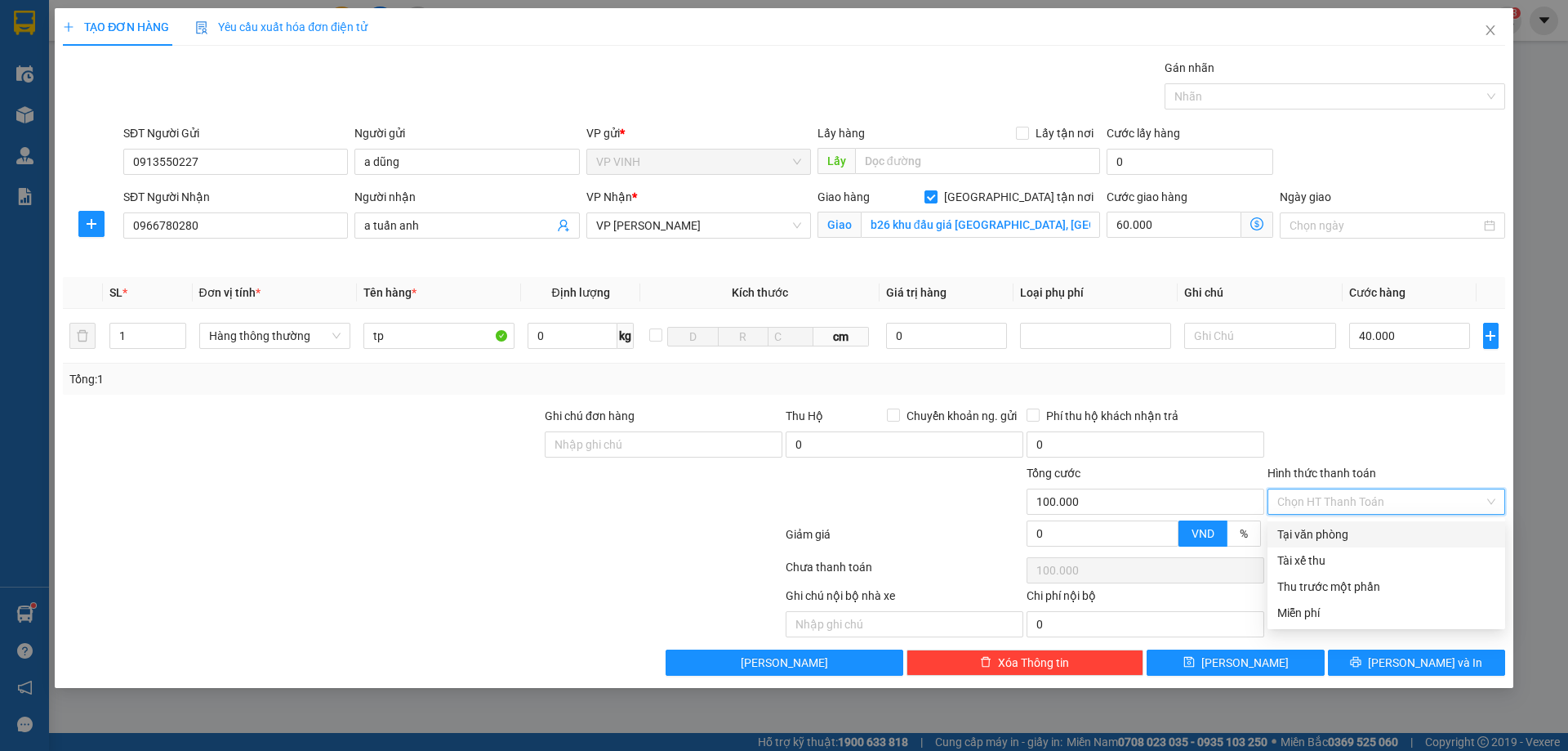
click at [1337, 535] on div "Tại văn phòng" at bounding box center [1386, 534] width 218 height 18
type input "0"
click at [1053, 256] on div "Giao hàng Giao tận nơi Giao b26 khu đấu giá yên xá, tân triều, thanh trì" at bounding box center [959, 226] width 289 height 77
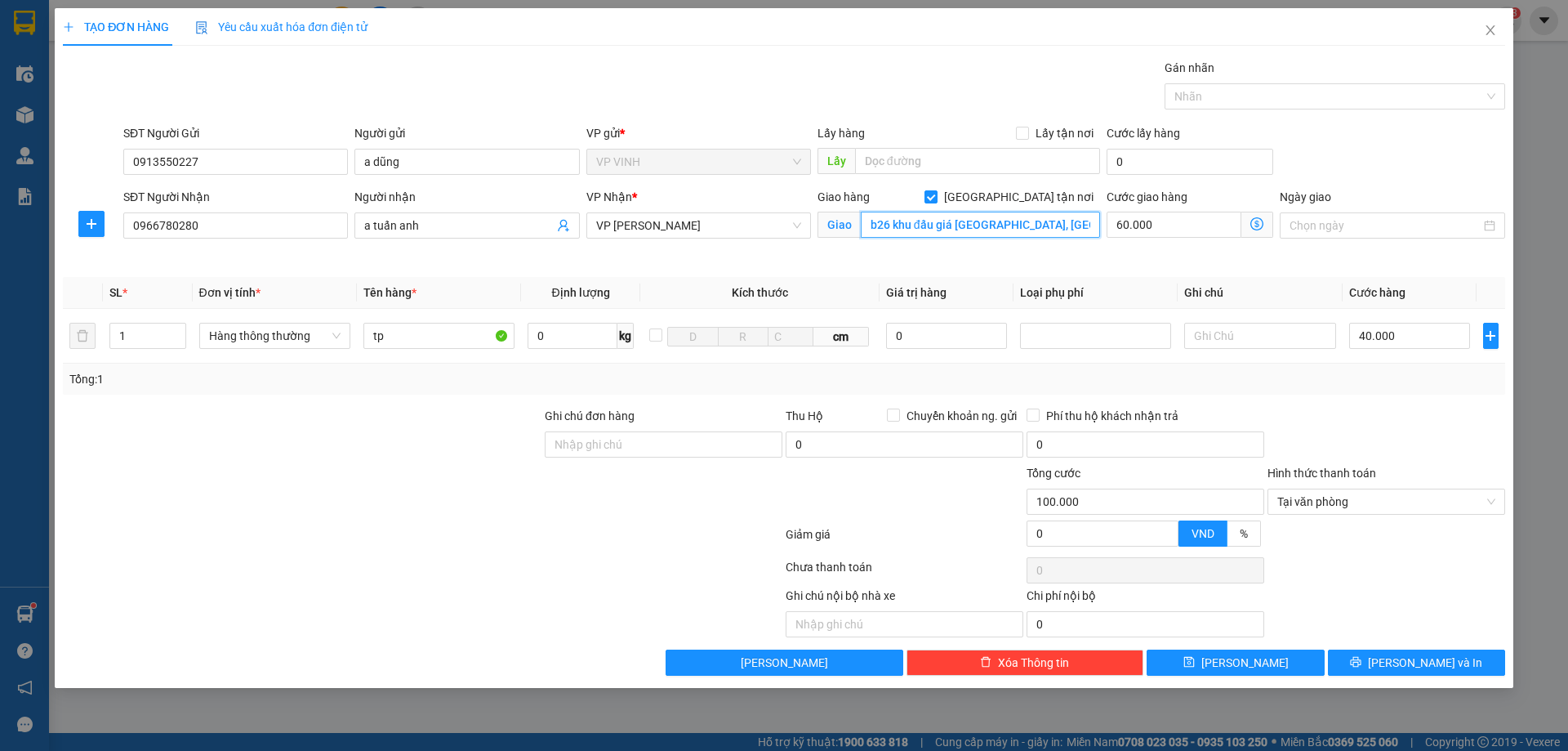
click at [1055, 225] on input "b26 khu đấu giá yên xá, tân triều, thanh trì" at bounding box center [981, 224] width 240 height 26
click at [936, 192] on input "[GEOGRAPHIC_DATA] tận nơi" at bounding box center [930, 196] width 11 height 11
checkbox input "false"
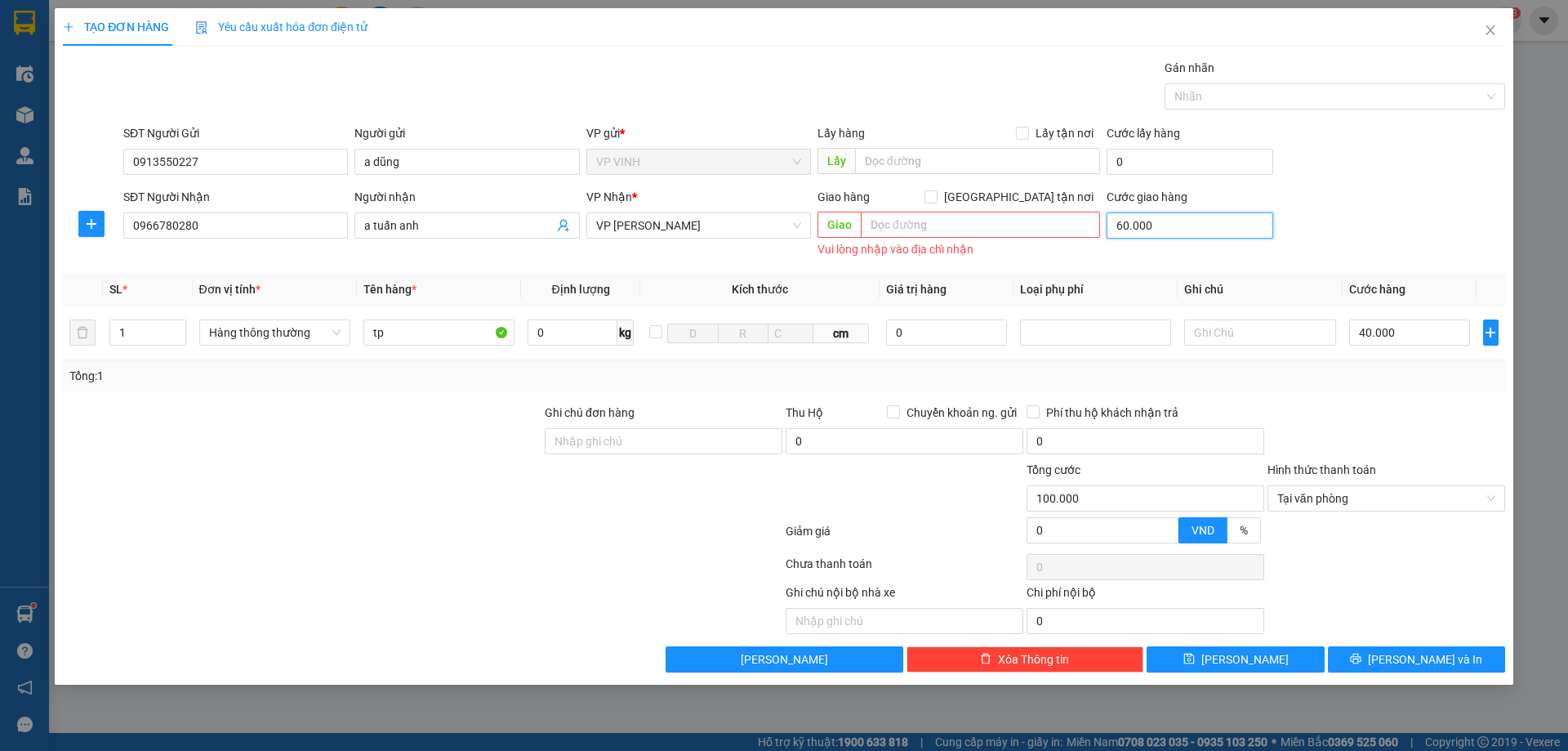
click at [1178, 223] on input "60.000" at bounding box center [1190, 225] width 166 height 26
type input "0"
type input "40.000"
type input "0"
click at [1366, 426] on div at bounding box center [1387, 432] width 241 height 57
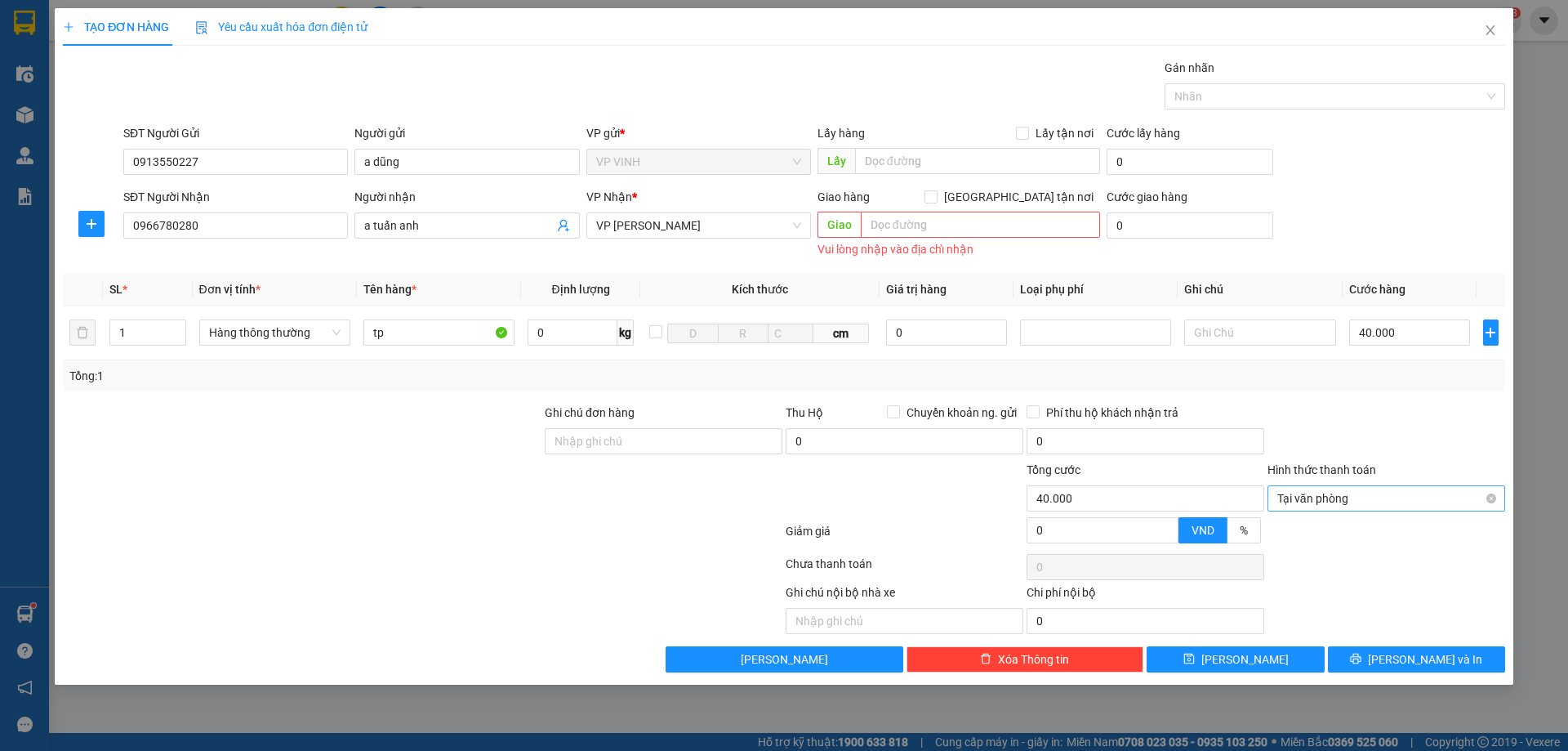
click at [1380, 491] on span "Tại văn phòng" at bounding box center [1386, 498] width 218 height 24
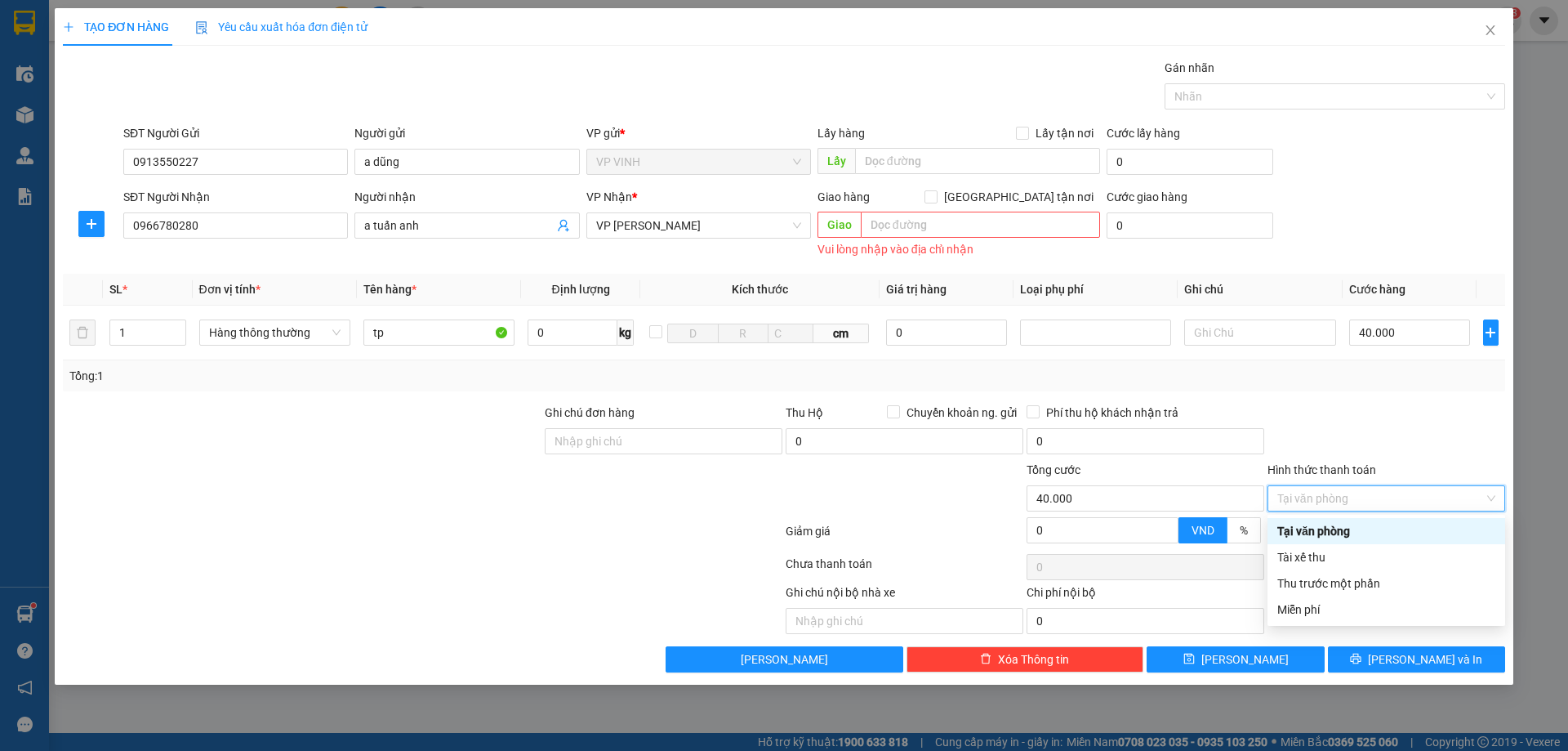
click at [1309, 531] on div "Tại văn phòng" at bounding box center [1386, 530] width 218 height 18
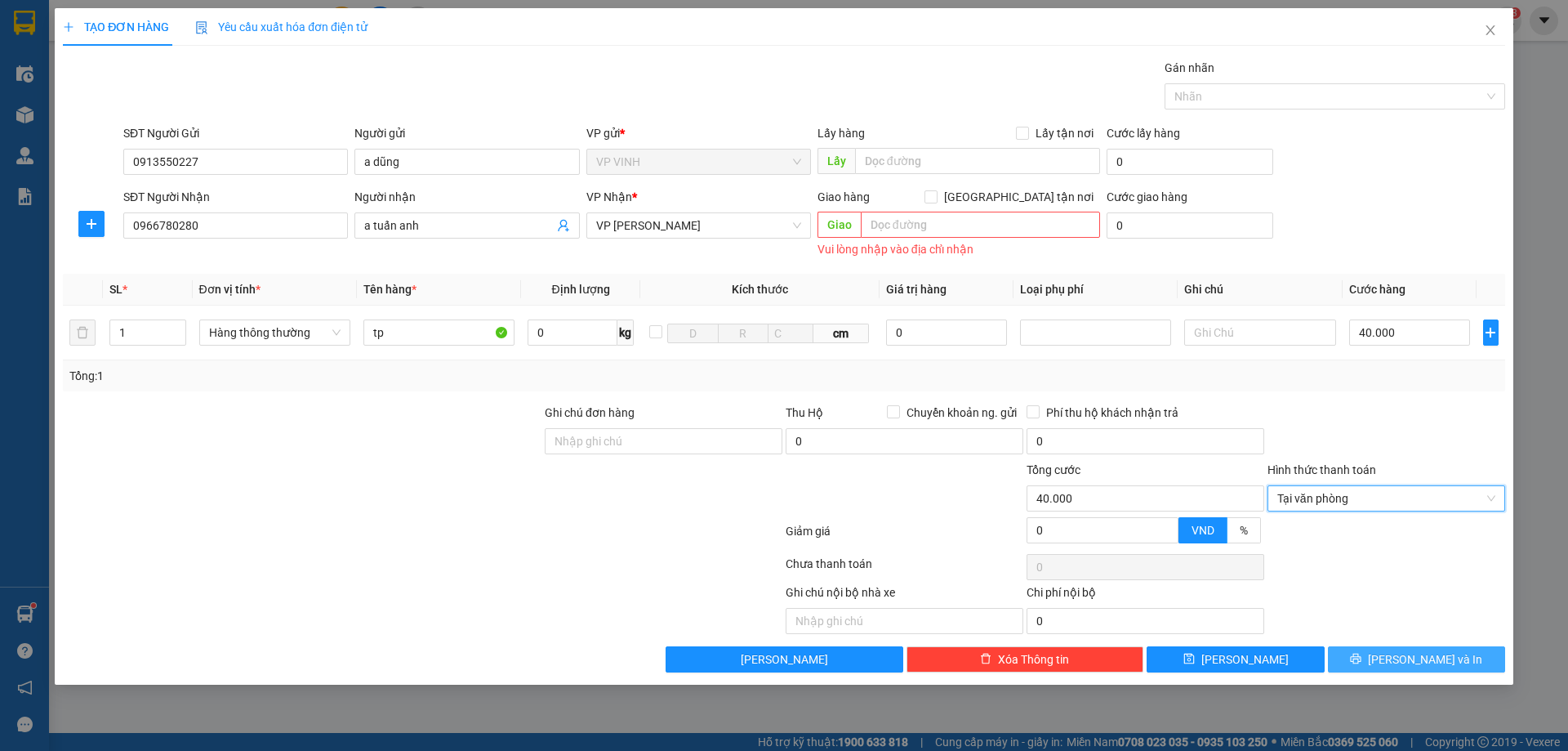
click at [1377, 657] on button "[PERSON_NAME] và In" at bounding box center [1417, 659] width 178 height 26
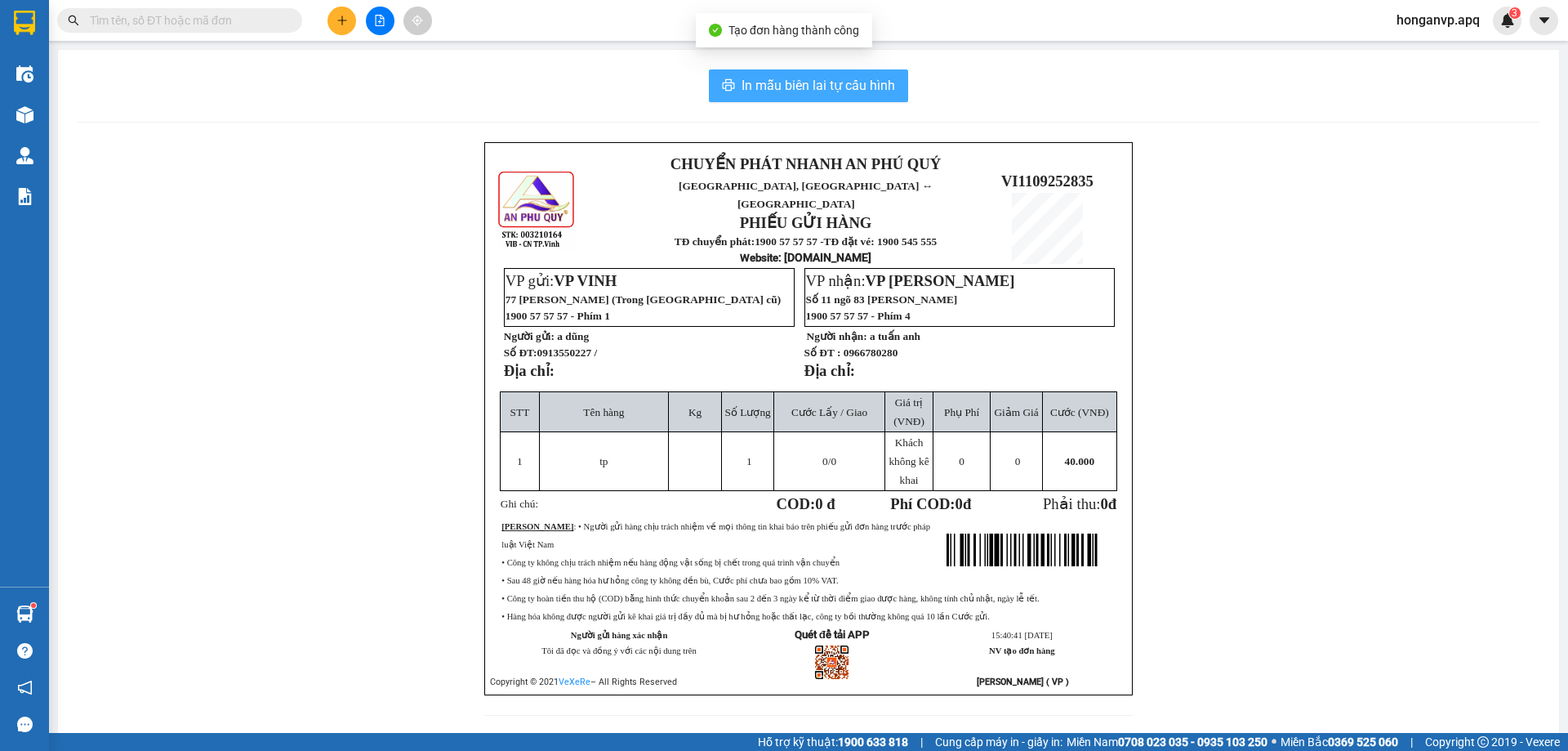
click at [838, 85] on span "In mẫu biên lai tự cấu hình" at bounding box center [818, 85] width 153 height 21
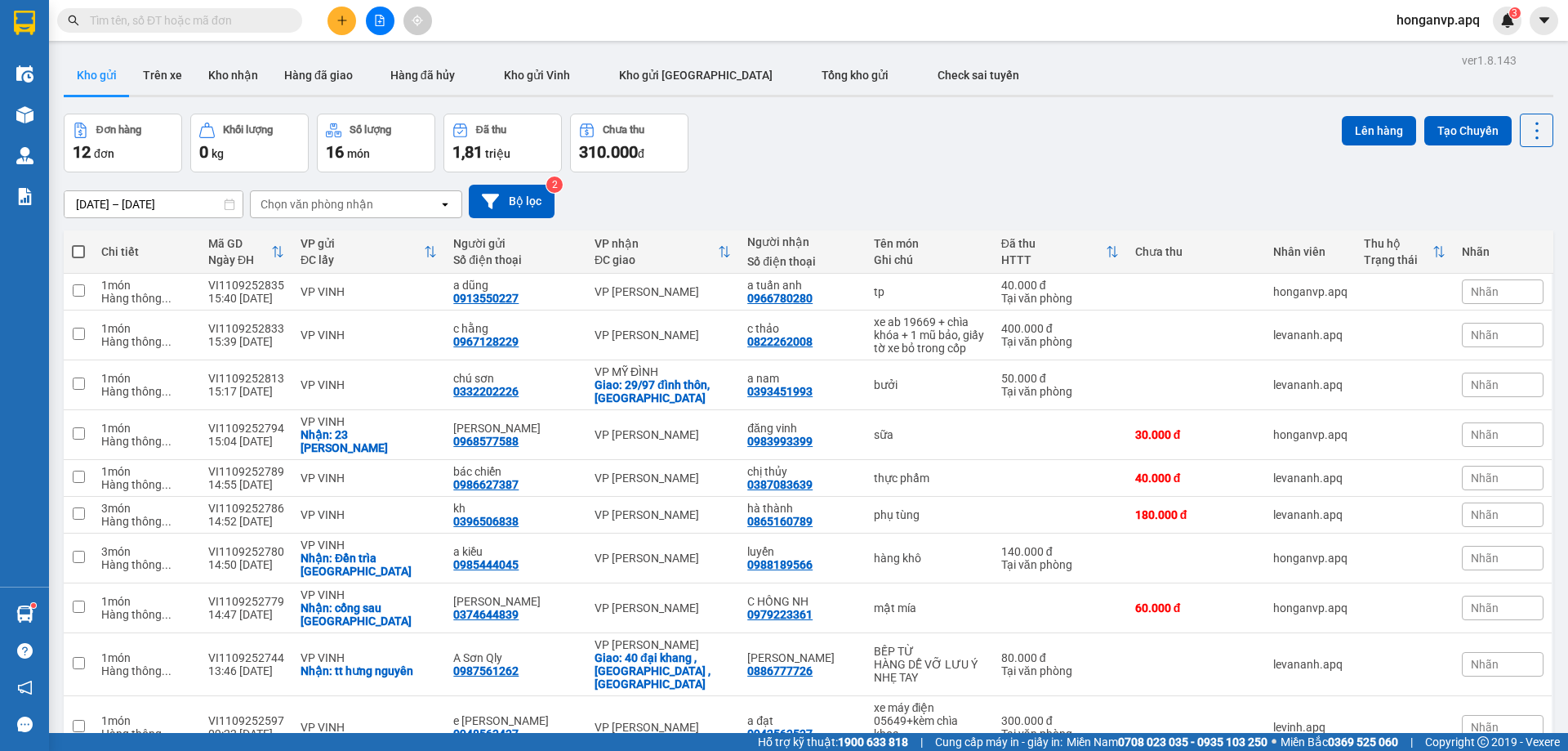
click at [164, 22] on input "text" at bounding box center [186, 20] width 193 height 18
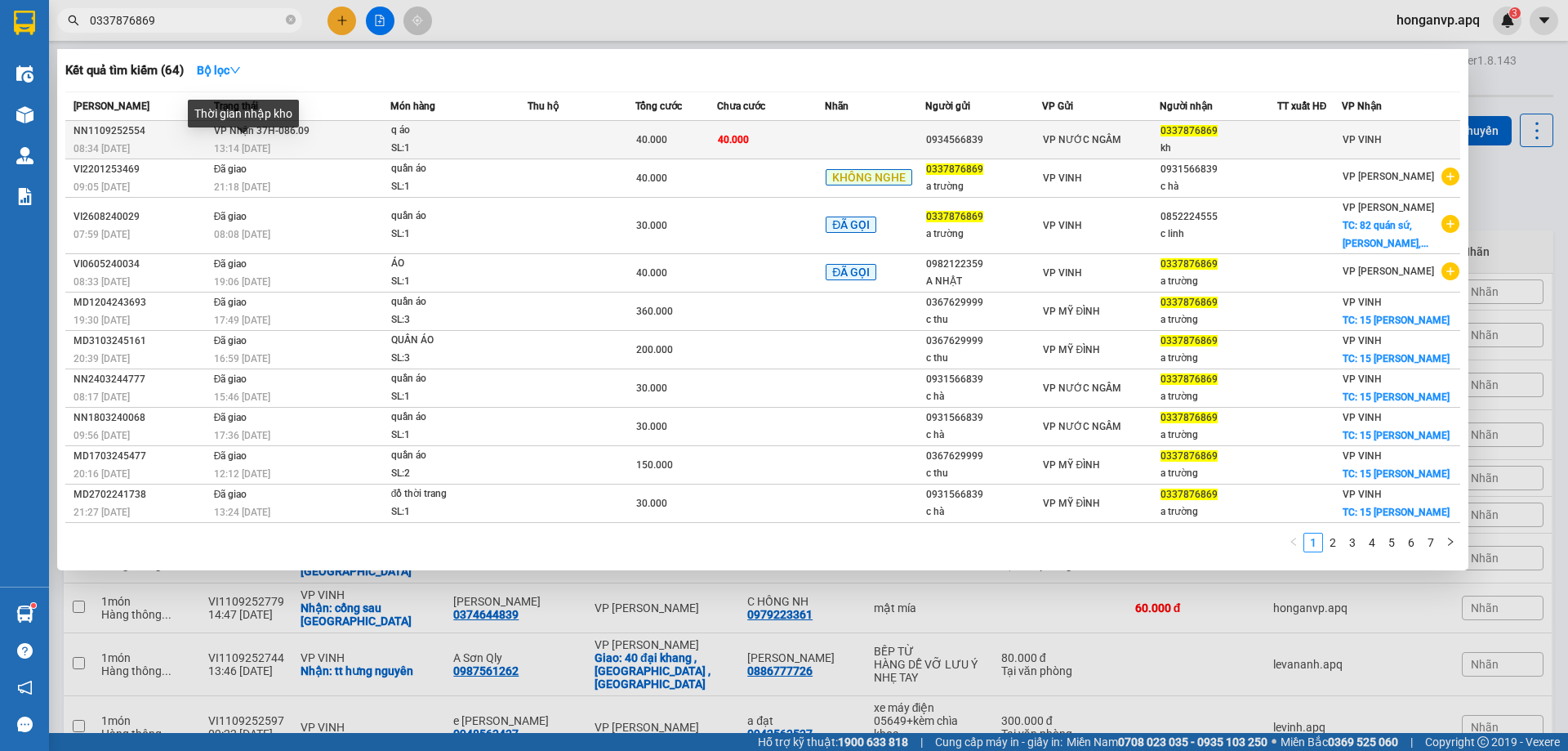
type input "0337876869"
click at [245, 151] on span "13:14 - 11/09" at bounding box center [241, 148] width 56 height 11
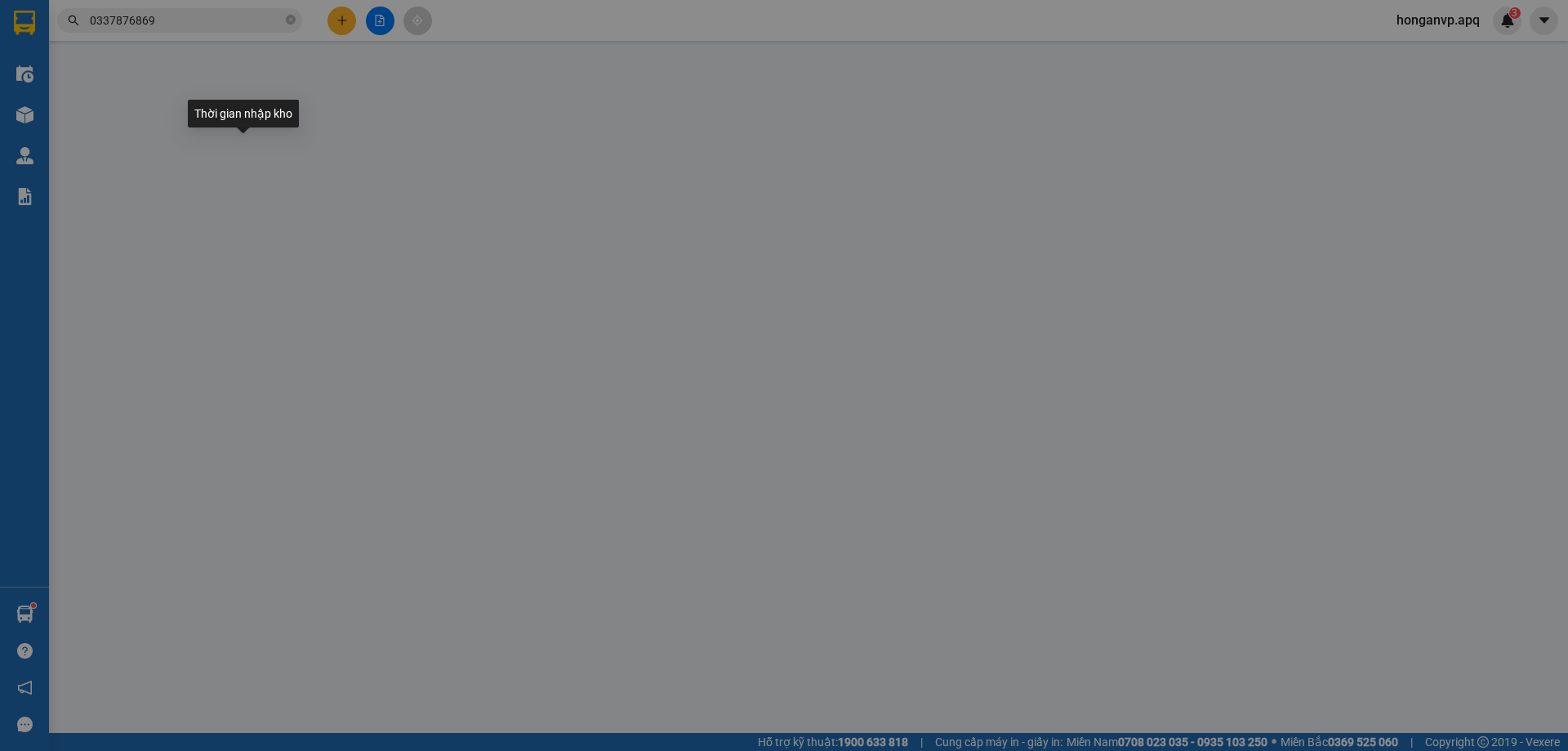
type input "0934566839"
type input "0337876869"
type input "kh"
type input "40.000"
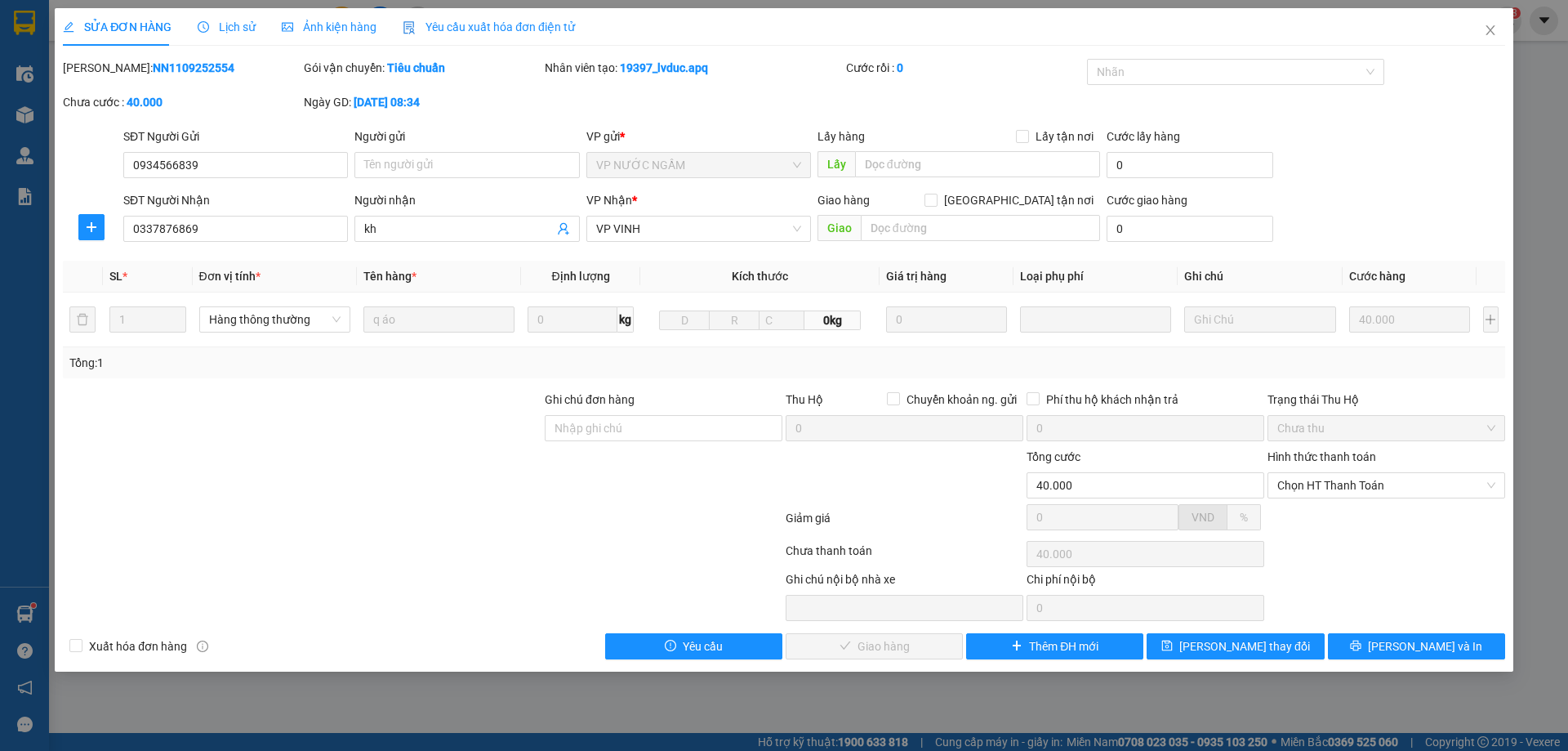
click at [226, 32] on span "Lịch sử" at bounding box center [226, 27] width 58 height 13
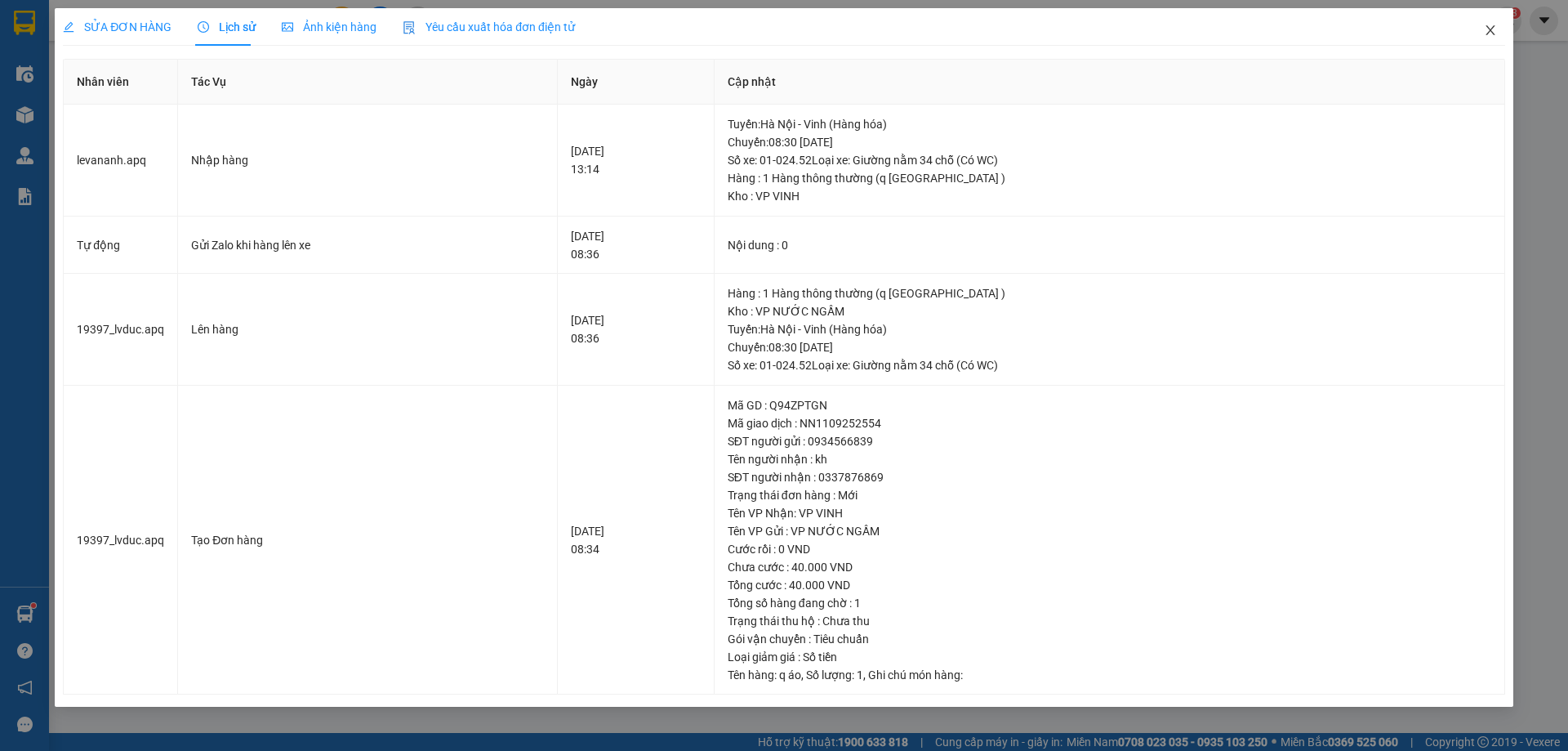
click at [1492, 28] on icon "close" at bounding box center [1490, 29] width 9 height 9
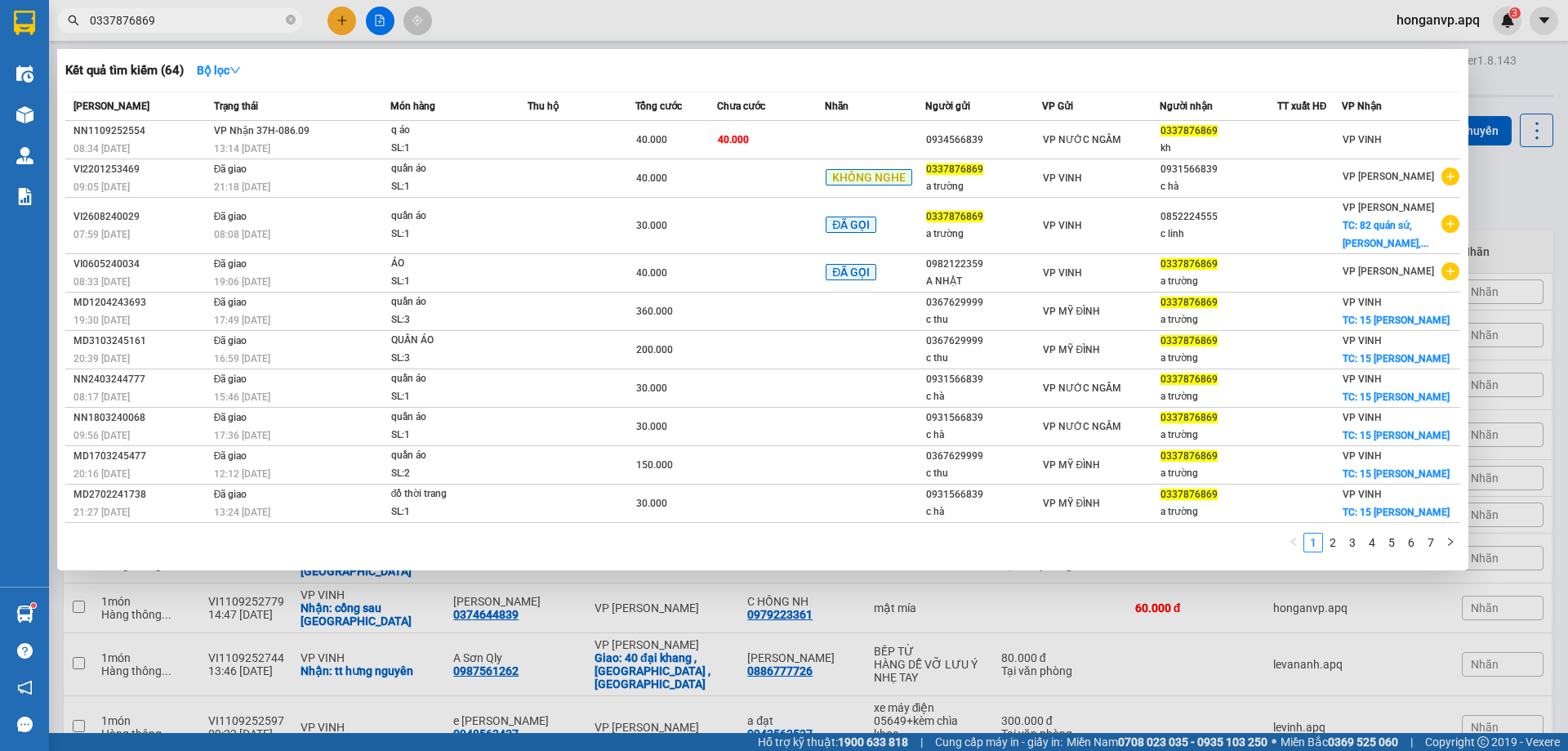
click at [191, 27] on input "0337876869" at bounding box center [186, 20] width 193 height 18
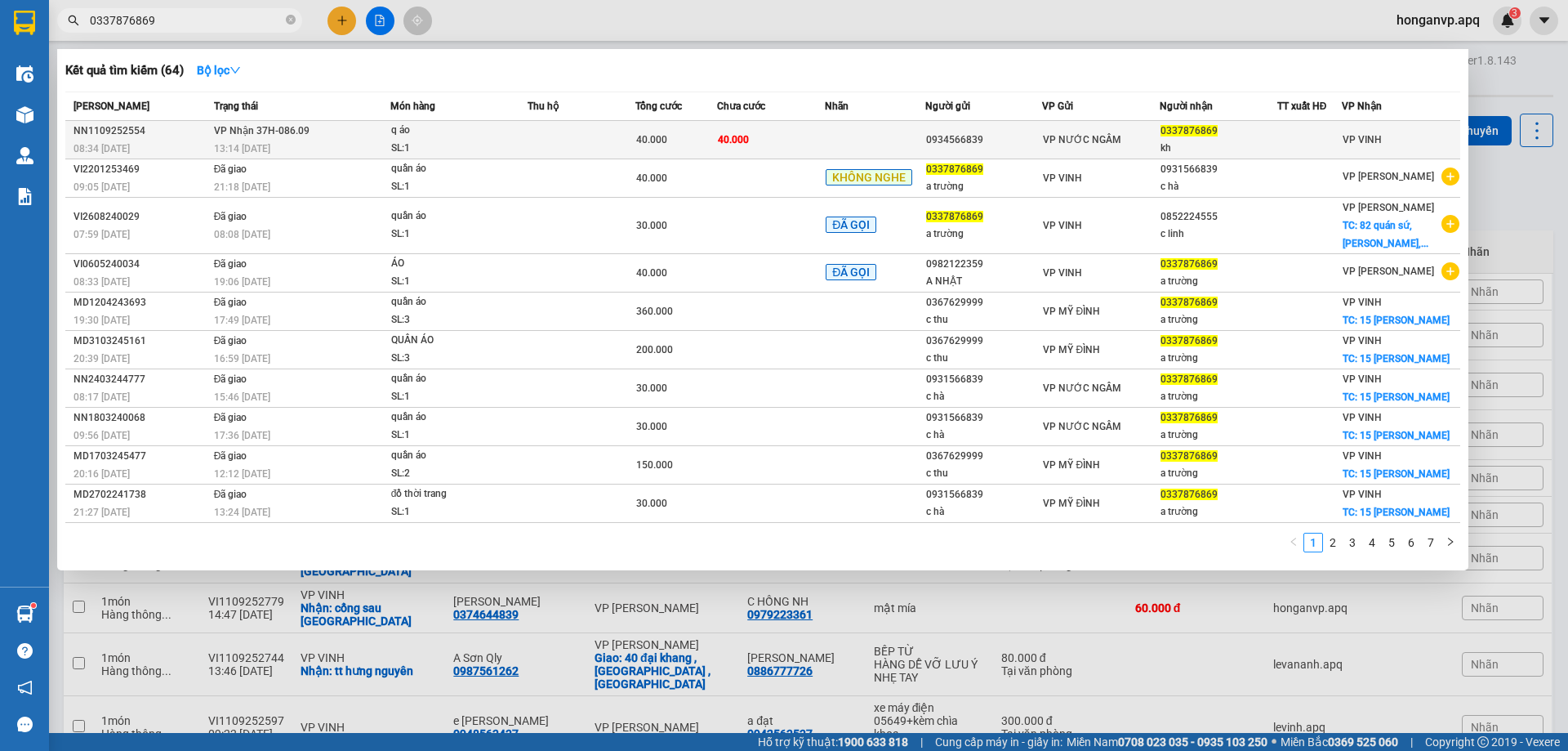
click at [315, 144] on div "13:14 - 11/09" at bounding box center [302, 148] width 176 height 18
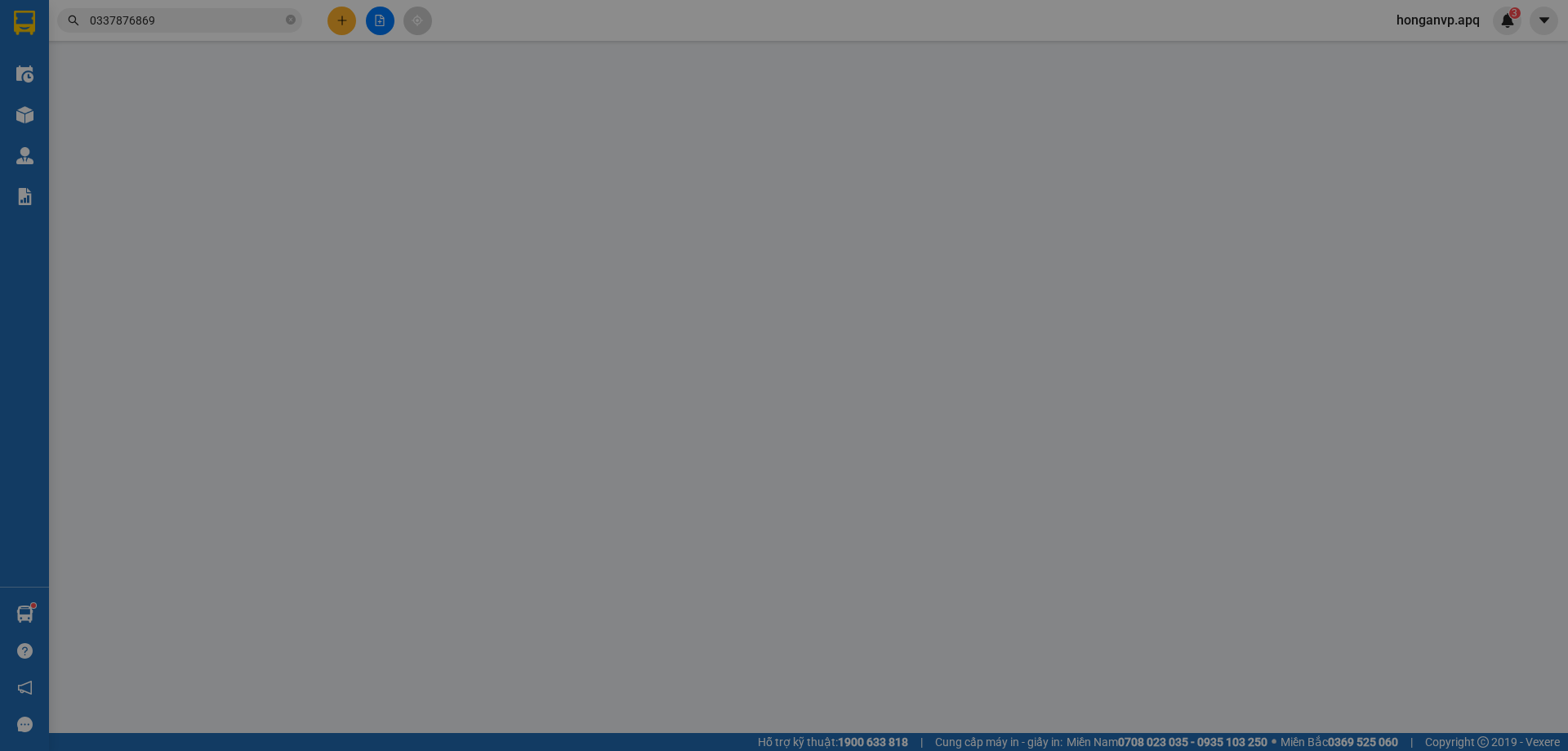
type input "0934566839"
type input "0337876869"
type input "kh"
type input "40.000"
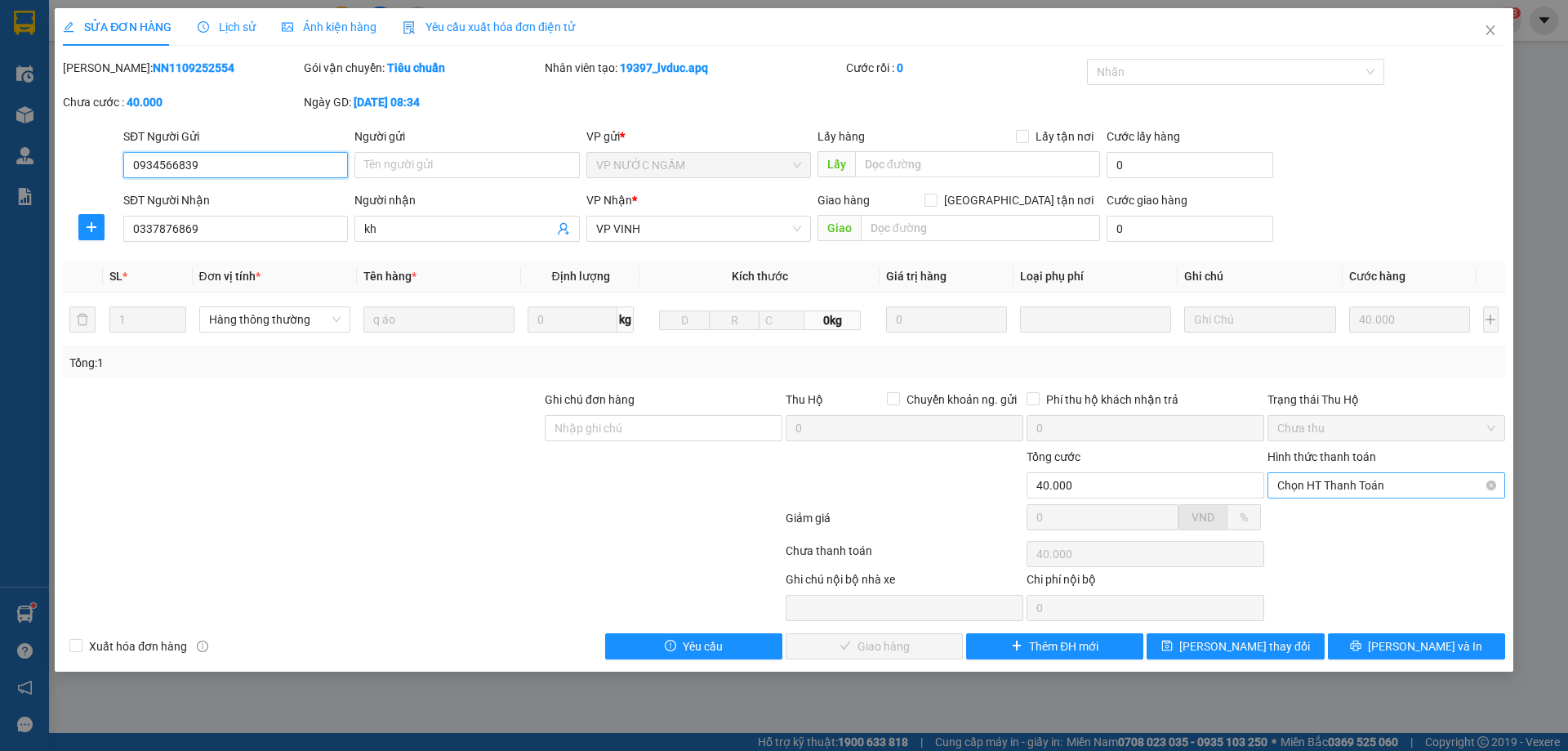
click at [1318, 488] on span "Chọn HT Thanh Toán" at bounding box center [1386, 485] width 218 height 24
click at [1309, 526] on div "Tại văn phòng" at bounding box center [1386, 517] width 218 height 18
type input "0"
click at [874, 657] on button "Lưu và Giao hàng" at bounding box center [875, 646] width 178 height 26
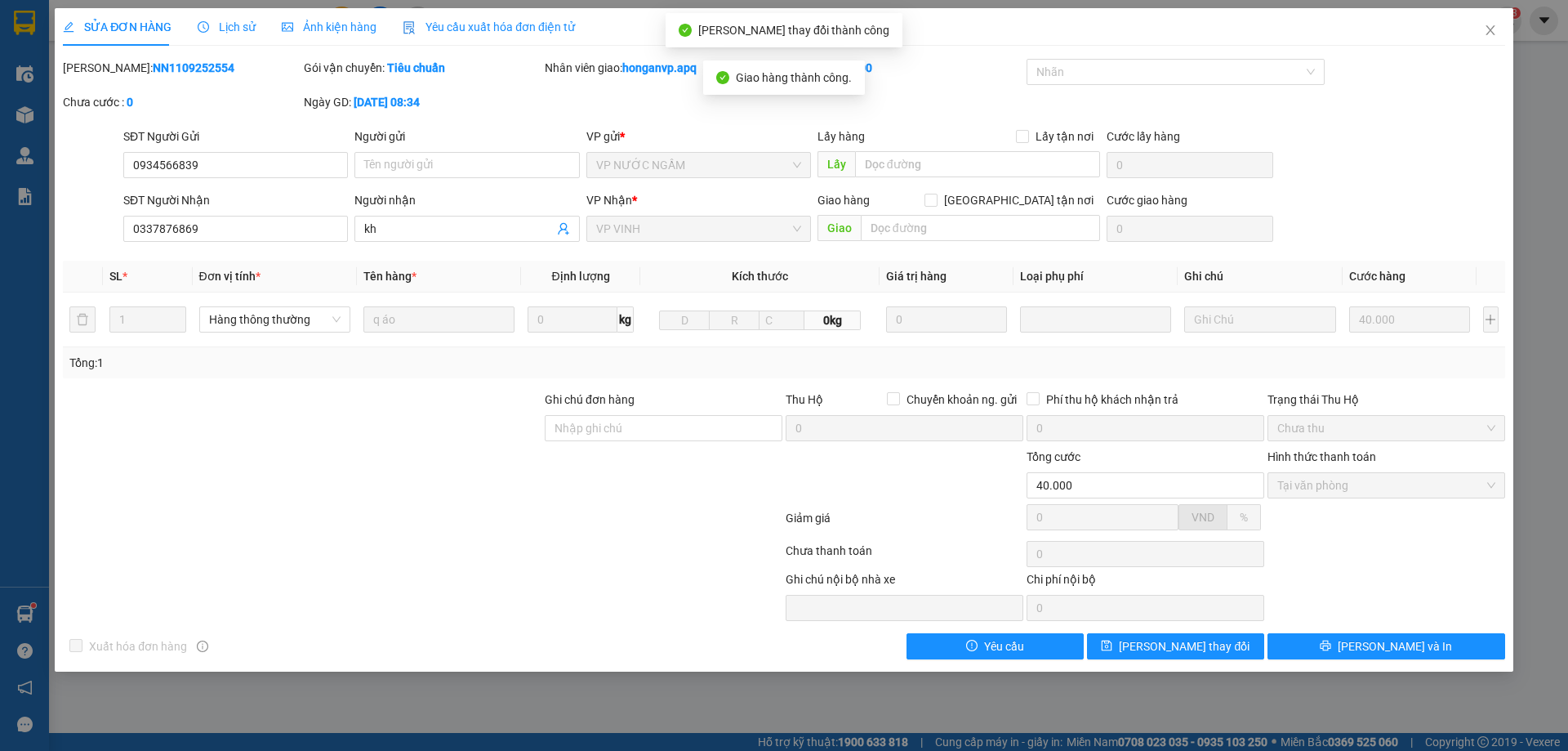
click at [528, 599] on div at bounding box center [634, 595] width 302 height 51
click at [1489, 27] on icon "close" at bounding box center [1490, 29] width 13 height 13
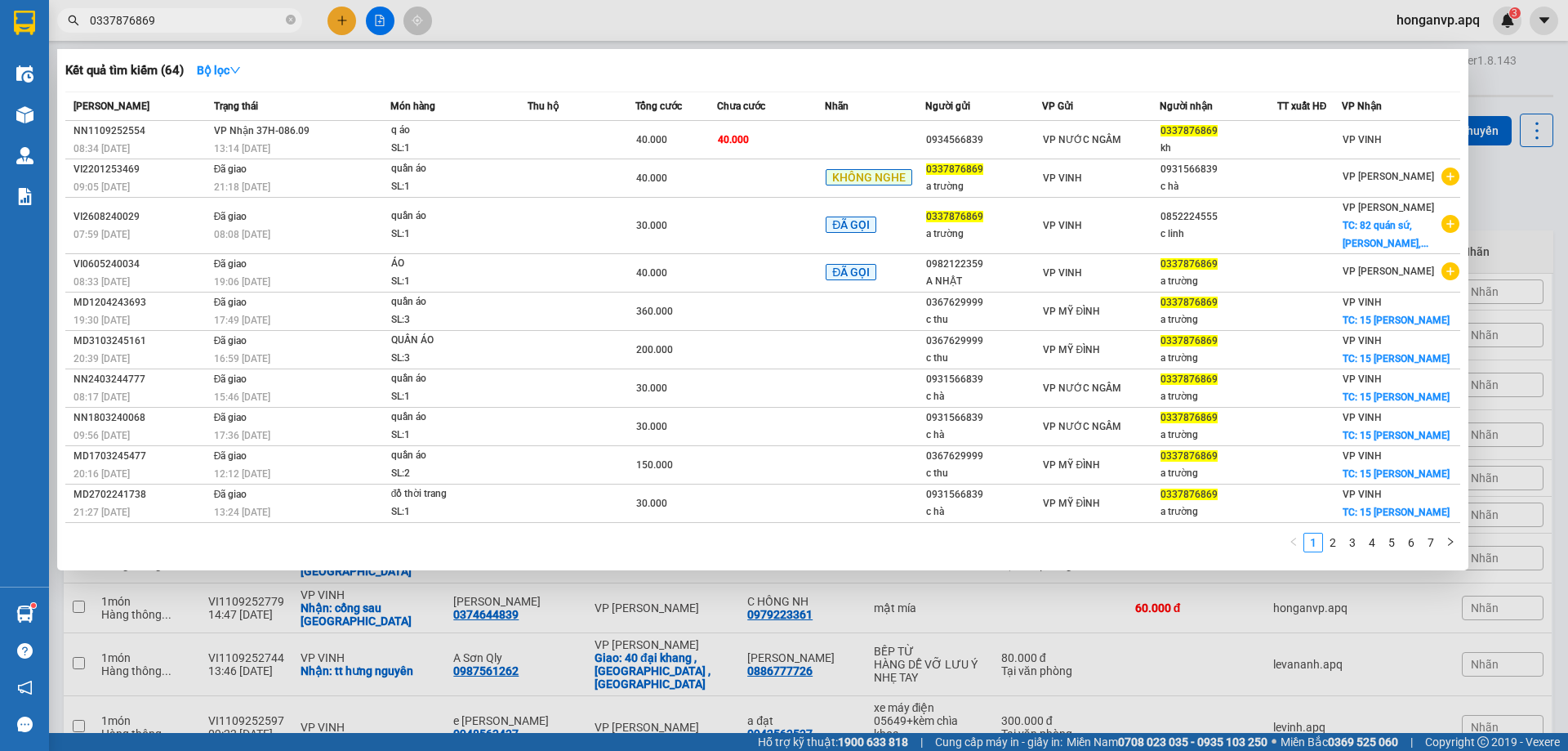
click at [184, 24] on input "0337876869" at bounding box center [186, 20] width 193 height 18
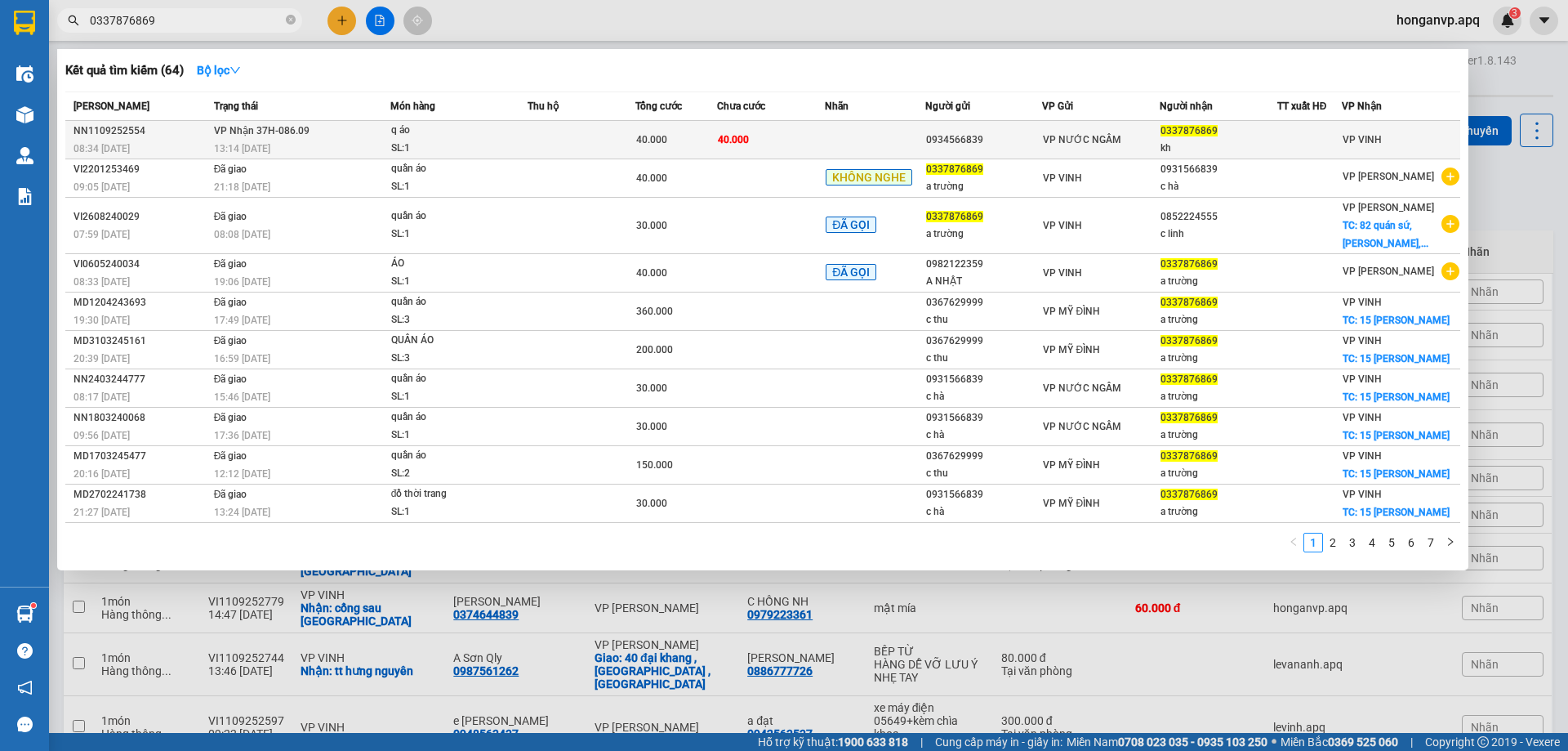
click at [203, 141] on div "08:34 - 11/09" at bounding box center [141, 148] width 135 height 18
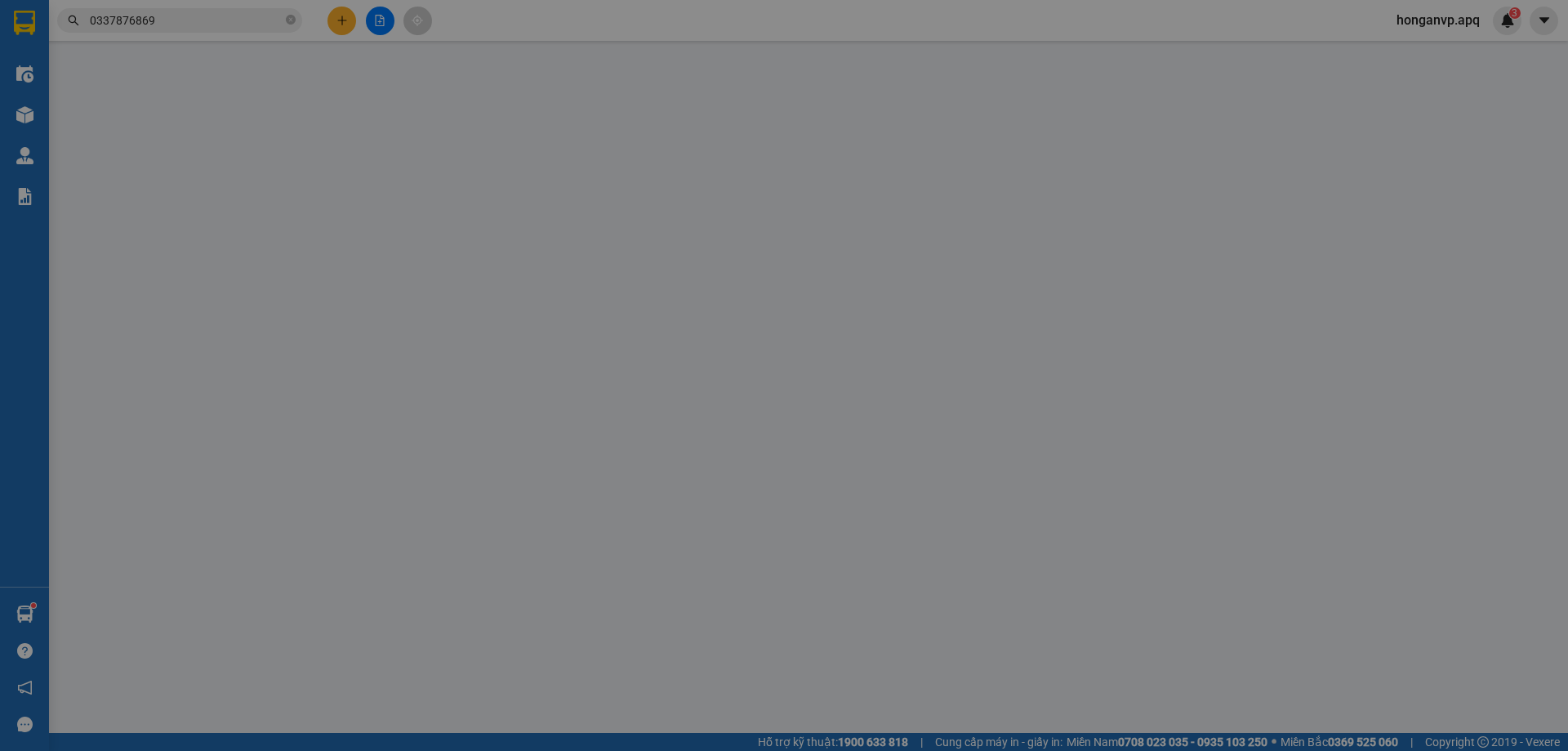
type input "0934566839"
type input "0337876869"
type input "kh"
type input "40.000"
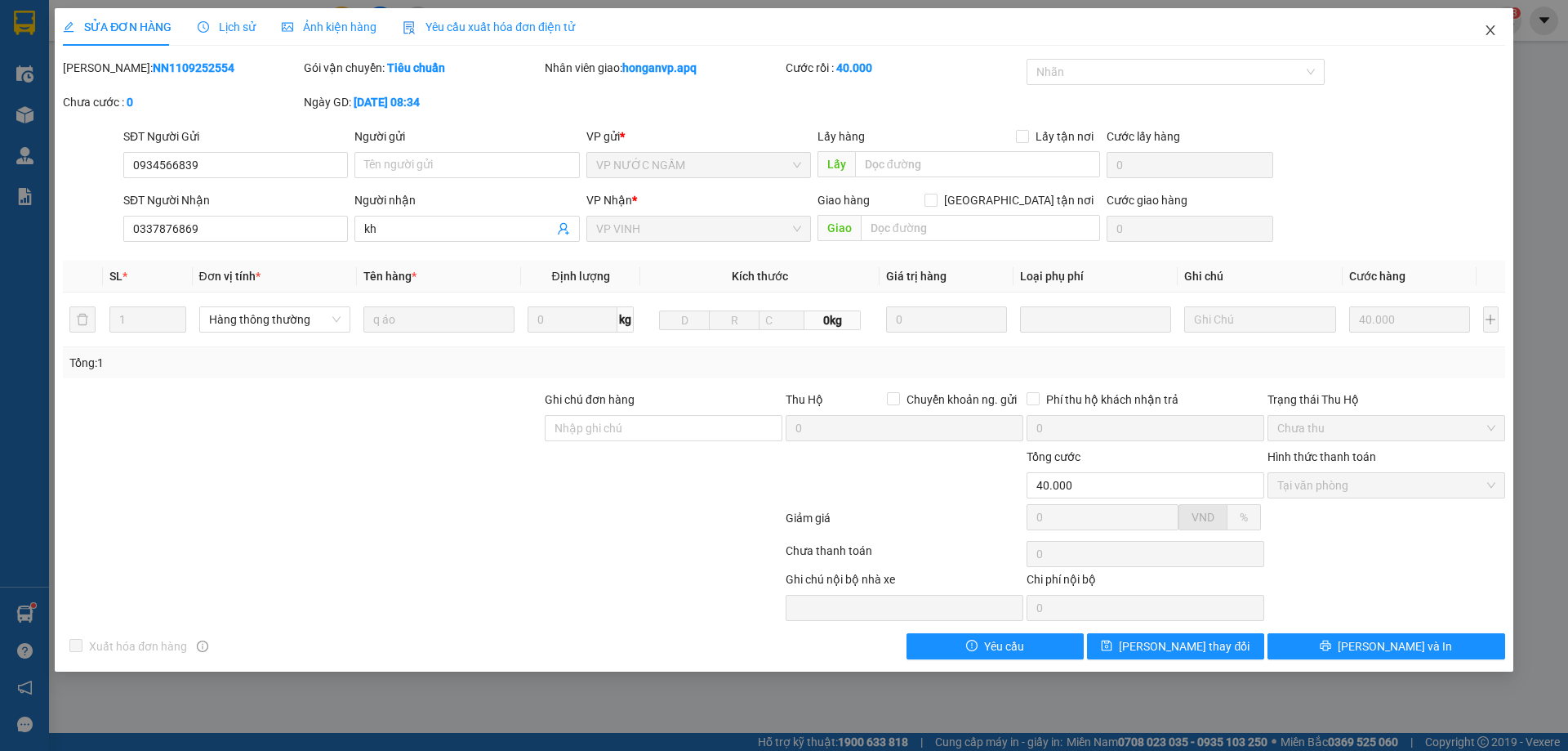
click at [1488, 34] on icon "close" at bounding box center [1490, 29] width 9 height 9
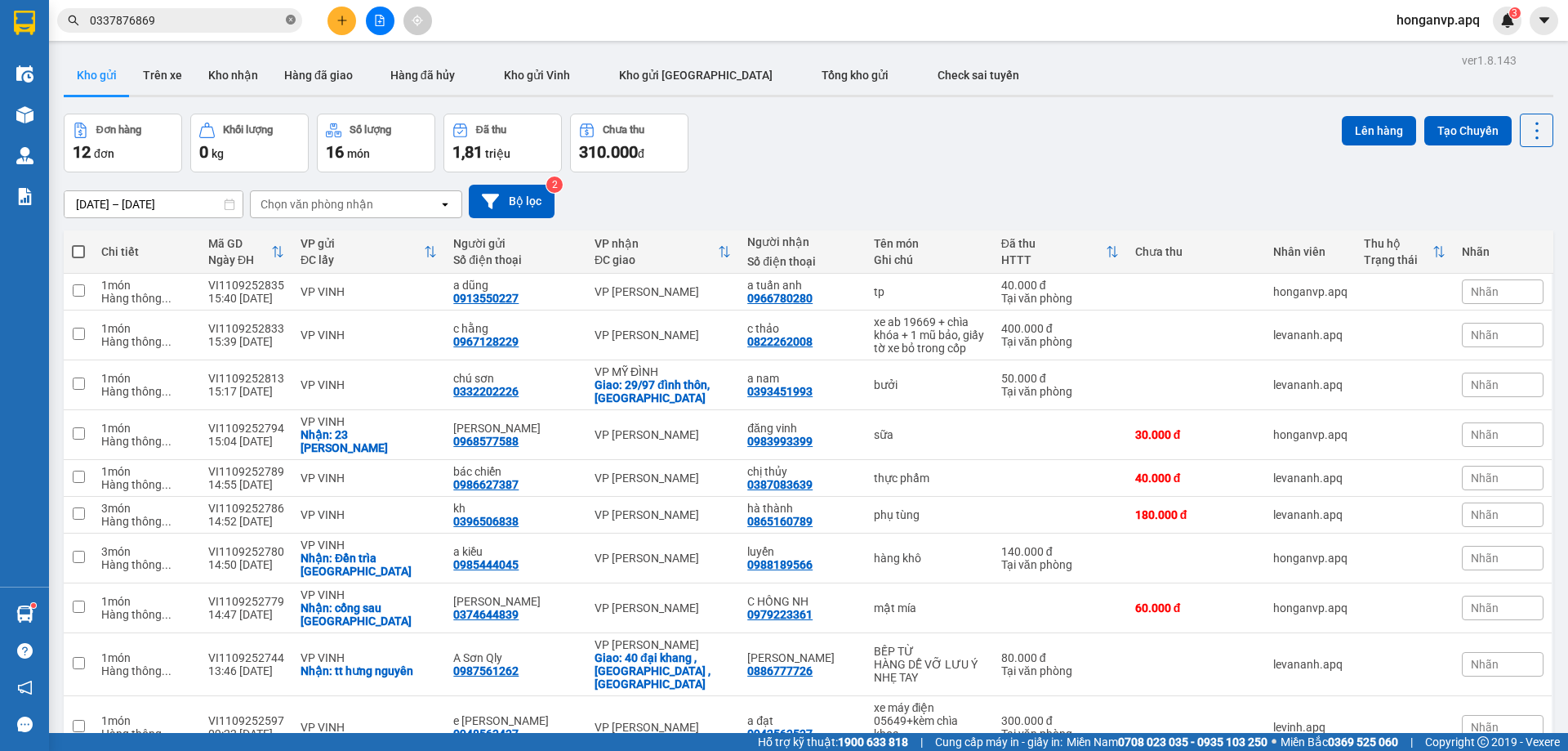
click at [288, 22] on icon "close-circle" at bounding box center [290, 19] width 9 height 9
click at [220, 25] on input "text" at bounding box center [186, 20] width 193 height 18
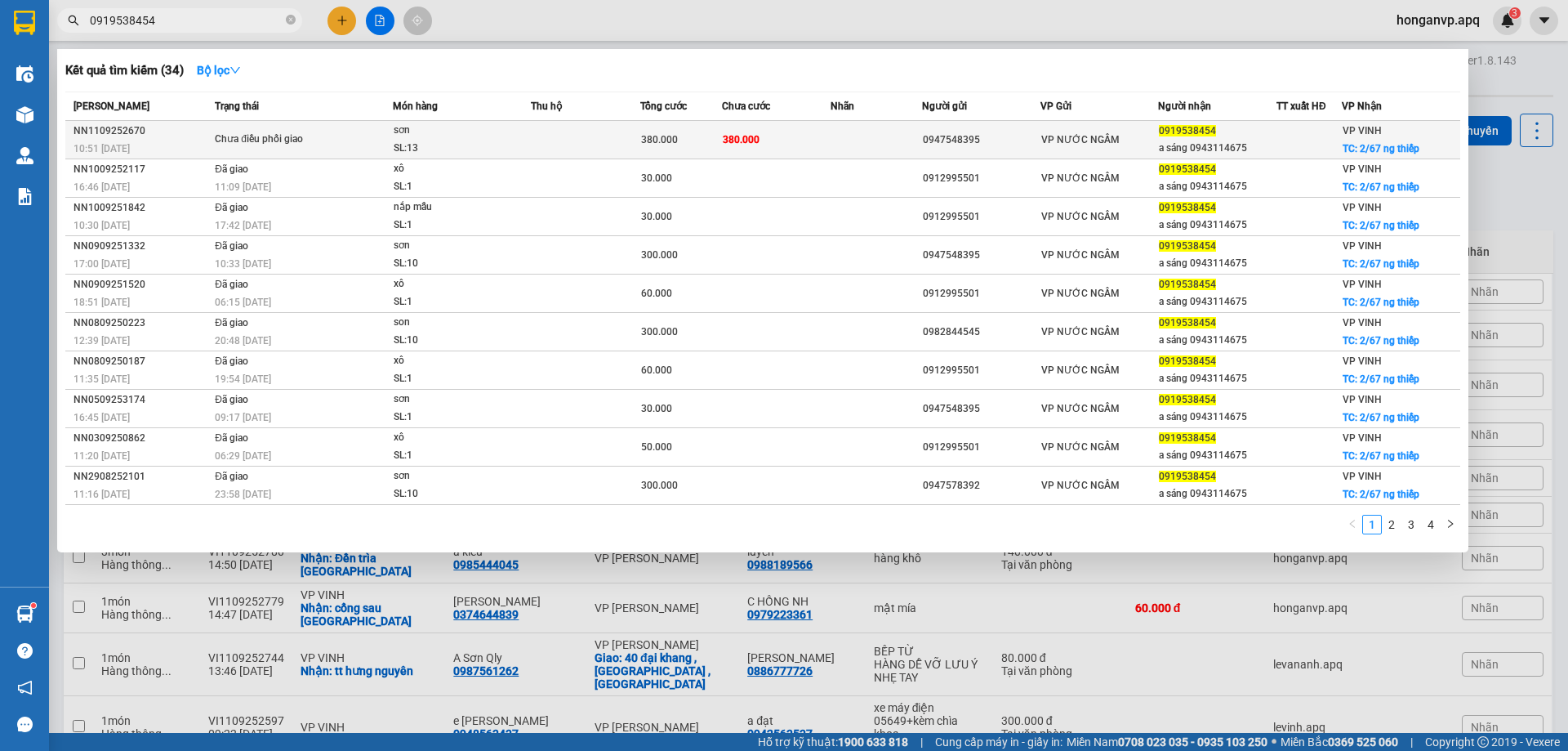
type input "0919538454"
click at [309, 150] on td "Chưa điều phối giao" at bounding box center [301, 140] width 182 height 39
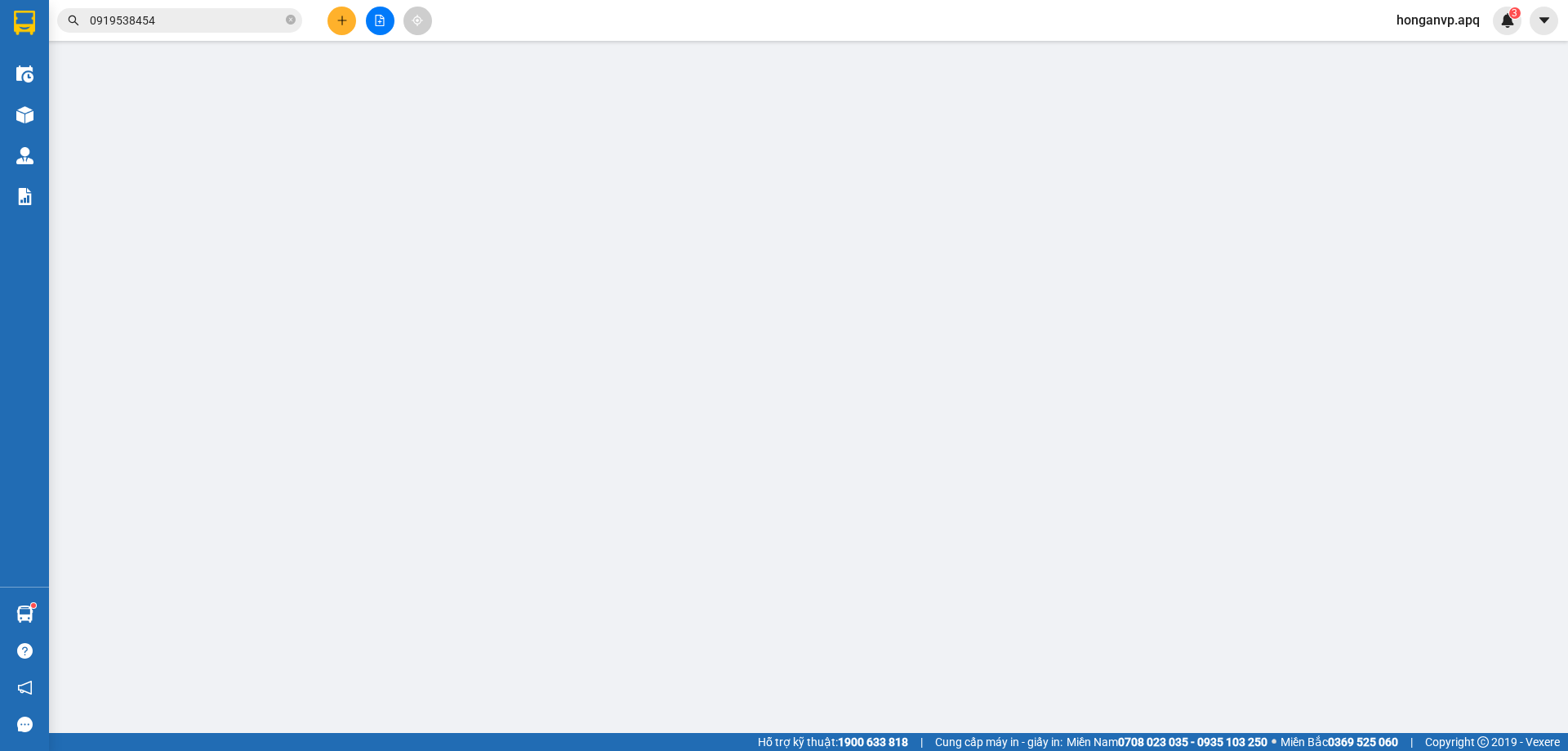
type input "0947548395"
type input "0919538454"
type input "a sáng 0943114675"
checkbox input "true"
type input "2/67 ng thiếp"
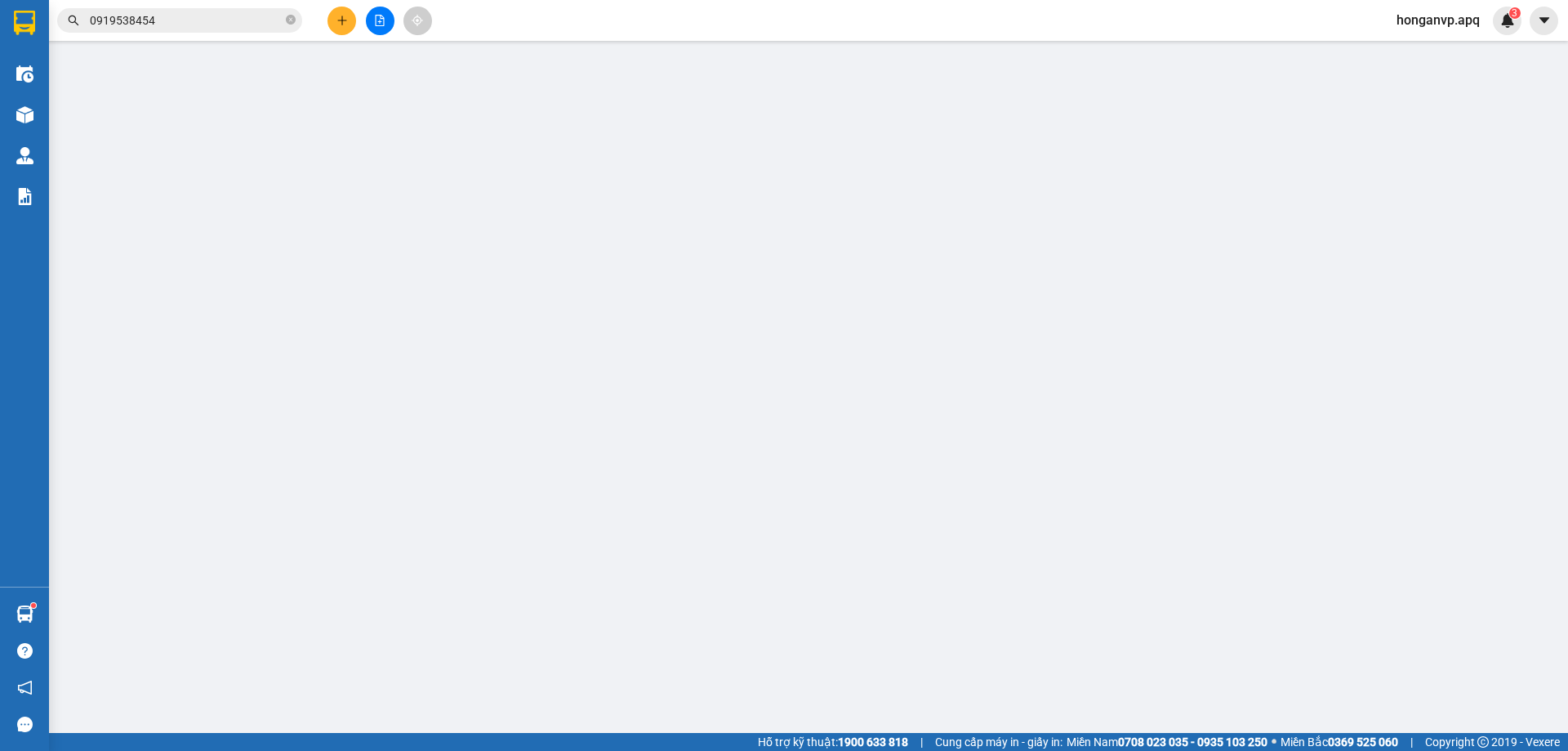
type input "380.000"
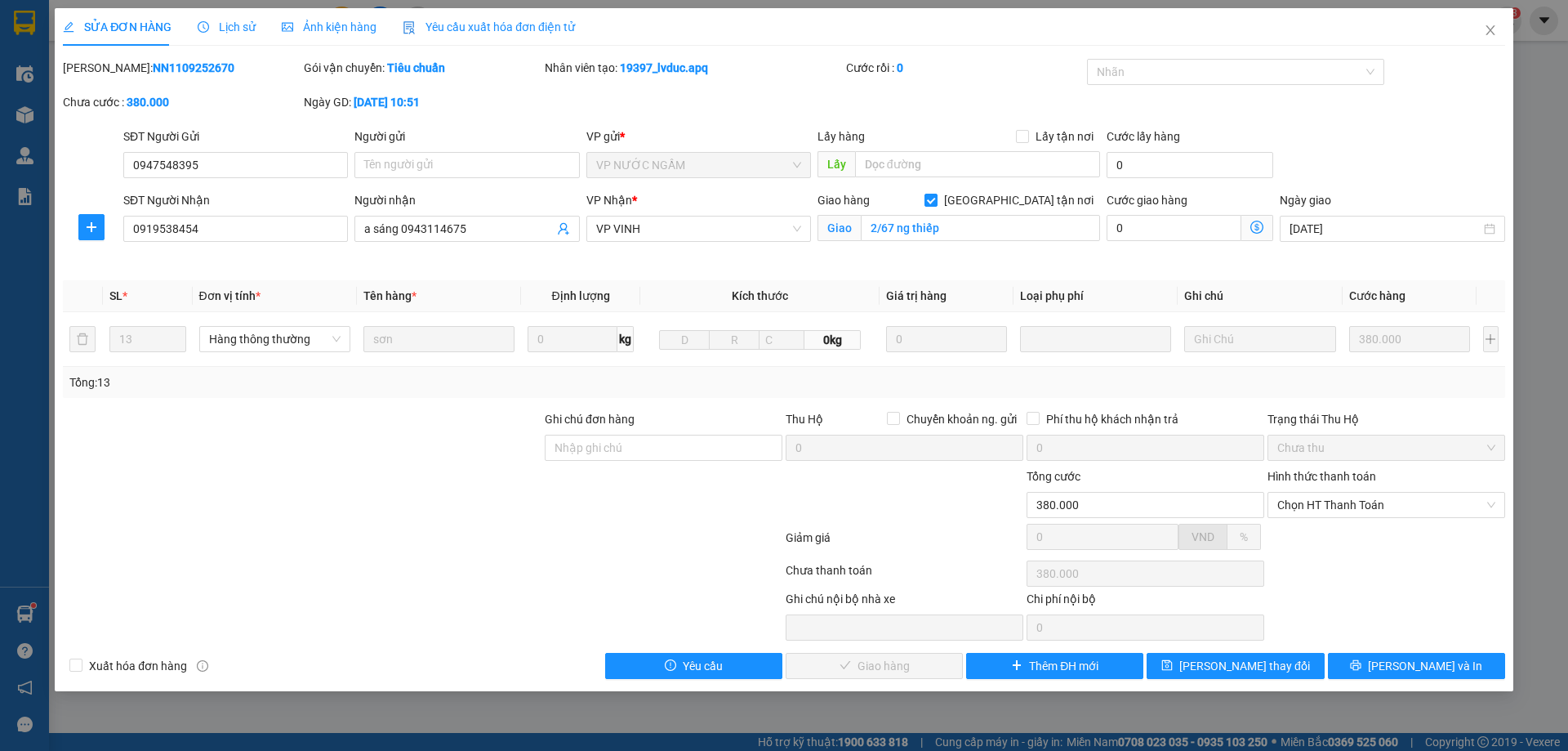
click at [222, 26] on span "Lịch sử" at bounding box center [226, 27] width 58 height 13
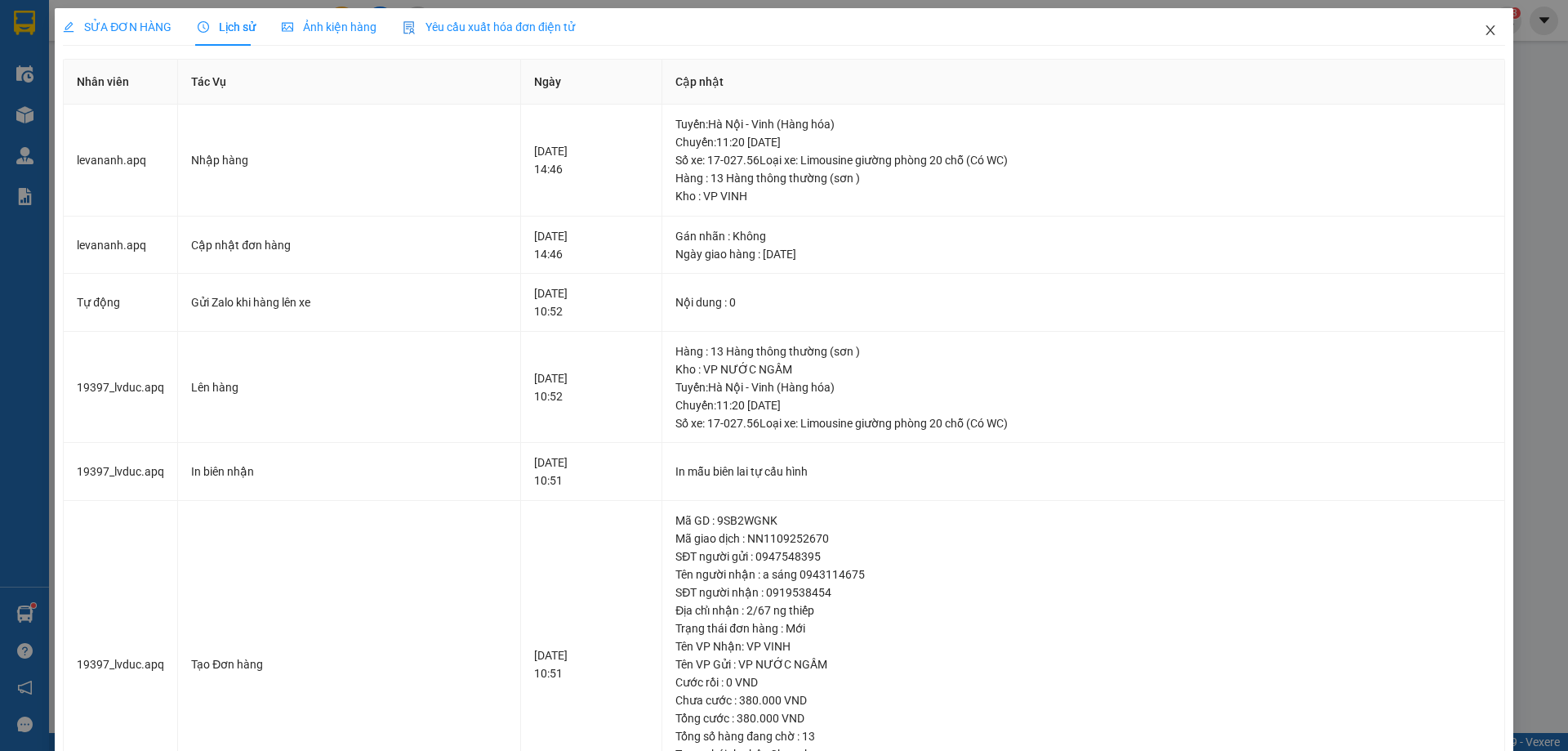
click at [1484, 34] on icon "close" at bounding box center [1490, 29] width 13 height 13
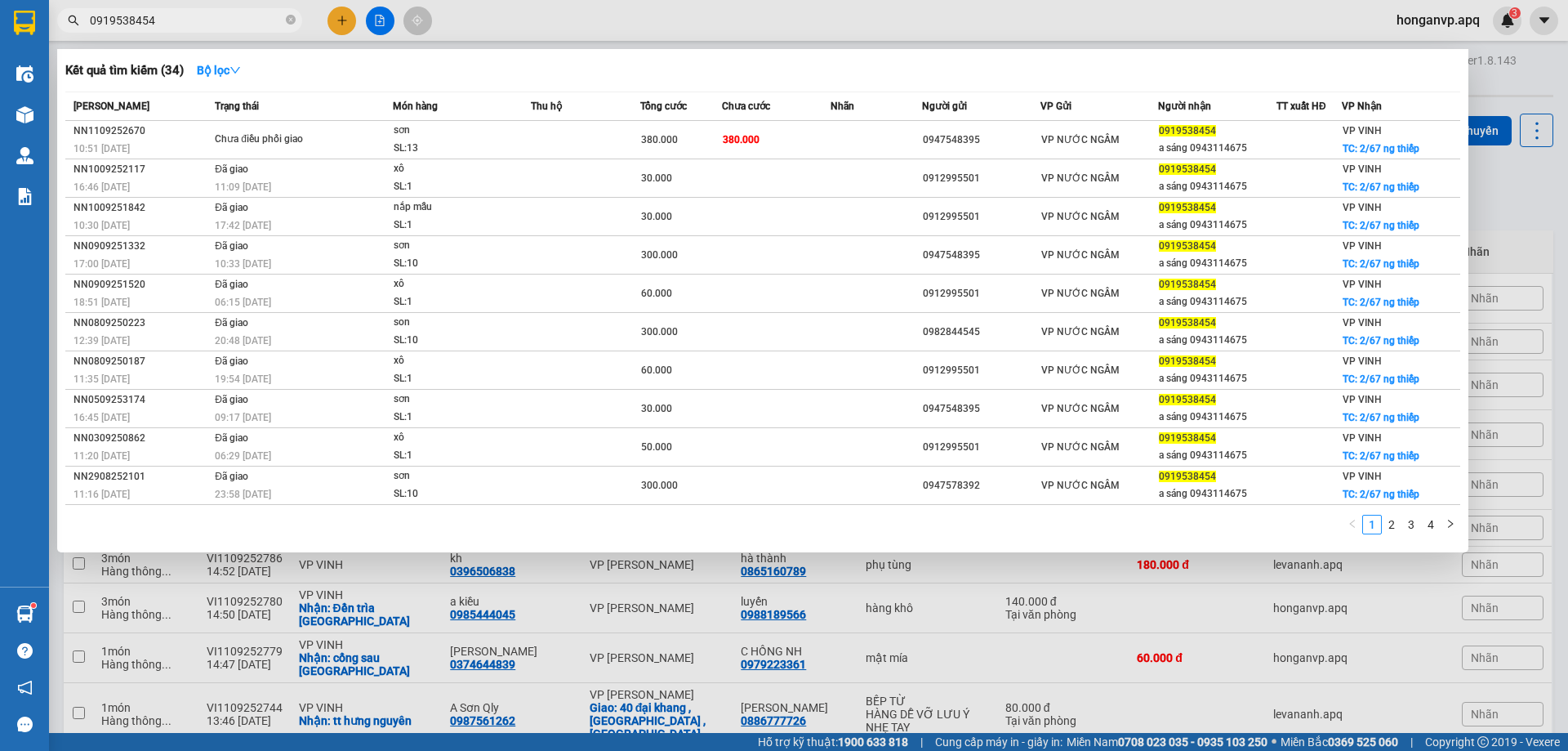
click at [181, 15] on input "0919538454" at bounding box center [186, 20] width 193 height 18
click at [665, 22] on div at bounding box center [784, 375] width 1568 height 751
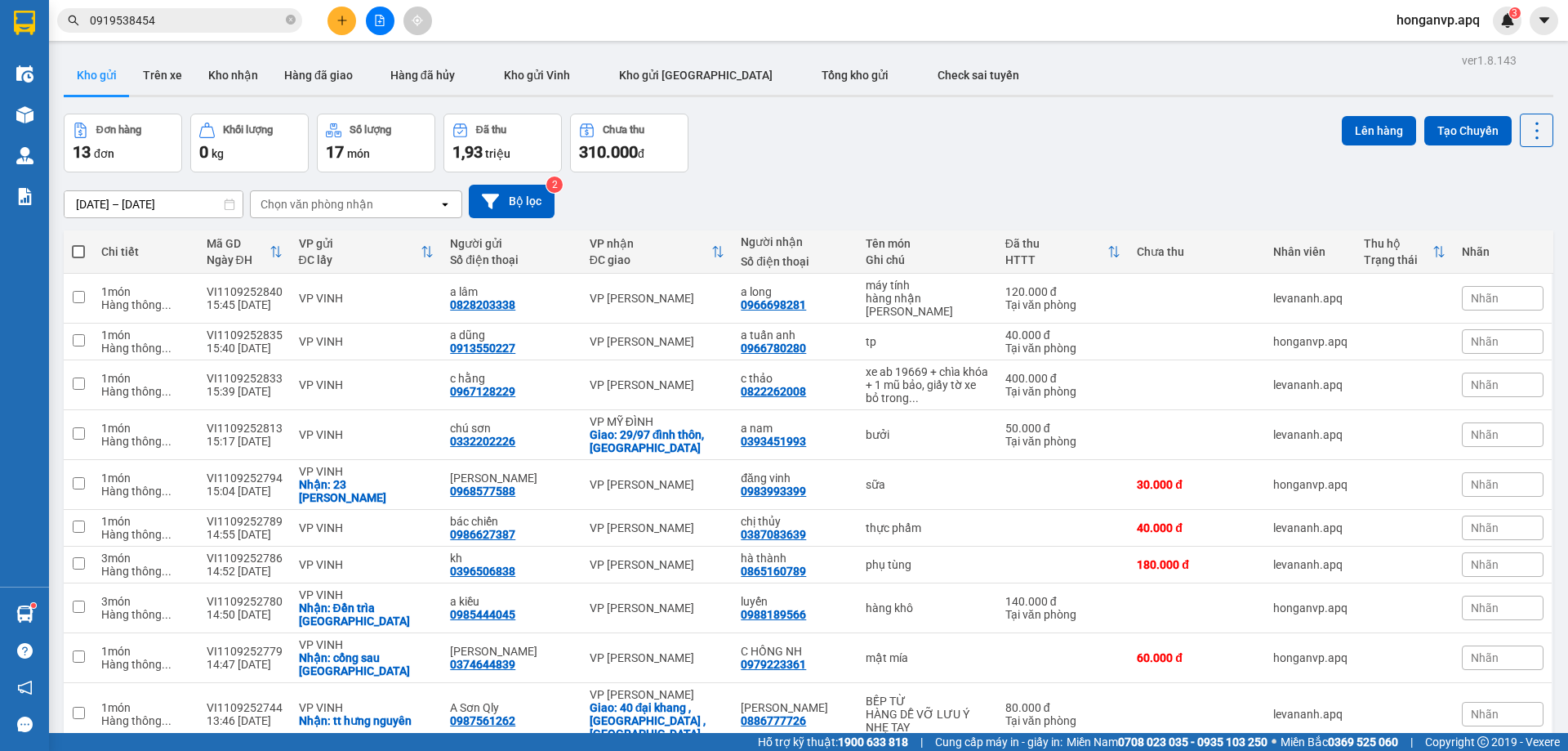
click at [971, 149] on div "Đơn hàng 13 đơn Khối lượng 0 kg Số lượng 17 món Đã thu 1,93 triệu Chưa thu 310.…" at bounding box center [809, 143] width 1490 height 59
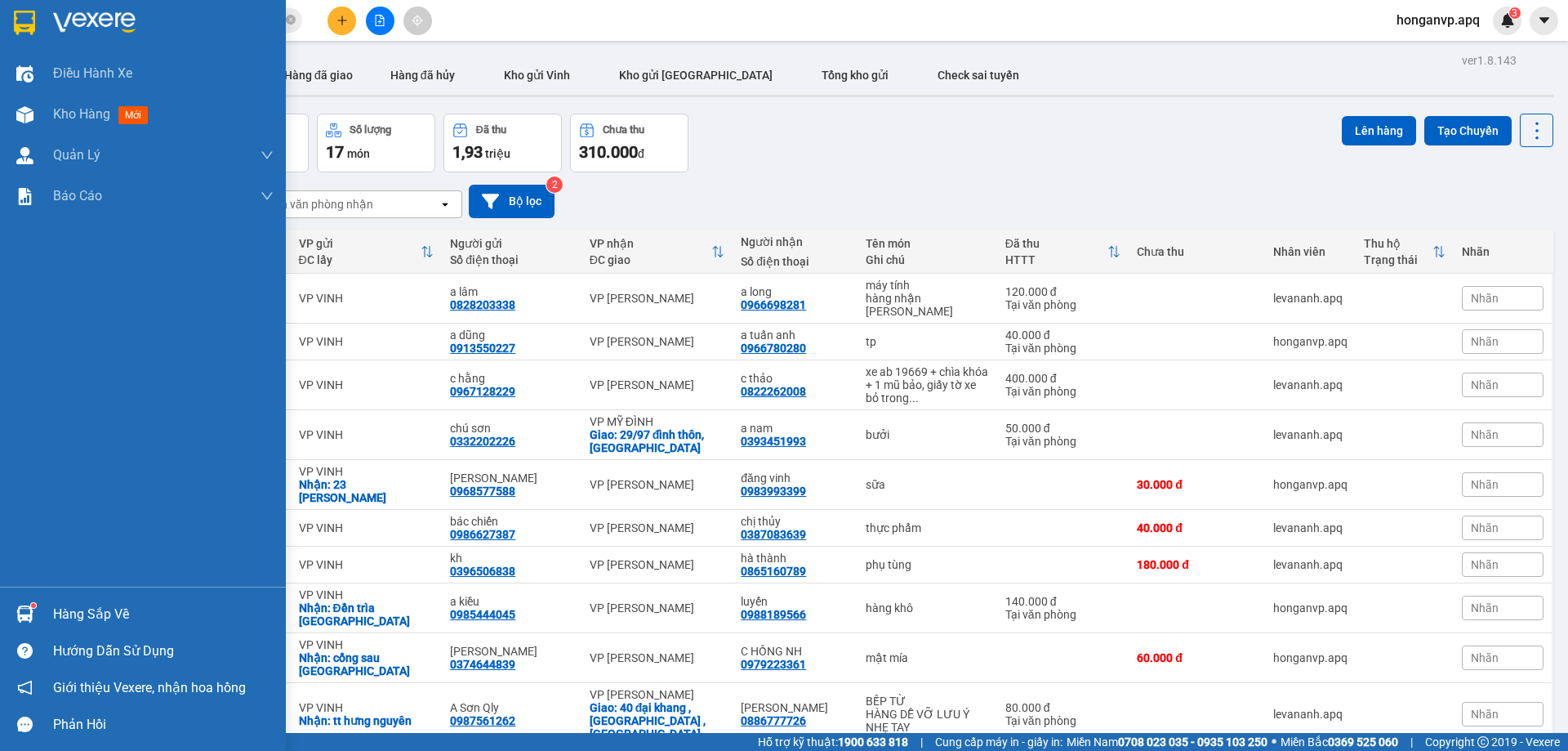
click at [84, 22] on img at bounding box center [95, 22] width 83 height 24
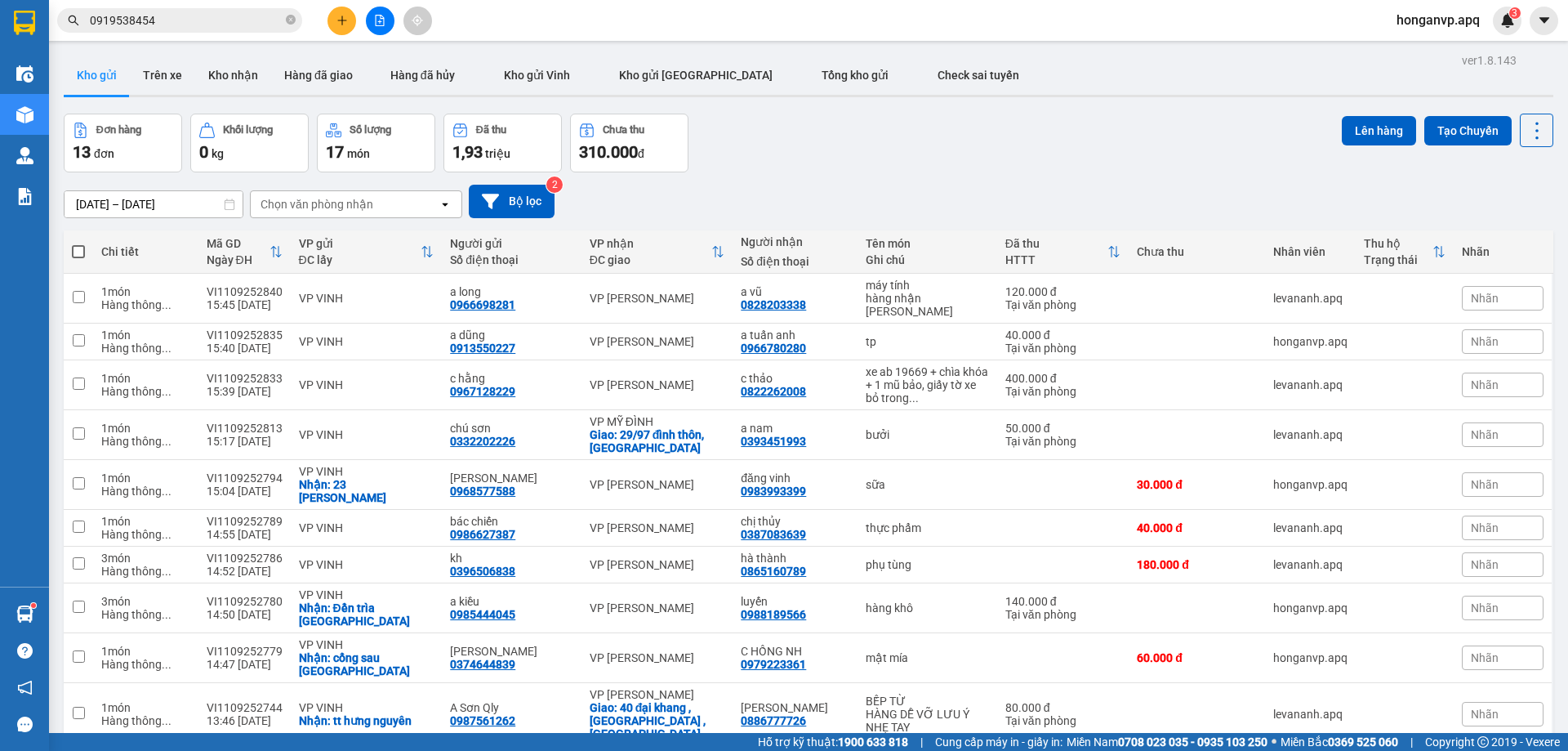
click at [1009, 185] on div "09/09/2025 – 11/09/2025 Press the down arrow key to interact with the calendar …" at bounding box center [809, 201] width 1490 height 34
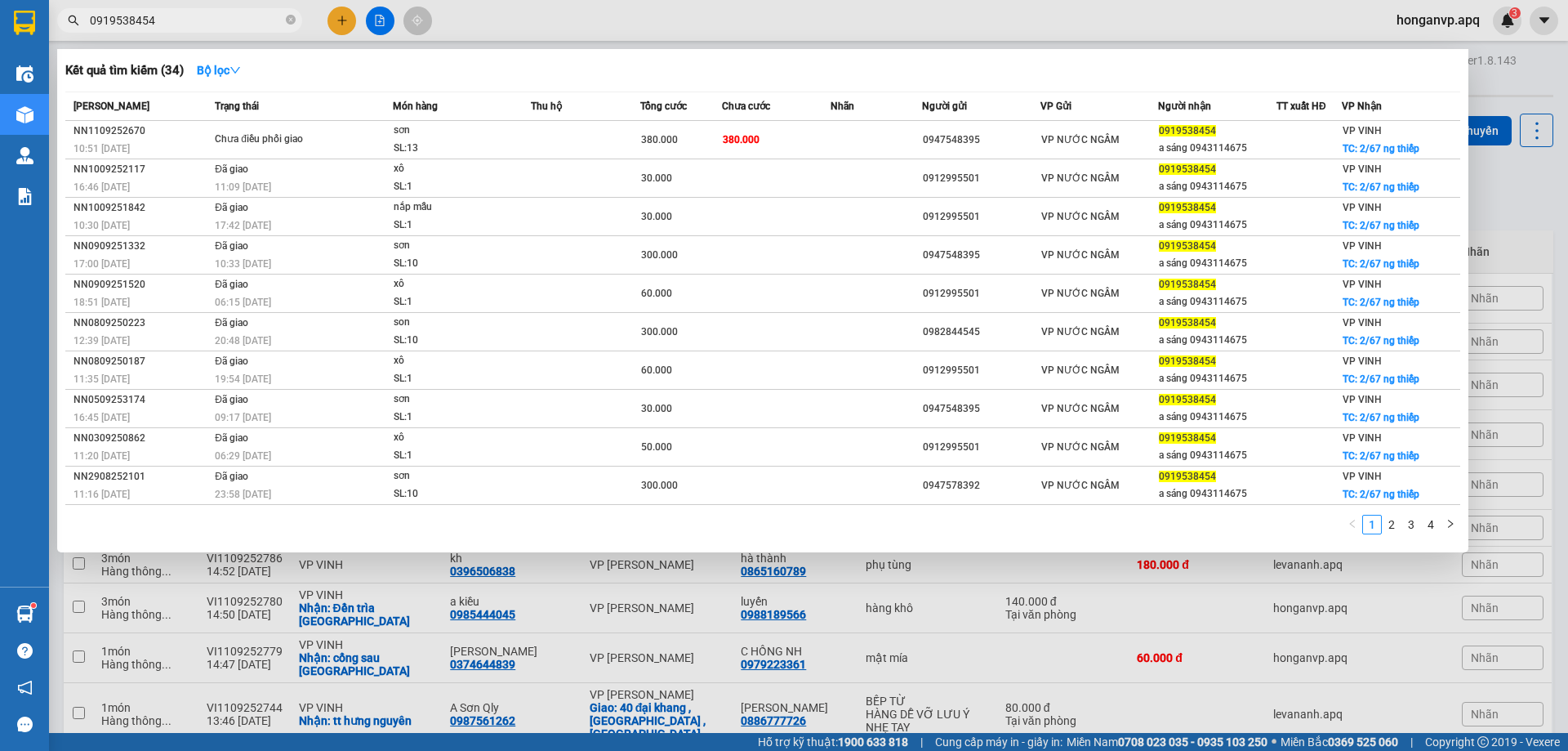
click at [190, 22] on input "0919538454" at bounding box center [186, 20] width 193 height 18
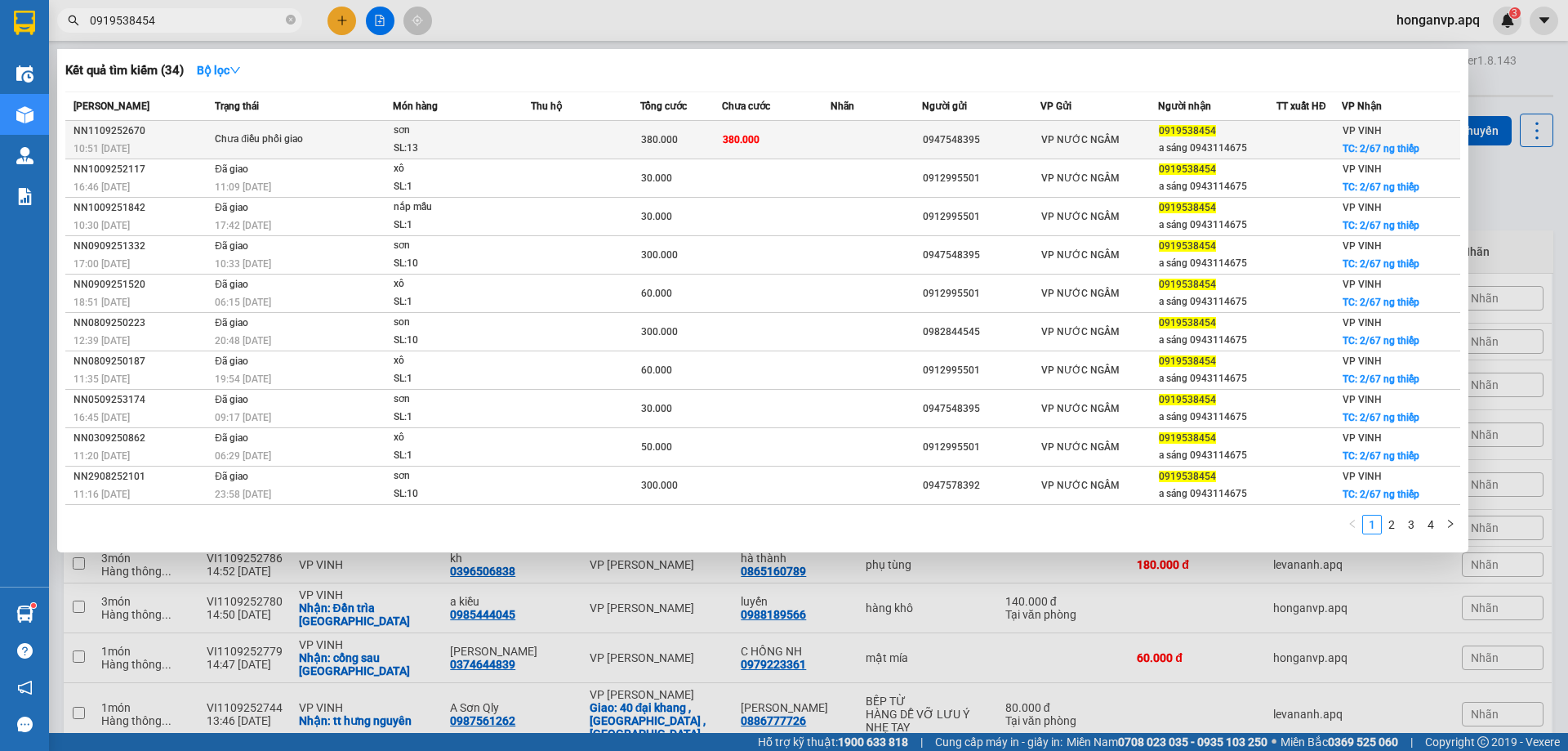
click at [438, 143] on div "SL: 13" at bounding box center [455, 148] width 122 height 18
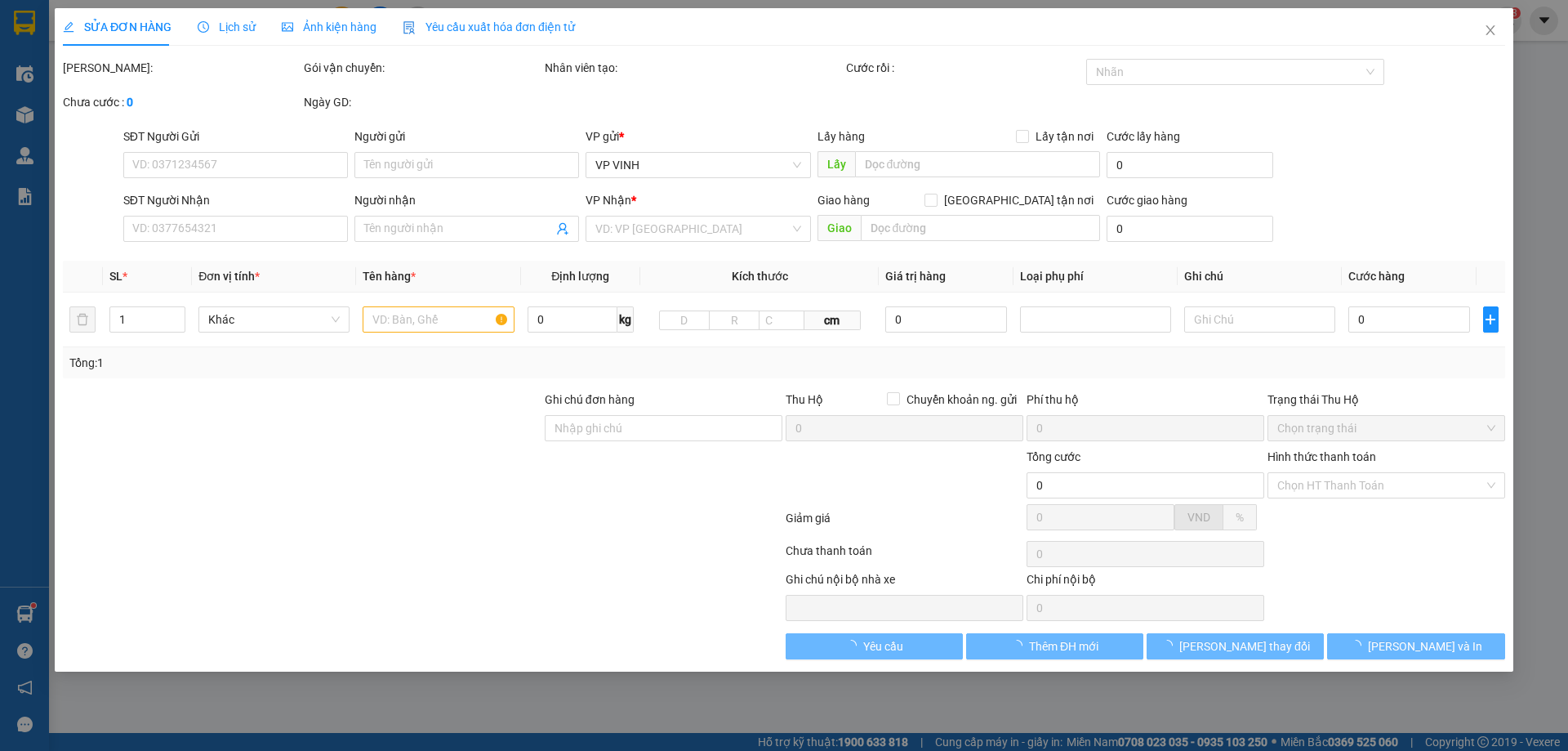
type input "0947548395"
type input "0919538454"
type input "a sáng 0943114675"
checkbox input "true"
type input "2/67 ng thiếp"
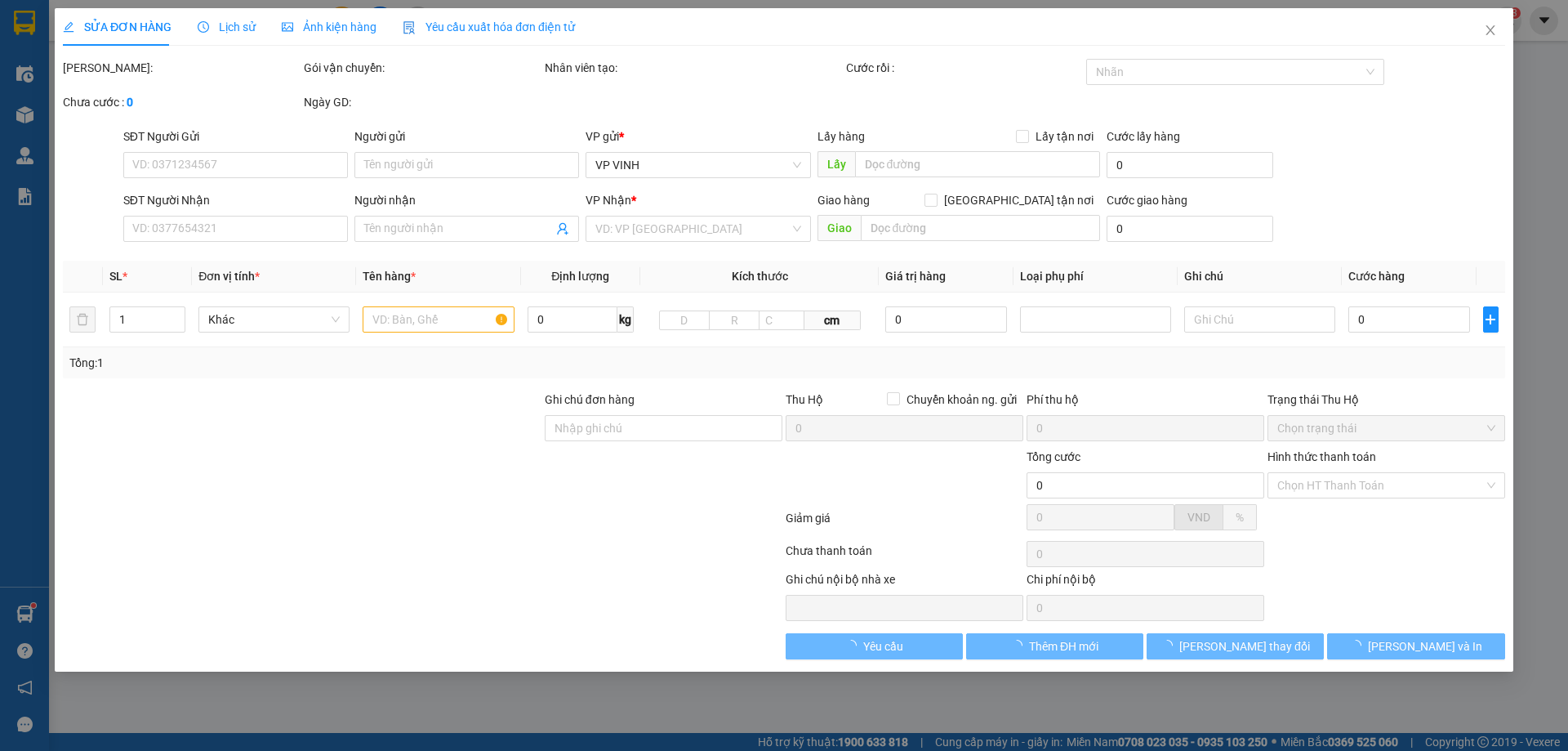
type input "380.000"
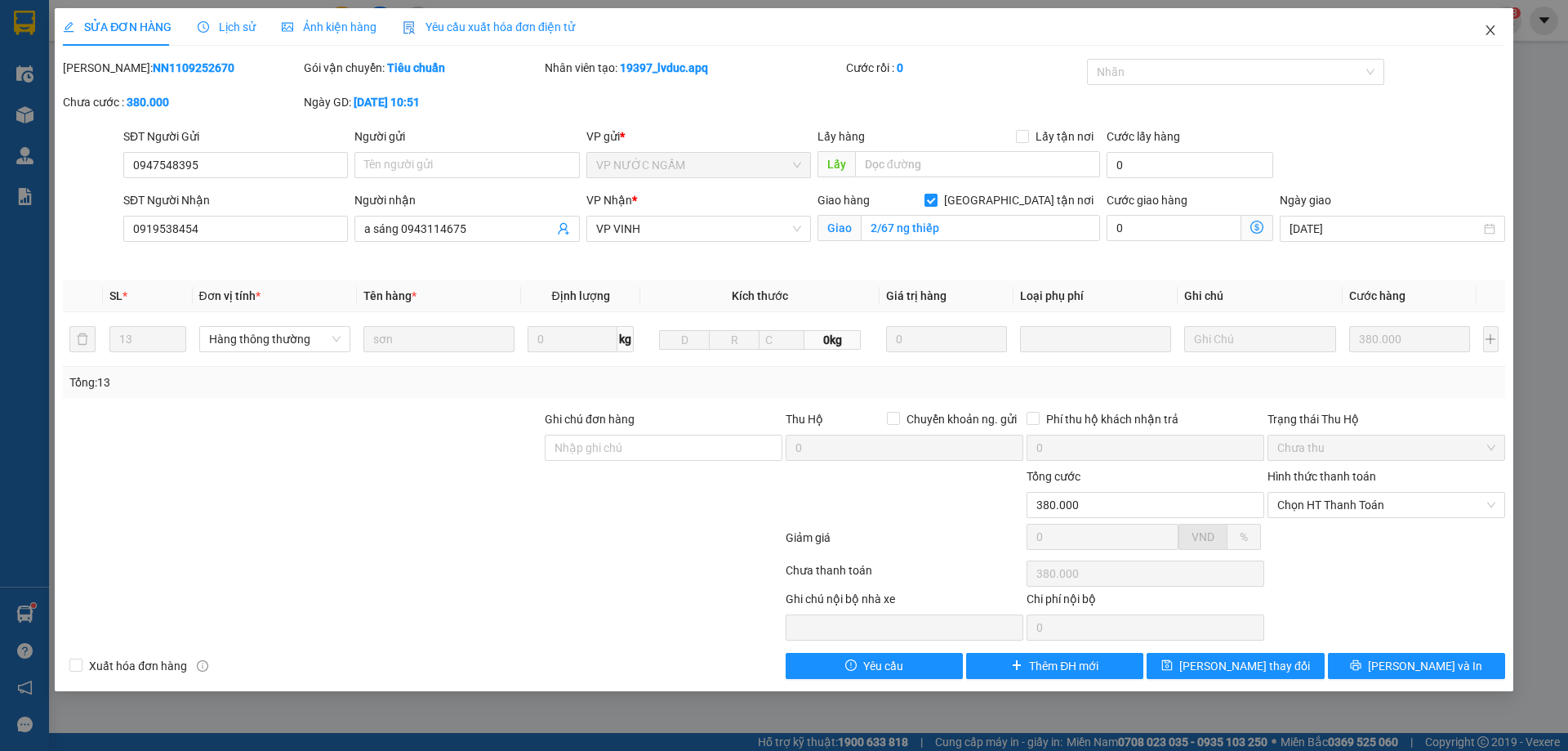
click at [1494, 32] on icon "close" at bounding box center [1490, 29] width 13 height 13
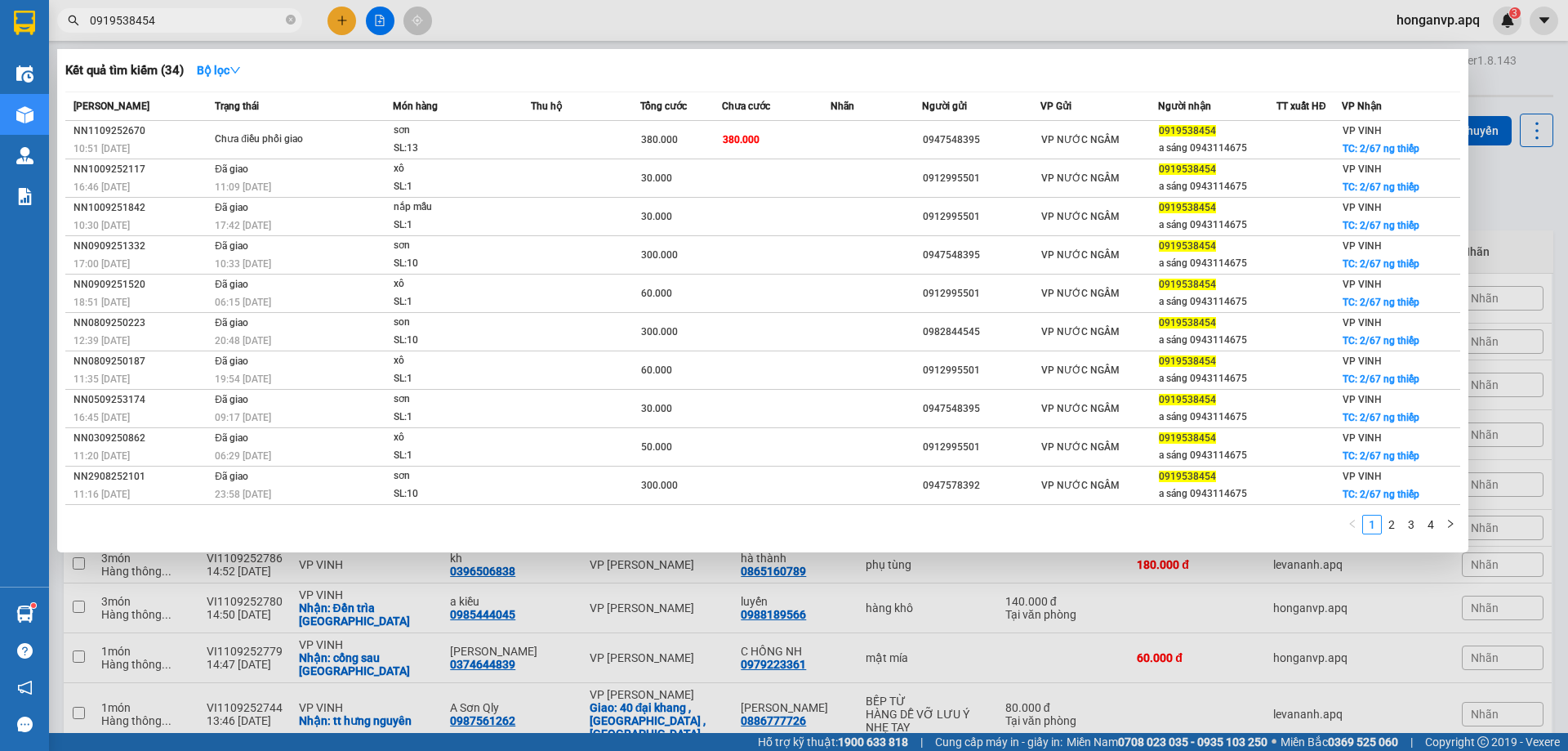
click at [208, 13] on input "0919538454" at bounding box center [186, 20] width 193 height 18
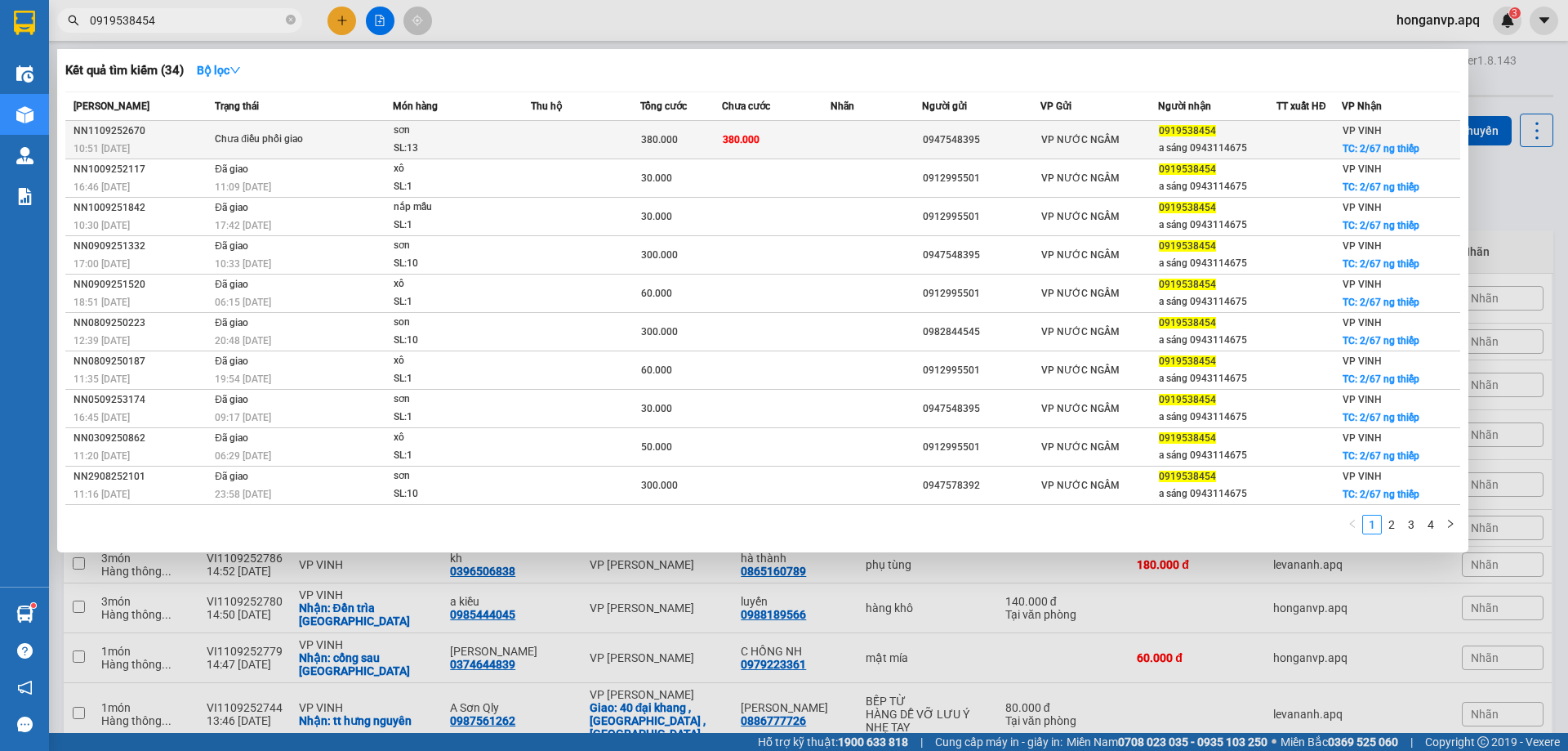
click at [255, 157] on td "Chưa điều phối giao" at bounding box center [301, 140] width 182 height 39
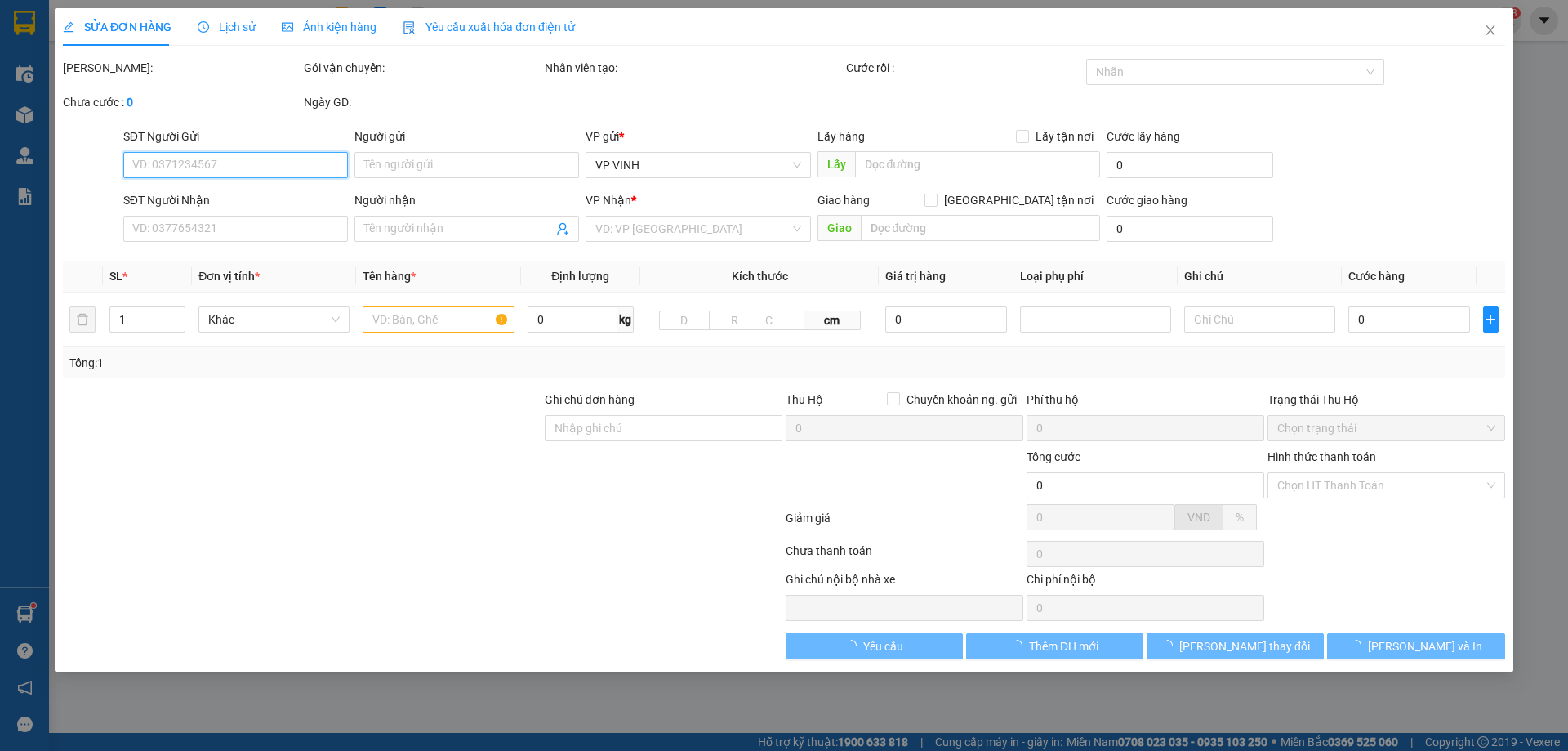
type input "0947548395"
type input "0919538454"
type input "a sáng 0943114675"
checkbox input "true"
type input "2/67 ng thiếp"
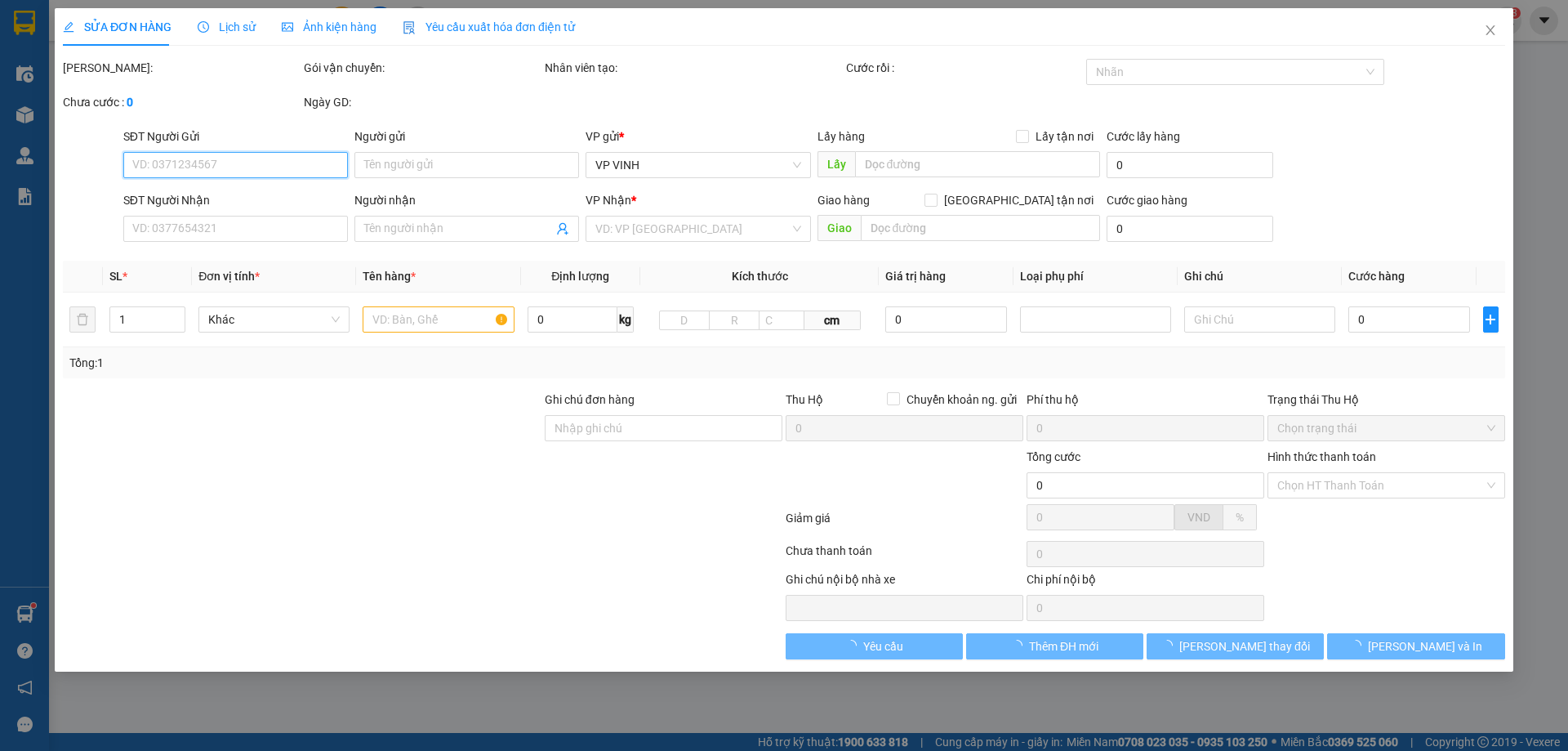
type input "380.000"
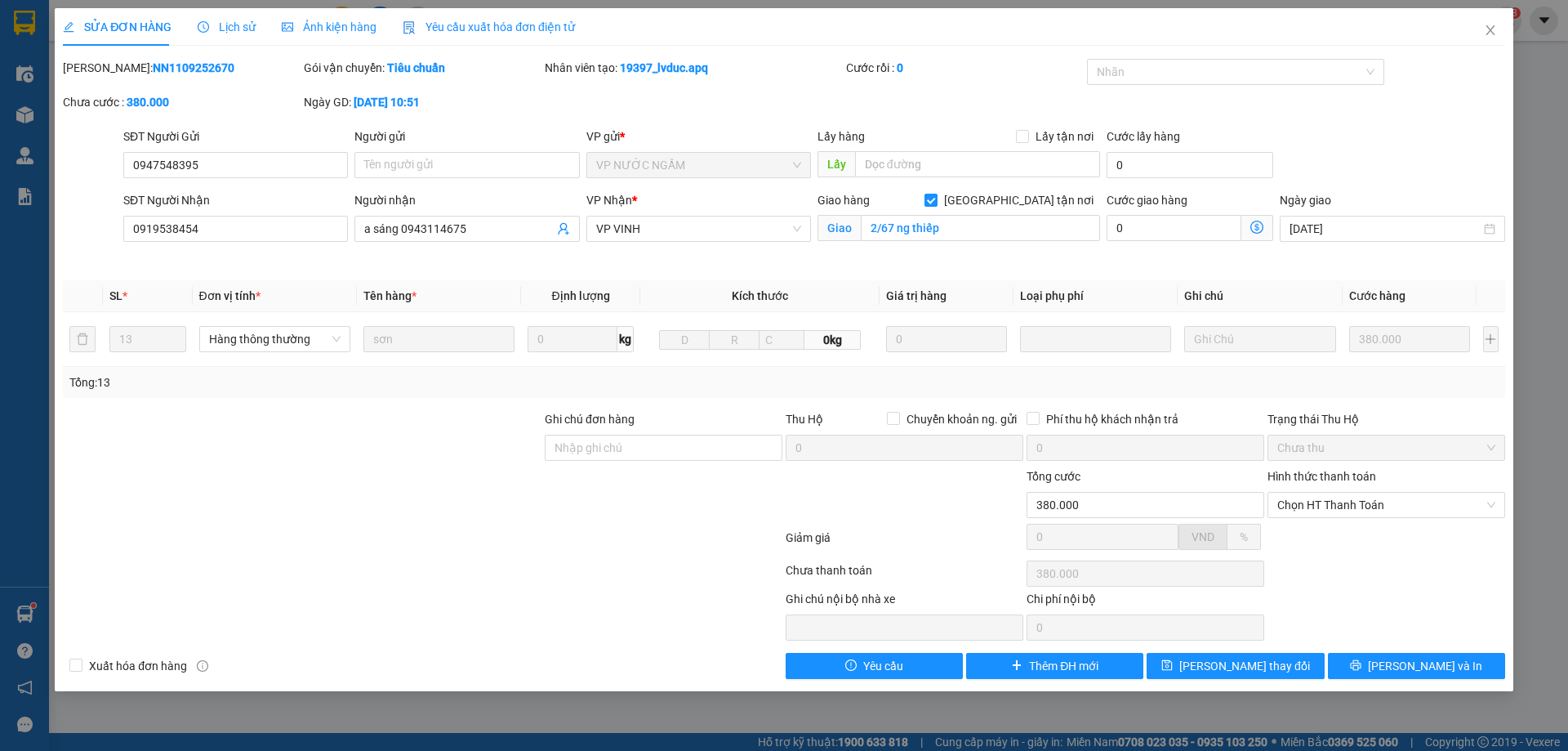
click at [465, 533] on div at bounding box center [422, 541] width 723 height 33
click at [1490, 30] on icon "close" at bounding box center [1490, 29] width 9 height 9
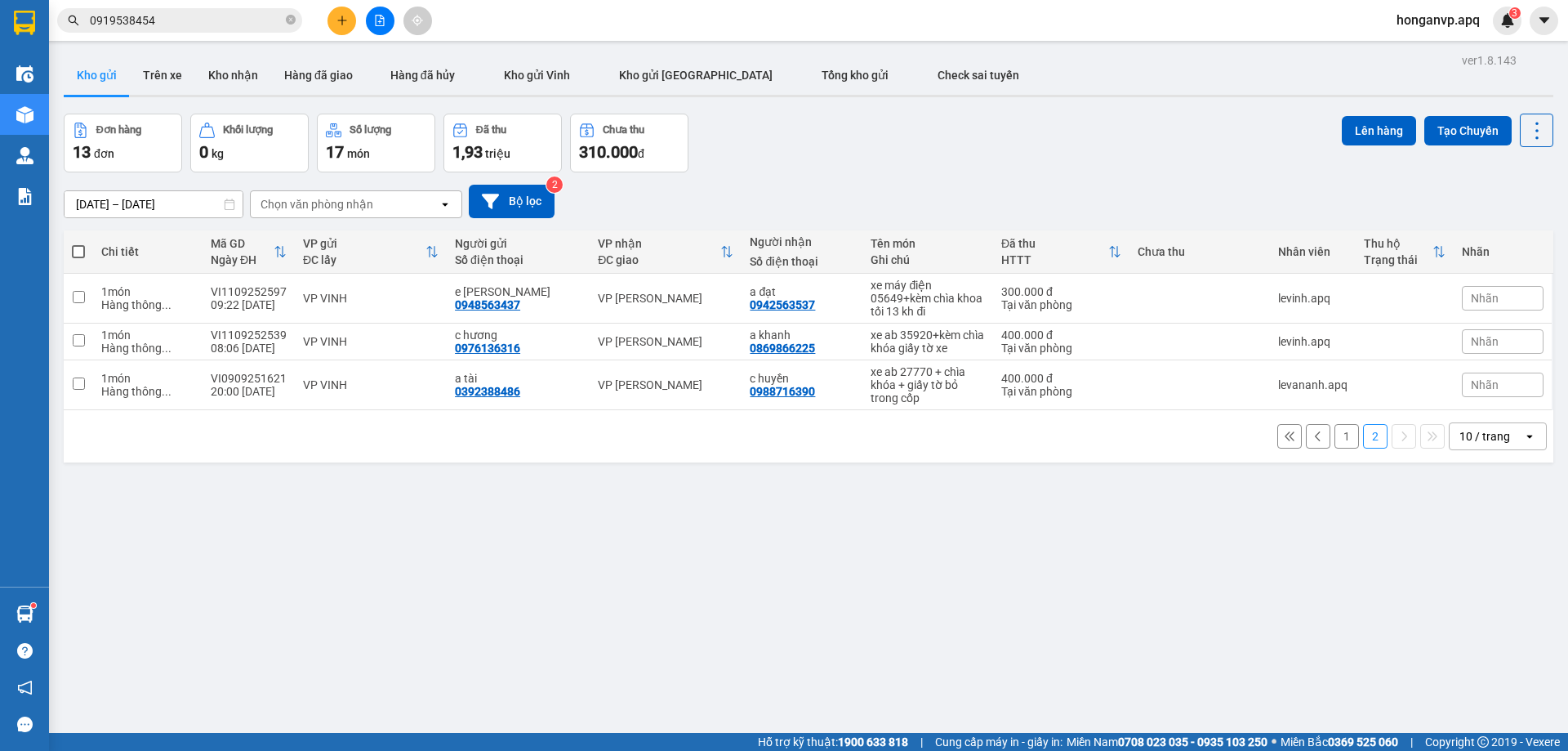
click at [1334, 441] on button "1" at bounding box center [1346, 436] width 24 height 24
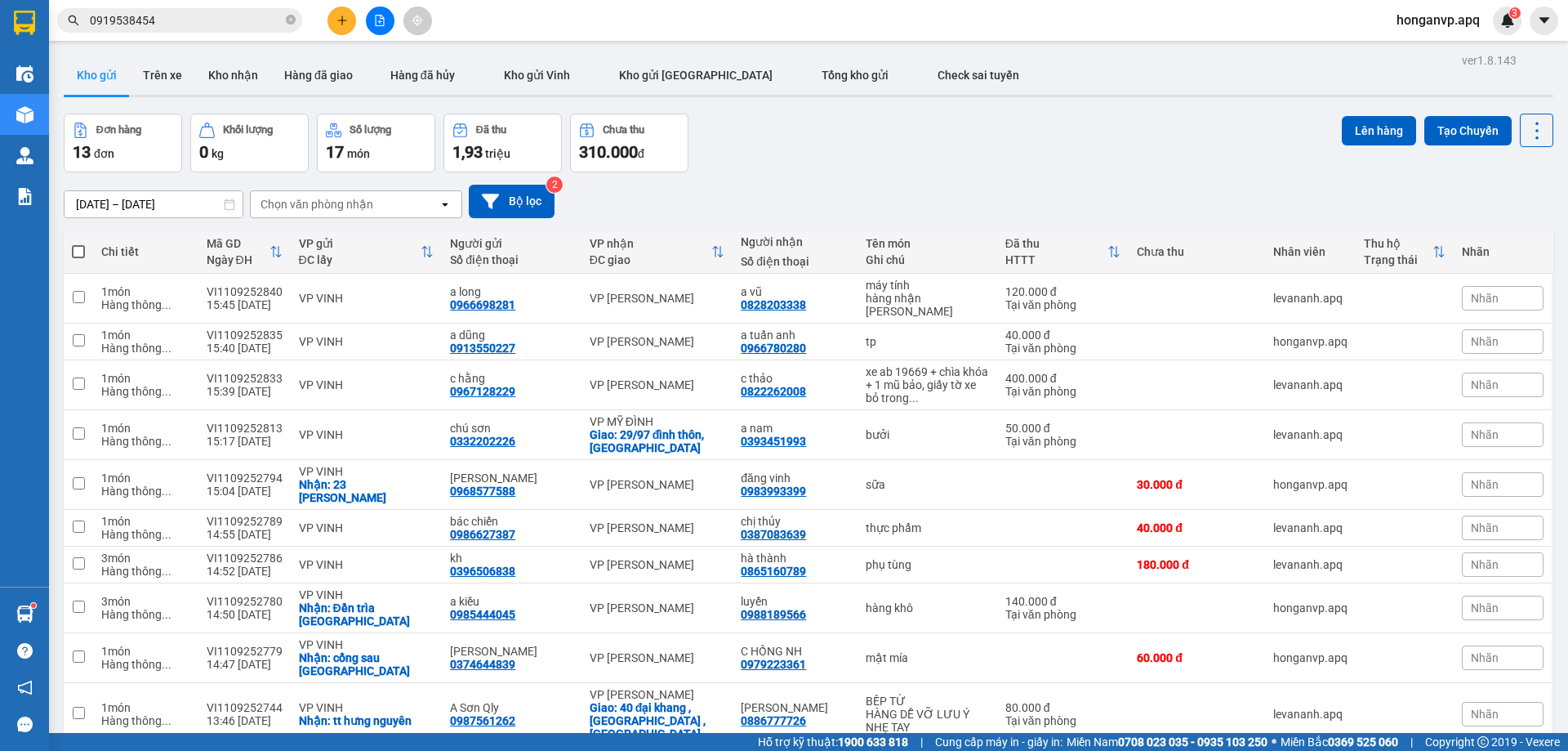
click at [875, 197] on div "09/09/2025 – 11/09/2025 Press the down arrow key to interact with the calendar …" at bounding box center [809, 201] width 1490 height 34
click at [73, 251] on span at bounding box center [78, 251] width 13 height 13
click at [78, 243] on input "checkbox" at bounding box center [78, 243] width 0 height 0
checkbox input "true"
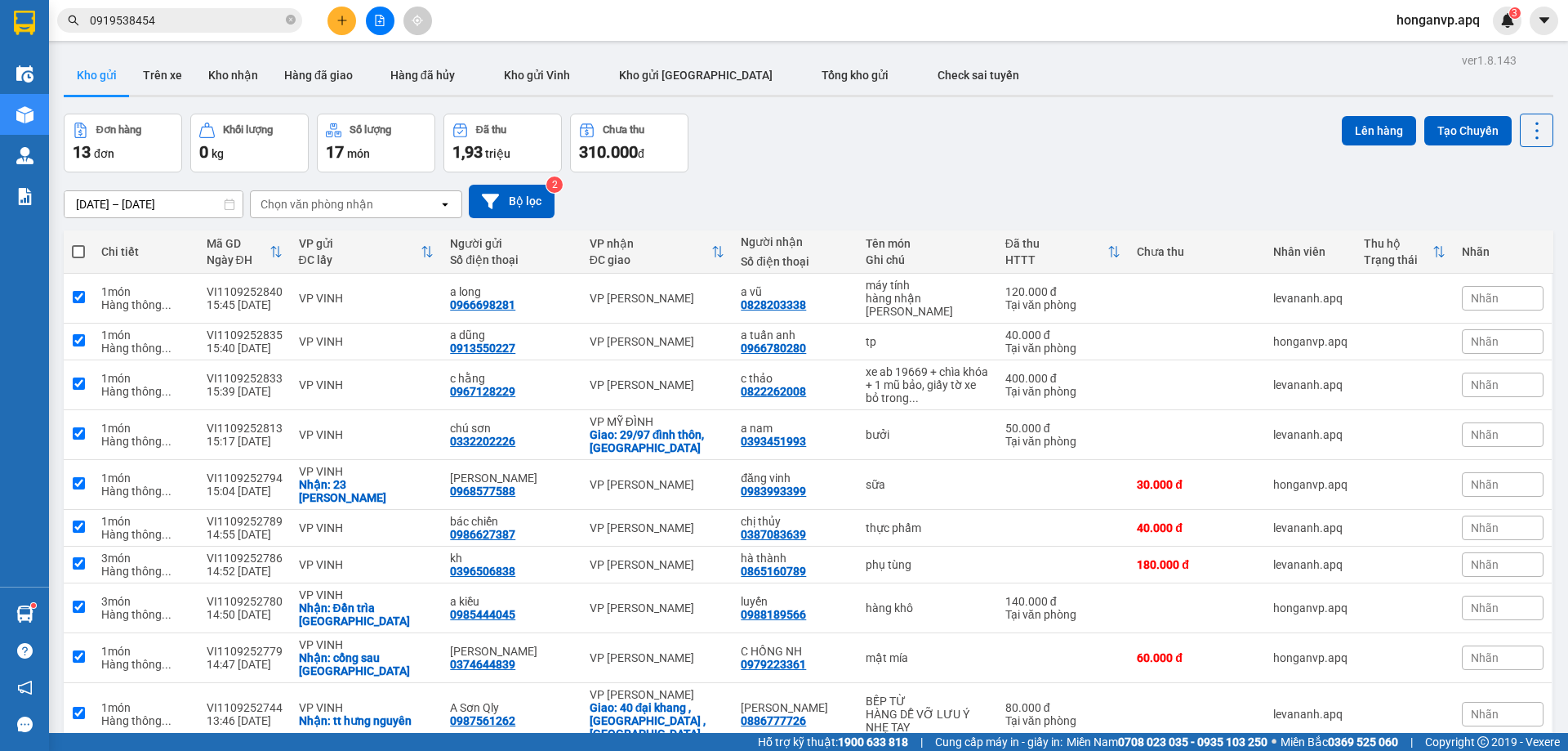
checkbox input "true"
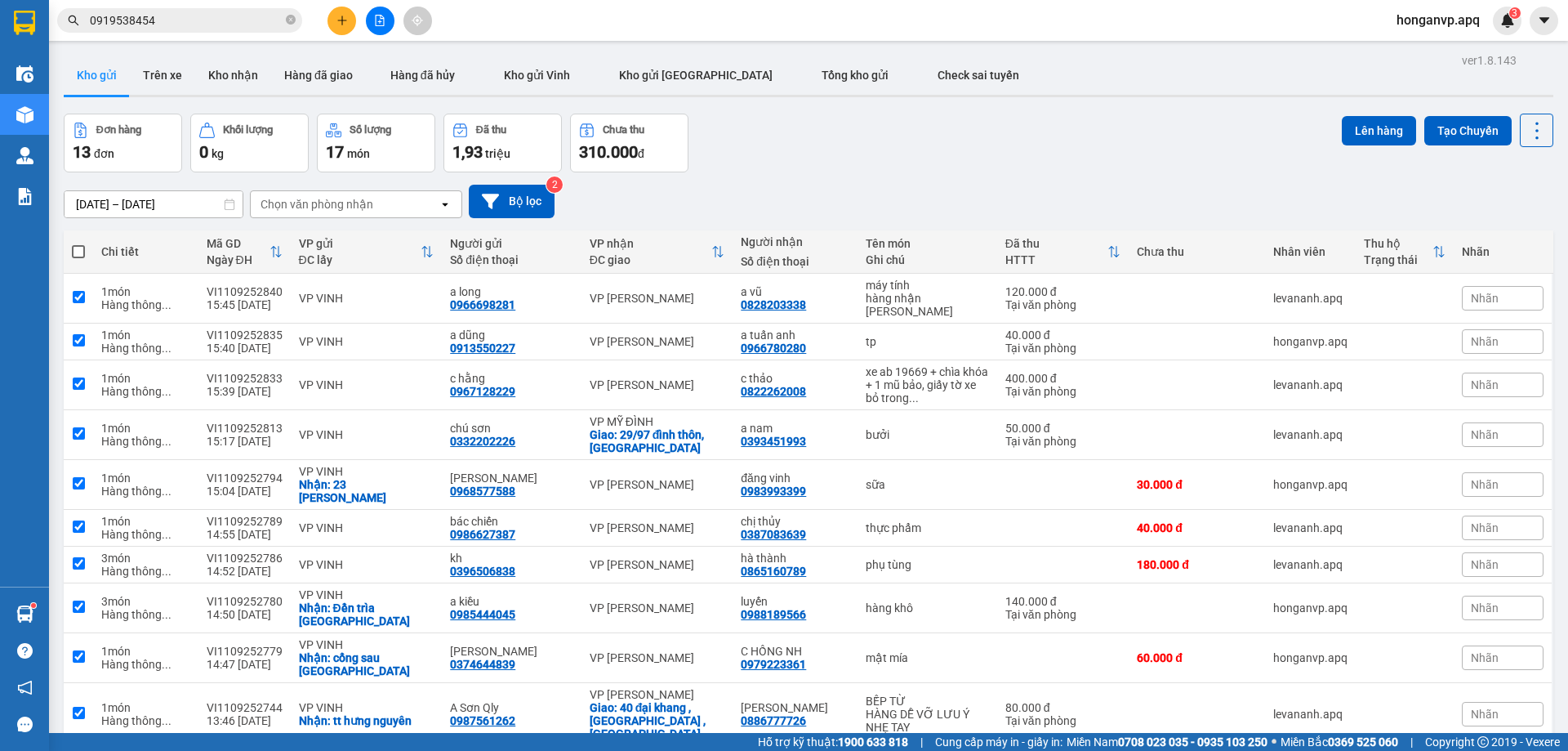
checkbox input "true"
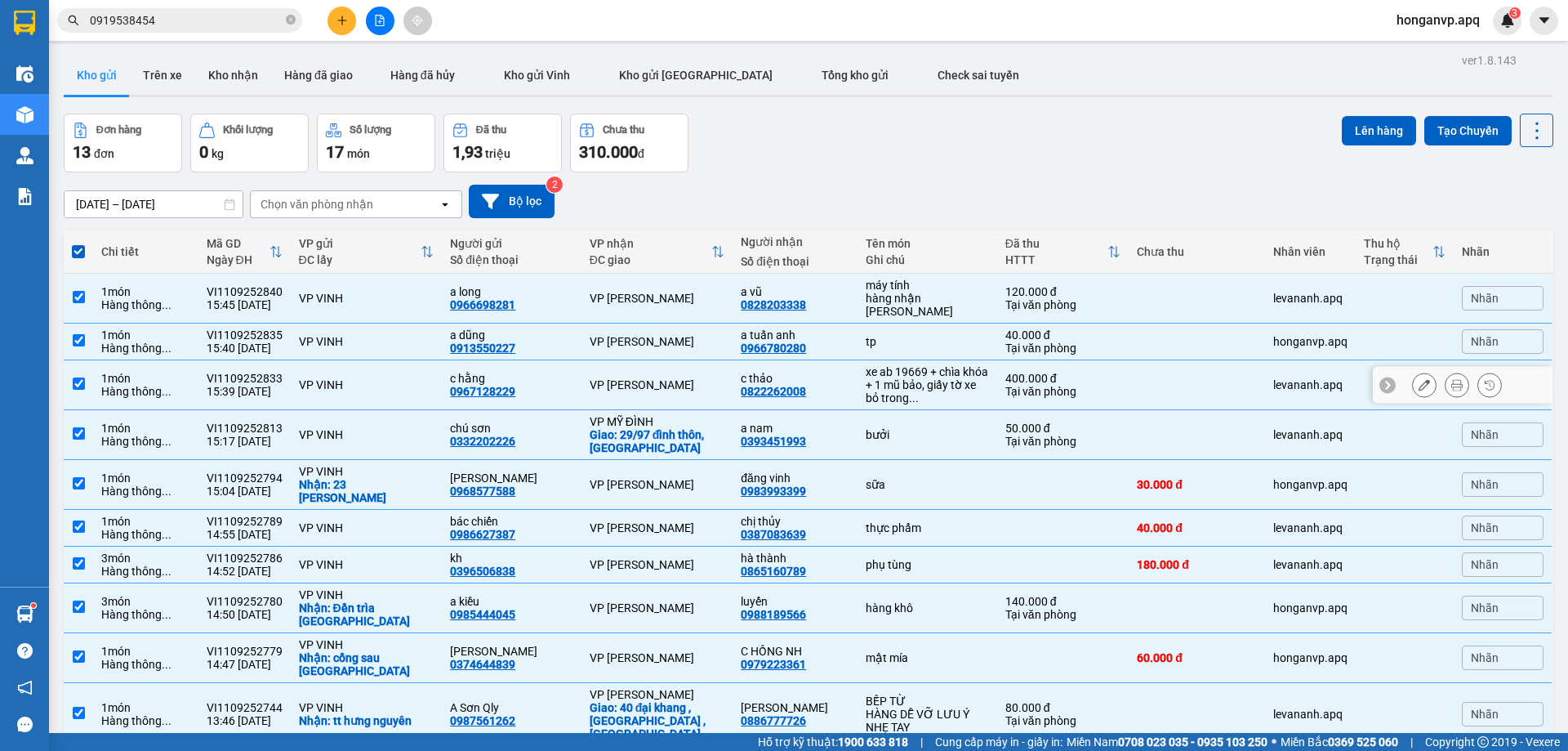
click at [77, 381] on input "checkbox" at bounding box center [78, 384] width 12 height 12
checkbox input "false"
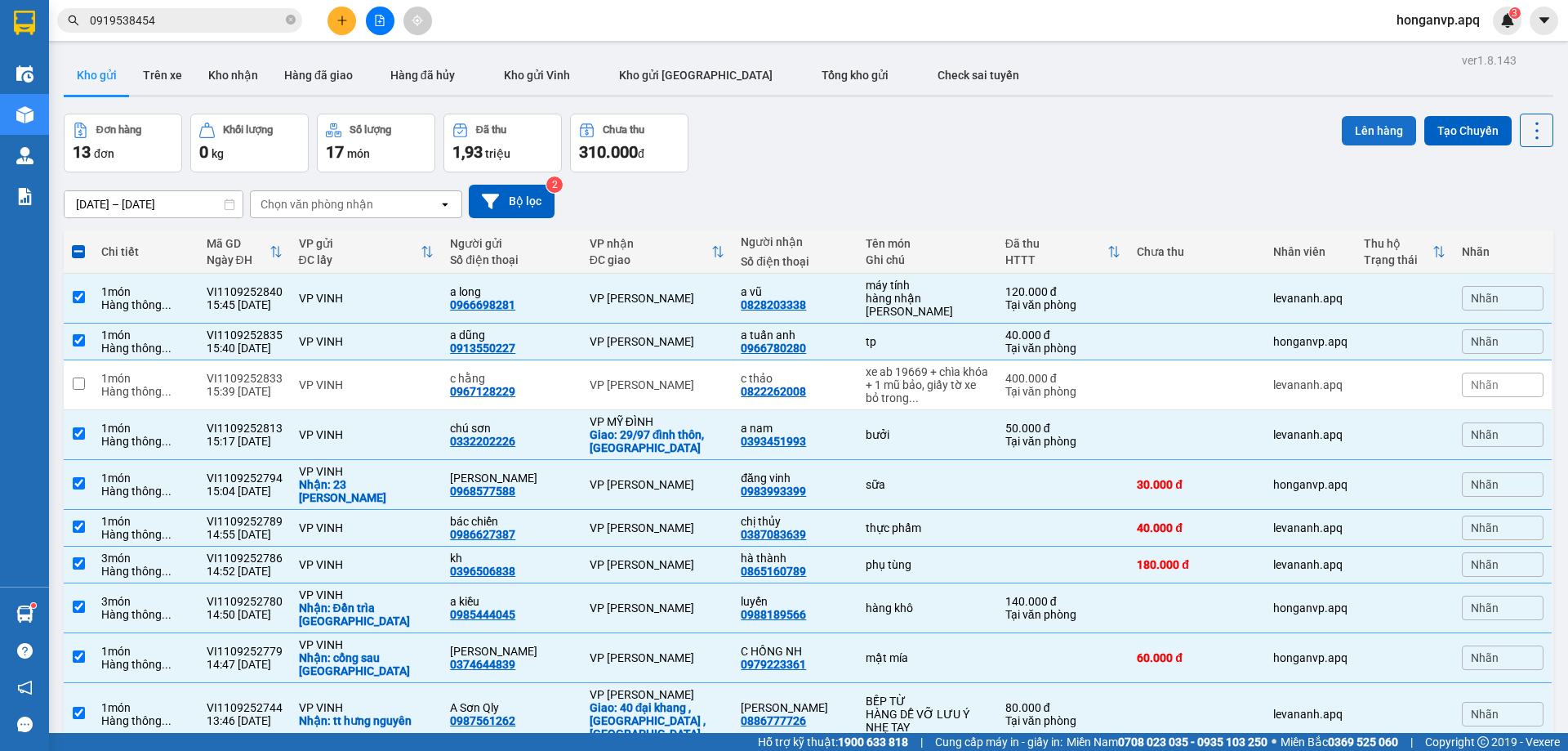
click at [1342, 134] on button "Lên hàng" at bounding box center [1379, 131] width 74 height 29
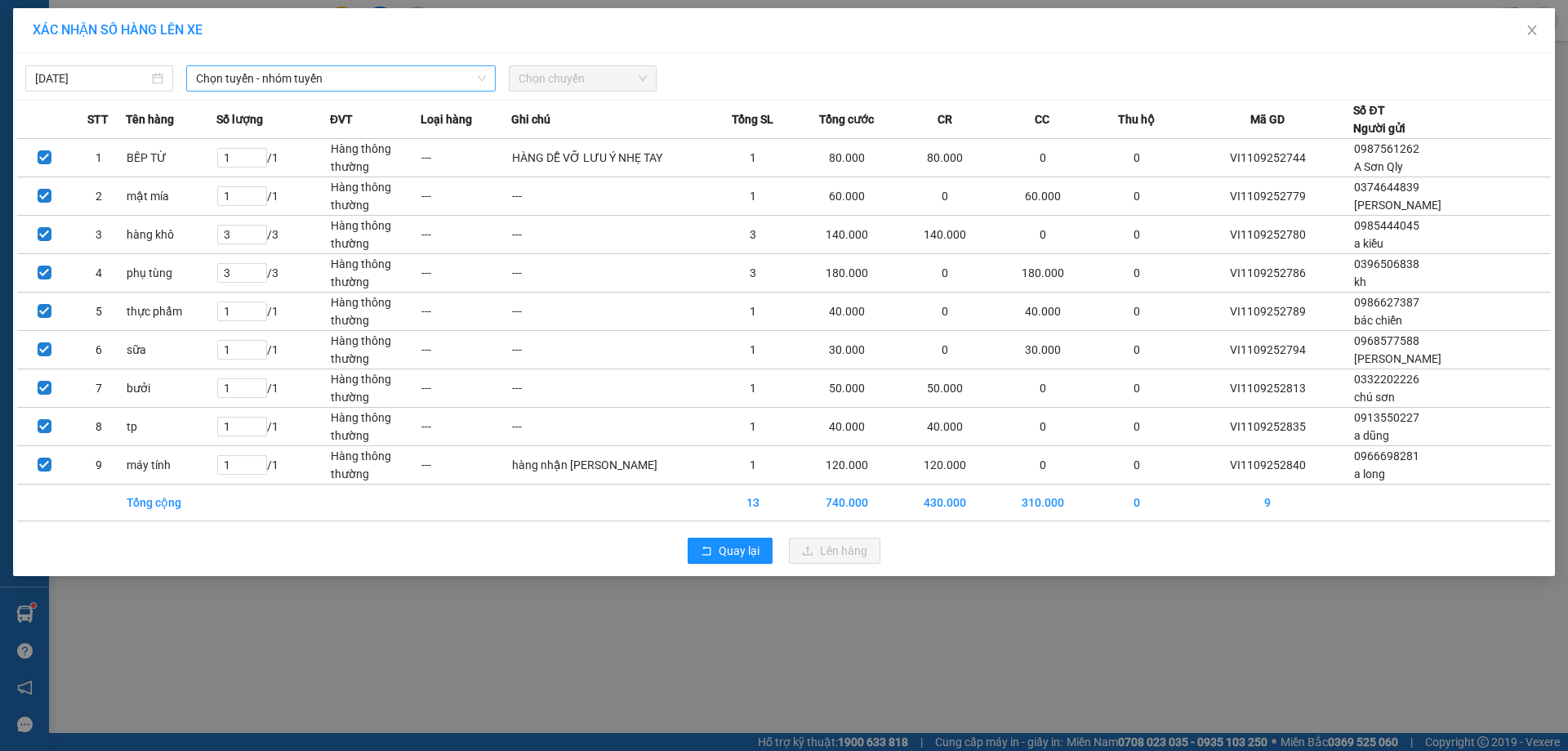
click at [271, 83] on span "Chọn tuyến - nhóm tuyến" at bounding box center [340, 78] width 290 height 24
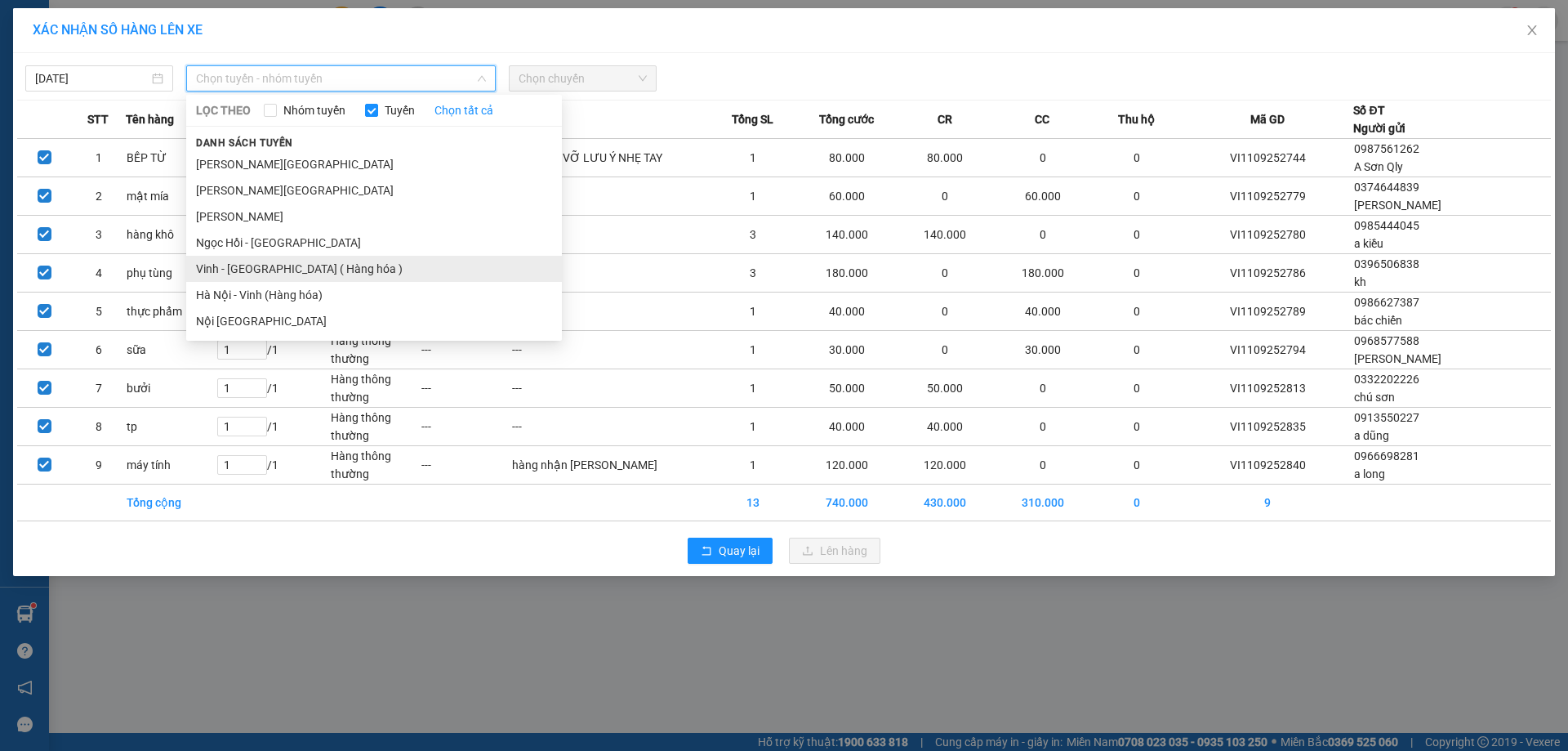
click at [233, 268] on li "Vinh - [GEOGRAPHIC_DATA] ( Hàng hóa )" at bounding box center [374, 269] width 376 height 26
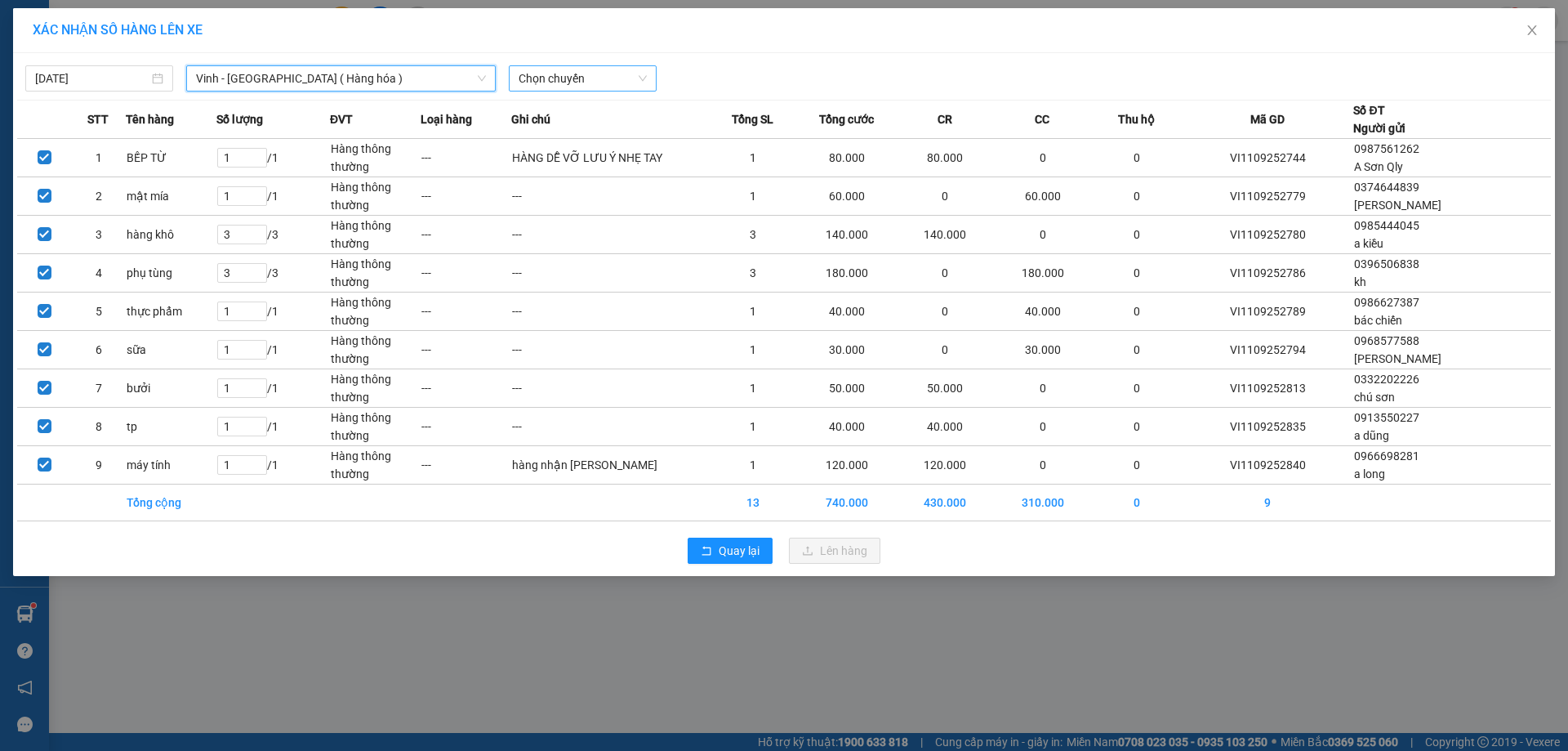
click at [553, 84] on span "Chọn chuyến" at bounding box center [583, 78] width 128 height 24
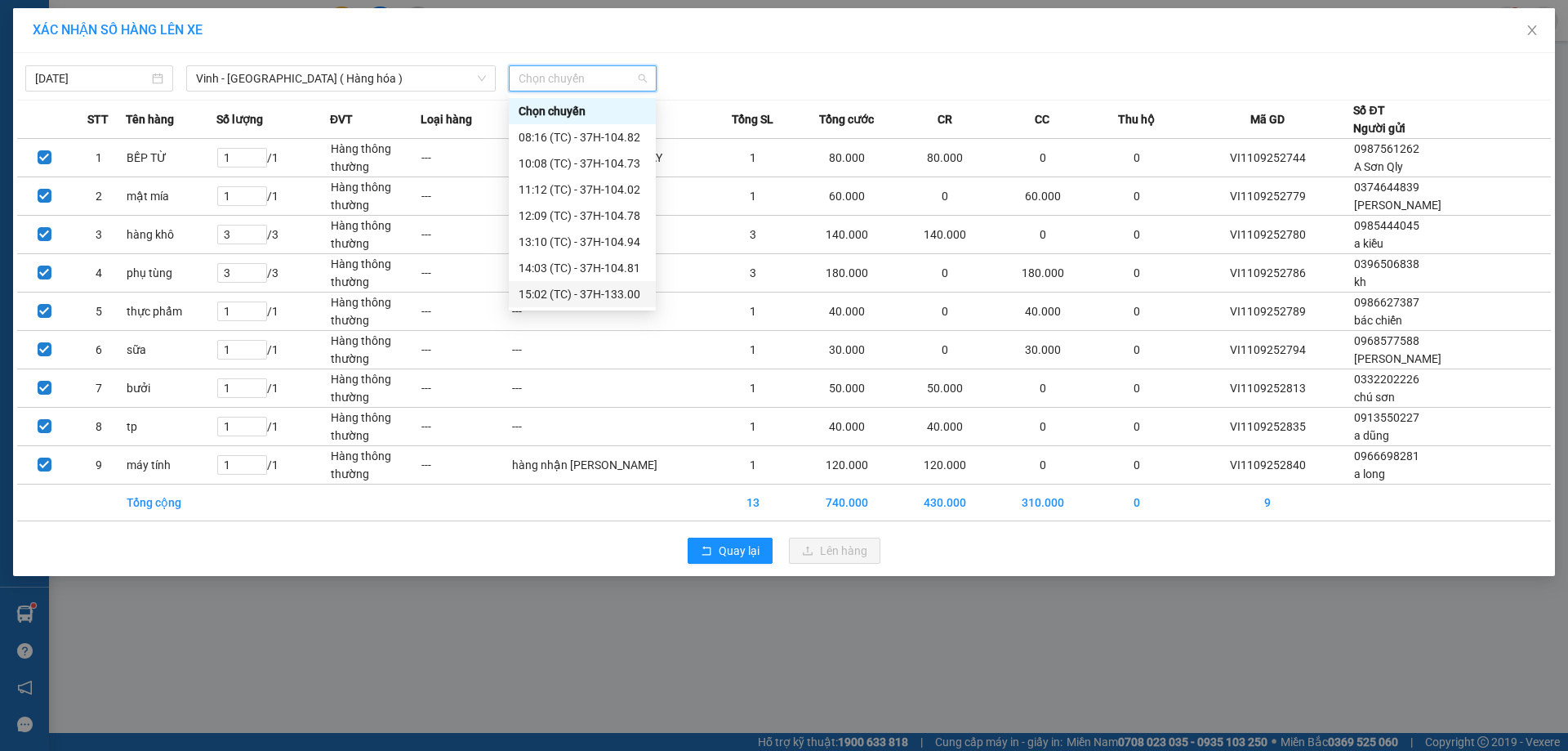
scroll to position [26, 0]
click at [553, 297] on div "17:07 (TC) - 37H-086.12" at bounding box center [583, 294] width 128 height 18
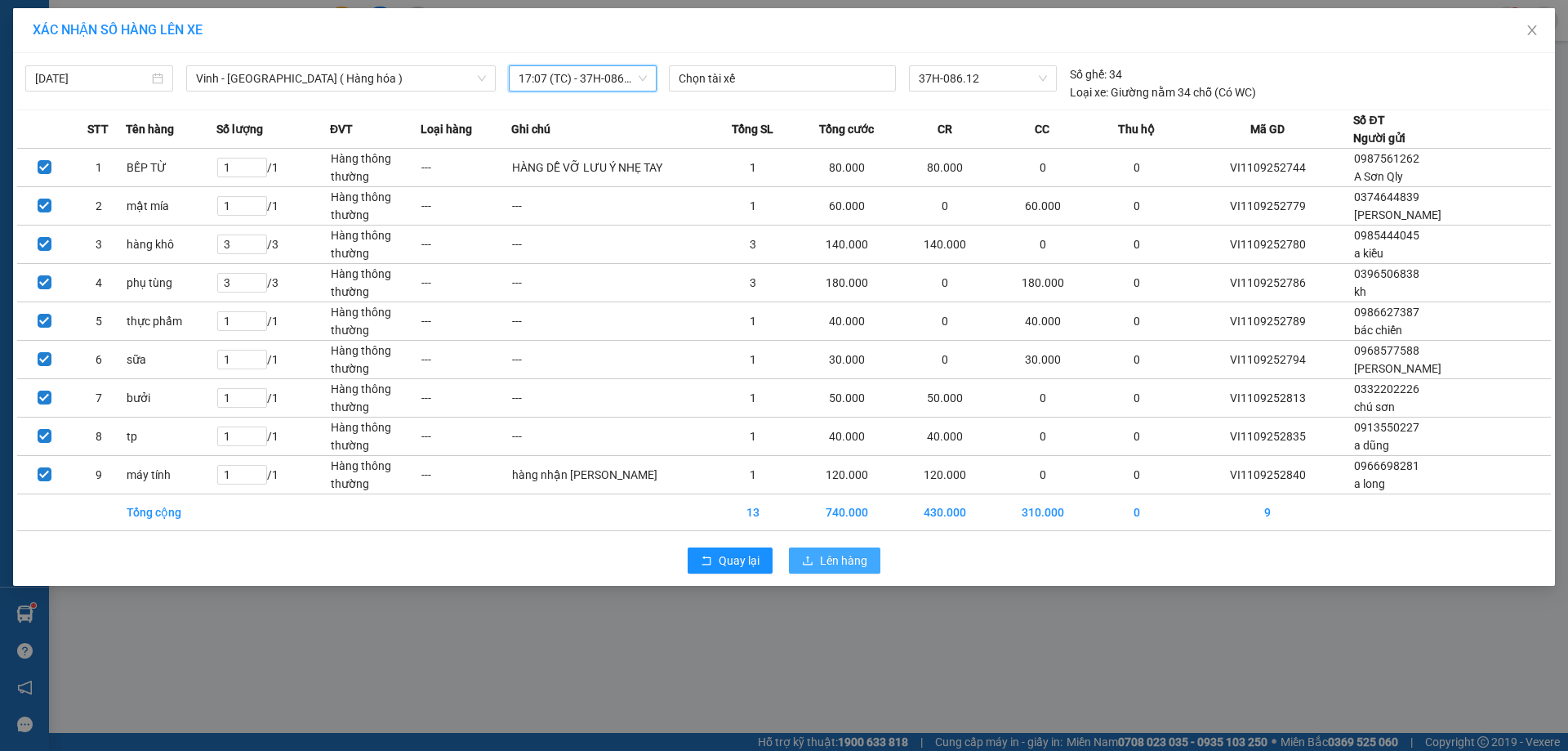
click at [827, 564] on span "Lên hàng" at bounding box center [843, 560] width 47 height 18
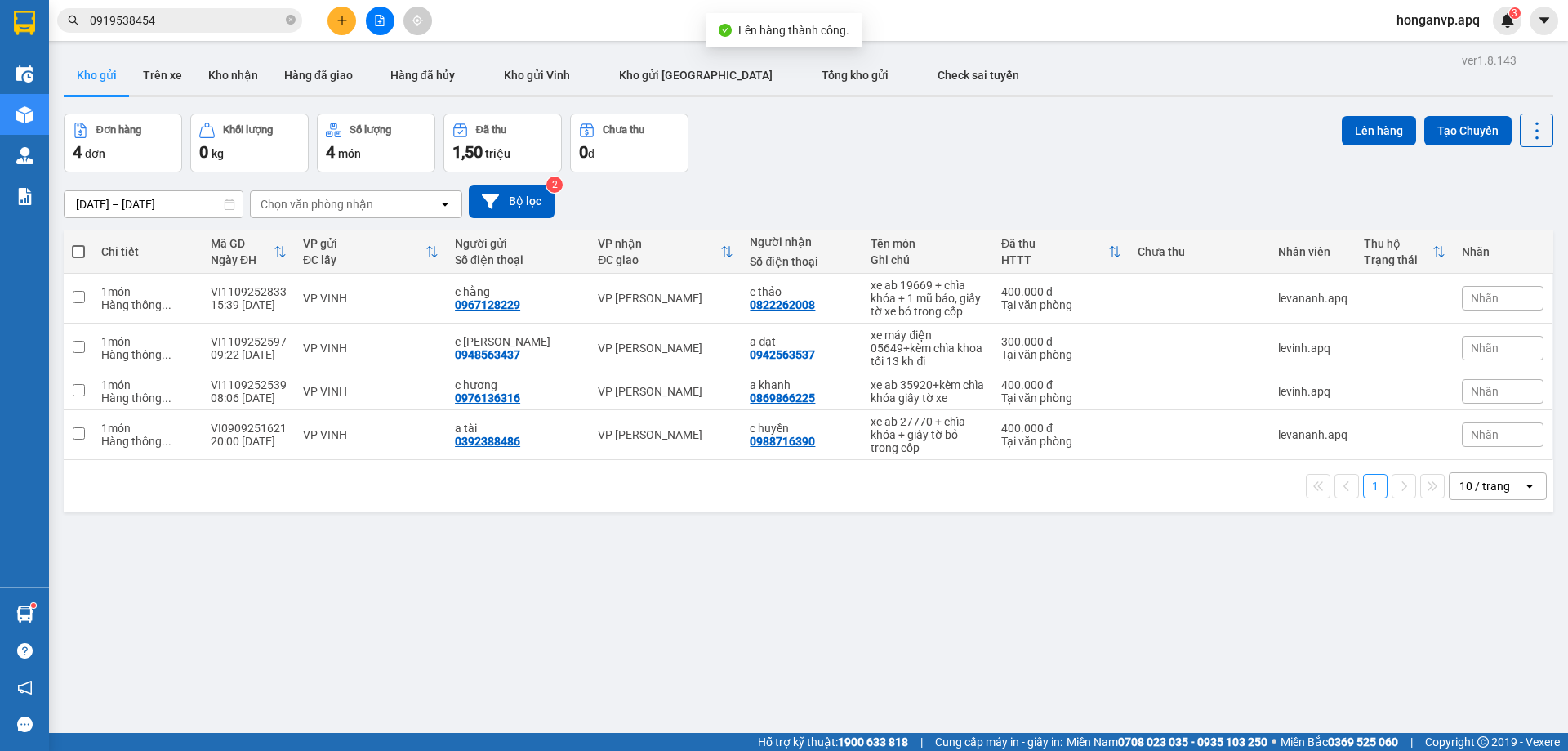
click at [847, 153] on div "Đơn hàng 4 đơn Khối lượng 0 kg Số lượng 4 món Đã thu 1,50 triệu Chưa thu 0 đ Lê…" at bounding box center [809, 143] width 1490 height 59
click at [374, 24] on icon "file-add" at bounding box center [379, 20] width 11 height 11
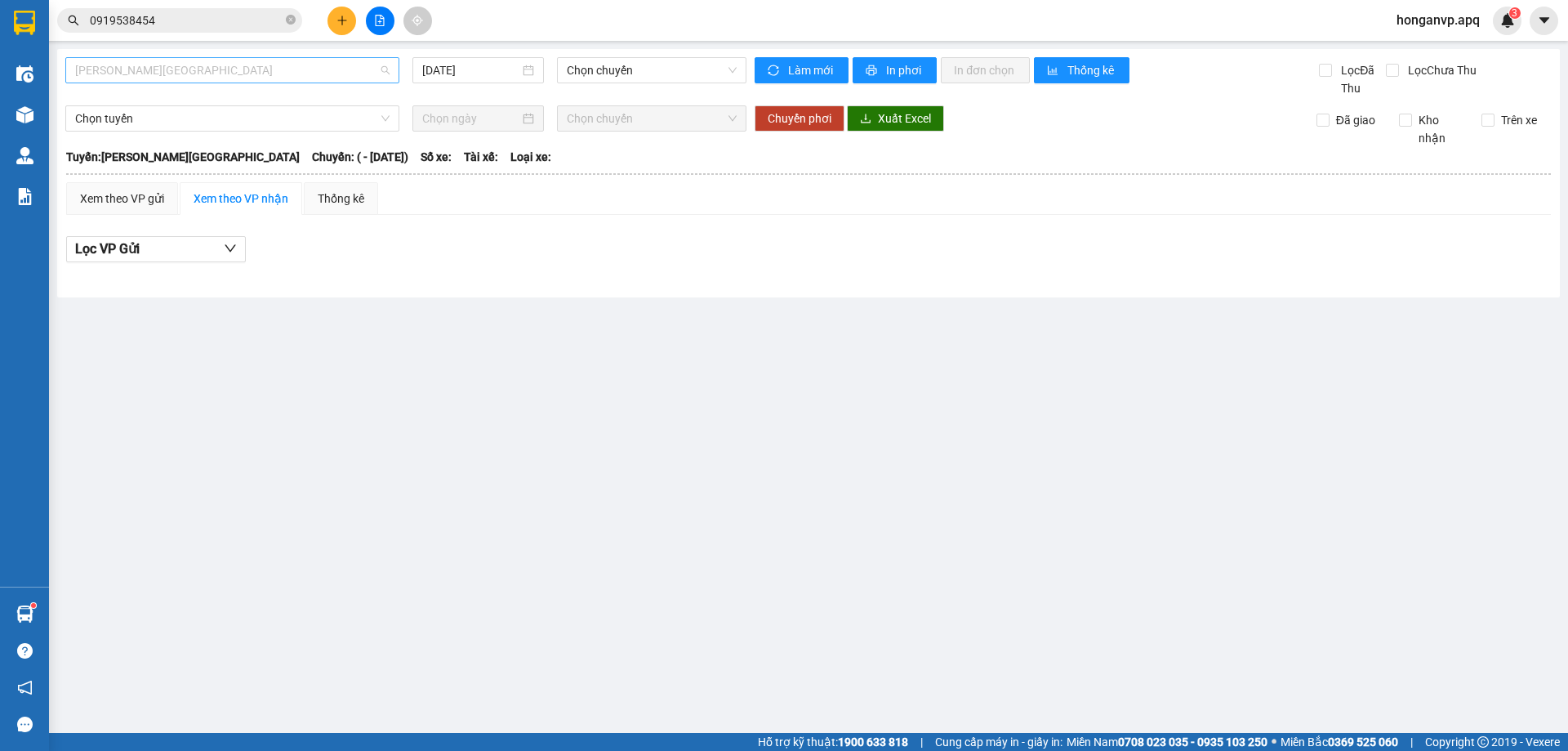
click at [231, 74] on span "[PERSON_NAME][GEOGRAPHIC_DATA]" at bounding box center [232, 70] width 315 height 24
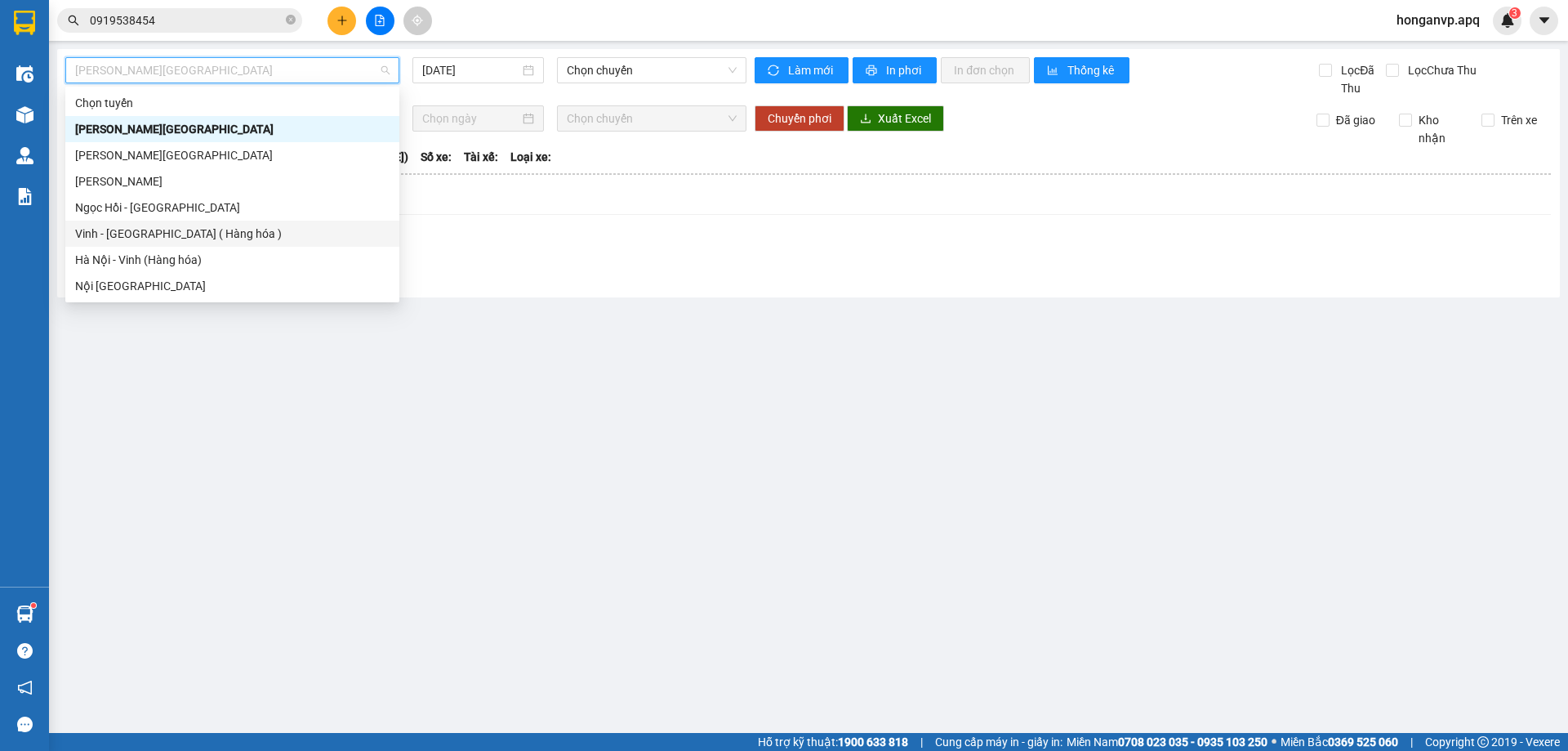
click at [146, 236] on div "Vinh - [GEOGRAPHIC_DATA] ( Hàng hóa )" at bounding box center [232, 234] width 315 height 18
type input "[DATE]"
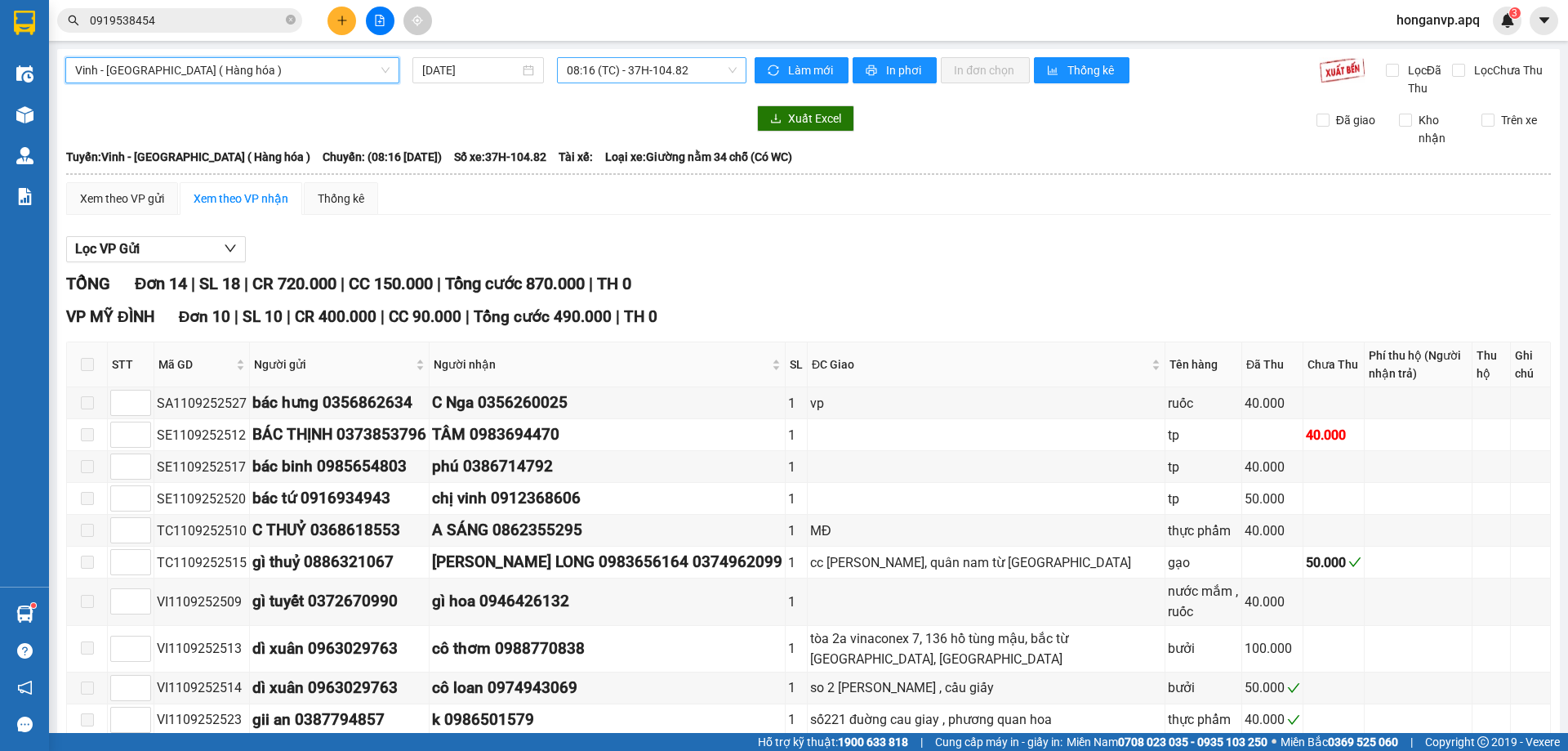
click at [634, 75] on span "08:16 (TC) - 37H-104.82" at bounding box center [652, 70] width 170 height 24
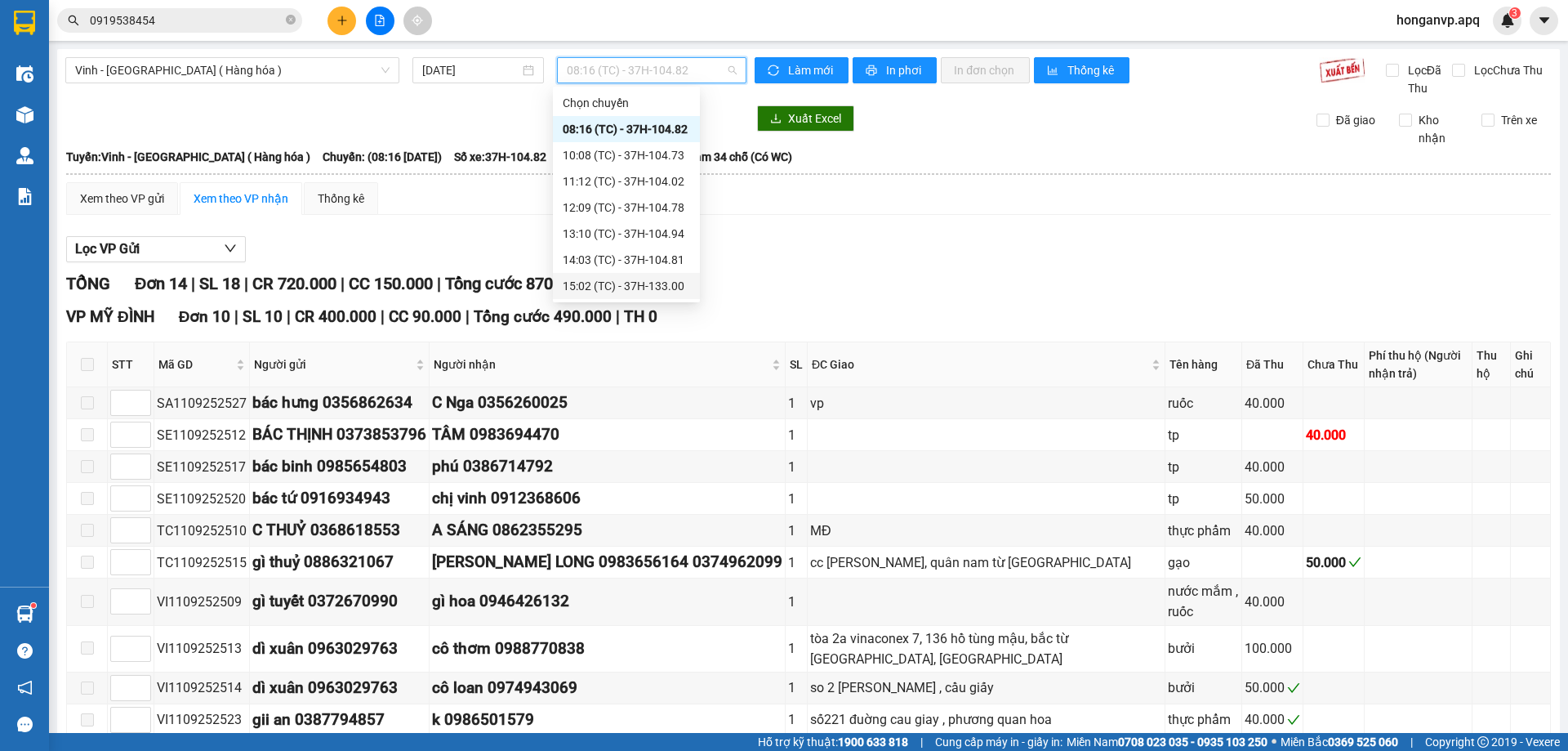
scroll to position [26, 0]
click at [606, 285] on div "17:07 (TC) - 37H-086.12" at bounding box center [627, 285] width 128 height 18
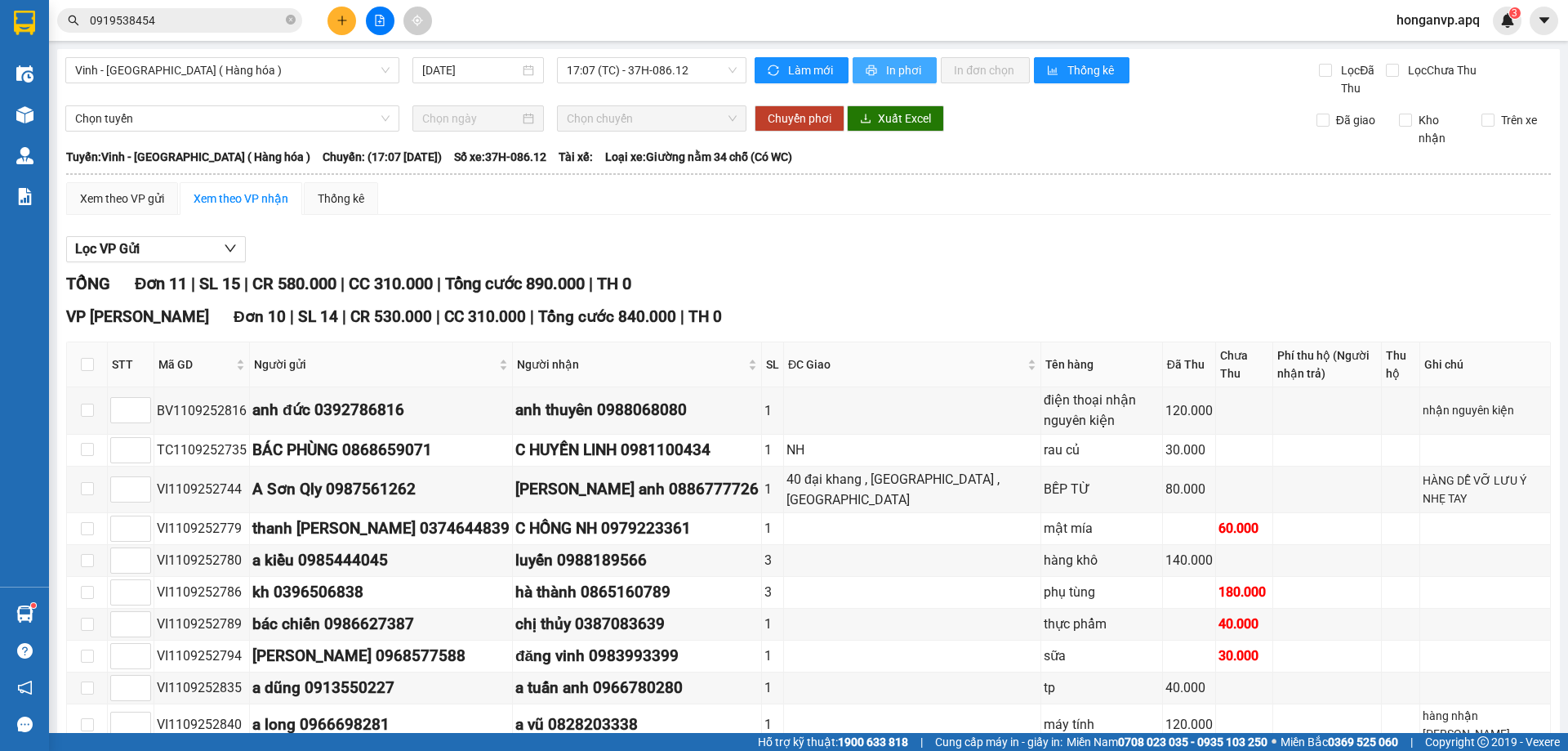
click at [887, 70] on span "In phơi" at bounding box center [905, 70] width 38 height 18
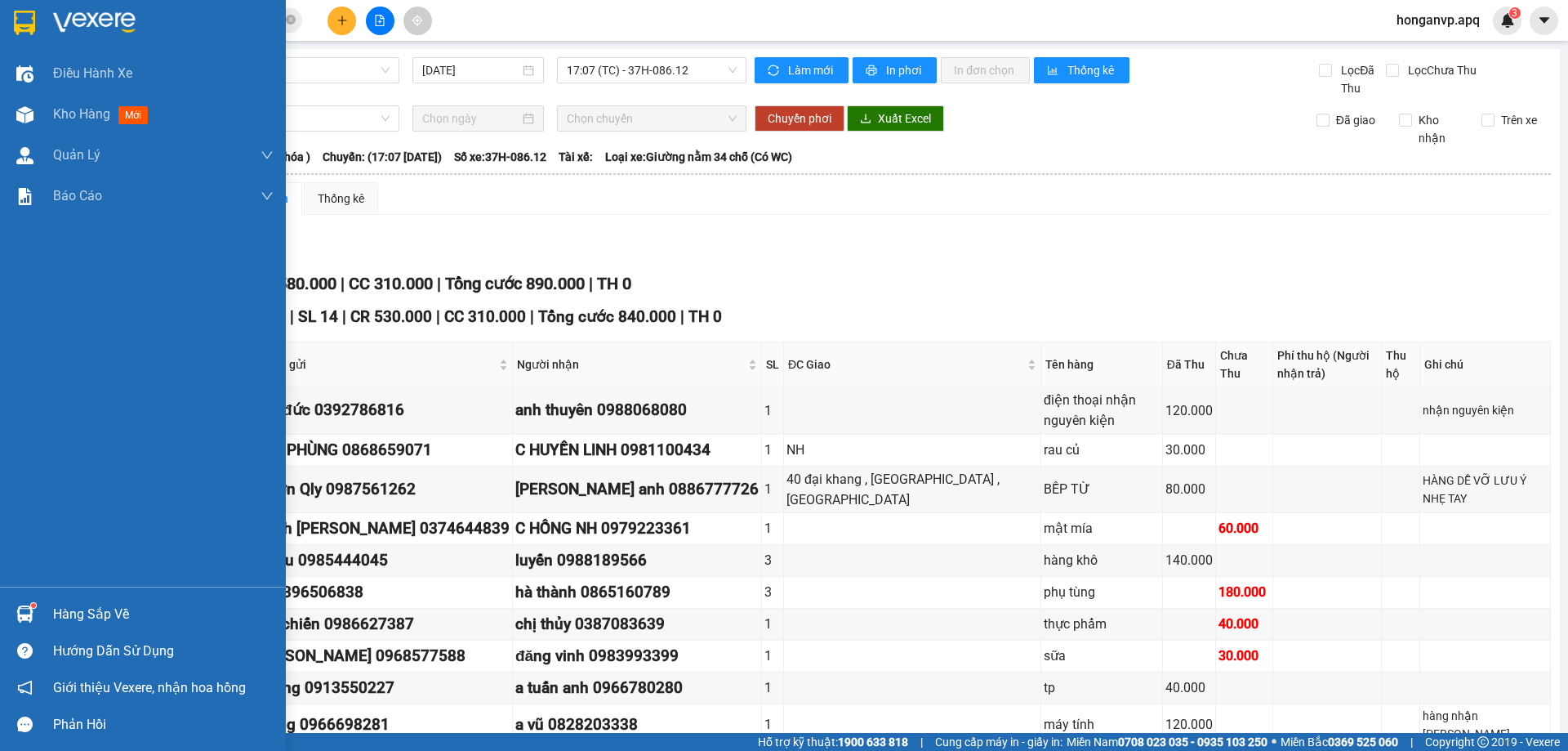
click at [80, 22] on img at bounding box center [95, 22] width 83 height 24
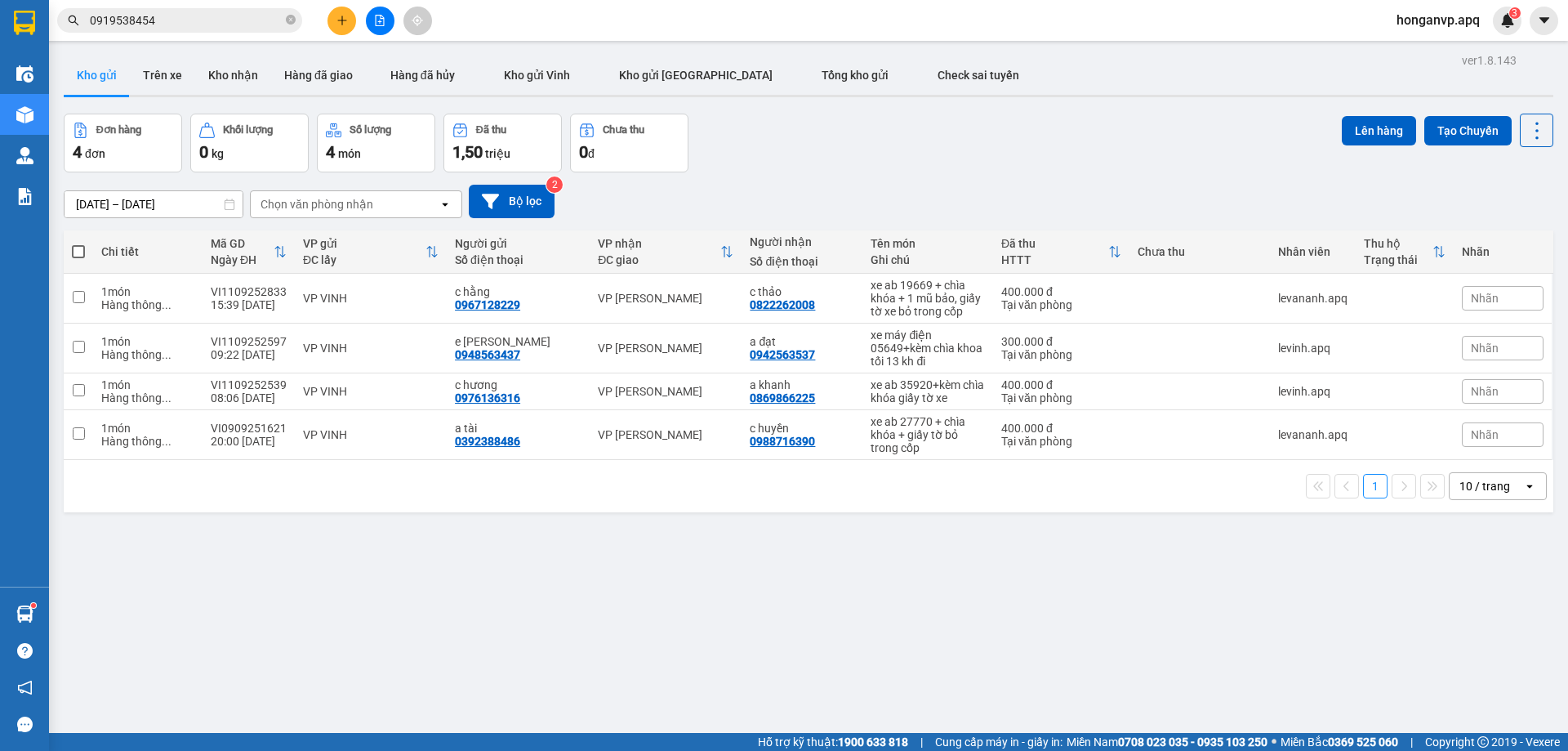
click at [872, 166] on div "Đơn hàng 4 đơn Khối lượng 0 kg Số lượng 4 món Đã thu 1,50 triệu Chưa thu 0 đ Lê…" at bounding box center [809, 143] width 1490 height 59
click at [515, 205] on button "Bộ lọc" at bounding box center [511, 201] width 85 height 34
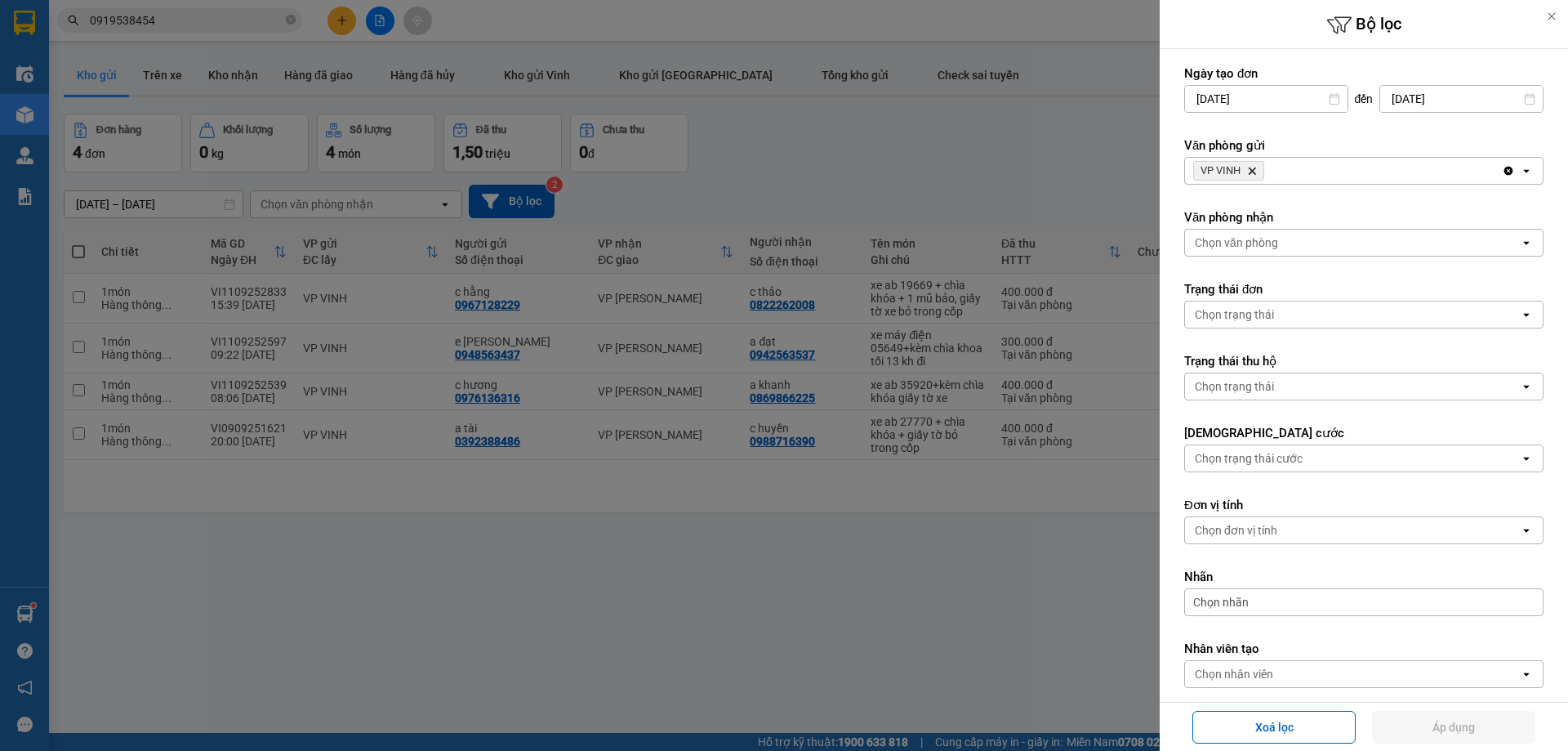
click at [1253, 169] on icon "Delete" at bounding box center [1252, 170] width 9 height 9
click at [1253, 169] on div "Chọn văn phòng" at bounding box center [1236, 171] width 84 height 16
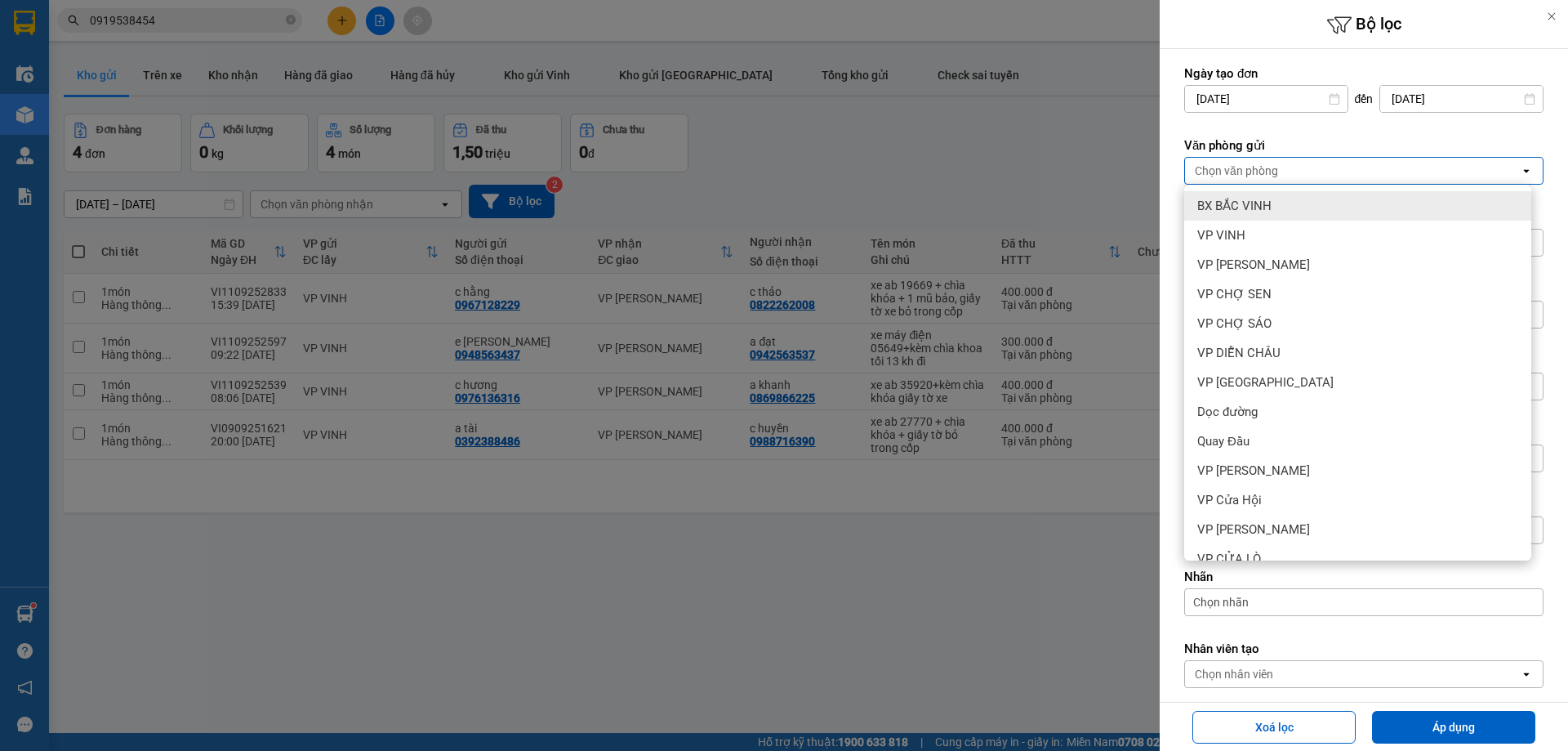
click at [1235, 210] on span "BX BẮC VINH" at bounding box center [1234, 205] width 74 height 16
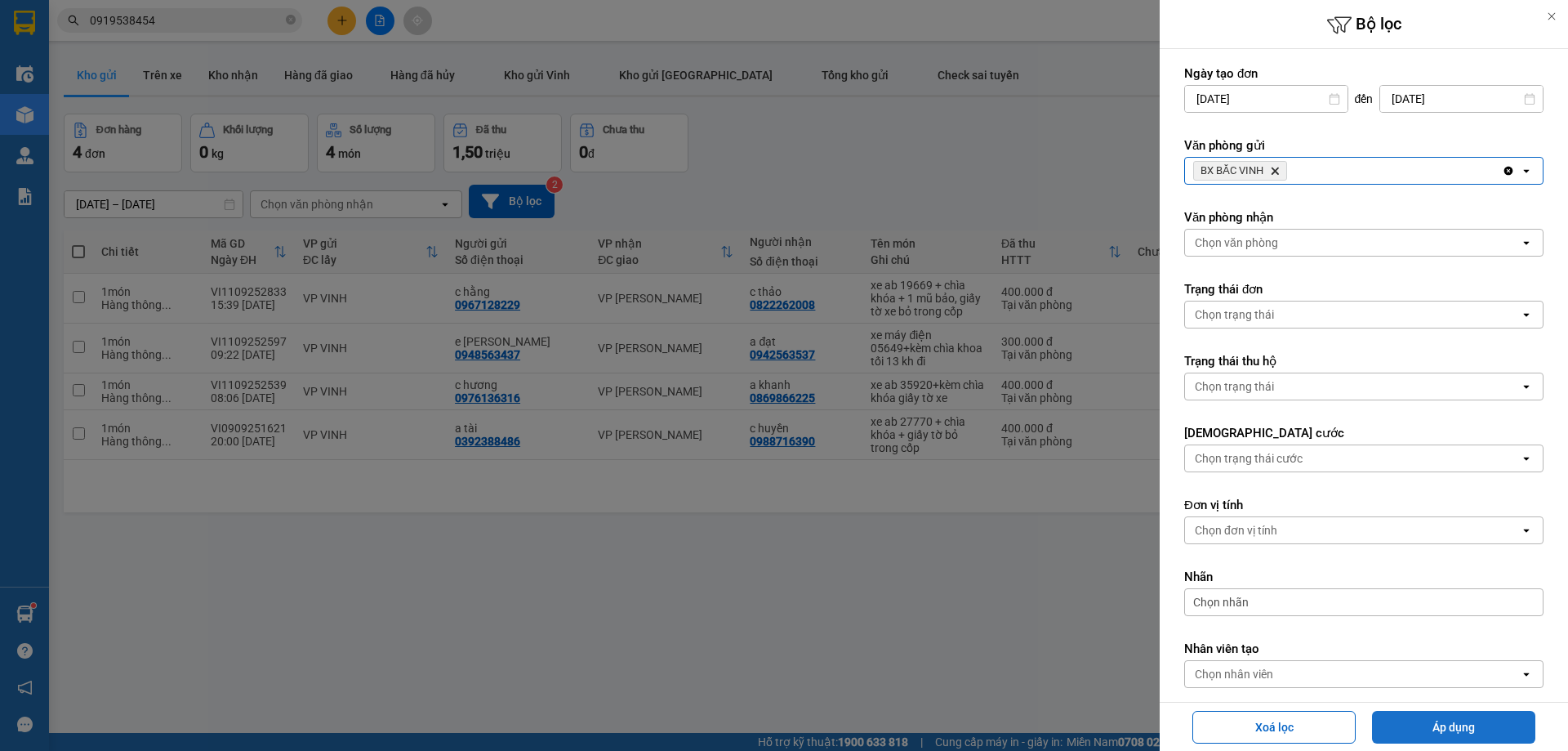
click at [1429, 727] on button "Áp dụng" at bounding box center [1454, 727] width 164 height 33
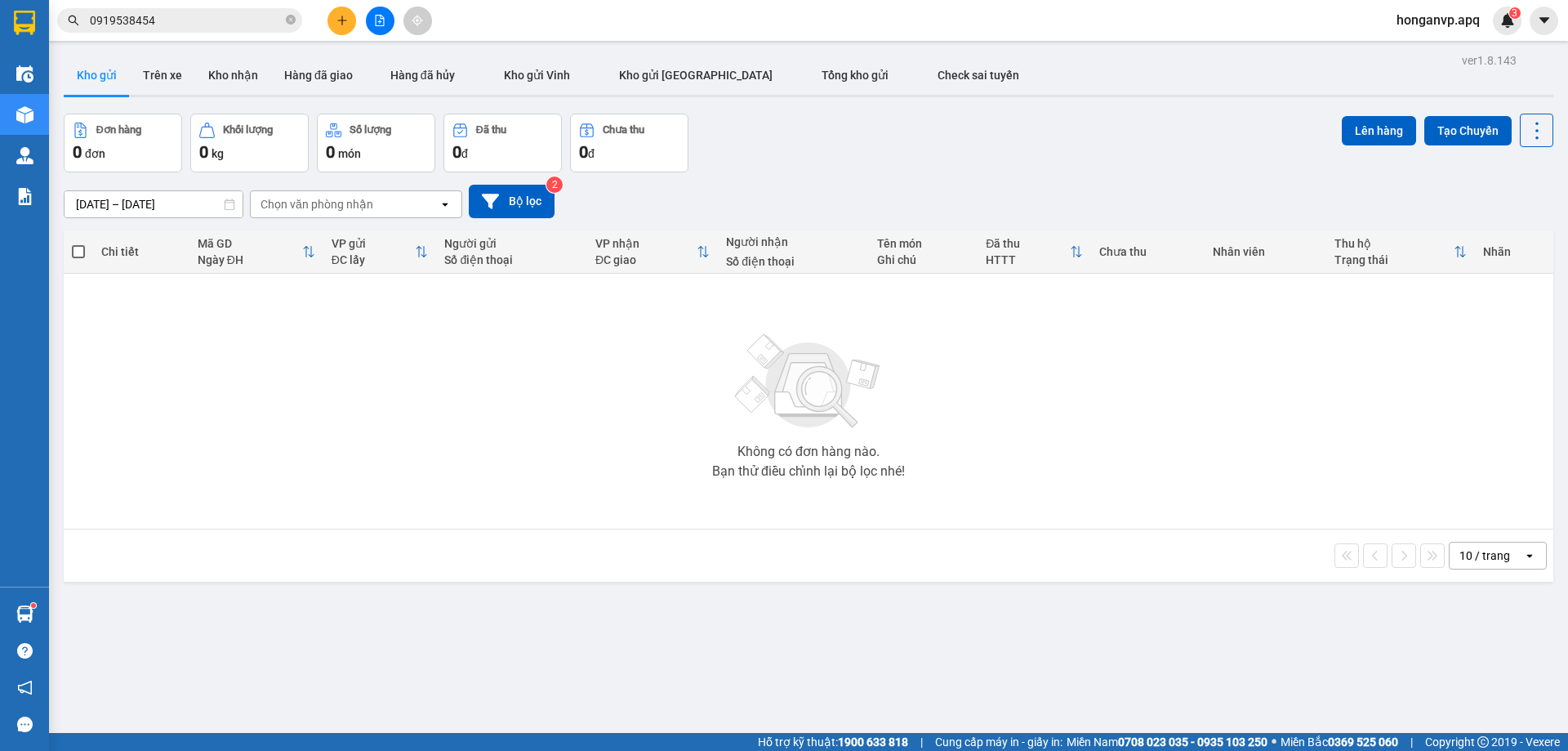
click at [688, 413] on div "Không có đơn hàng nào. Bạn thử điều chỉnh lại bộ lọc nhé!" at bounding box center [808, 401] width 1473 height 245
click at [506, 198] on button "Bộ lọc" at bounding box center [511, 201] width 85 height 34
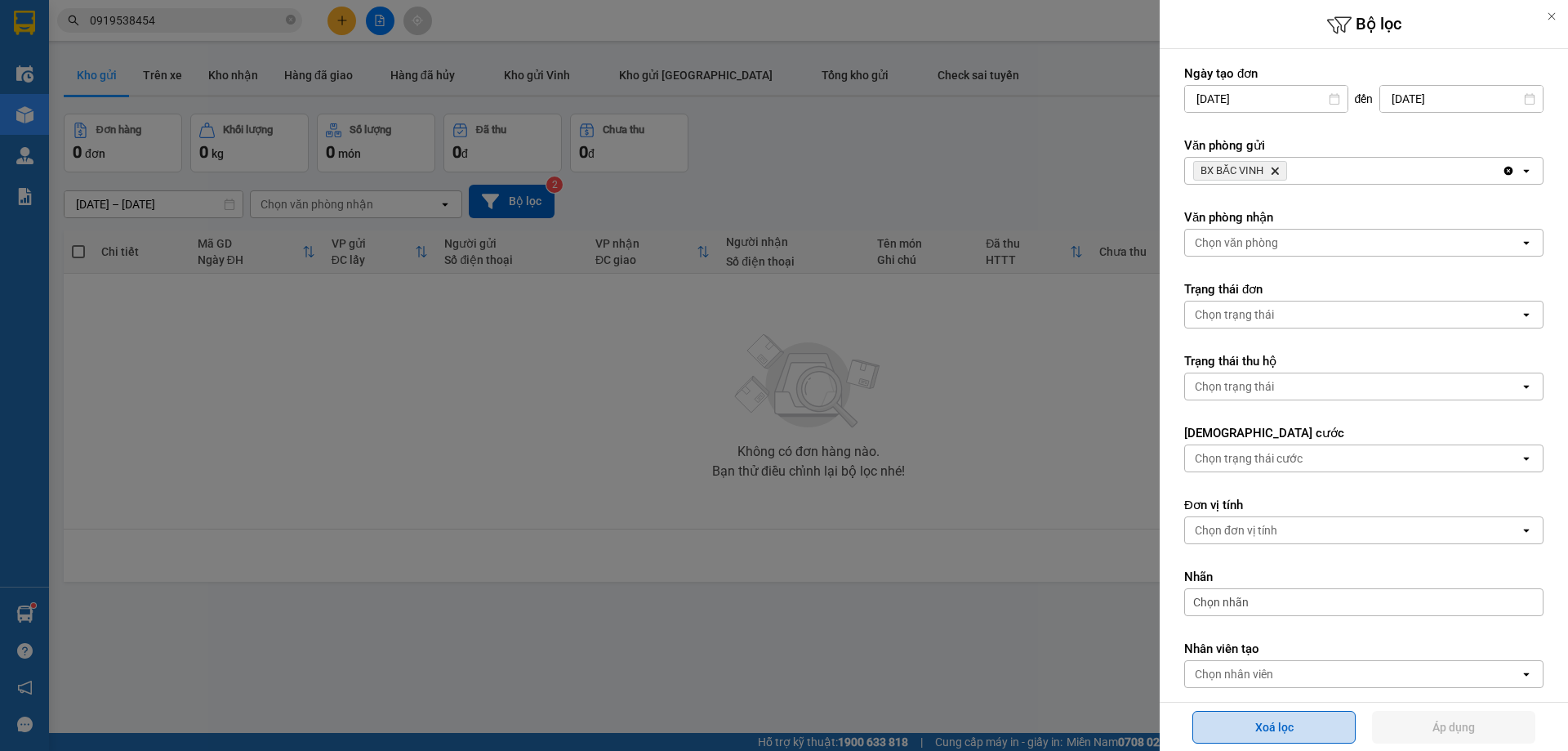
click at [1237, 724] on button "Xoá lọc" at bounding box center [1274, 727] width 164 height 33
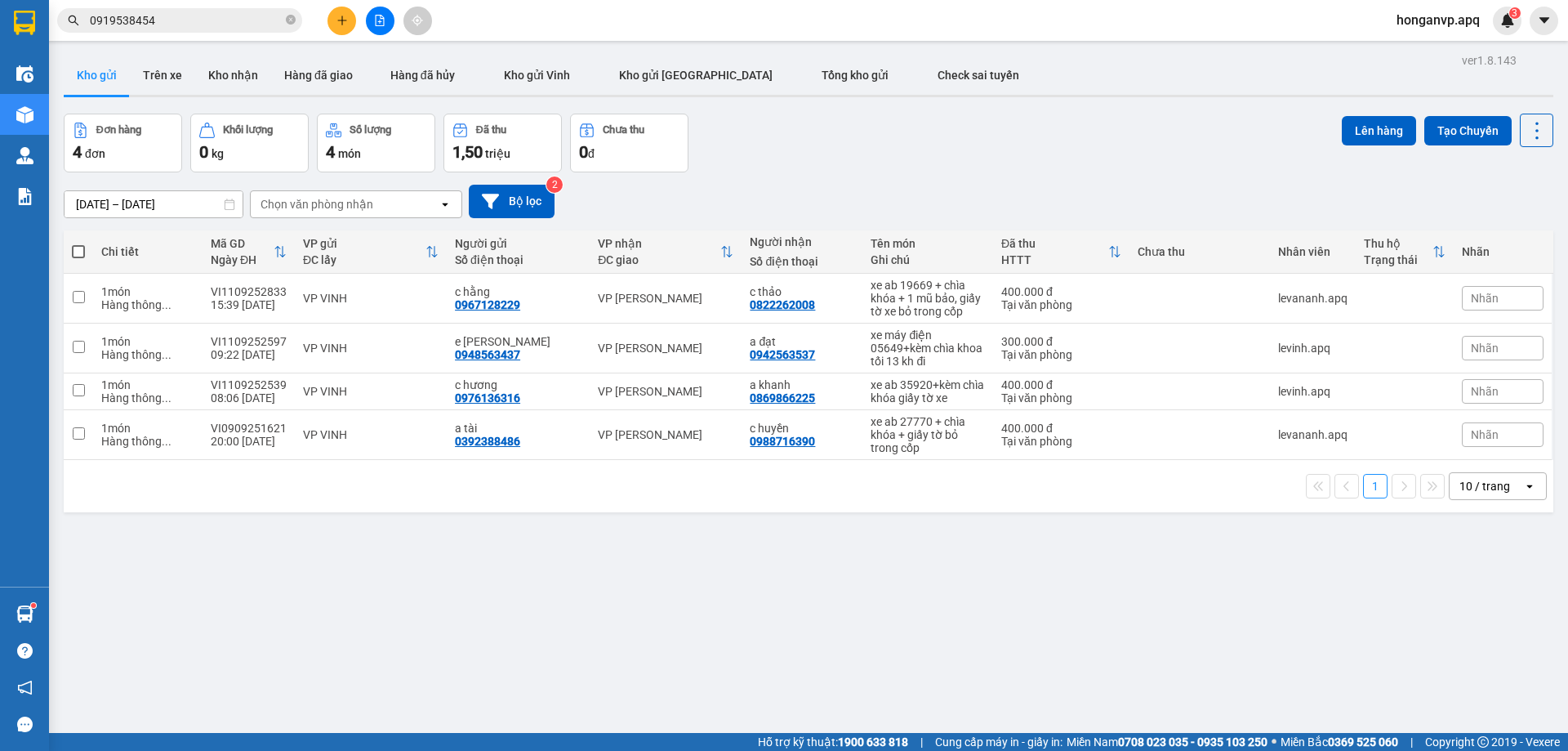
click at [943, 128] on div "Đơn hàng 4 đơn Khối lượng 0 kg Số lượng 4 món Đã thu 1,50 triệu Chưa thu 0 đ Lê…" at bounding box center [809, 143] width 1490 height 59
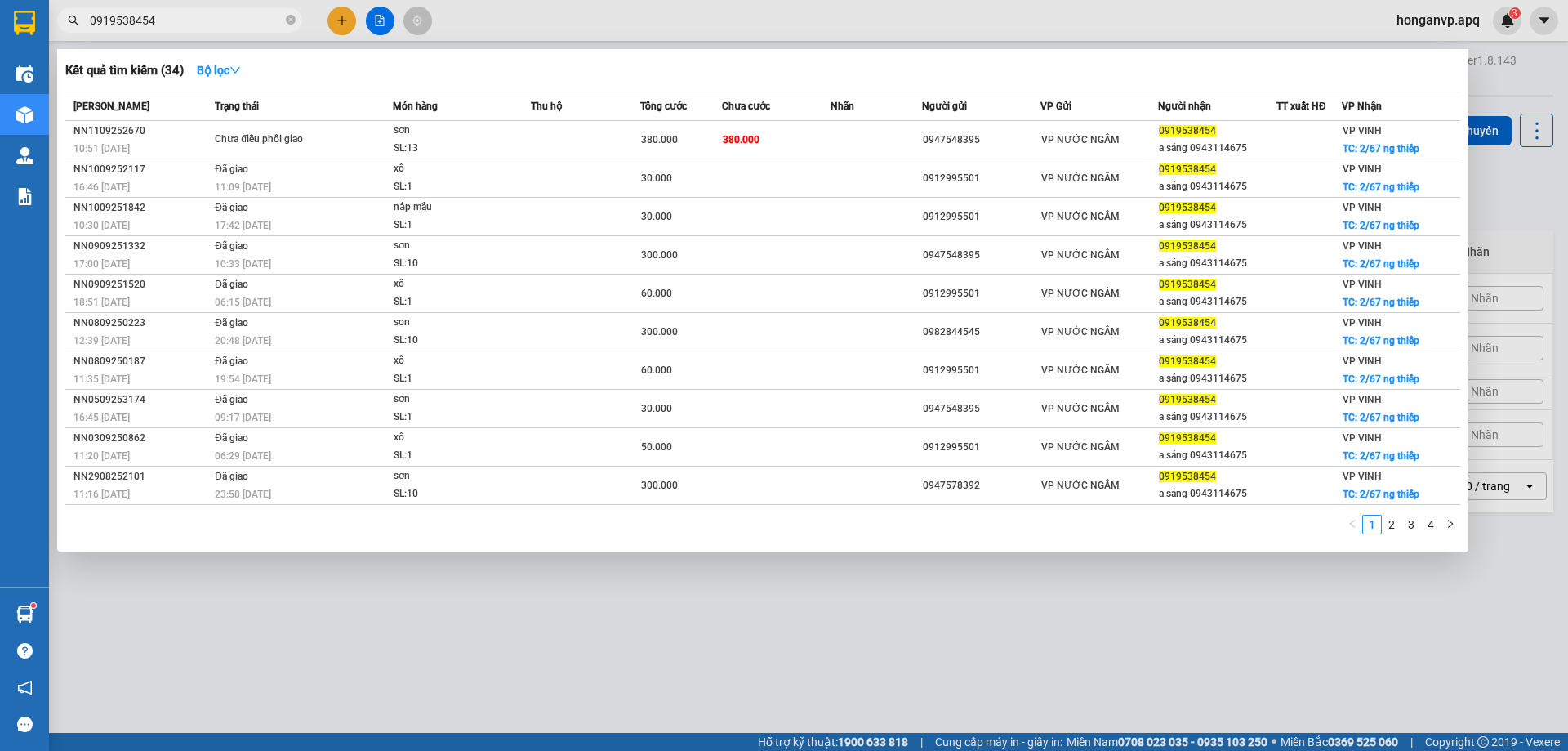
click at [209, 23] on input "0919538454" at bounding box center [186, 20] width 193 height 18
click at [288, 23] on icon "close-circle" at bounding box center [290, 19] width 9 height 9
